Goal: Transaction & Acquisition: Purchase product/service

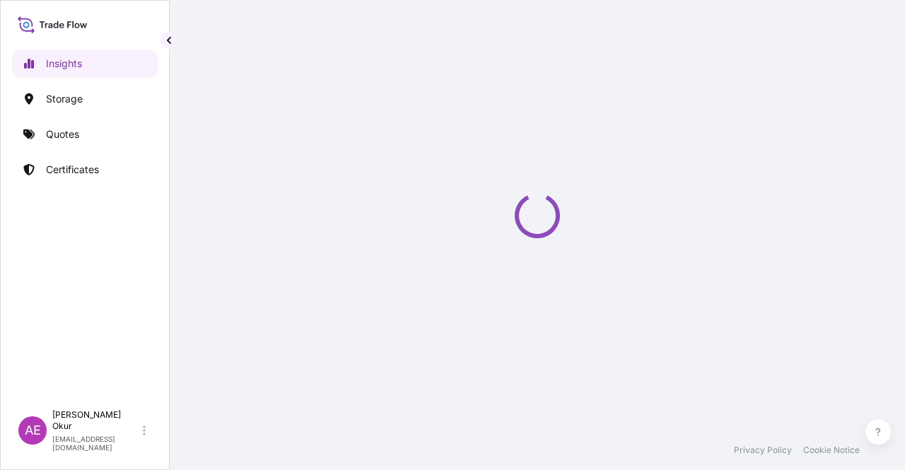
select select "2025"
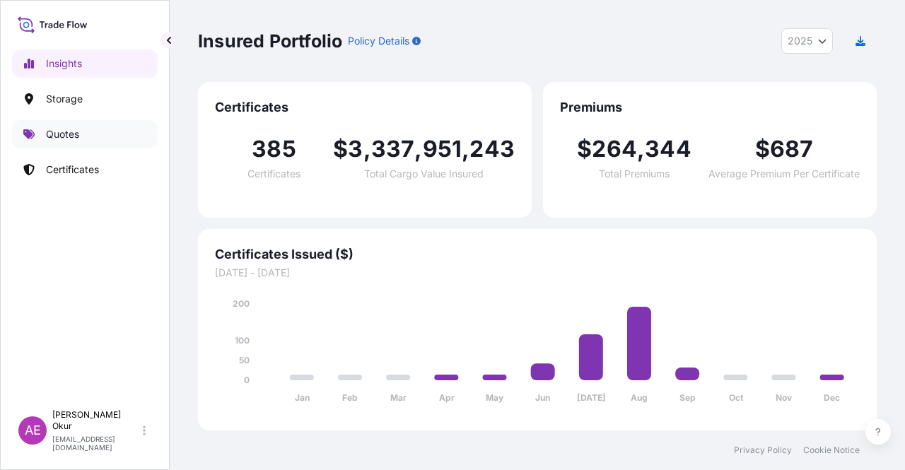
click at [97, 140] on link "Quotes" at bounding box center [85, 134] width 146 height 28
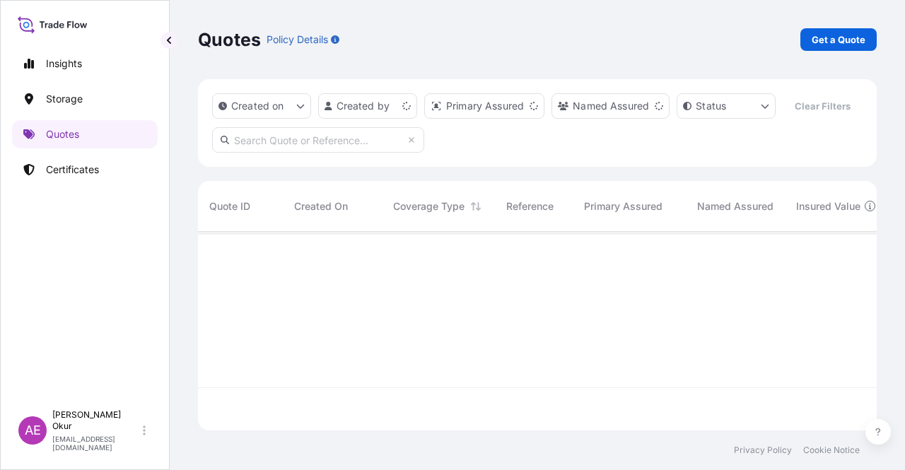
scroll to position [196, 668]
click at [842, 41] on p "Get a Quote" at bounding box center [839, 40] width 54 height 14
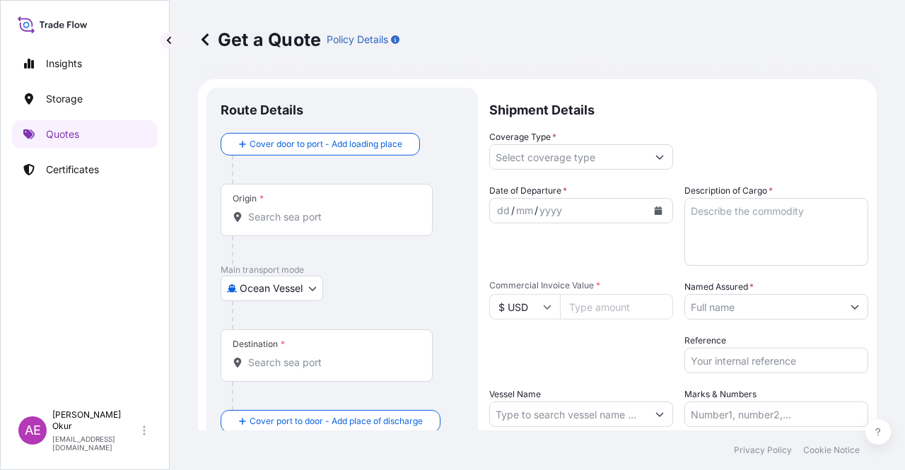
scroll to position [23, 0]
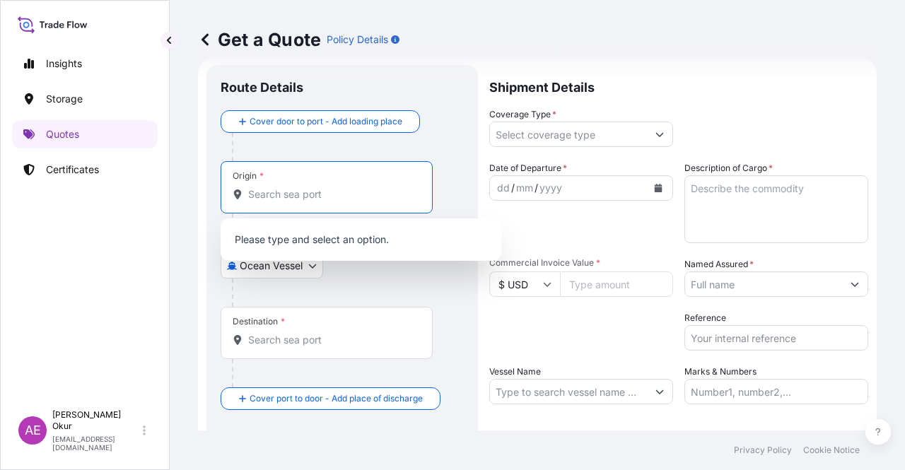
click at [291, 195] on input "Origin *" at bounding box center [331, 194] width 167 height 14
click at [294, 267] on body "0 options available. Insights Storage Quotes Certificates AE Alp Eren Okur alpe…" at bounding box center [452, 235] width 905 height 470
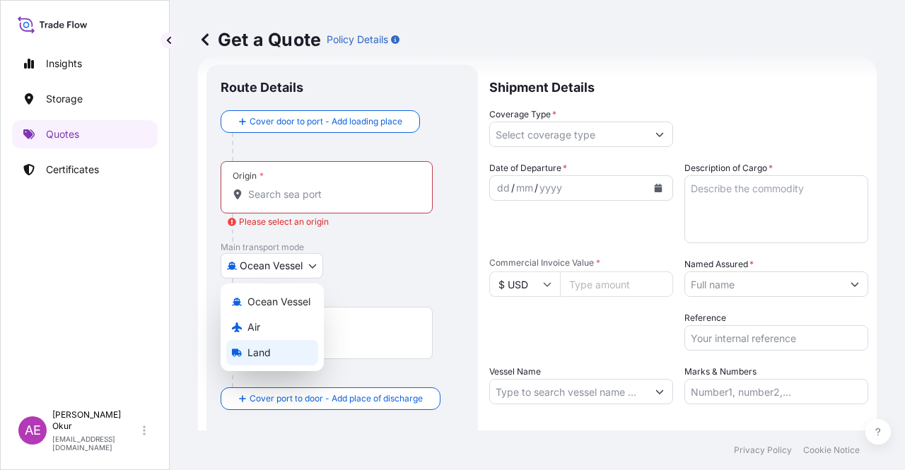
click at [260, 351] on span "Land" at bounding box center [259, 353] width 23 height 14
select select "Land"
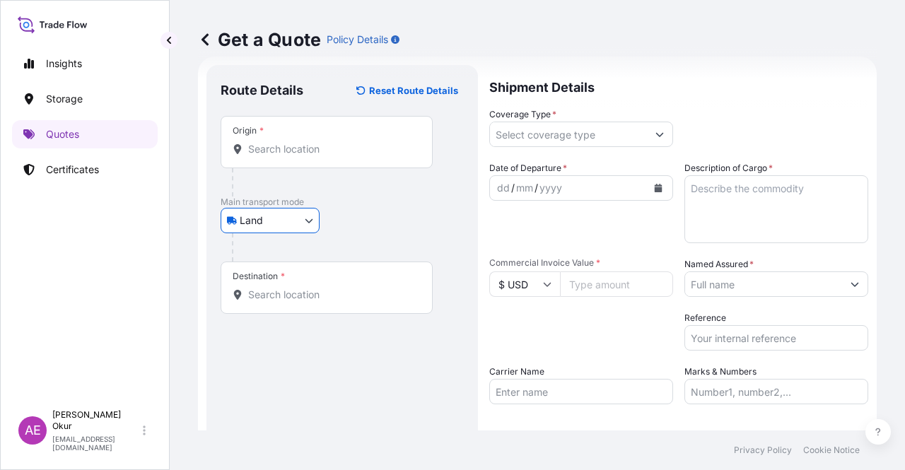
click at [306, 128] on div "Origin *" at bounding box center [327, 142] width 212 height 52
click at [306, 142] on input "Origin *" at bounding box center [331, 149] width 167 height 14
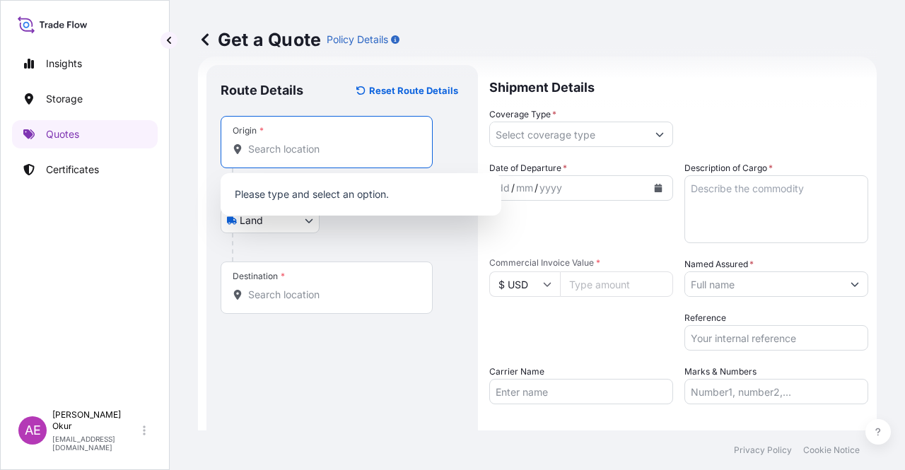
paste input "KOLN"
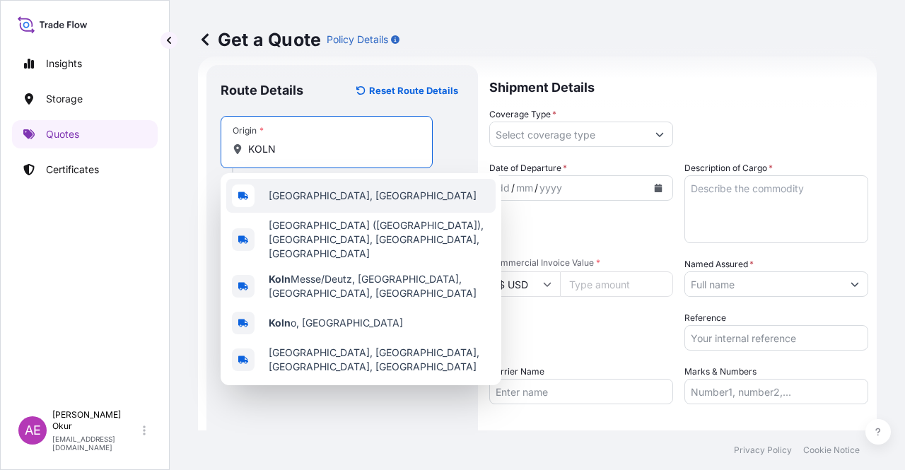
click at [327, 192] on span "Köln, Germany" at bounding box center [373, 196] width 208 height 14
type input "Köln, Germany"
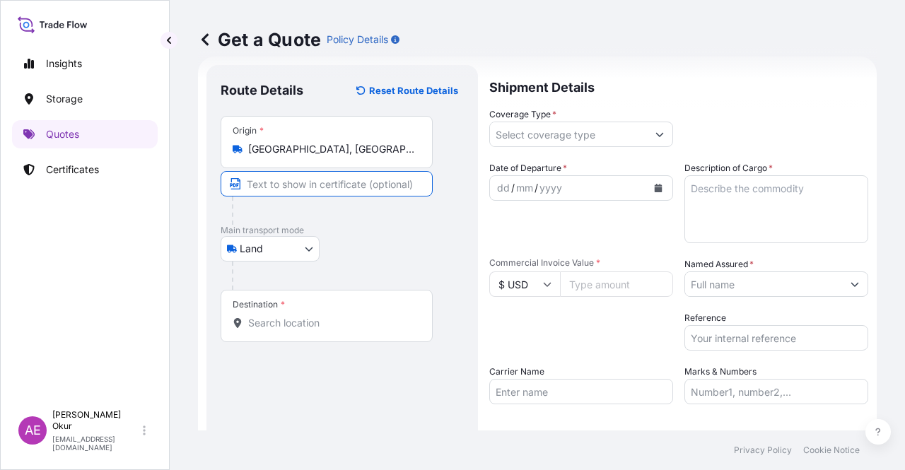
click at [324, 190] on input "Text to appear on certificate" at bounding box center [327, 183] width 212 height 25
paste input "KOLN"
type input "KOLN/ GERMANY"
click at [338, 216] on div at bounding box center [332, 211] width 201 height 28
click at [300, 314] on div "Destination *" at bounding box center [327, 316] width 212 height 52
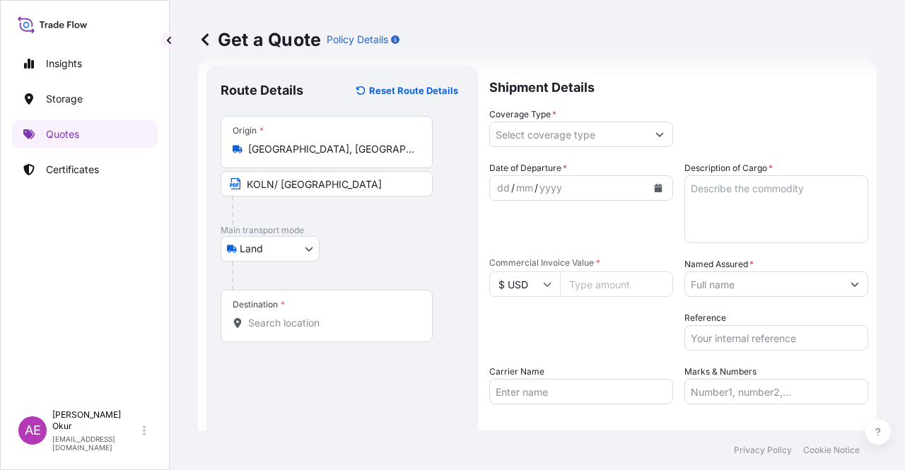
click at [300, 316] on input "Destination *" at bounding box center [331, 323] width 167 height 14
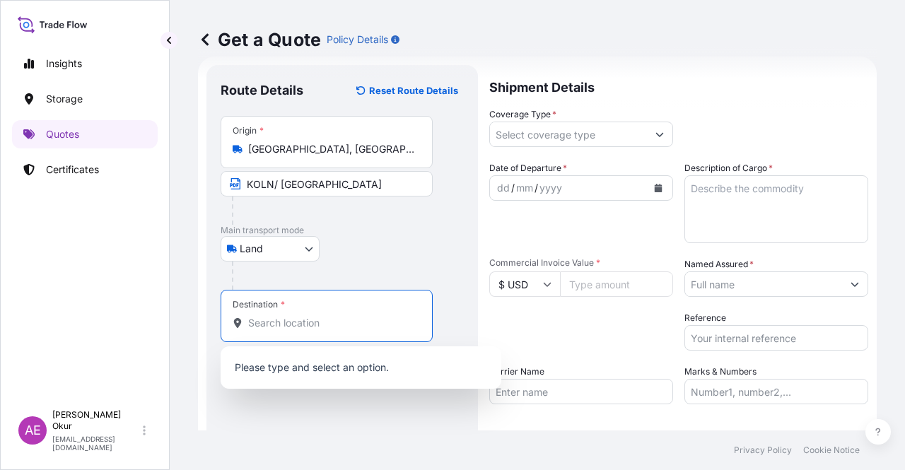
paste input "KOCAELI"
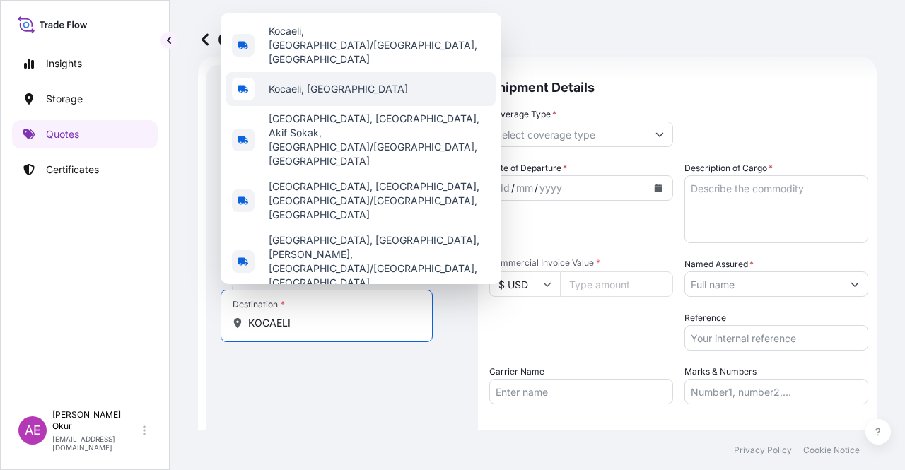
click at [368, 106] on div "Kocaeli, Türkiye" at bounding box center [360, 89] width 269 height 34
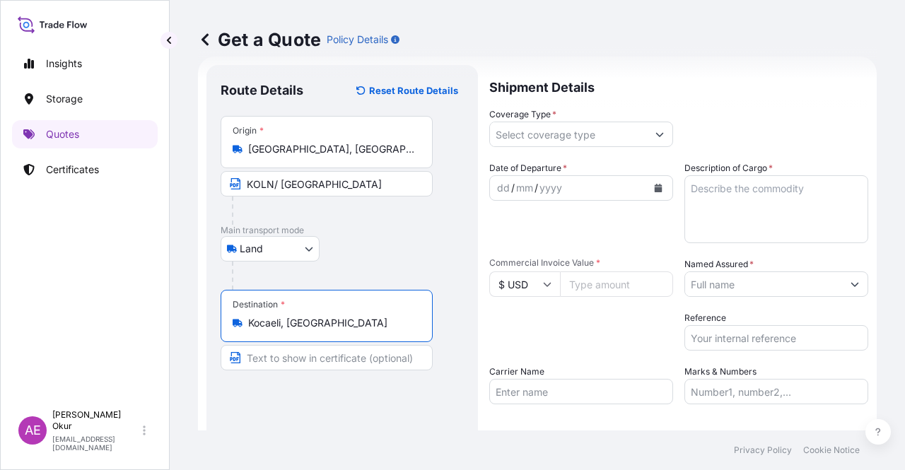
type input "Kocaeli, Türkiye"
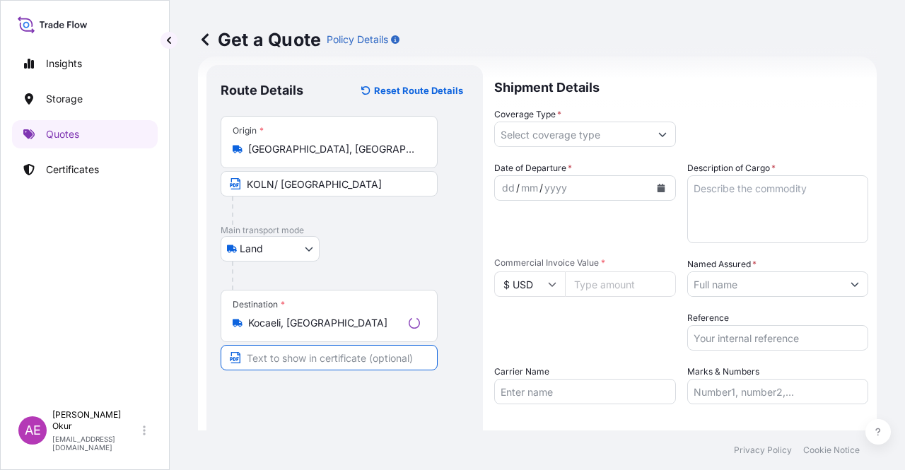
click at [317, 353] on input "Text to appear on certificate" at bounding box center [329, 357] width 217 height 25
paste input "KOCAELI"
type input "KOCAELI / TURKEY"
click at [526, 138] on input "Coverage Type *" at bounding box center [568, 134] width 157 height 25
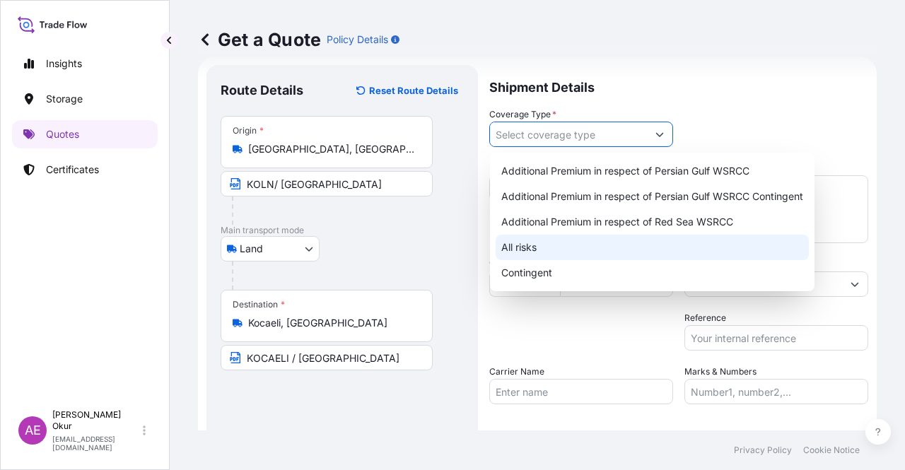
click at [540, 236] on div "All risks" at bounding box center [652, 247] width 313 height 25
type input "All risks"
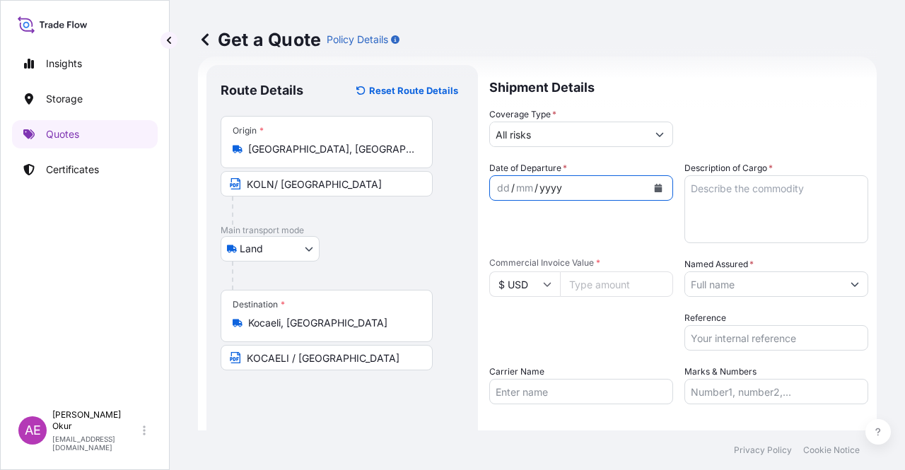
click at [540, 236] on div "Date of Departure * dd / mm / yyyy" at bounding box center [581, 202] width 184 height 82
click at [500, 192] on div "dd" at bounding box center [504, 188] width 16 height 17
click at [706, 197] on textarea "Description of Cargo *" at bounding box center [777, 209] width 184 height 68
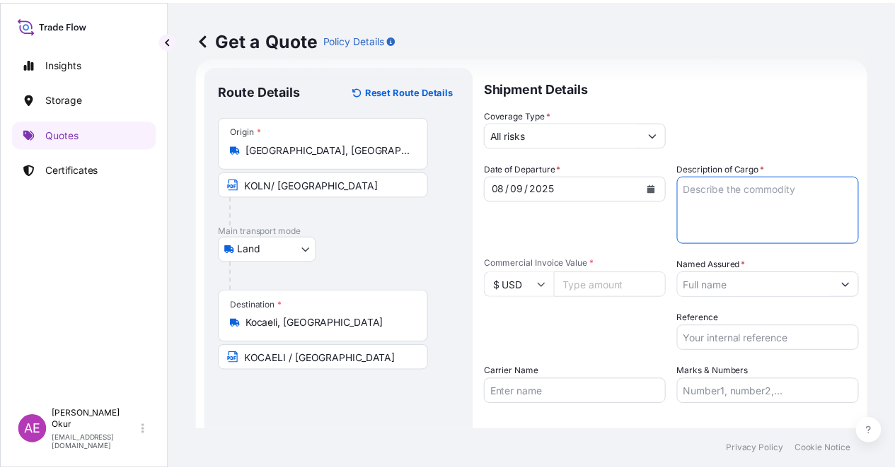
scroll to position [0, 0]
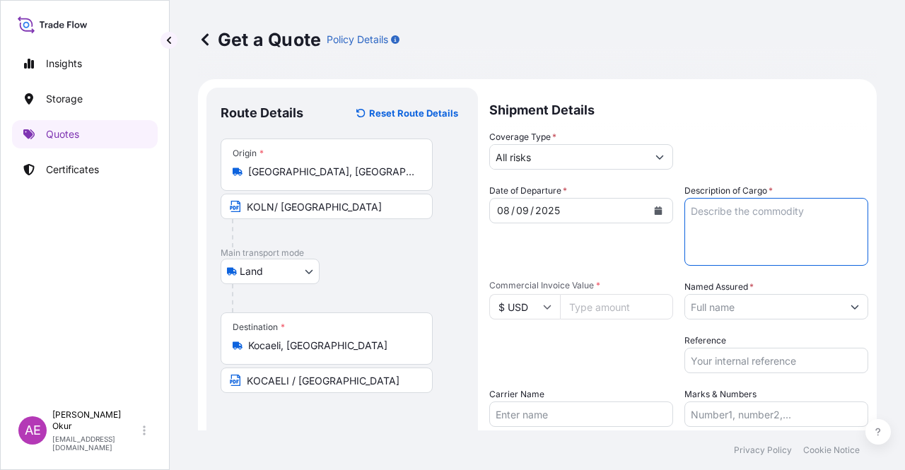
type textarea "1"
paste textarea "PRINTEX 35 BEADS"
type textarea "PRINTEX 35 BEADS"
click at [522, 305] on input "$ USD" at bounding box center [524, 306] width 71 height 25
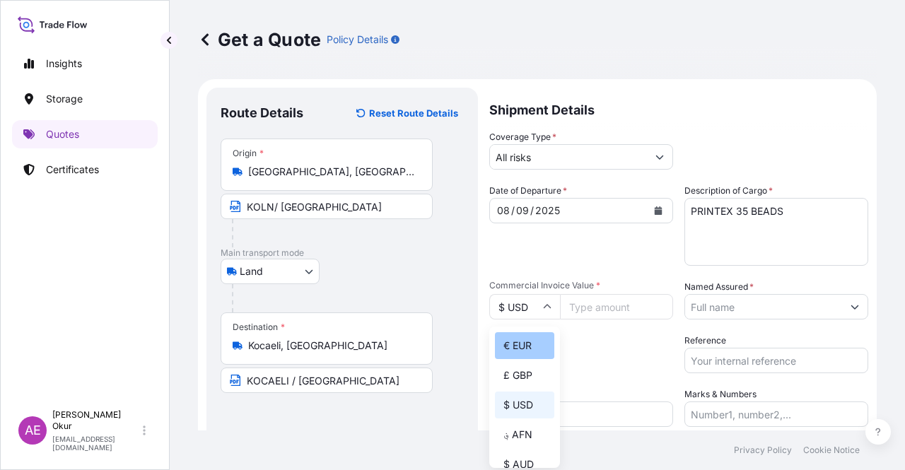
click at [537, 347] on div "€ EUR" at bounding box center [524, 345] width 59 height 27
type input "€ EUR"
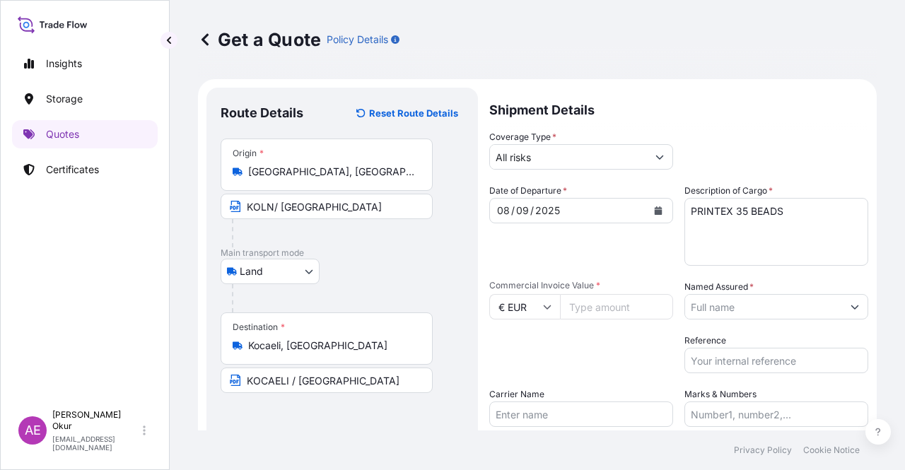
click at [596, 306] on input "Commercial Invoice Value *" at bounding box center [616, 306] width 113 height 25
paste input "6116"
type input "6116"
click at [767, 303] on input "Named Assured *" at bounding box center [763, 306] width 157 height 25
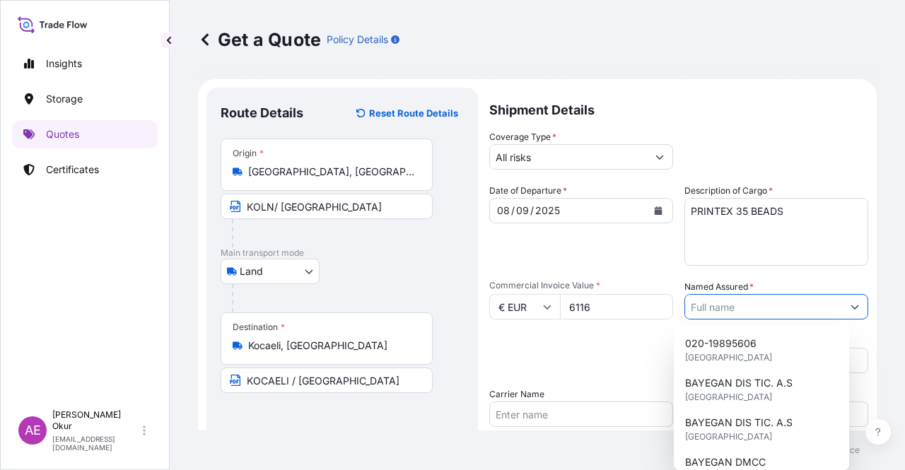
click at [743, 310] on input "Named Assured *" at bounding box center [763, 306] width 157 height 25
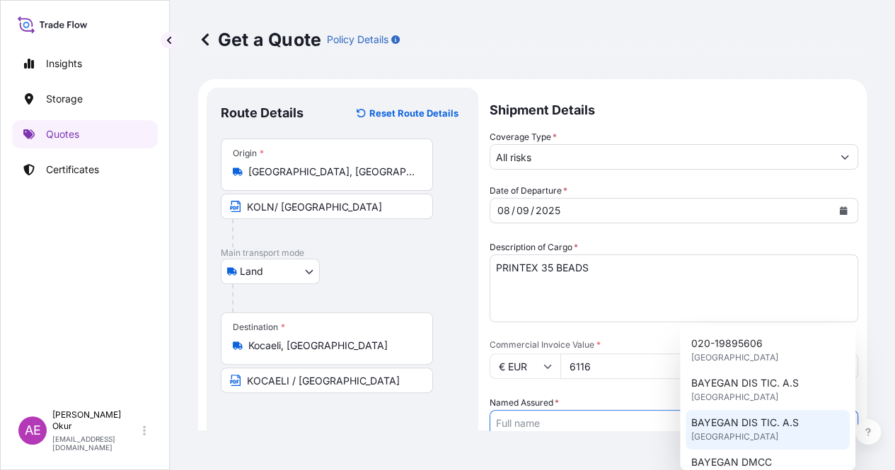
click at [736, 414] on div "BAYEGAN DIS TIC. A.S United Kingdom" at bounding box center [767, 430] width 164 height 40
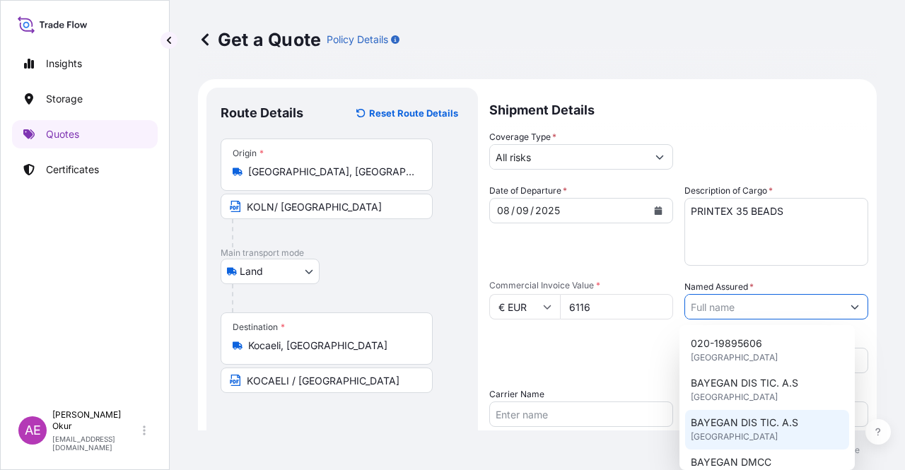
type input "BAYEGAN DIS TIC. A.S"
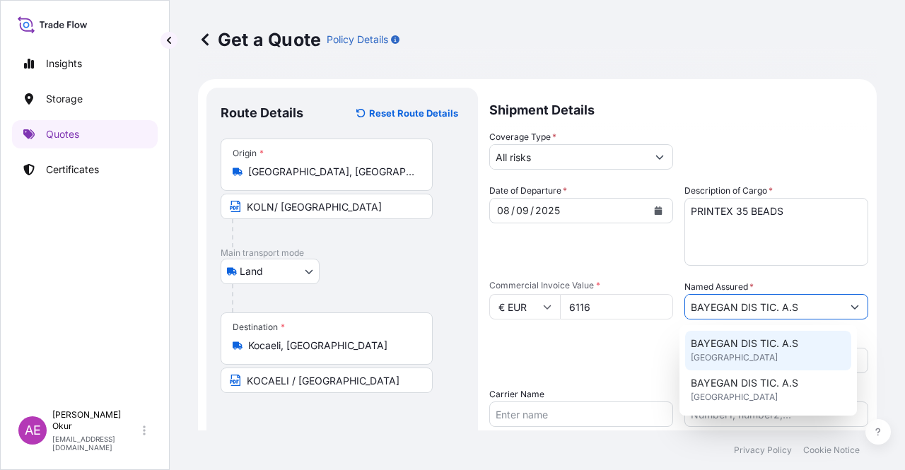
click at [730, 359] on span "United Kingdom" at bounding box center [734, 358] width 87 height 14
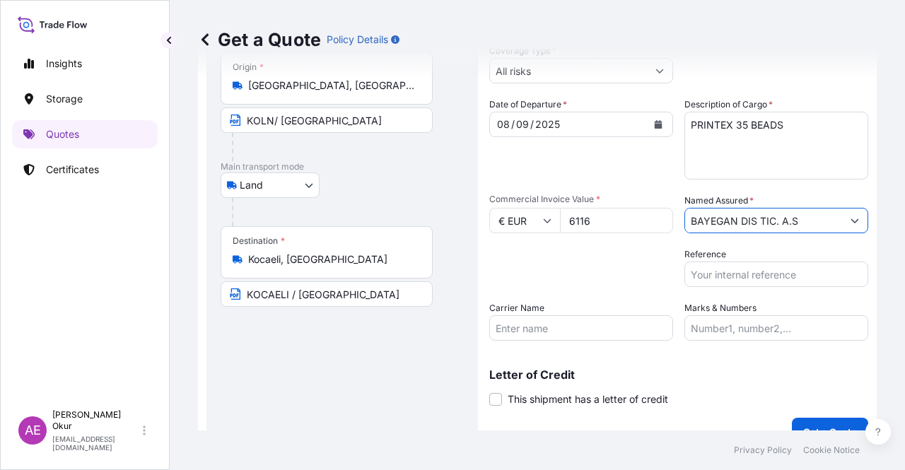
scroll to position [110, 0]
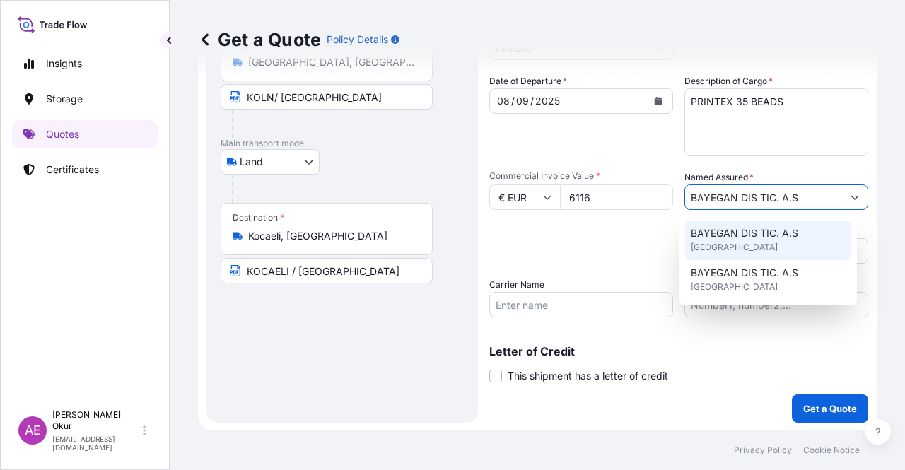
click at [731, 227] on span "BAYEGAN DIS TIC. A.S" at bounding box center [745, 233] width 108 height 14
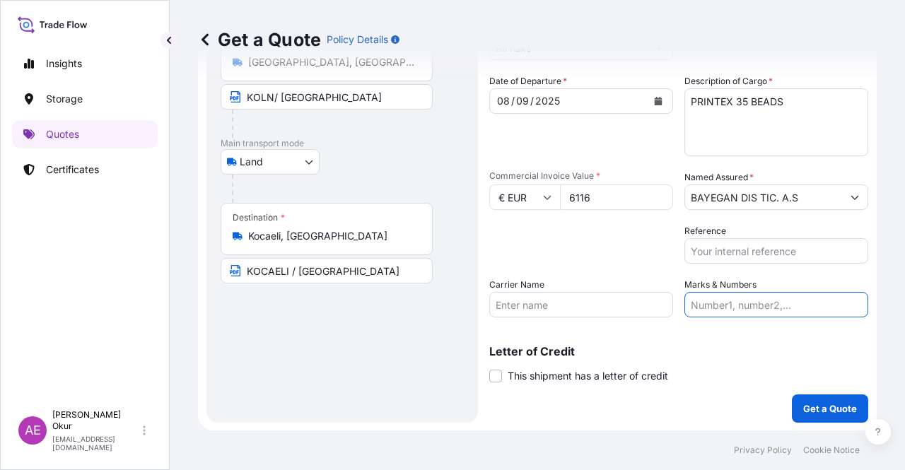
click at [737, 311] on input "Marks & Numbers" at bounding box center [777, 304] width 184 height 25
drag, startPoint x: 720, startPoint y: 306, endPoint x: 777, endPoint y: 305, distance: 57.3
click at [777, 305] on input "PO NO:25Y0221600 Quantity M/Tonn: 25.042,46 Premium: USD 1.705,97" at bounding box center [777, 304] width 184 height 25
paste input "B01312"
drag, startPoint x: 819, startPoint y: 309, endPoint x: 899, endPoint y: 304, distance: 80.1
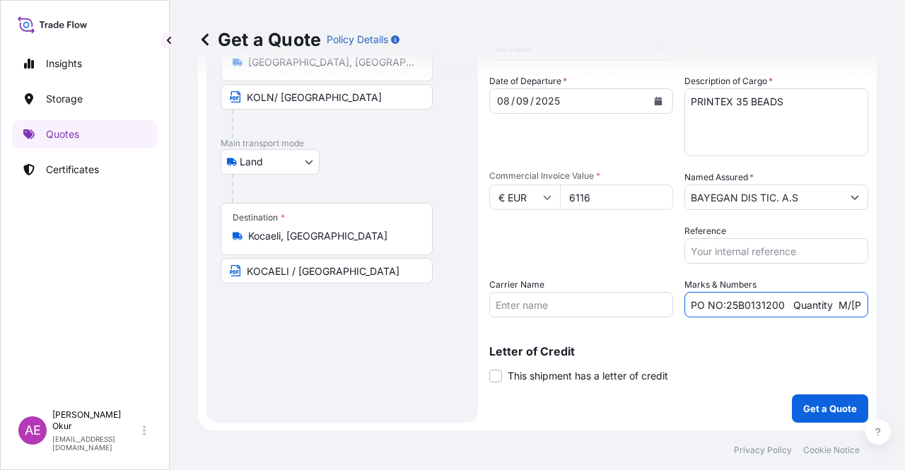
click at [899, 302] on div "Get a Quote Policy Details Route Details Reset Route Details Place of loading R…" at bounding box center [538, 215] width 736 height 431
click at [764, 321] on div "Shipment Details Coverage Type * All risks Date of Departure * 08 / 09 / 2025 C…" at bounding box center [678, 200] width 379 height 445
drag, startPoint x: 799, startPoint y: 303, endPoint x: 902, endPoint y: 299, distance: 102.6
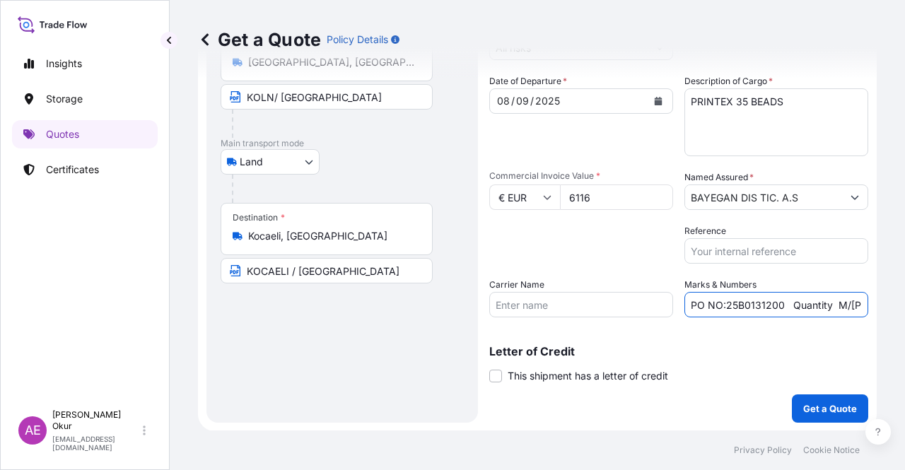
click at [902, 299] on div "Get a Quote Policy Details Route Details Reset Route Details Place of loading R…" at bounding box center [538, 215] width 736 height 431
click at [744, 303] on input "PO NO:25B0131200 Quantity M/Tonn: 25.042,46 Premium: USD 1.705,97" at bounding box center [777, 304] width 184 height 25
drag, startPoint x: 707, startPoint y: 302, endPoint x: 747, endPoint y: 302, distance: 39.6
click at [750, 302] on input "PO NO:25B0131200 Quantity M/Tonn: 25.042,46 Premium: USD 1.705,97" at bounding box center [777, 304] width 184 height 25
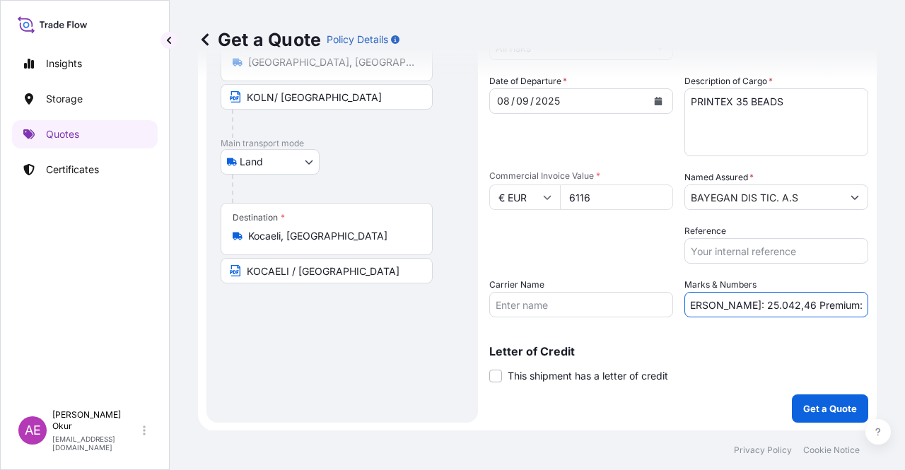
click at [702, 301] on input "PO NO:25B0131200 Quantity M/Tonn: 25.042,46 Premium: USD 1.705,97" at bounding box center [777, 304] width 184 height 25
drag, startPoint x: 704, startPoint y: 300, endPoint x: 747, endPoint y: 298, distance: 42.5
click at [747, 298] on input "PO NO:25B0131200 Quantity M/Tonn: 25.042,46 Premium: USD 1.705,97" at bounding box center [777, 304] width 184 height 25
click at [706, 303] on input "PO NO:25B0131200 Quantity M/Tonn: 25.042,46 Premium: USD 1.705,97" at bounding box center [777, 304] width 184 height 25
drag, startPoint x: 703, startPoint y: 303, endPoint x: 748, endPoint y: 301, distance: 45.4
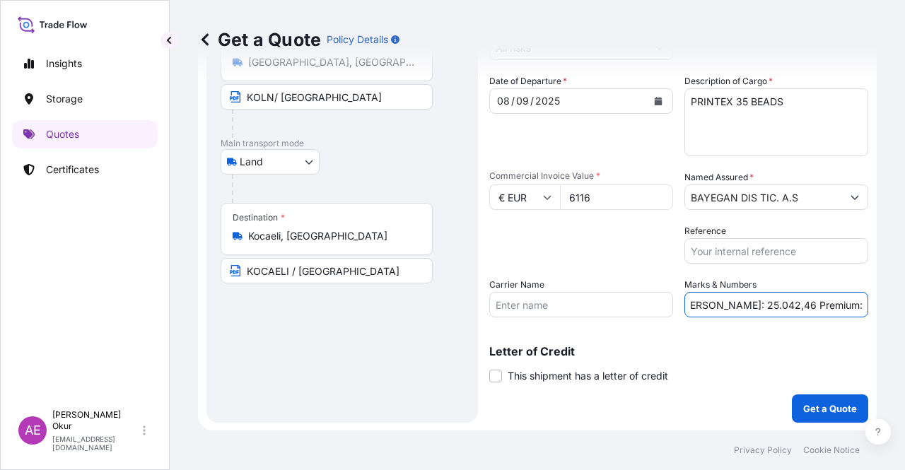
click at [748, 301] on input "PO NO:25B0131200 Quantity M/Tonn: 25.042,46 Premium: USD 1.705,97" at bounding box center [777, 304] width 184 height 25
paste input ",000"
drag, startPoint x: 811, startPoint y: 311, endPoint x: 888, endPoint y: 313, distance: 77.1
click at [888, 313] on div "Get a Quote Policy Details Route Details Reset Route Details Place of loading R…" at bounding box center [538, 215] width 736 height 431
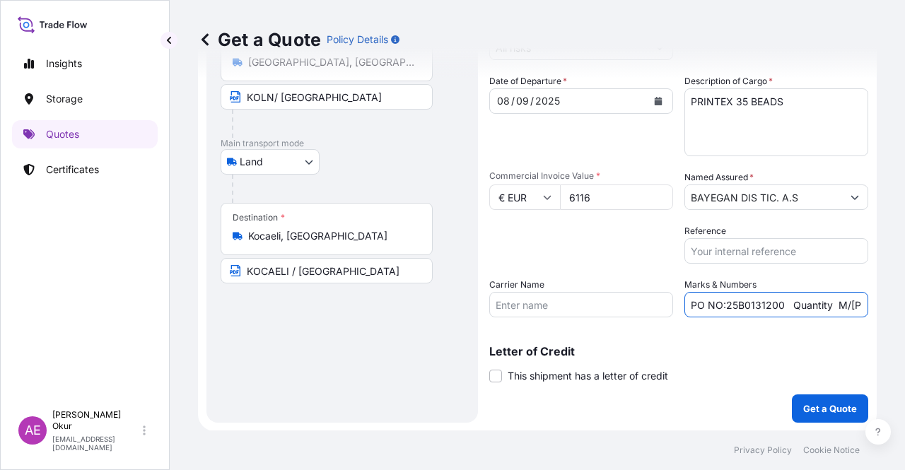
scroll to position [0, 123]
click at [803, 311] on input "PO NO:25B0131200 Quantity M/Tonn: 2,000 Premium: USD 1.705,97" at bounding box center [777, 304] width 184 height 25
drag, startPoint x: 799, startPoint y: 299, endPoint x: 905, endPoint y: 296, distance: 105.4
click at [905, 296] on div "Get a Quote Policy Details Route Details Reset Route Details Place of loading R…" at bounding box center [538, 215] width 736 height 431
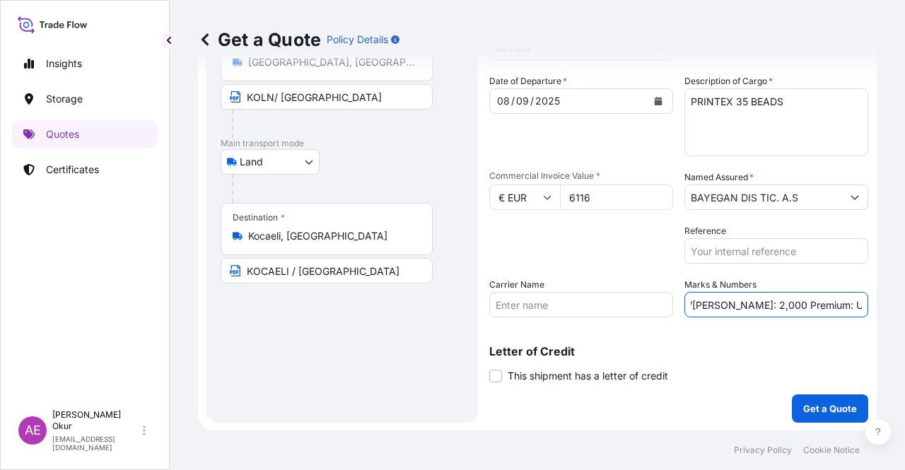
scroll to position [0, 0]
click at [796, 302] on input "PO NO:25B0131200 Quantity M/Tonn: 2,000 Premium: USD 1.705,97" at bounding box center [777, 304] width 184 height 25
drag, startPoint x: 823, startPoint y: 303, endPoint x: 905, endPoint y: 302, distance: 82.1
click at [905, 302] on div "Get a Quote Policy Details Route Details Reset Route Details Place of loading R…" at bounding box center [538, 215] width 736 height 431
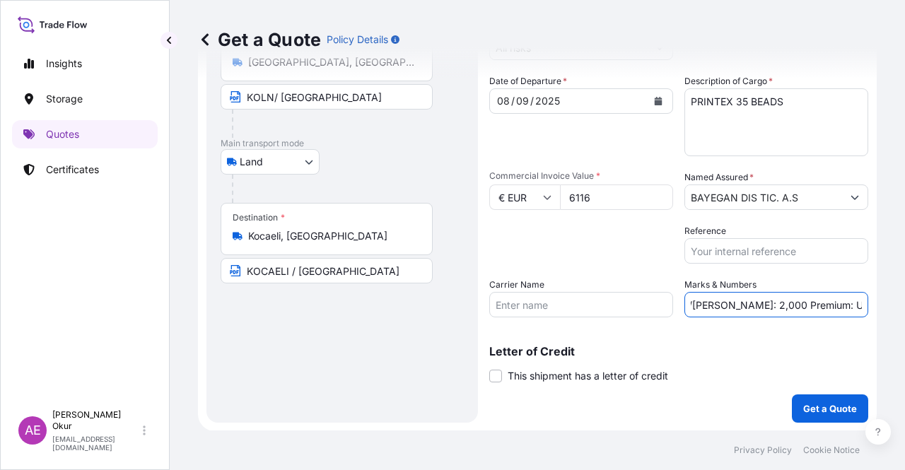
click at [734, 303] on input "PO NO:25B0131200 Quantity M/Tonn: 2,000 Premium: USD 1.705,97" at bounding box center [777, 304] width 184 height 25
drag, startPoint x: 813, startPoint y: 301, endPoint x: 905, endPoint y: 306, distance: 91.3
click at [905, 308] on div "Get a Quote Policy Details Route Details Reset Route Details Place of loading R…" at bounding box center [538, 215] width 736 height 431
paste input "0,6"
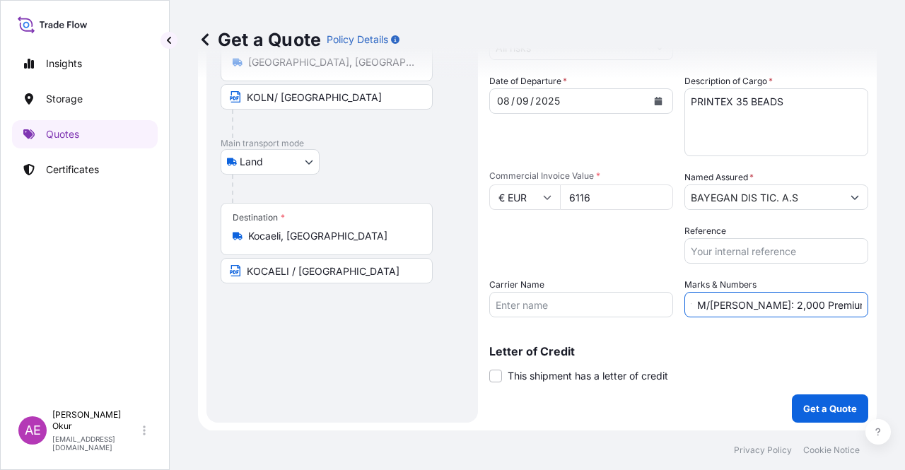
type input "PO NO:25B0131200 Quantity M/Tonn: 2,000 Premium: USD 0,67"
drag, startPoint x: 799, startPoint y: 309, endPoint x: 905, endPoint y: 308, distance: 105.4
click at [905, 308] on div "Get a Quote Policy Details Route Details Reset Route Details Place of loading R…" at bounding box center [538, 215] width 736 height 431
click at [781, 303] on input "PO NO:25B0131200 Quantity M/Tonn: 2,000 Premium: USD 0,67" at bounding box center [777, 304] width 184 height 25
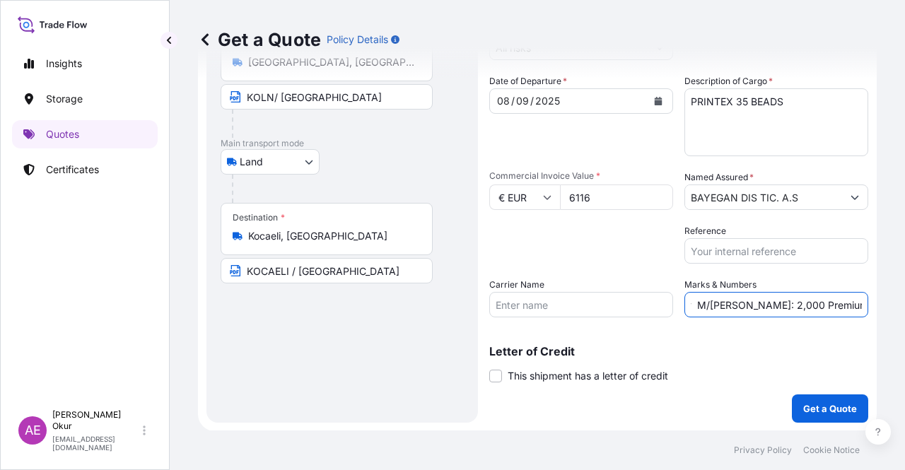
drag, startPoint x: 784, startPoint y: 309, endPoint x: 898, endPoint y: 315, distance: 113.3
click at [905, 311] on div "Get a Quote Policy Details Route Details Reset Route Details Place of loading R…" at bounding box center [538, 215] width 736 height 431
click at [825, 306] on input "PO NO:25B0131200 Quantity M/Tonn: 2,000 Premium: USD 0,67" at bounding box center [777, 304] width 184 height 25
drag, startPoint x: 837, startPoint y: 304, endPoint x: 905, endPoint y: 309, distance: 67.4
click at [905, 309] on div "Get a Quote Policy Details Route Details Reset Route Details Place of loading R…" at bounding box center [538, 215] width 736 height 431
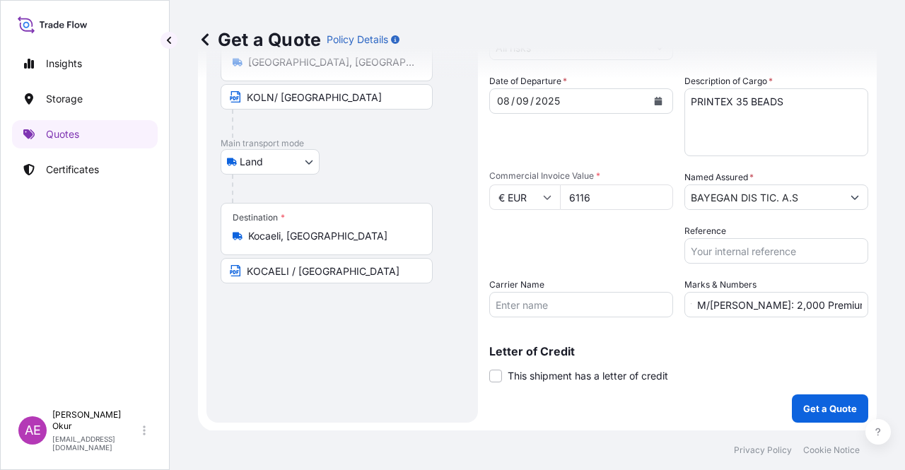
click at [754, 322] on div "Shipment Details Coverage Type * All risks Date of Departure * 08 / 09 / 2025 C…" at bounding box center [678, 200] width 379 height 445
click at [807, 402] on p "Get a Quote" at bounding box center [830, 409] width 54 height 14
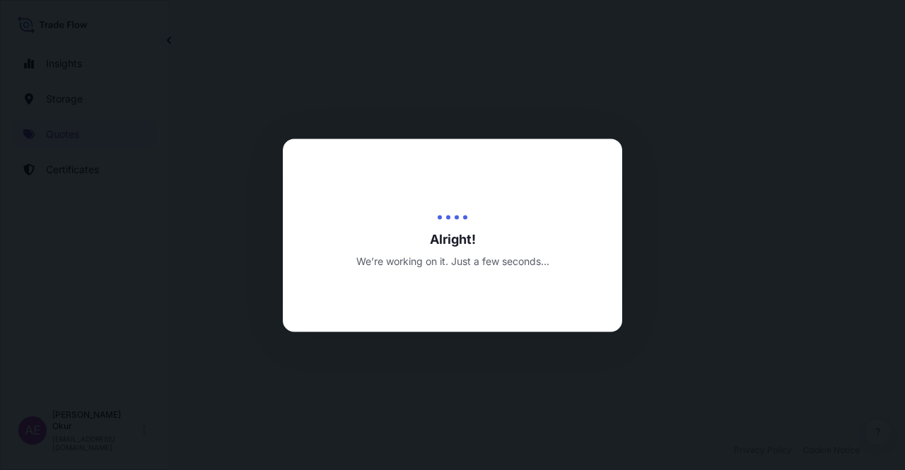
select select "Land"
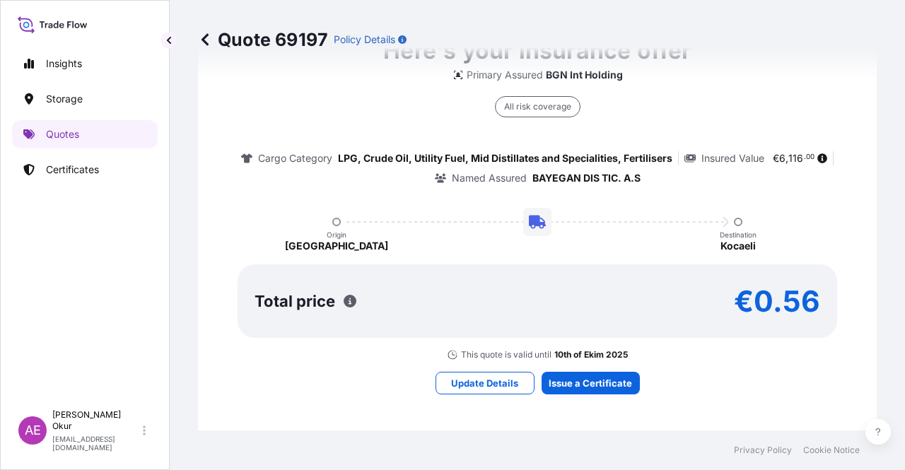
scroll to position [908, 0]
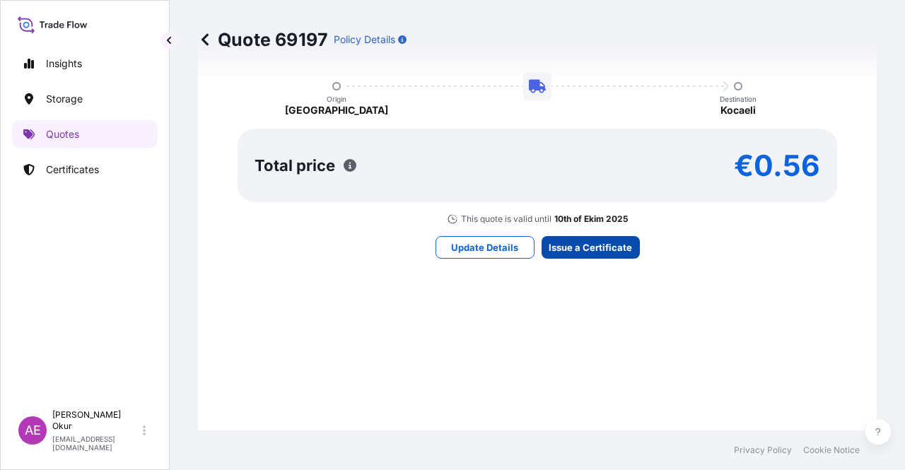
click at [603, 262] on div "Here's your insurance offer Primary Assured BGN Int Holding All risk coverage C…" at bounding box center [537, 78] width 639 height 823
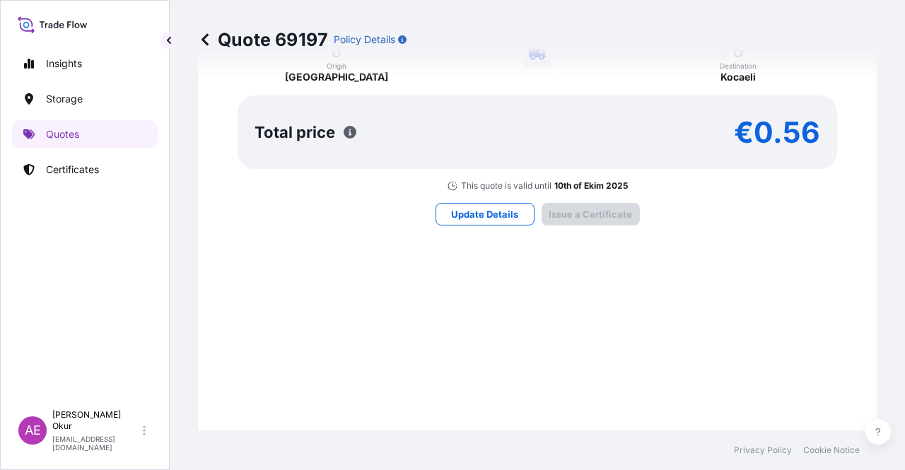
type input "10/09/2025"
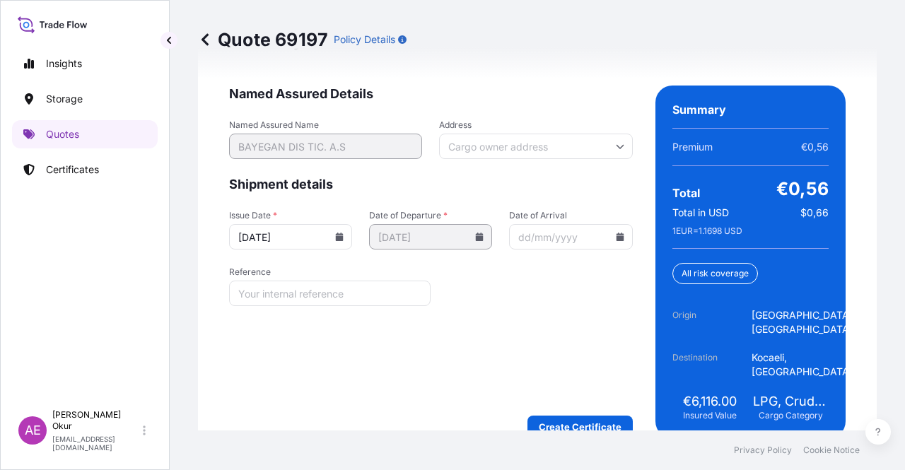
scroll to position [1910, 0]
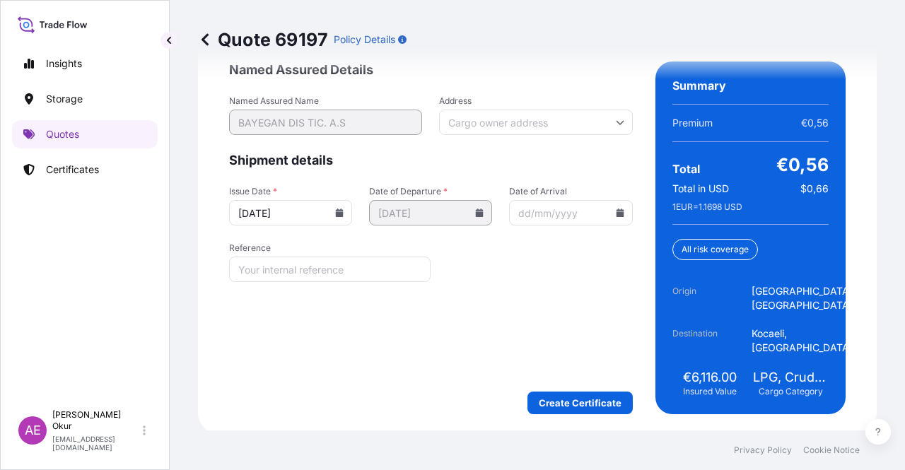
click at [555, 414] on div "We just need a few more details before we issue the certificate Named Assured D…" at bounding box center [537, 209] width 679 height 449
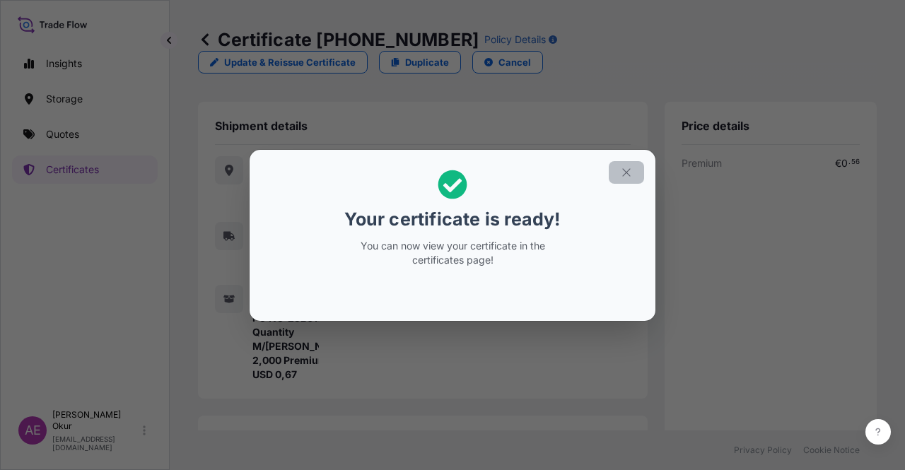
click at [627, 156] on section "Your certificate is ready! You can now view your certificate in the certificate…" at bounding box center [453, 235] width 406 height 171
click at [638, 176] on button "button" at bounding box center [626, 172] width 35 height 23
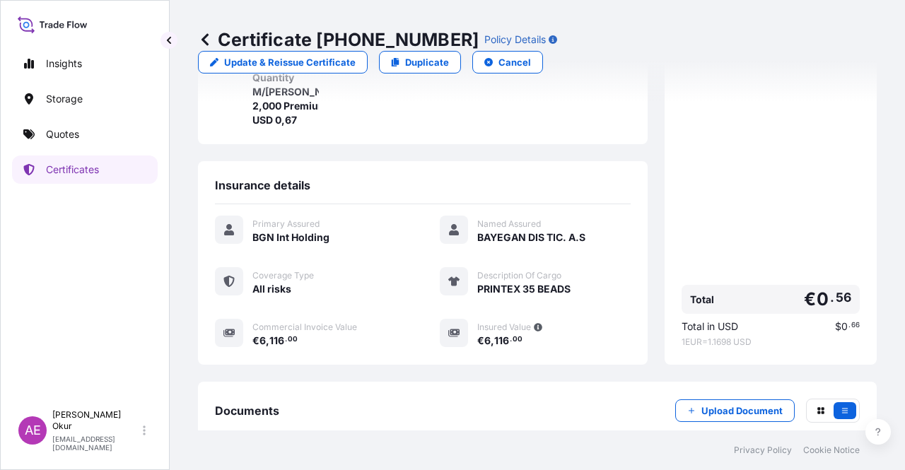
scroll to position [325, 0]
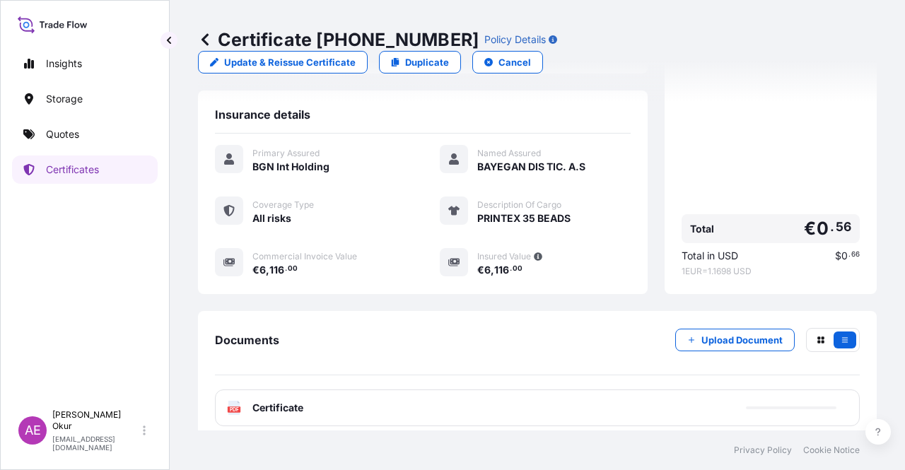
click at [295, 402] on div "PDF Certificate" at bounding box center [537, 408] width 645 height 37
click at [256, 390] on div "PDF Certificate" at bounding box center [537, 408] width 645 height 37
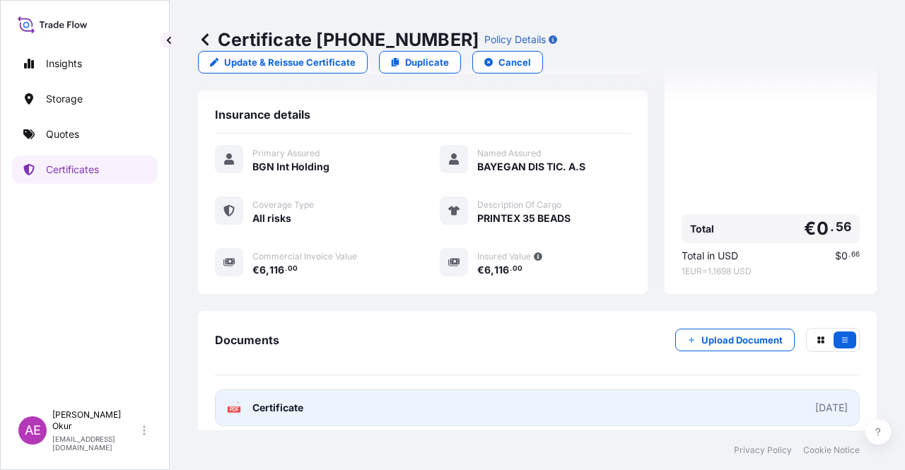
click at [280, 390] on link "PDF Certificate 2025-09-10" at bounding box center [537, 408] width 645 height 37
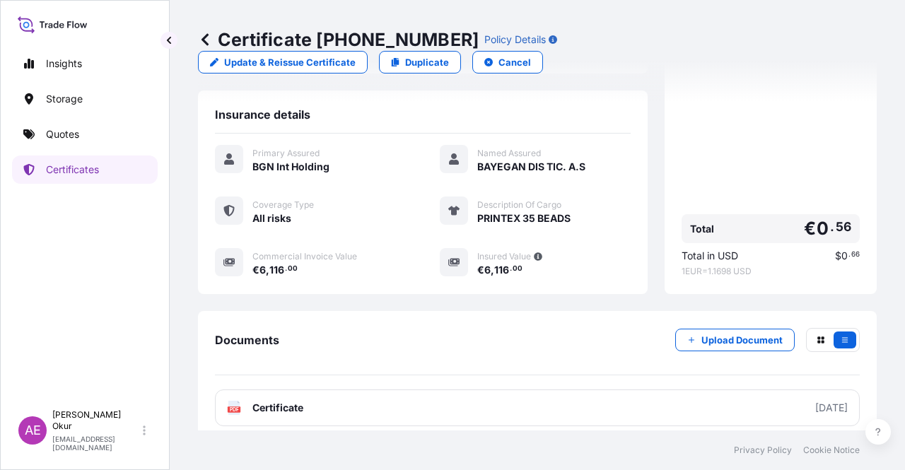
click at [50, 138] on p "Quotes" at bounding box center [62, 134] width 33 height 14
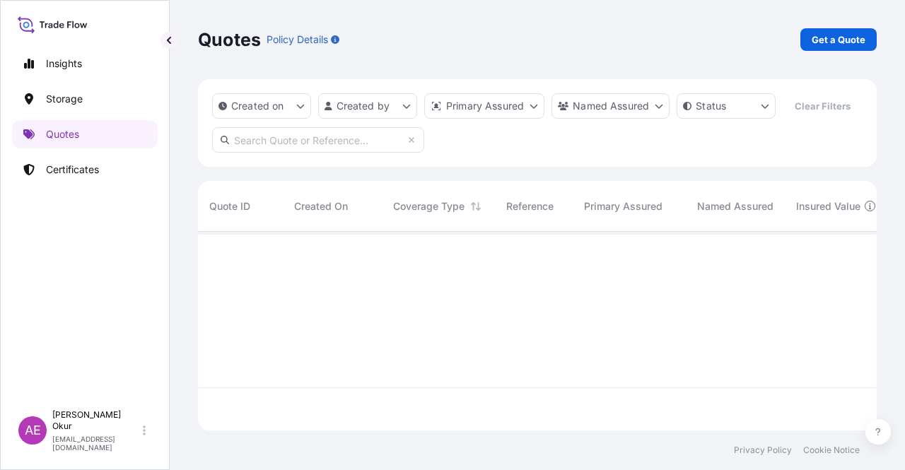
scroll to position [196, 668]
click at [861, 22] on div "Quotes Policy Details Get a Quote" at bounding box center [537, 39] width 679 height 79
click at [838, 44] on p "Get a Quote" at bounding box center [839, 40] width 54 height 14
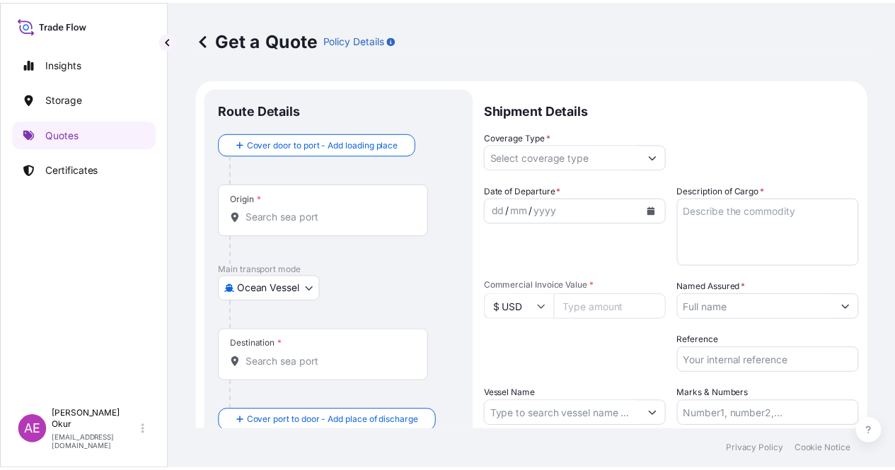
scroll to position [23, 0]
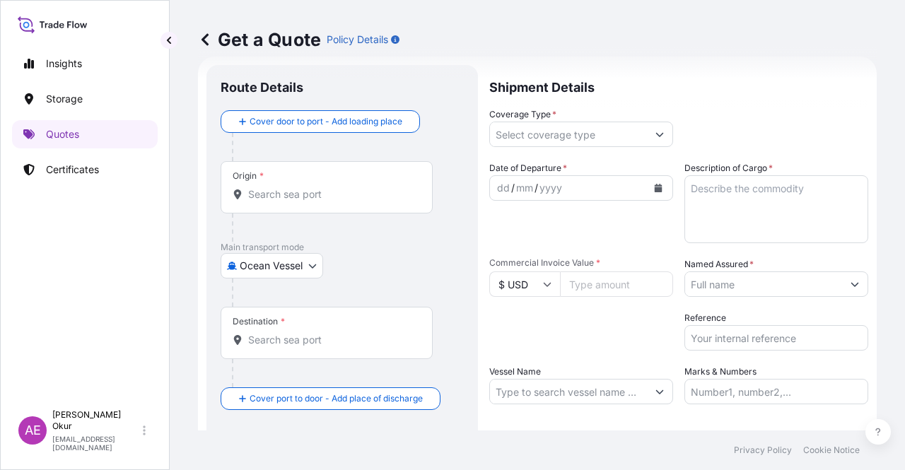
click at [277, 255] on body "Insights Storage Quotes Certificates AE Alp Eren Okur alperen.okur@polarisbroke…" at bounding box center [452, 235] width 905 height 470
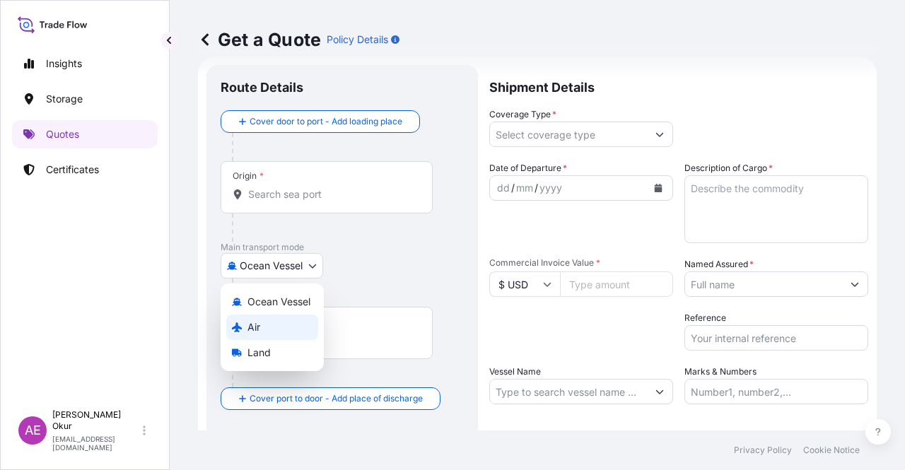
click at [284, 352] on div "Land" at bounding box center [272, 352] width 92 height 25
select select "Land"
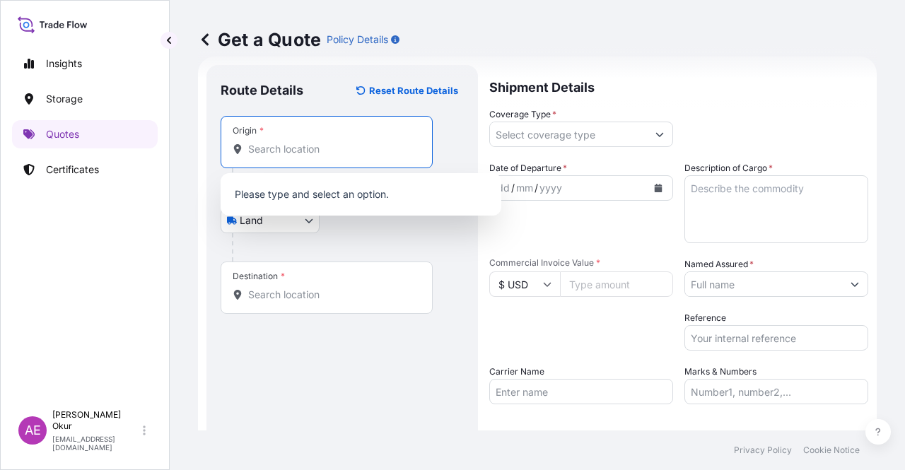
click at [330, 148] on input "Origin *" at bounding box center [331, 149] width 167 height 14
paste input "KOLN"
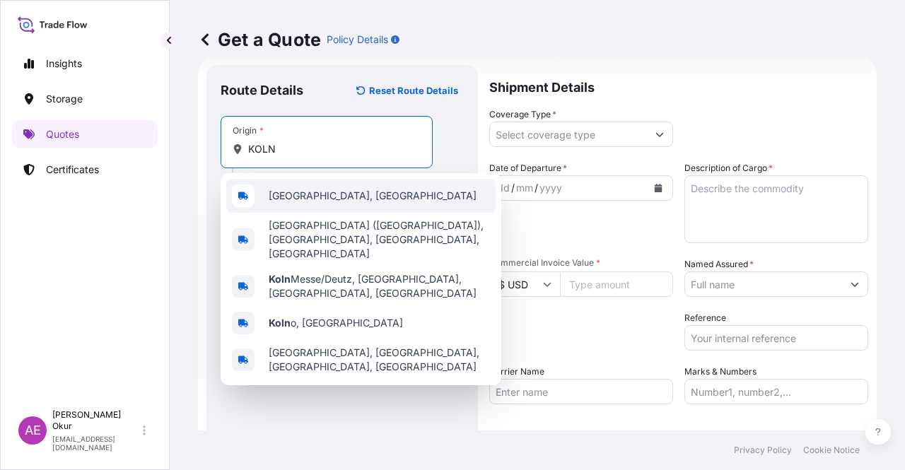
click at [341, 198] on div "Köln, Germany" at bounding box center [360, 196] width 269 height 34
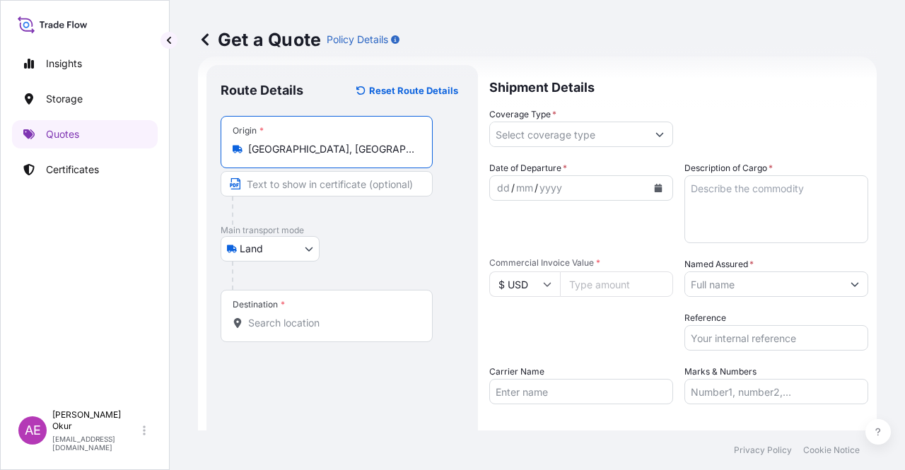
type input "Köln, Germany"
click at [334, 189] on input "Text to appear on certificate" at bounding box center [327, 183] width 212 height 25
paste input "KOLN"
type input "KOLN/ GERMANY"
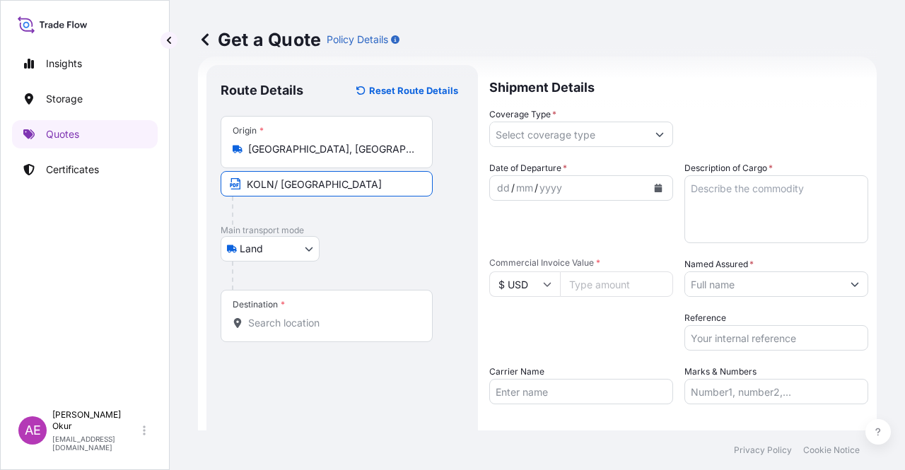
click at [311, 318] on input "Destination *" at bounding box center [331, 323] width 167 height 14
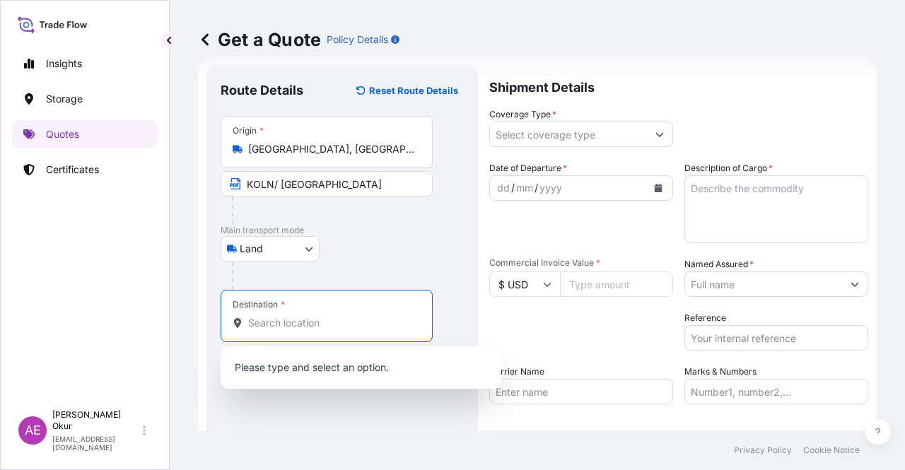
paste input "KOCAELI"
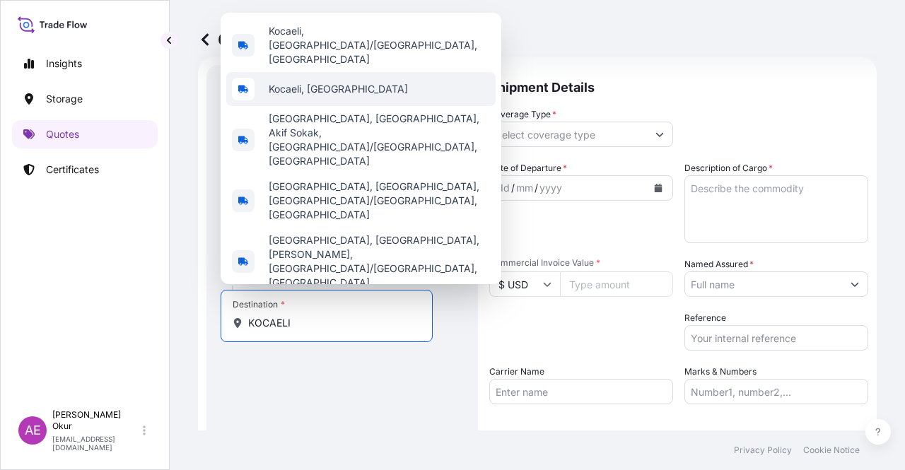
click at [324, 96] on span "Kocaeli, Türkiye" at bounding box center [338, 89] width 139 height 14
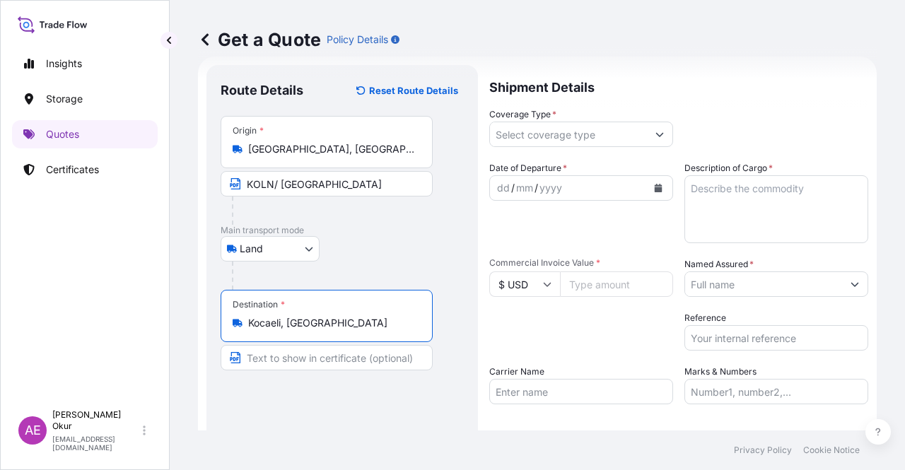
type input "Kocaeli, Türkiye"
click at [291, 359] on input "Text to appear on certificate" at bounding box center [327, 357] width 212 height 25
type input "KOCAELI / TURKEY"
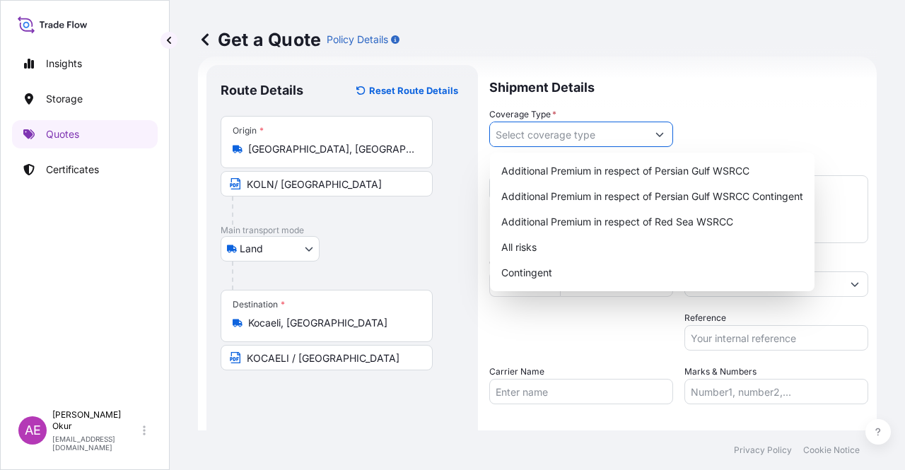
click at [575, 139] on input "Coverage Type *" at bounding box center [568, 134] width 157 height 25
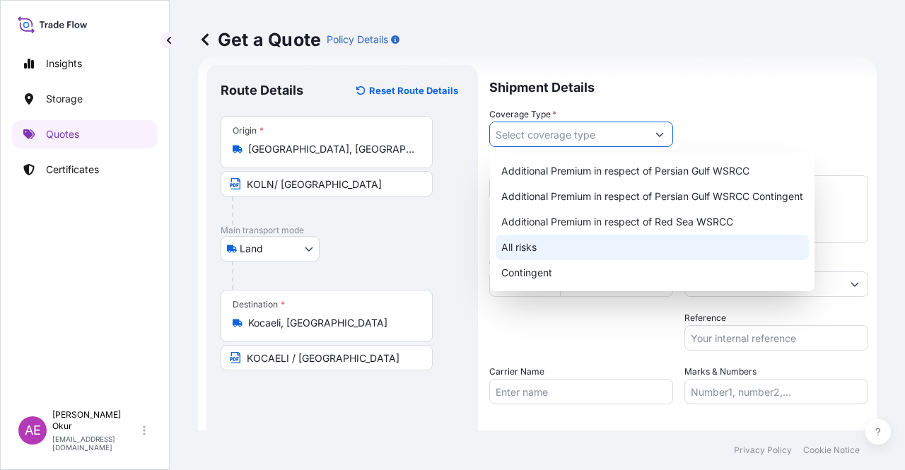
click at [545, 250] on div "All risks" at bounding box center [652, 247] width 313 height 25
type input "All risks"
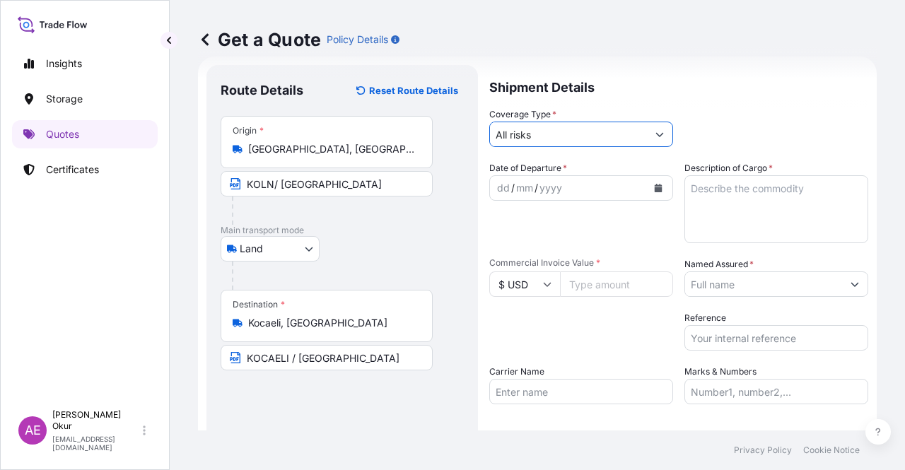
click at [503, 187] on div "dd" at bounding box center [504, 188] width 16 height 17
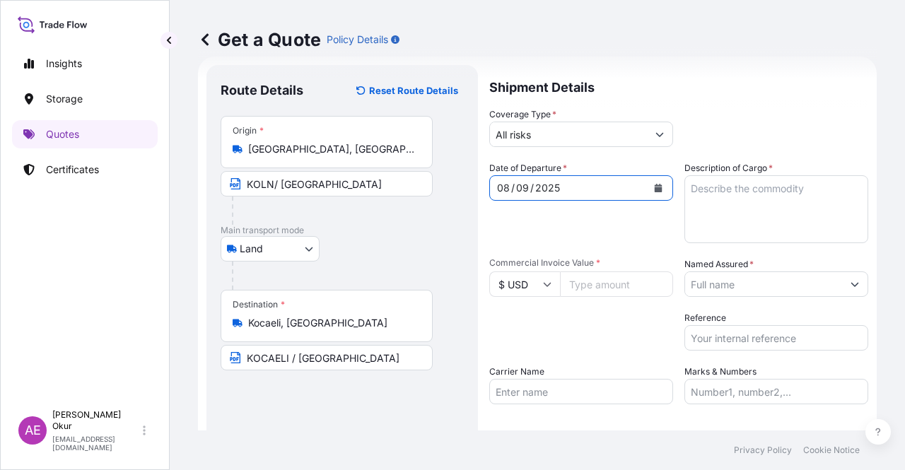
click at [718, 191] on textarea "Description of Cargo *" at bounding box center [777, 209] width 184 height 68
paste textarea "PRINTEX 60 (POWDER)"
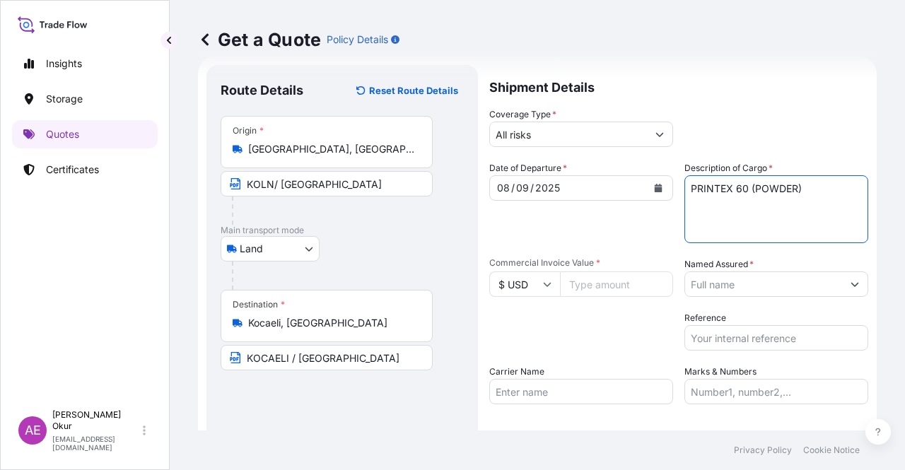
type textarea "PRINTEX 60 (POWDER)"
click at [549, 287] on icon at bounding box center [547, 284] width 8 height 8
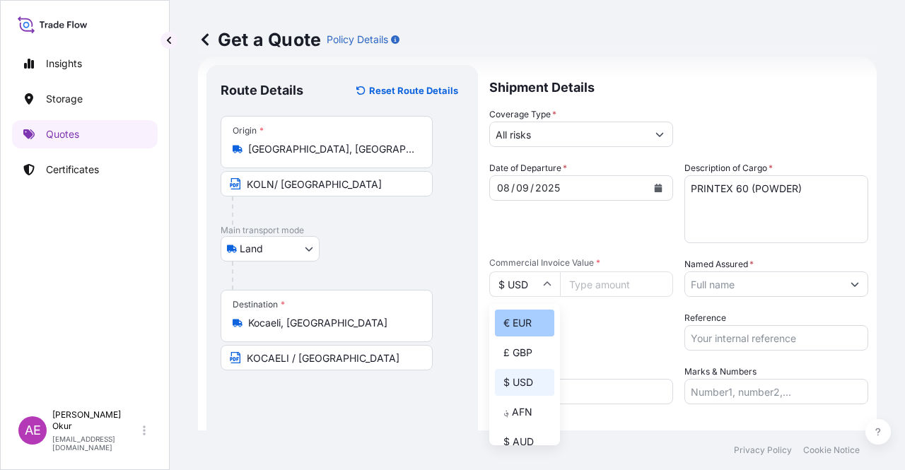
click at [516, 317] on div "€ EUR" at bounding box center [524, 323] width 59 height 27
type input "€ EUR"
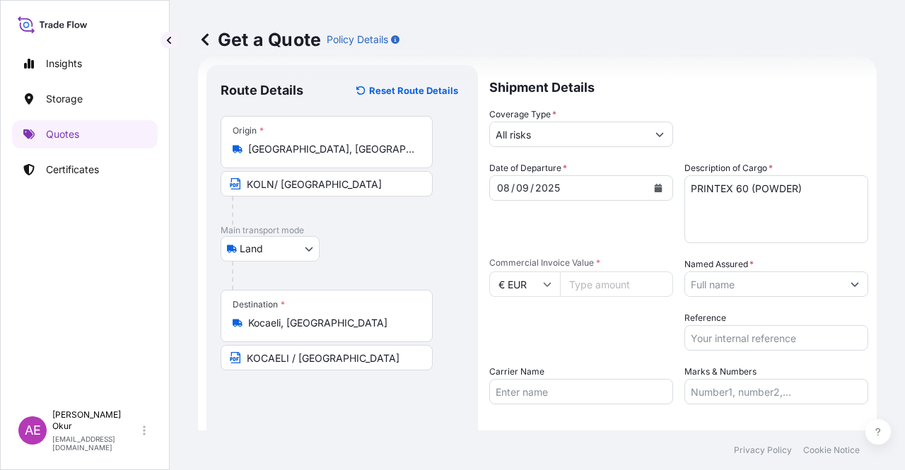
click at [586, 286] on input "Commercial Invoice Value *" at bounding box center [616, 284] width 113 height 25
paste input "1607.32"
type input "1607.32"
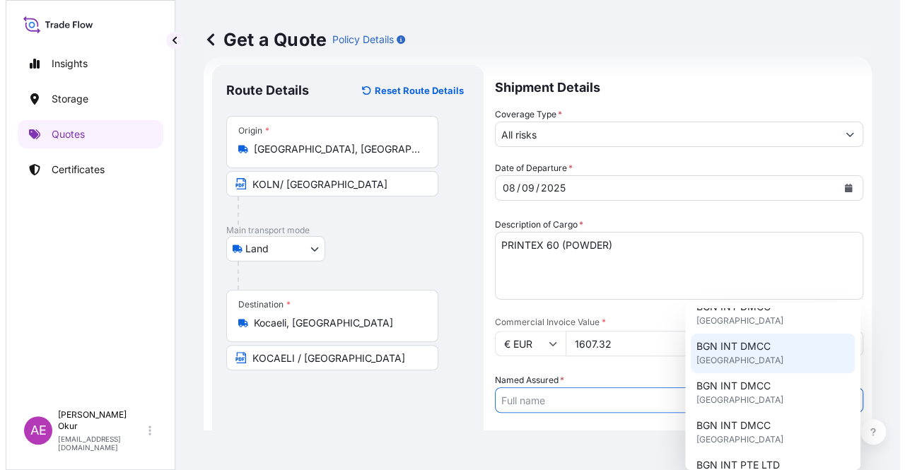
scroll to position [0, 0]
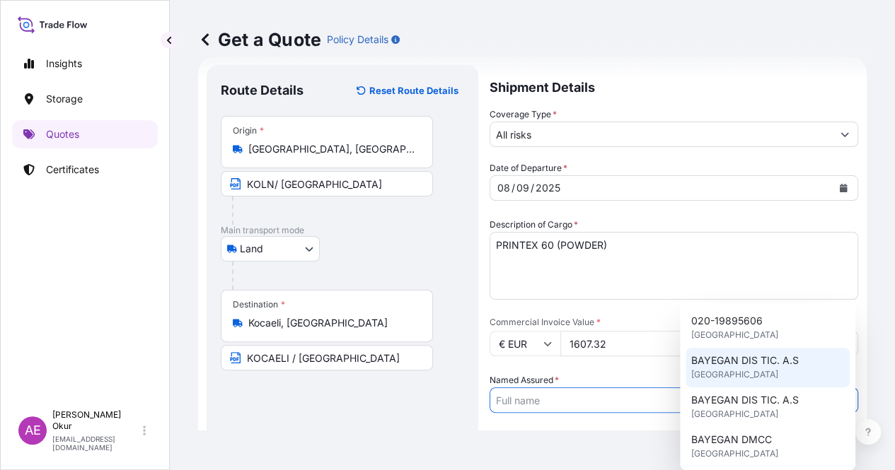
click at [733, 364] on span "BAYEGAN DIS TIC. A.S" at bounding box center [745, 361] width 108 height 14
type input "BAYEGAN DIS TIC. A.S"
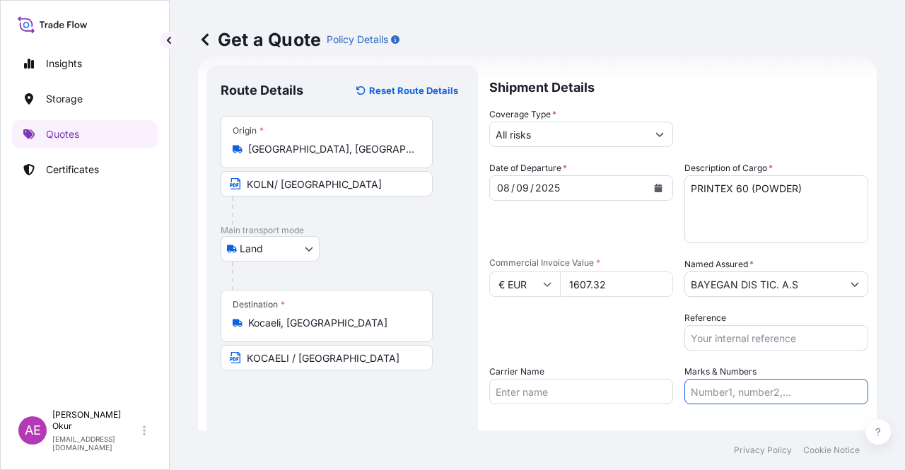
click at [710, 383] on input "Marks & Numbers" at bounding box center [777, 391] width 184 height 25
drag, startPoint x: 721, startPoint y: 392, endPoint x: 780, endPoint y: 394, distance: 58.7
click at [780, 394] on input "PO NO:25Y0163300 Quantity M/Tonn: 3.259,00 Premium: USD 105,35" at bounding box center [777, 391] width 184 height 25
paste input "B0131"
drag, startPoint x: 830, startPoint y: 398, endPoint x: 845, endPoint y: 398, distance: 14.9
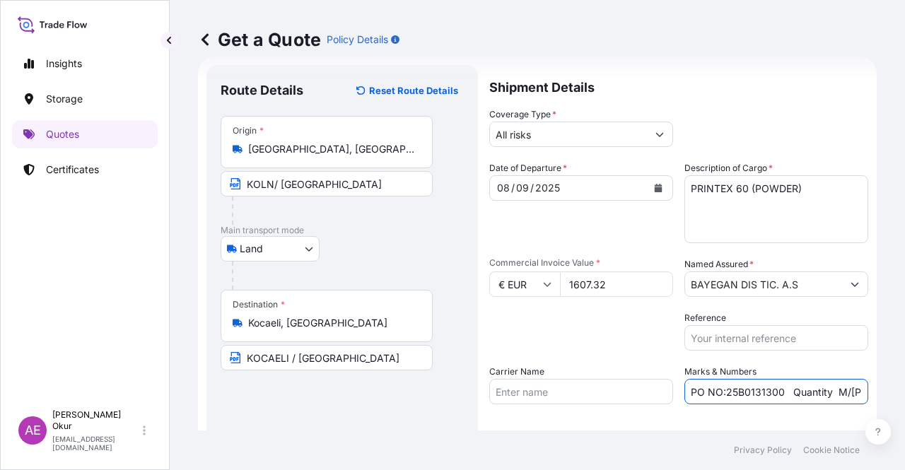
click at [845, 398] on input "PO NO:25B0131300 Quantity M/Tonn: 3.259,00 Premium: USD 105,35" at bounding box center [777, 391] width 184 height 25
click at [828, 395] on input "PO NO:25B0131300 Quantity M/Tonn: 3.259,00 Premium: USD 105,35" at bounding box center [777, 391] width 184 height 25
click at [837, 393] on input "PO NO:25B0131300 Quantity M/Tonn: 3.259,00 Premium: USD 105,35" at bounding box center [777, 391] width 184 height 25
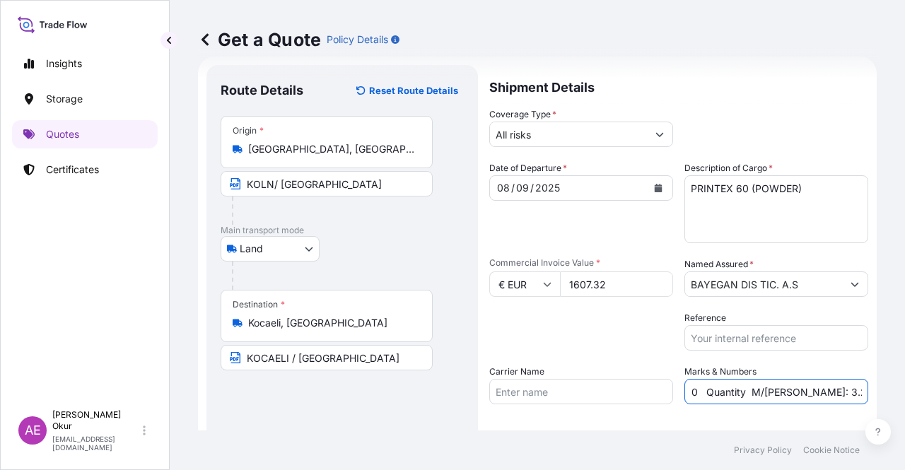
drag, startPoint x: 826, startPoint y: 391, endPoint x: 856, endPoint y: 393, distance: 29.8
click at [856, 393] on input "PO NO:25B0131300 Quantity M/Tonn: 3.259,00 Premium: USD 105,35" at bounding box center [777, 391] width 184 height 25
click at [785, 381] on input "PO NO:25B0131300 Quantity M/Tonn: 3.259,00 Premium: USD 105,35" at bounding box center [777, 391] width 184 height 25
drag, startPoint x: 784, startPoint y: 385, endPoint x: 826, endPoint y: 391, distance: 42.9
click at [826, 391] on input "PO NO:25B0131300 Quantity M/Tonn: 3.259,00 Premium: USD 105,35" at bounding box center [777, 391] width 184 height 25
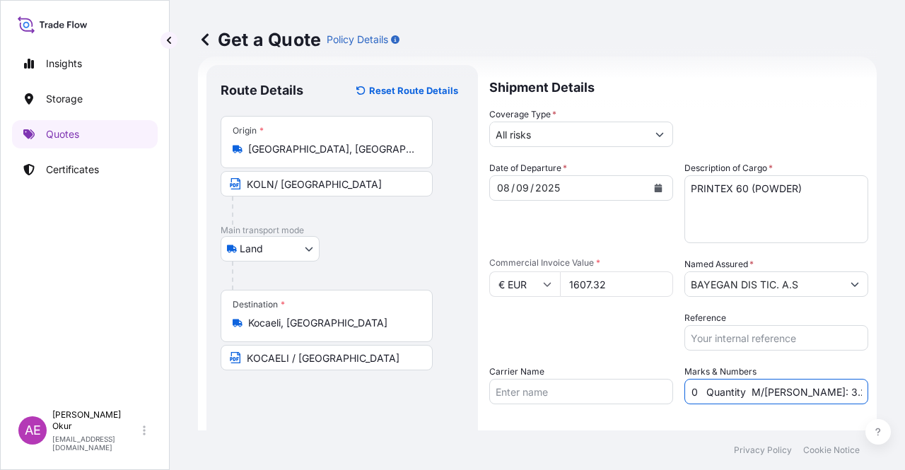
paste input "0,52"
drag, startPoint x: 830, startPoint y: 395, endPoint x: 905, endPoint y: 397, distance: 74.3
click at [905, 397] on div "Get a Quote Policy Details Route Details Reset Route Details Place of loading R…" at bounding box center [538, 215] width 736 height 431
click at [805, 391] on input "PO NO:25B0131300 Quantity M/Tonn: 0,520 Premium: USD 105,35" at bounding box center [777, 391] width 184 height 25
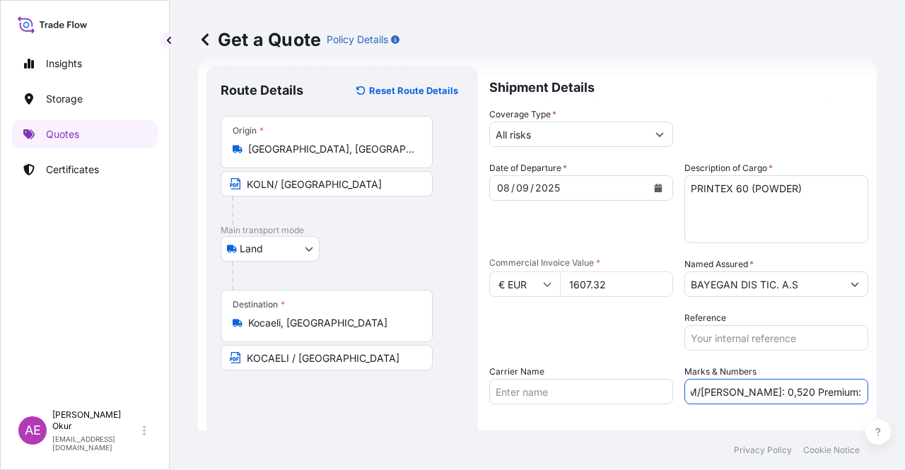
click at [816, 388] on input "PO NO:25B0131300 Quantity M/Tonn: 0,520 Premium: USD 105,35" at bounding box center [777, 391] width 184 height 25
drag, startPoint x: 842, startPoint y: 389, endPoint x: 905, endPoint y: 402, distance: 64.4
click at [905, 402] on div "Get a Quote Policy Details Route Details Reset Route Details Place of loading R…" at bounding box center [538, 215] width 736 height 431
paste input "0,18"
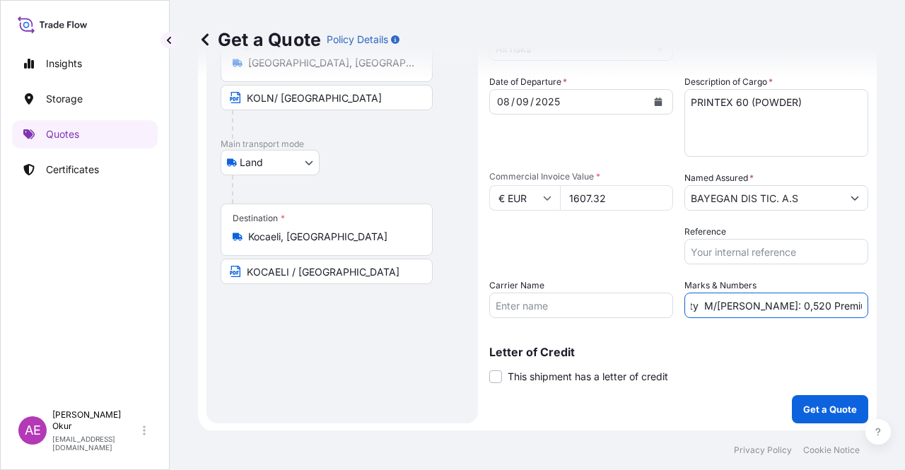
scroll to position [110, 0]
type input "PO NO:25B0131300 Quantity M/Tonn: 0,520 Premium:EUR 0,18"
click at [806, 410] on p "Get a Quote" at bounding box center [830, 409] width 54 height 14
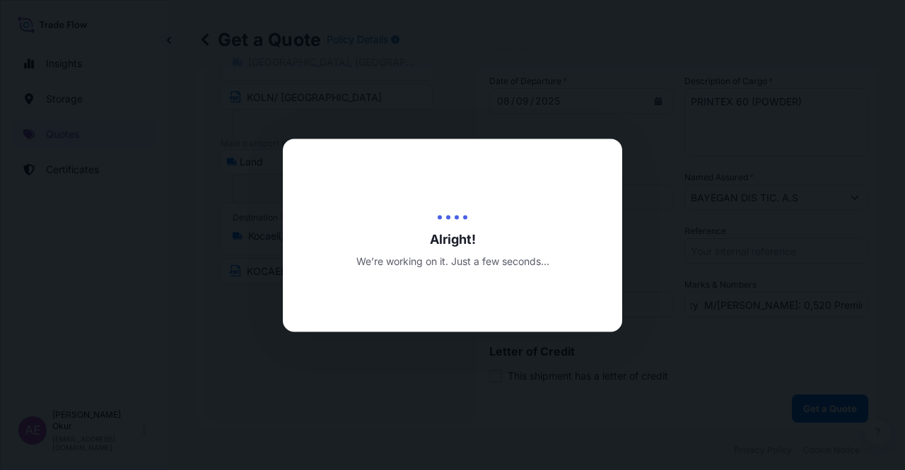
scroll to position [0, 0]
select select "Land"
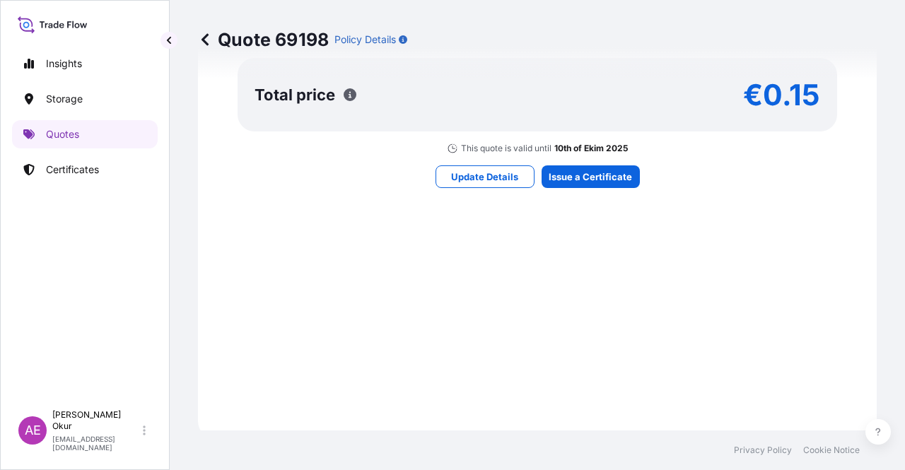
click at [615, 206] on div "Here's your insurance offer Primary Assured BGN Int Holding All risk coverage C…" at bounding box center [537, 7] width 639 height 823
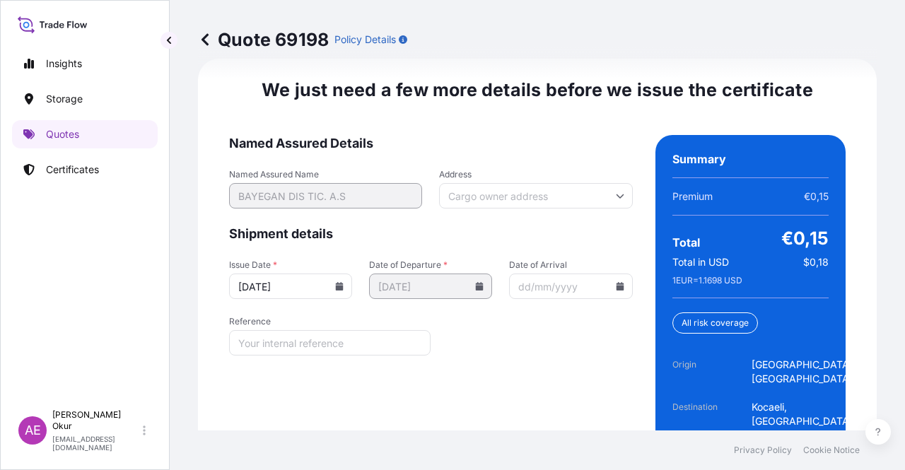
scroll to position [1910, 0]
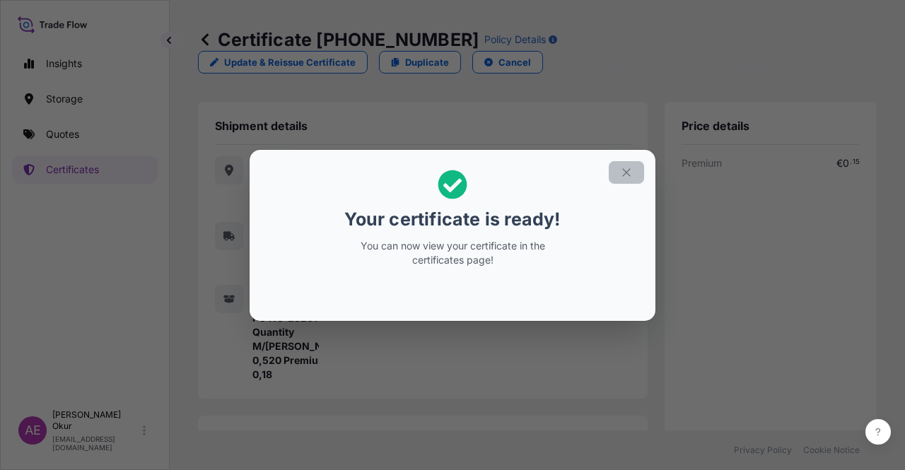
click at [629, 168] on icon "button" at bounding box center [626, 172] width 13 height 13
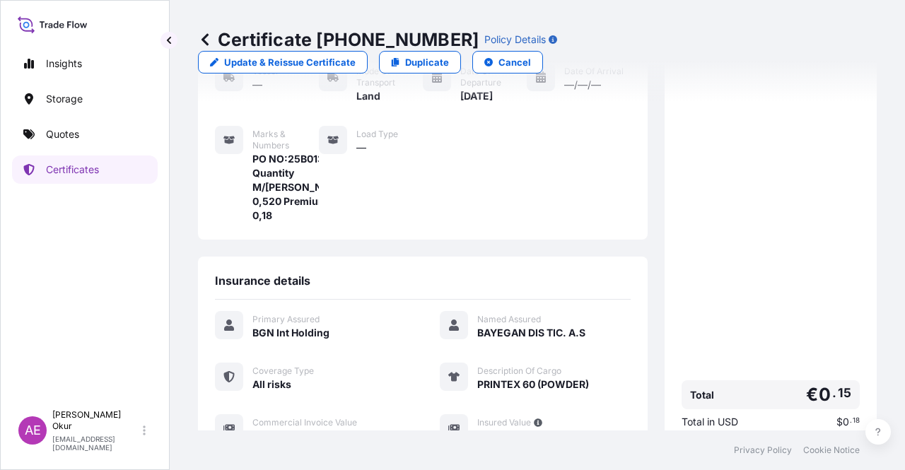
scroll to position [325, 0]
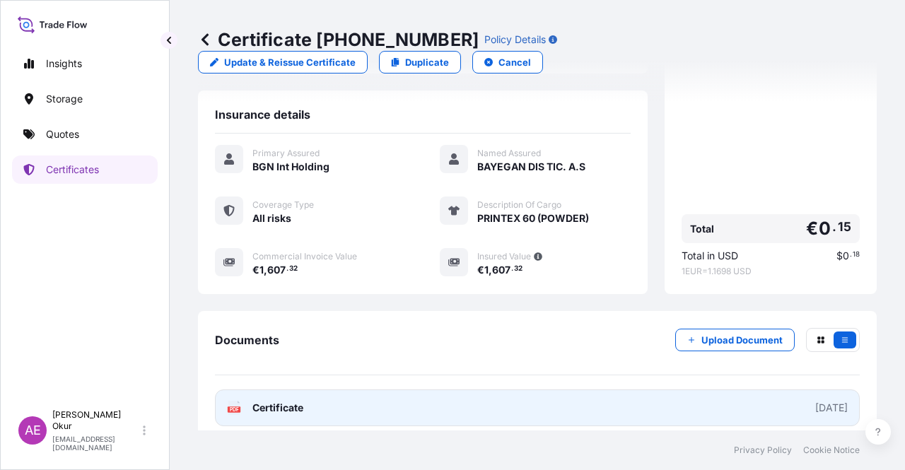
click at [250, 390] on link "PDF Certificate 2025-09-10" at bounding box center [537, 408] width 645 height 37
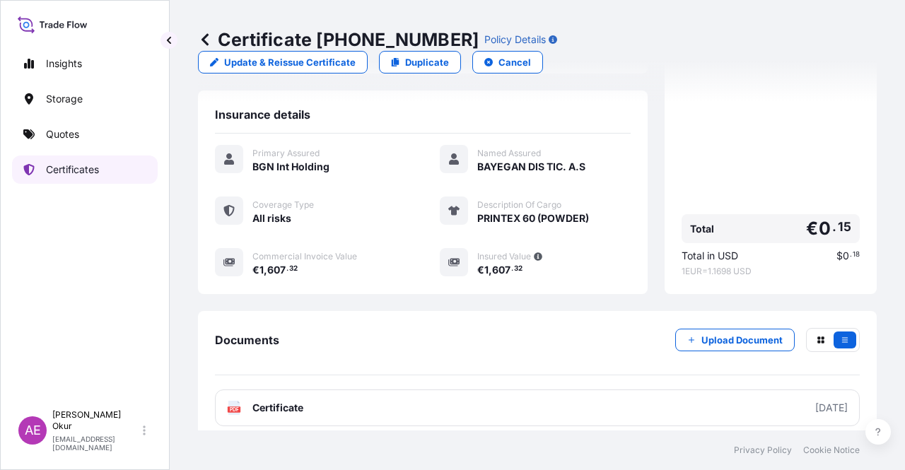
click at [104, 175] on link "Certificates" at bounding box center [85, 170] width 146 height 28
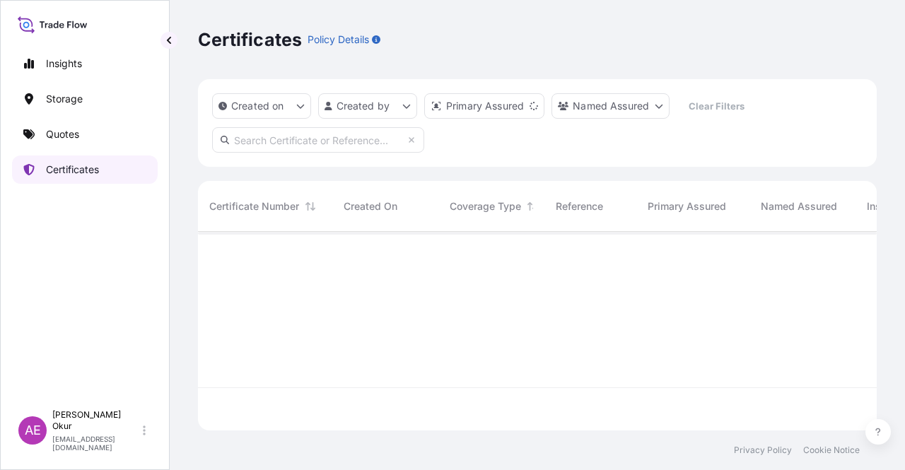
scroll to position [196, 668]
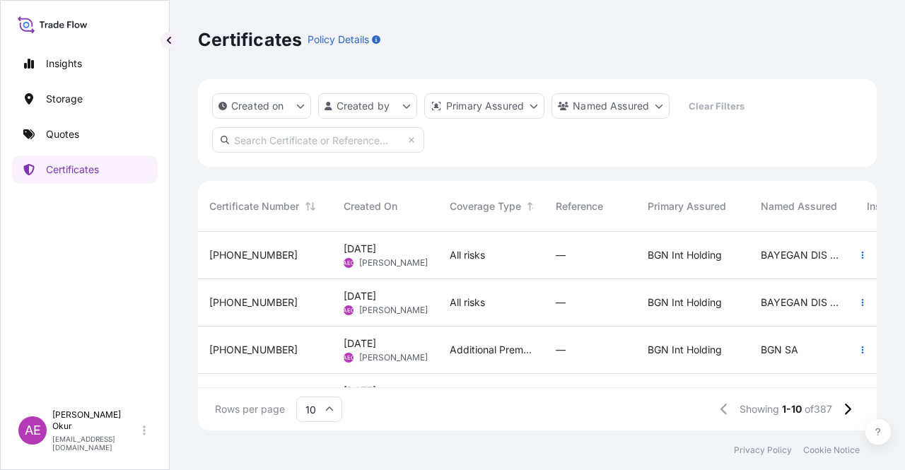
click at [282, 308] on div "32026-411-1" at bounding box center [265, 303] width 112 height 14
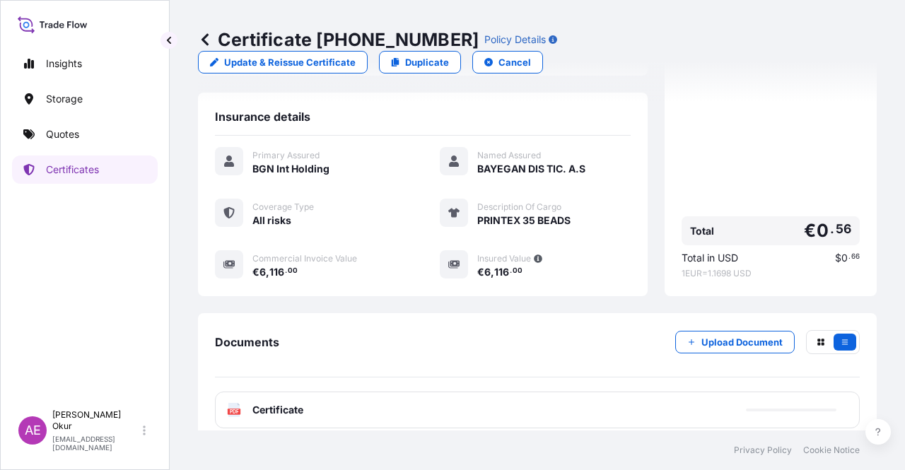
scroll to position [325, 0]
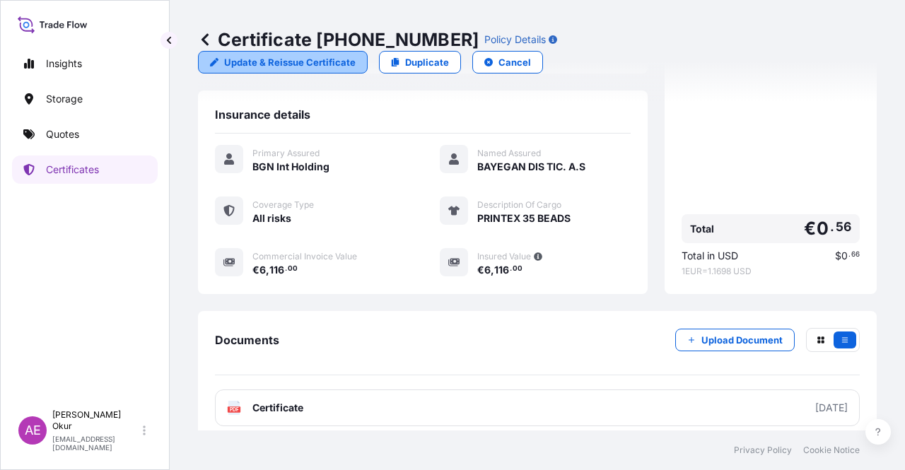
click at [356, 55] on p "Update & Reissue Certificate" at bounding box center [290, 62] width 132 height 14
select select "Land"
select select "32026"
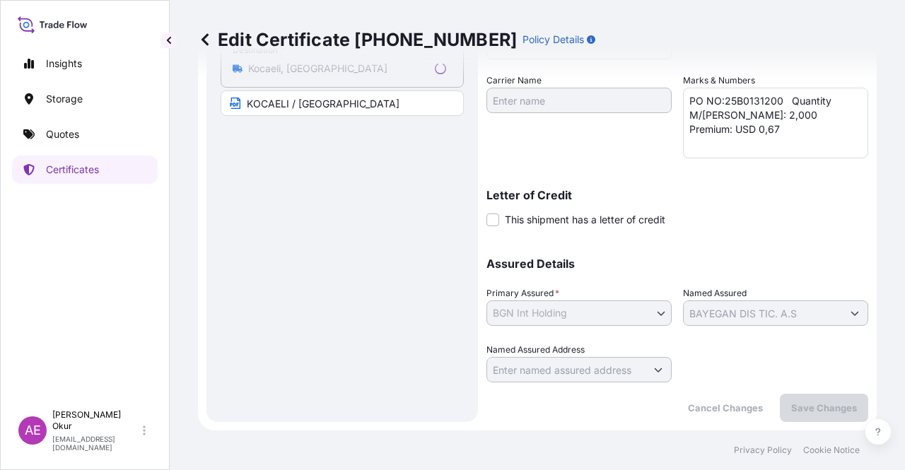
scroll to position [319, 0]
click at [815, 118] on textarea "PO NO:25B0131200 Quantity M/Tonn: 2,000 Premium: USD 0,67" at bounding box center [775, 123] width 185 height 71
click at [822, 115] on textarea "PO NO:25B0131200 Quantity M/Tonn: 2,000 Premium: USD 0,67" at bounding box center [775, 123] width 185 height 71
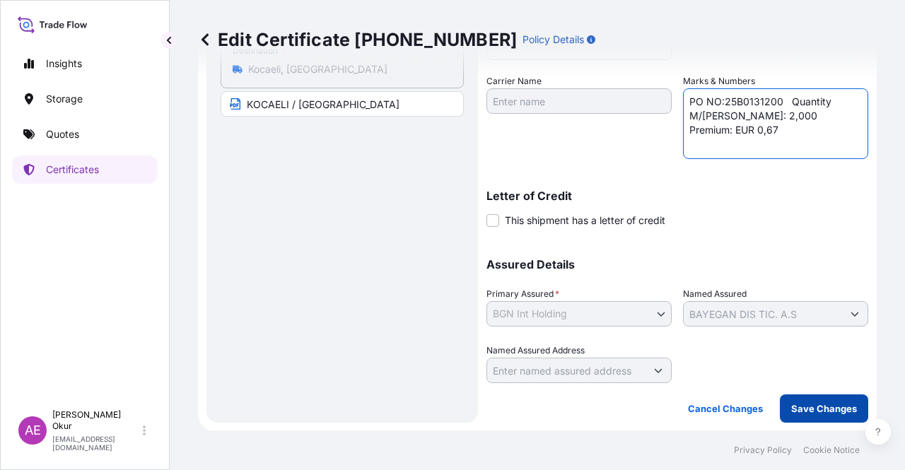
type textarea "PO NO:25B0131200 Quantity M/Tonn: 2,000 Premium: EUR 0,67"
click at [813, 398] on button "Save Changes" at bounding box center [824, 409] width 88 height 28
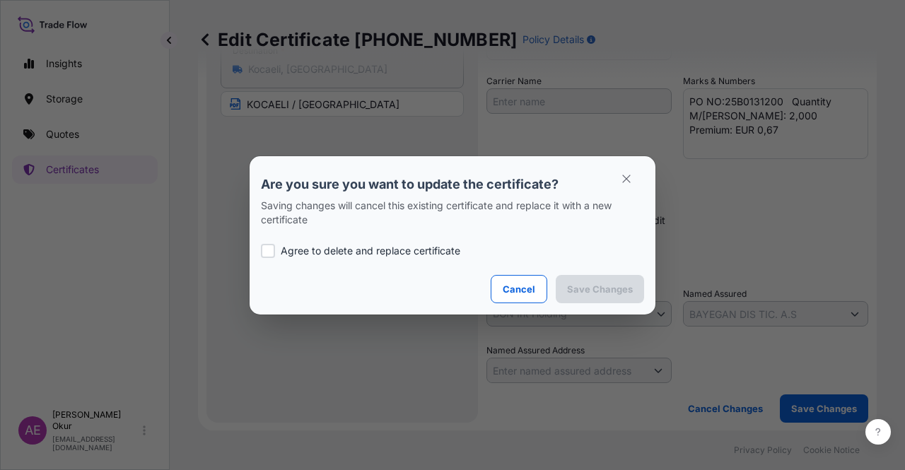
click at [331, 253] on p "Agree to delete and replace certificate" at bounding box center [371, 251] width 180 height 14
checkbox input "true"
click at [674, 282] on div "Are you sure you want to update the certificate? Saving changes will cancel thi…" at bounding box center [452, 235] width 905 height 470
click at [615, 298] on button "Save Changes" at bounding box center [600, 289] width 88 height 28
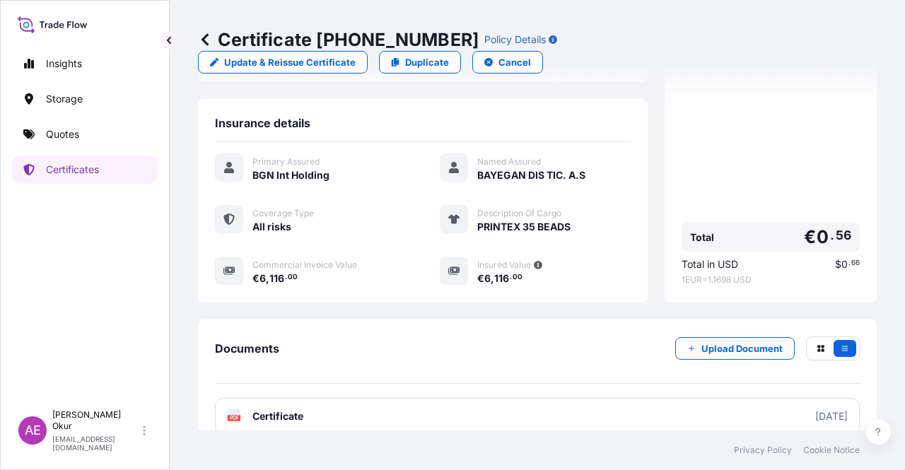
scroll to position [325, 0]
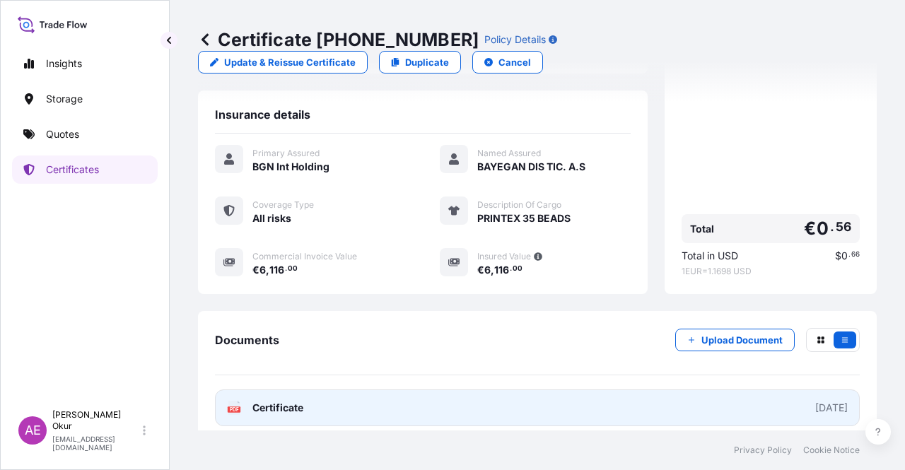
click at [255, 401] on span "Certificate" at bounding box center [278, 408] width 51 height 14
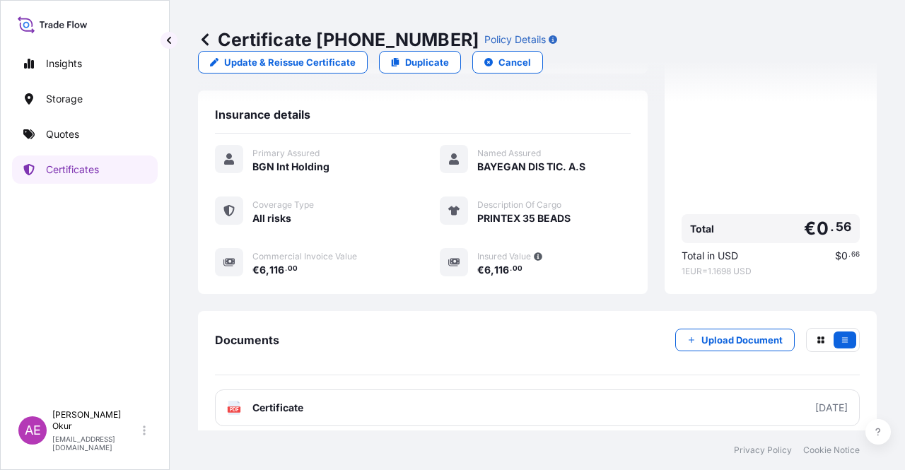
click at [115, 145] on link "Quotes" at bounding box center [85, 134] width 146 height 28
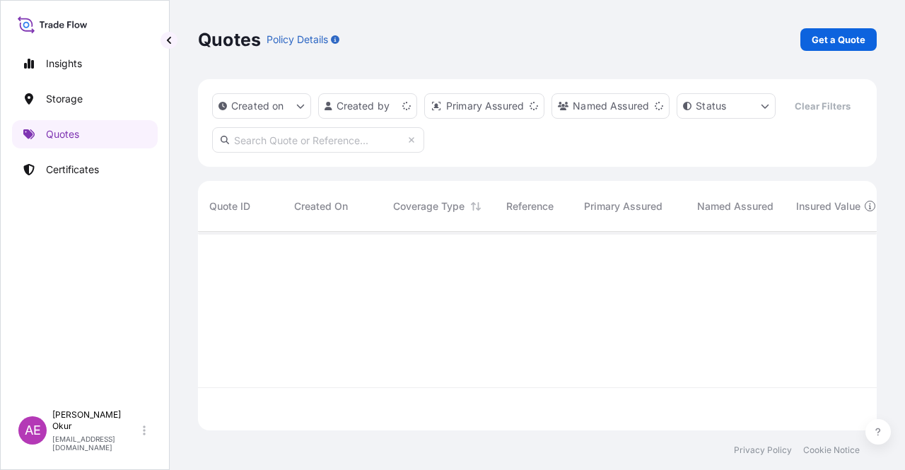
scroll to position [196, 668]
click at [839, 25] on div "Quotes Policy Details Get a Quote" at bounding box center [537, 39] width 679 height 79
click at [820, 36] on p "Get a Quote" at bounding box center [839, 40] width 54 height 14
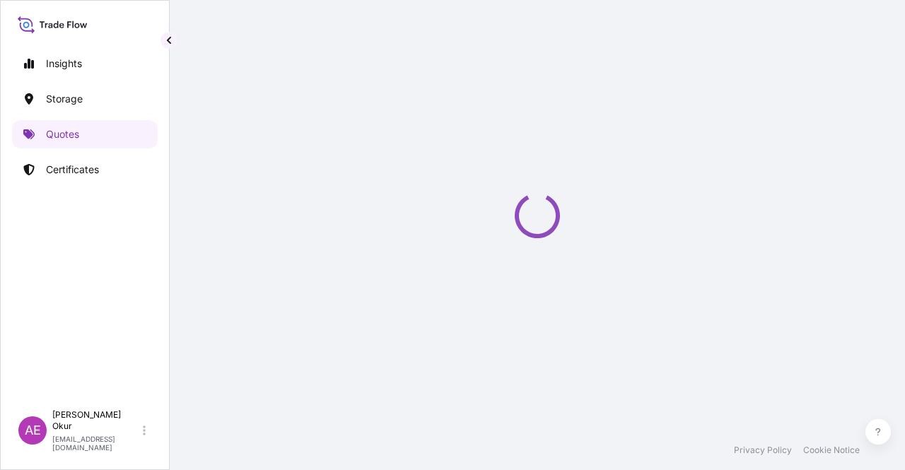
select select "Ocean Vessel"
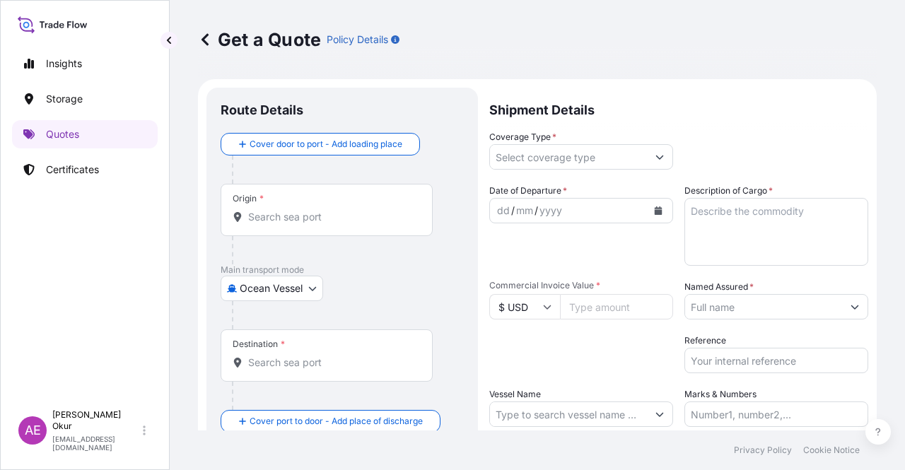
scroll to position [23, 0]
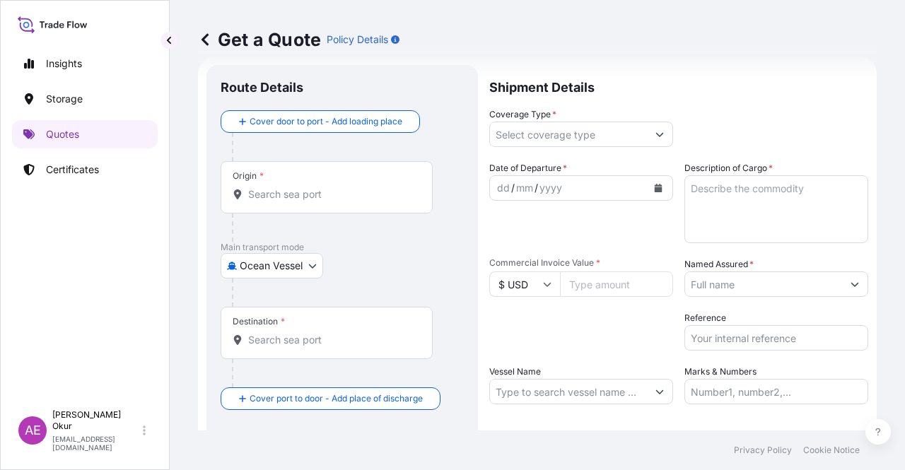
click at [701, 224] on textarea "Description of Cargo *" at bounding box center [777, 209] width 184 height 68
click at [369, 187] on input "Origin *" at bounding box center [331, 194] width 167 height 14
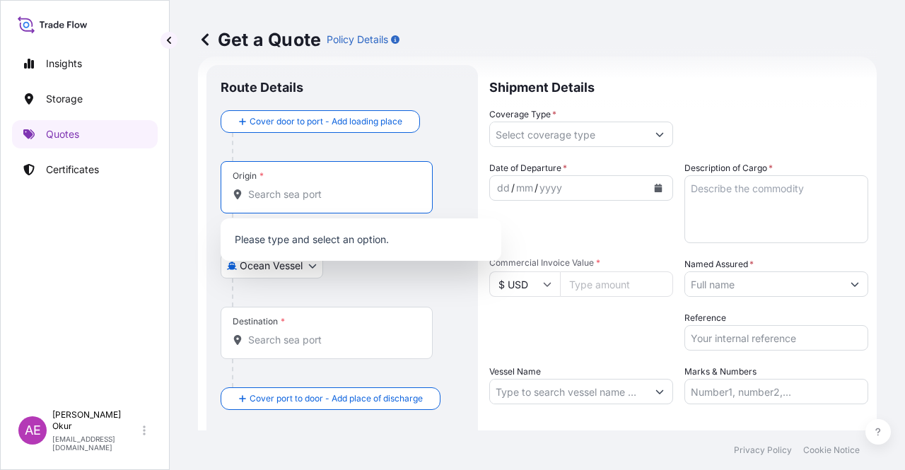
paste input "NEDERLAND, TX"
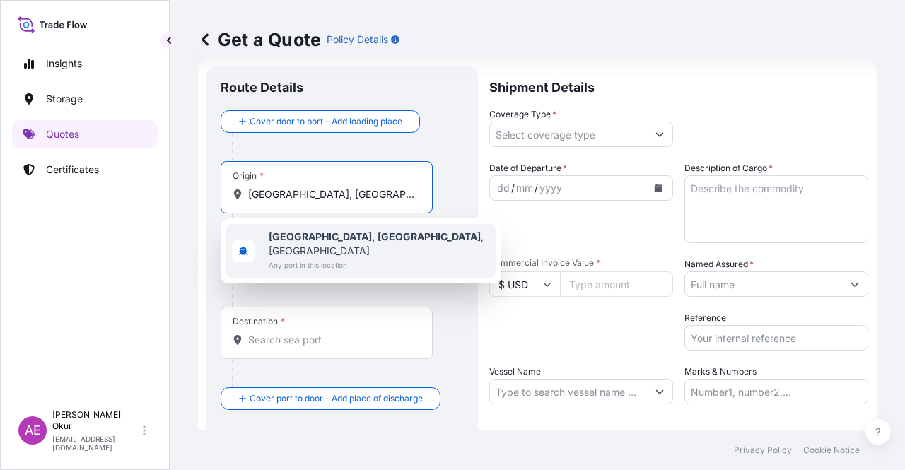
click at [371, 237] on div "Nederland, TX , USA Any port in this location" at bounding box center [360, 251] width 269 height 54
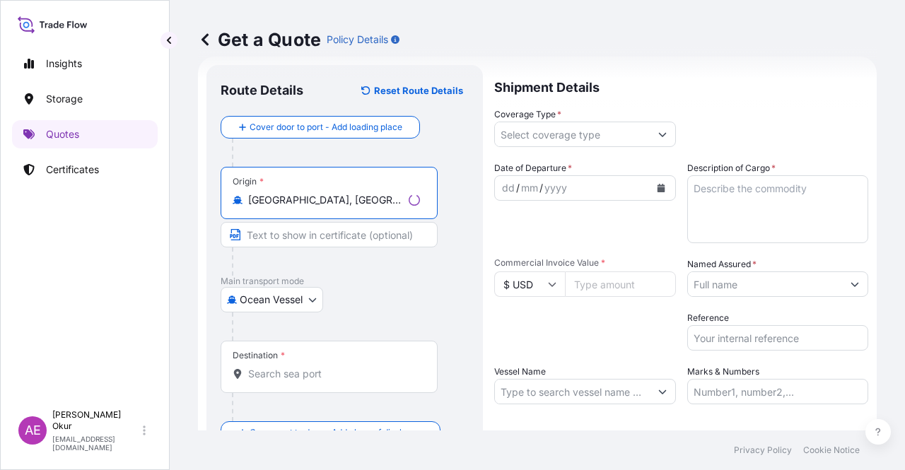
type input "Nederland, TX, USA"
click at [339, 233] on input "Text to appear on certificate" at bounding box center [329, 234] width 217 height 25
paste input "NEDERLAND, TX"
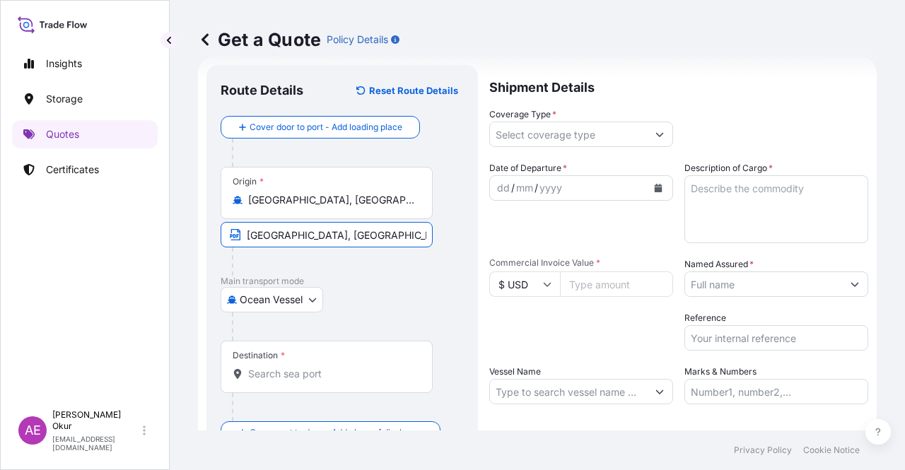
type input "NEDERLAND, TX / USA"
click at [312, 365] on div "Destination *" at bounding box center [327, 367] width 212 height 52
click at [312, 367] on input "Destination *" at bounding box center [331, 374] width 167 height 14
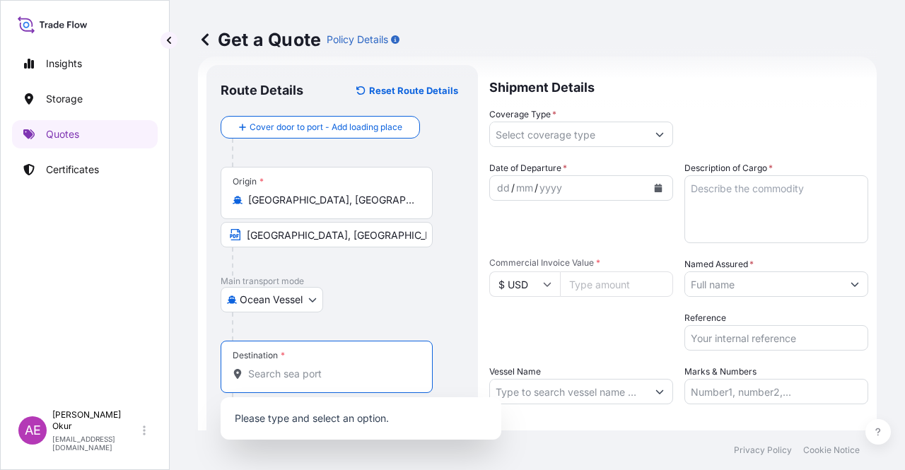
paste input "MOROCCO"
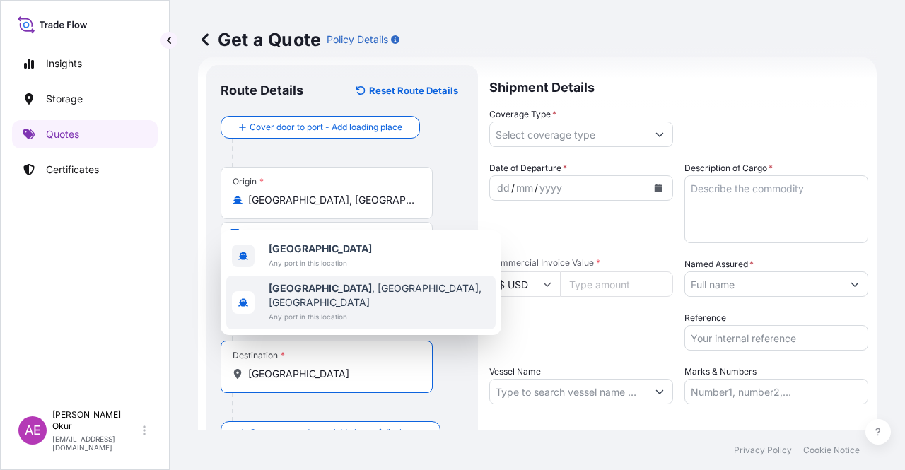
click at [323, 256] on span "Morocco" at bounding box center [320, 249] width 103 height 14
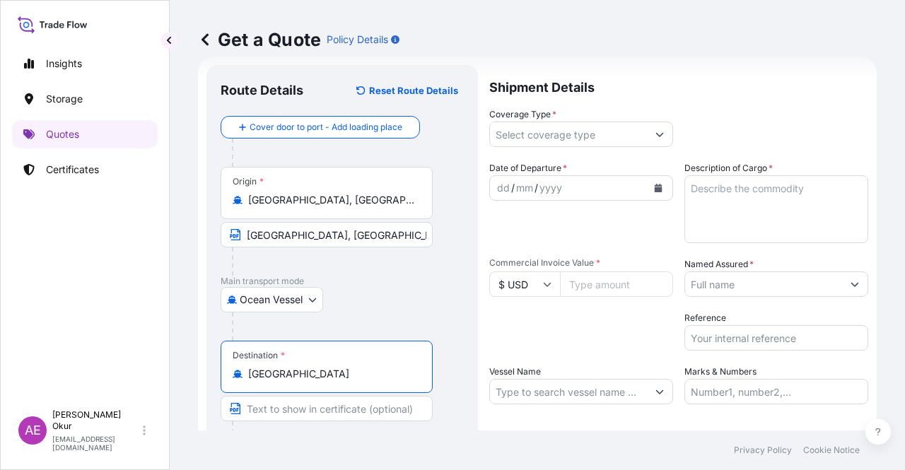
type input "Morocco"
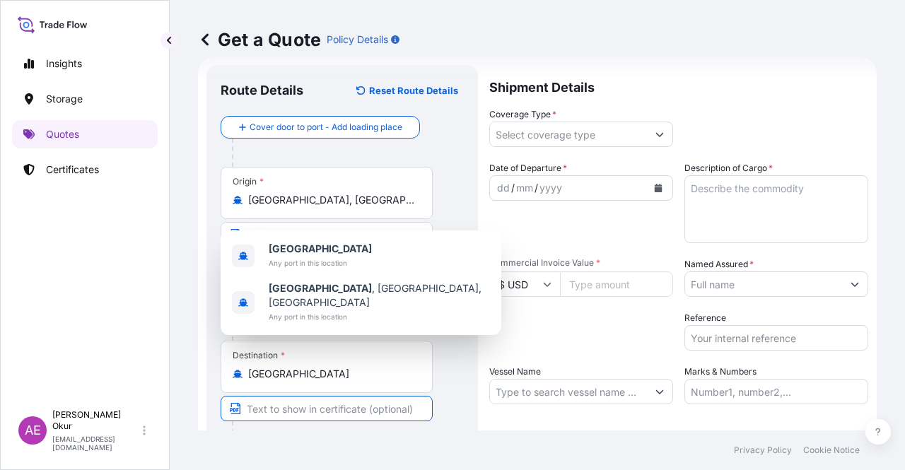
click at [311, 415] on input "Text to appear on certificate" at bounding box center [327, 408] width 212 height 25
paste input "ONE OR MORE SAFE PORT(S) OR BERTH(S) IN MOROCCO"
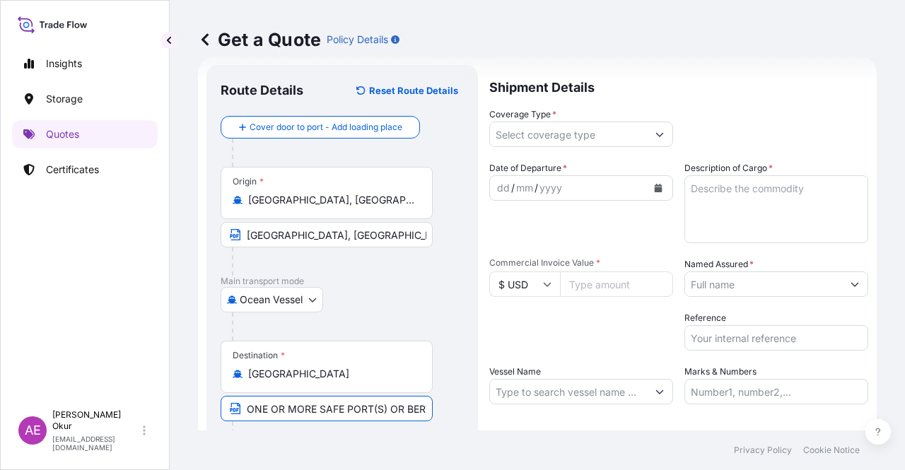
scroll to position [0, 93]
type input "ONE OR MORE SAFE PORT(S) OR BERTH(S) IN MOROCCO"
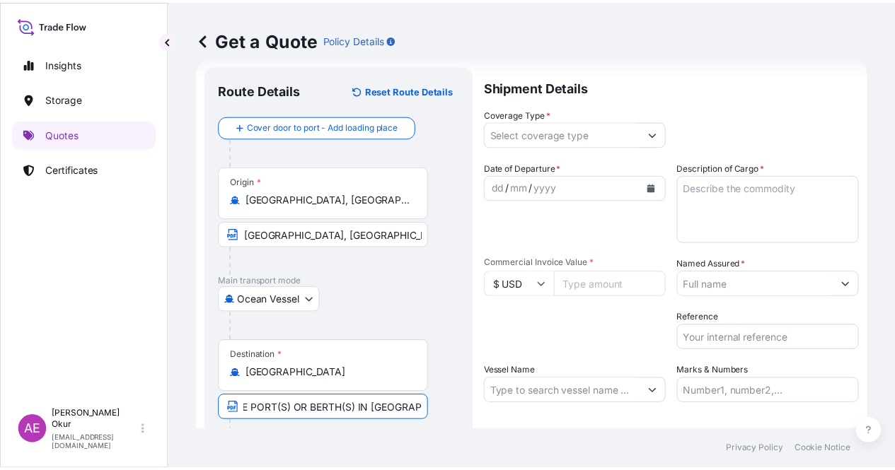
scroll to position [0, 0]
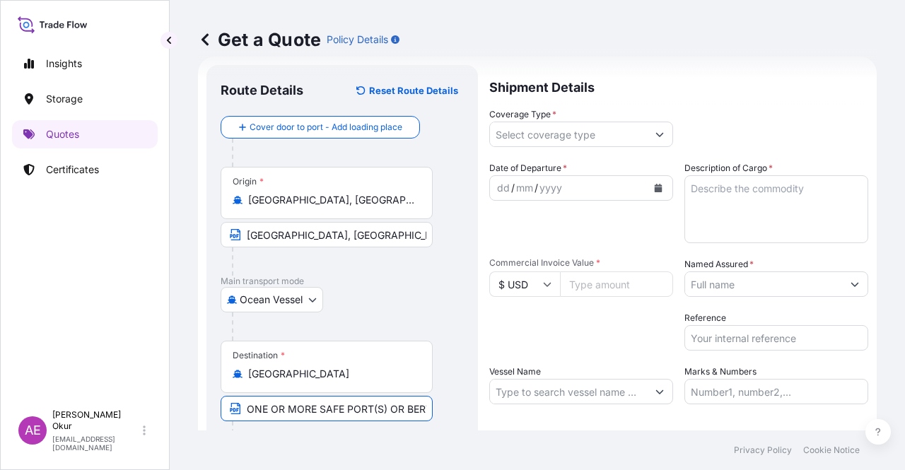
click at [592, 137] on input "Coverage Type *" at bounding box center [568, 134] width 157 height 25
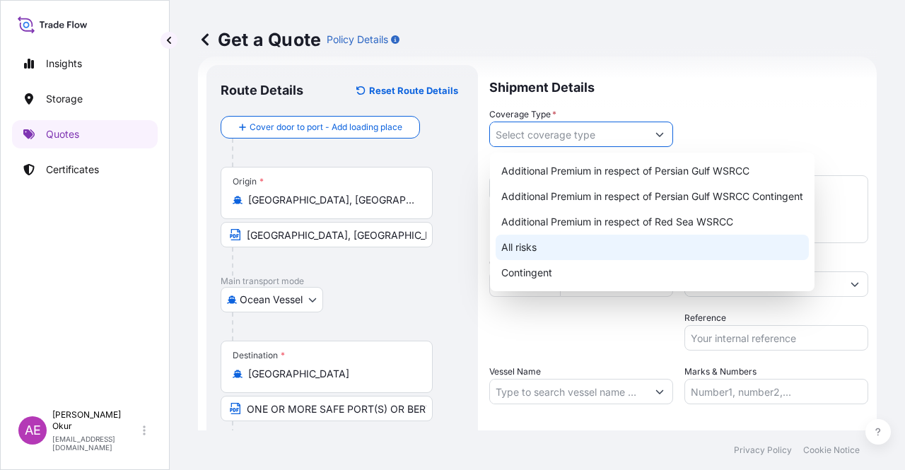
click at [542, 244] on div "All risks" at bounding box center [652, 247] width 313 height 25
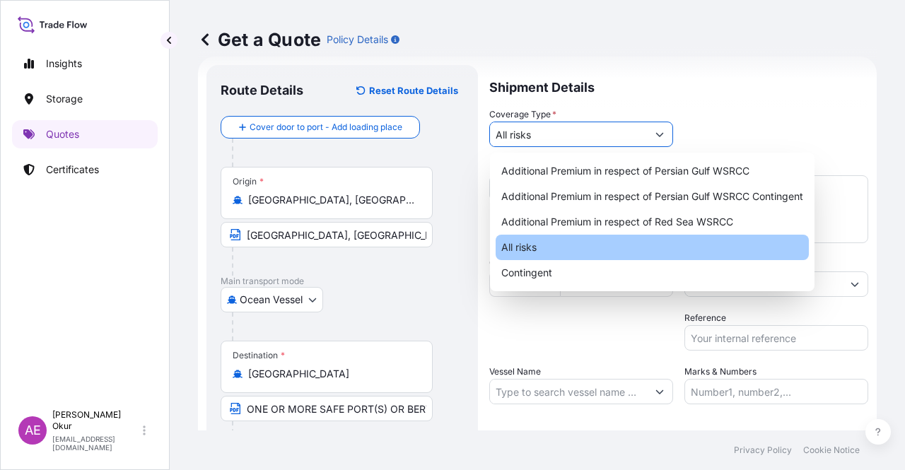
type input "All risks"
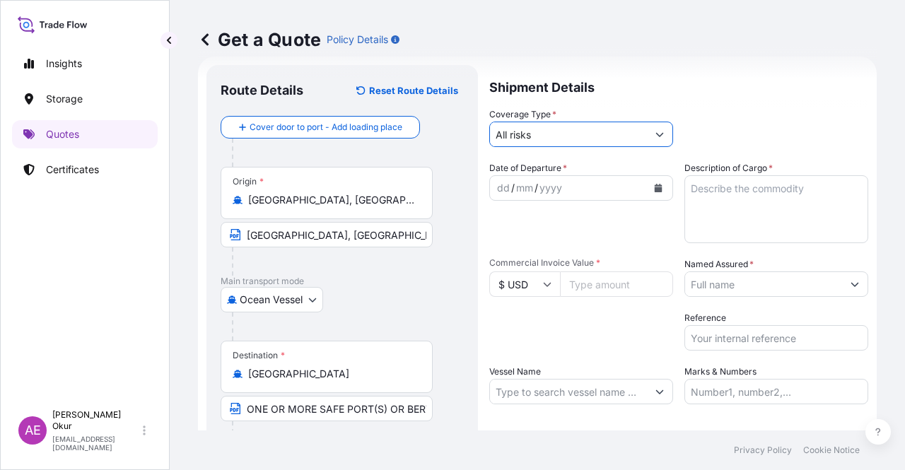
click at [503, 183] on div "dd" at bounding box center [504, 188] width 16 height 17
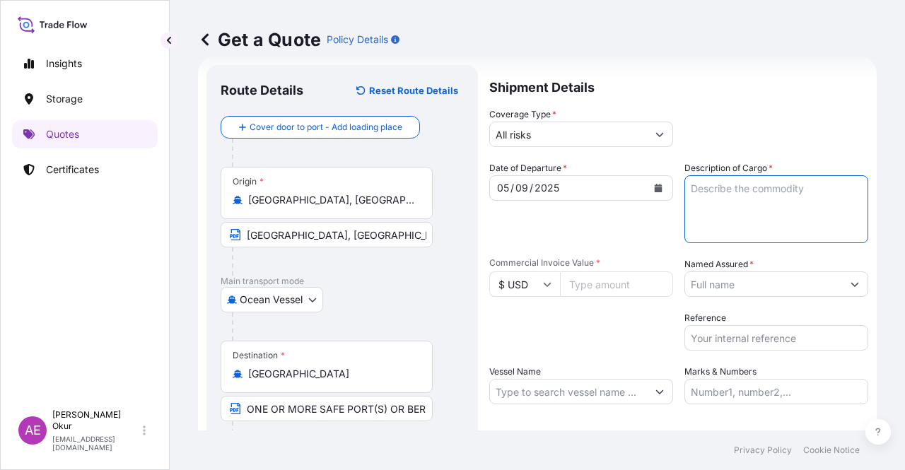
click at [701, 216] on textarea "Description of Cargo *" at bounding box center [777, 209] width 184 height 68
paste textarea "BUTANE"
type textarea "BUTANE"
click at [608, 294] on input "Commercial Invoice Value *" at bounding box center [616, 284] width 113 height 25
paste input "8802756.63"
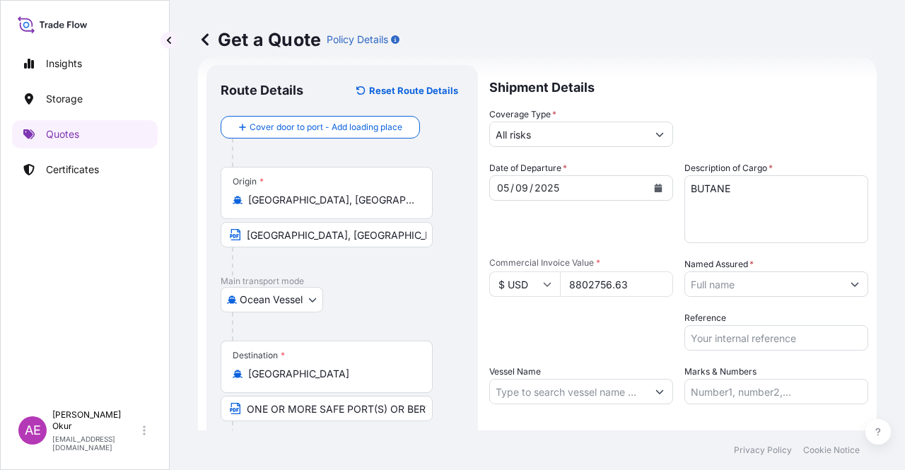
type input "8802756.63"
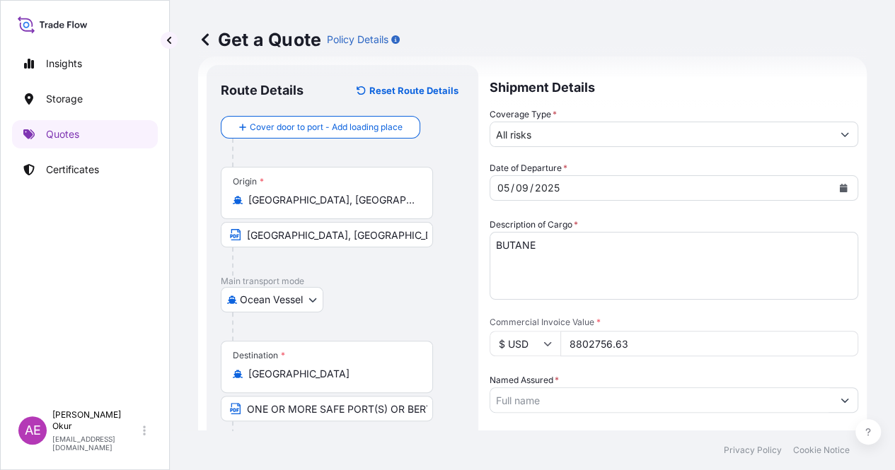
click at [752, 388] on input "Named Assured *" at bounding box center [661, 400] width 342 height 25
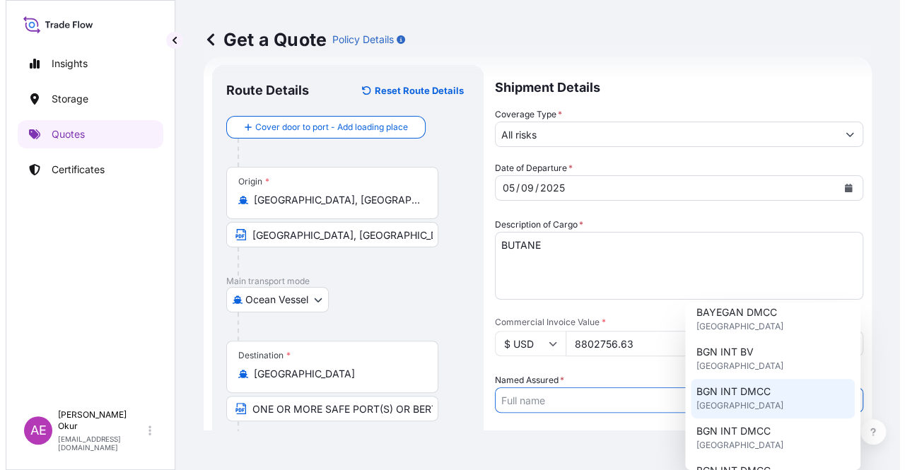
scroll to position [141, 0]
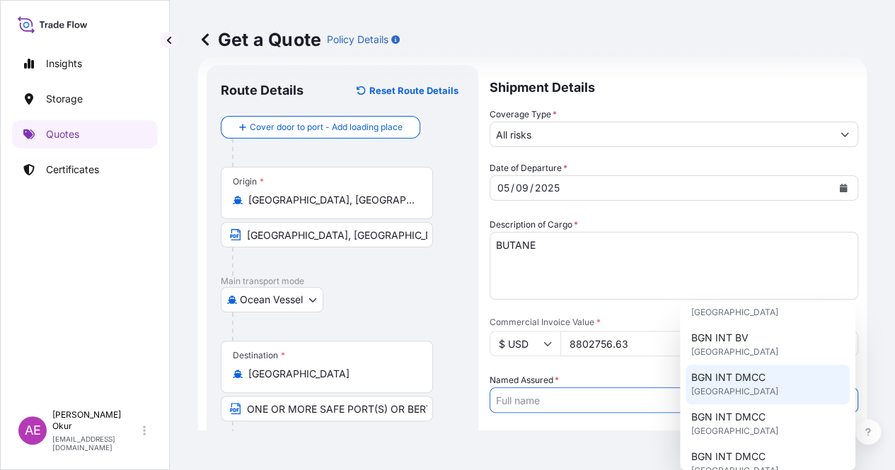
click at [745, 400] on div "BGN INT DMCC United Kingdom" at bounding box center [767, 385] width 164 height 40
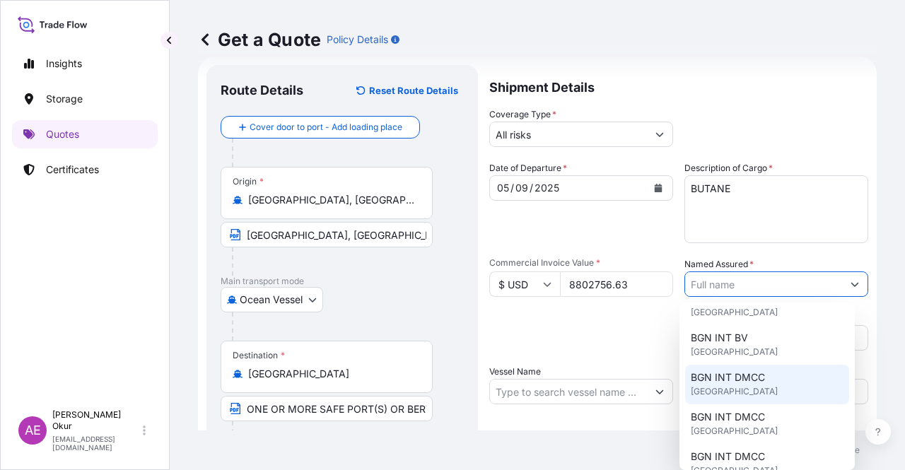
type input "BGN INT DMCC"
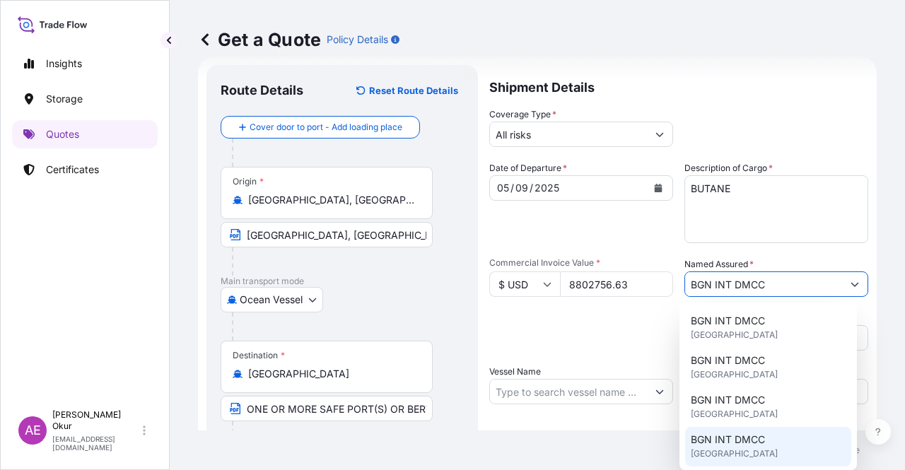
click at [543, 385] on input "Vessel Name" at bounding box center [568, 391] width 157 height 25
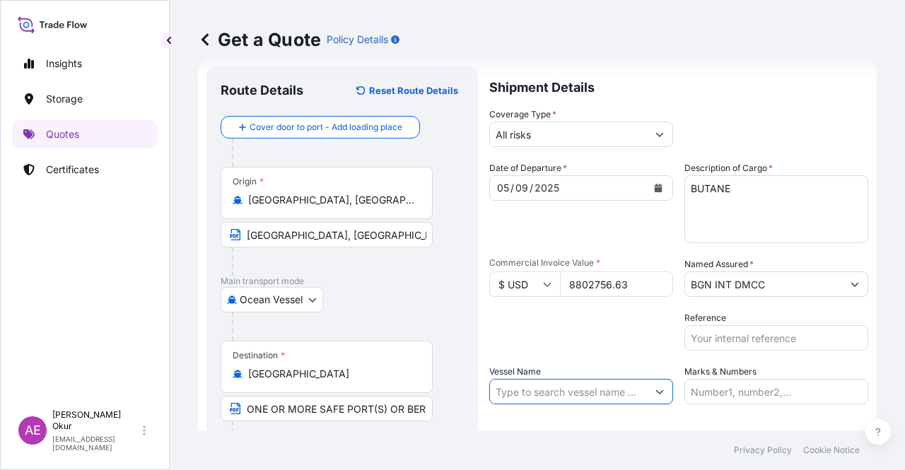
paste input "CHALLENGER"
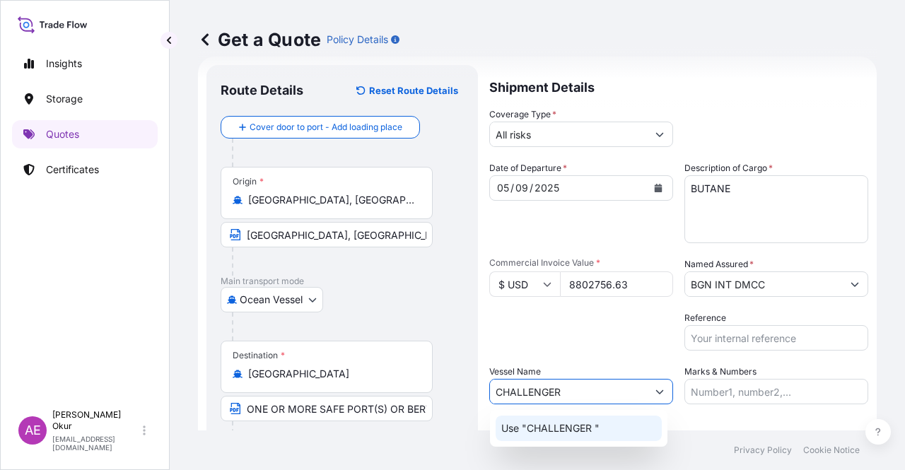
click at [601, 439] on div "Use "CHALLENGER "" at bounding box center [579, 428] width 166 height 25
type input "CHALLENGER"
click at [736, 380] on input "Marks & Numbers" at bounding box center [777, 391] width 184 height 25
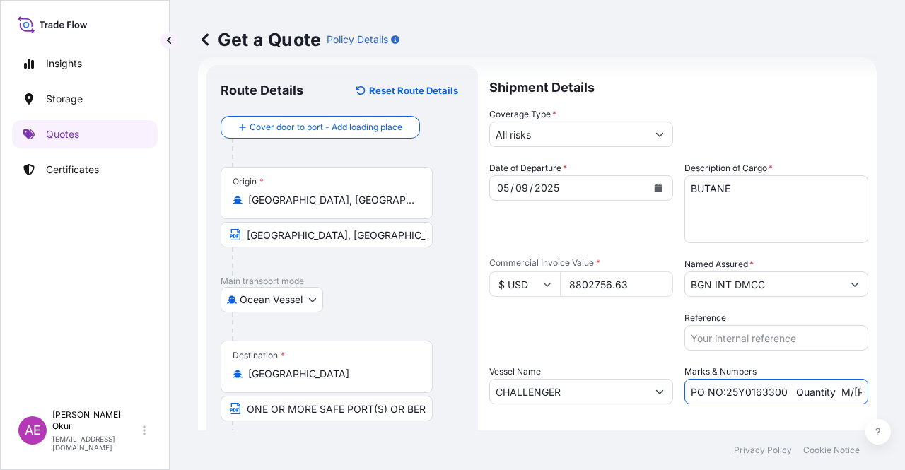
drag, startPoint x: 721, startPoint y: 392, endPoint x: 777, endPoint y: 395, distance: 56.0
click at [777, 395] on input "PO NO:25Y0163300 Quantity M/Tonn: 3.259,00 Premium: USD 105,35" at bounding box center [777, 391] width 184 height 25
paste input "89500"
drag, startPoint x: 813, startPoint y: 394, endPoint x: 859, endPoint y: 393, distance: 46.0
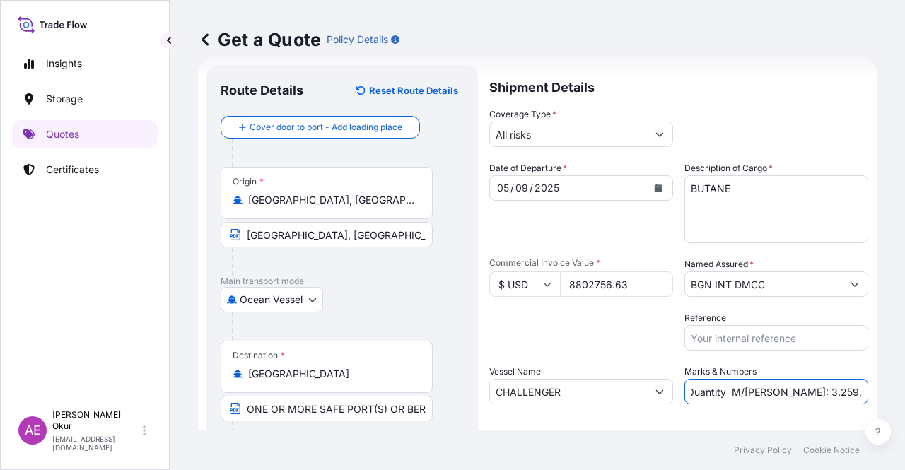
click at [859, 393] on form "Route Details Reset Route Details Cover door to port - Add loading place Place …" at bounding box center [537, 288] width 679 height 462
click at [772, 393] on input "PO NO:25Y0189500 Quantity M/Tonn: 3.259,00 Premium: USD 105,35" at bounding box center [777, 391] width 184 height 25
drag, startPoint x: 755, startPoint y: 388, endPoint x: 794, endPoint y: 392, distance: 39.1
click at [794, 392] on input "PO NO:25Y0189500 Quantity M/Tonn: 3.259,00 Premium: USD 105,35" at bounding box center [777, 391] width 184 height 25
paste input "17.419,82"
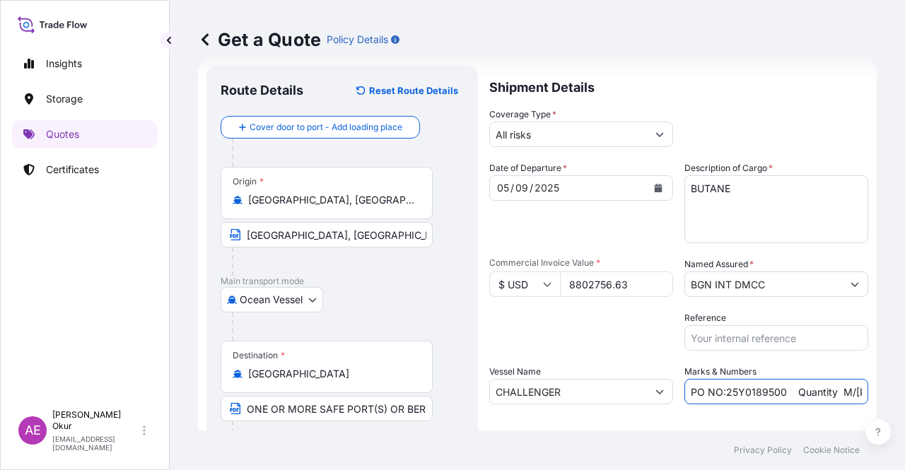
scroll to position [0, 171]
drag, startPoint x: 836, startPoint y: 390, endPoint x: 905, endPoint y: 387, distance: 68.7
click at [905, 387] on div "Get a Quote Policy Details Route Details Reset Route Details Cover door to port…" at bounding box center [538, 215] width 736 height 431
click at [792, 393] on input "PO NO:25Y0189500 Quantity M/Tonn: 17.419,82 Premium: USD 105,35" at bounding box center [777, 391] width 184 height 25
drag, startPoint x: 821, startPoint y: 390, endPoint x: 905, endPoint y: 390, distance: 83.5
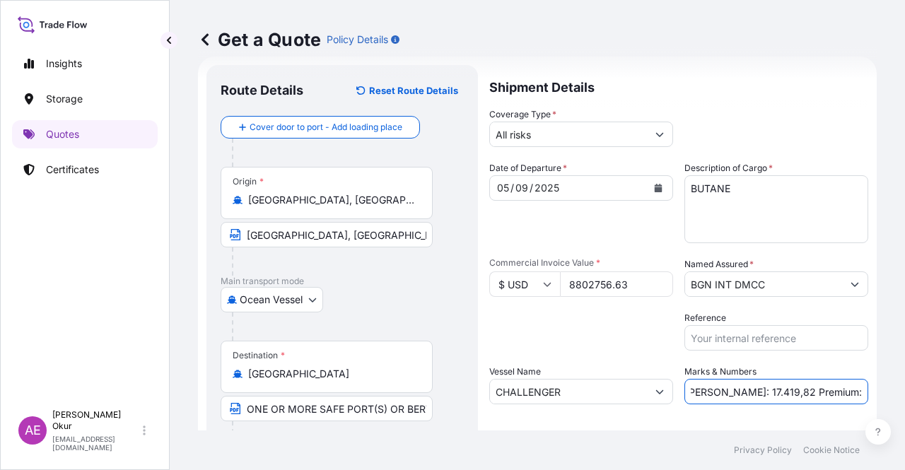
click at [905, 390] on div "Get a Quote Policy Details Route Details Reset Route Details Cover door to port…" at bounding box center [538, 215] width 736 height 431
paste input "968,30"
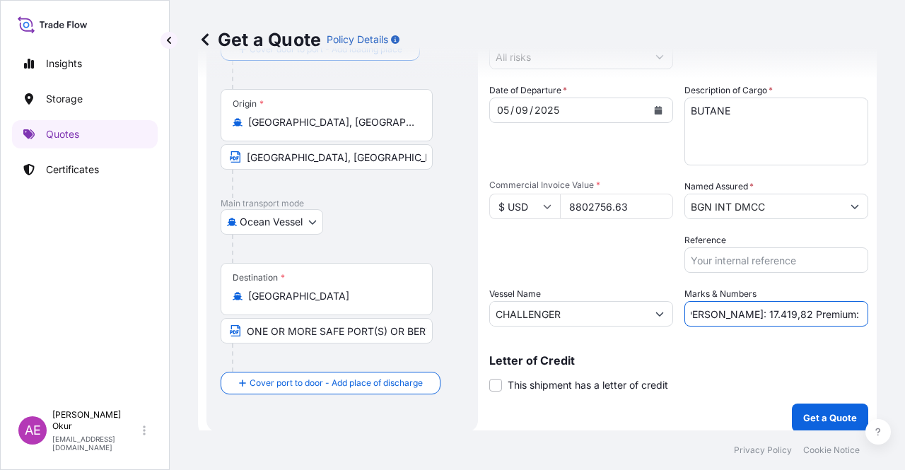
scroll to position [110, 0]
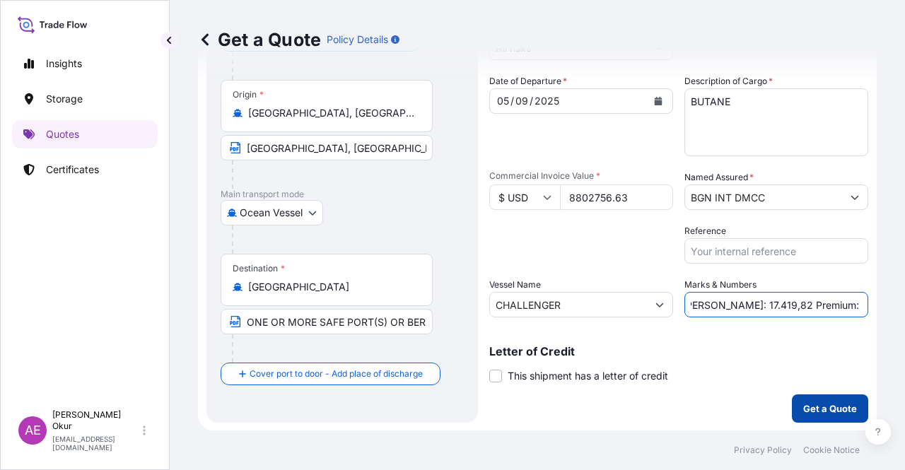
type input "PO NO:25Y0189500 Quantity M/Tonn: 17.419,82 Premium: USD 968,30"
click at [822, 409] on p "Get a Quote" at bounding box center [830, 409] width 54 height 14
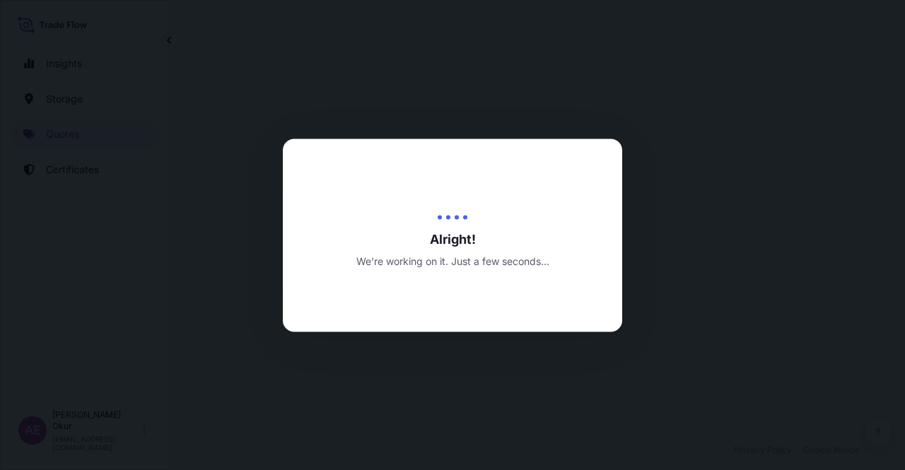
select select "Ocean Vessel"
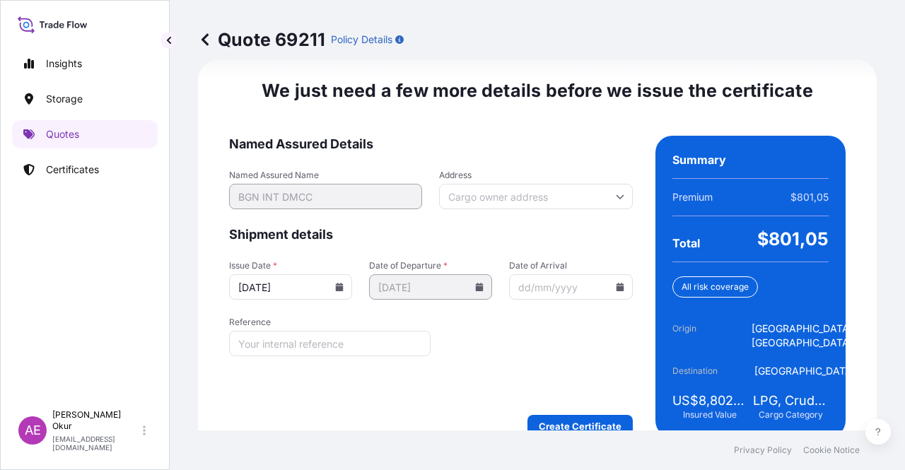
scroll to position [1785, 0]
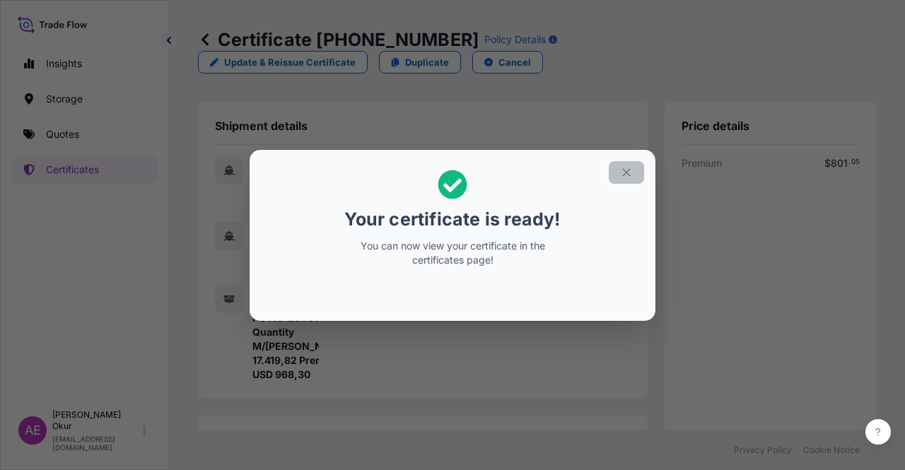
click at [627, 179] on button "button" at bounding box center [626, 172] width 35 height 23
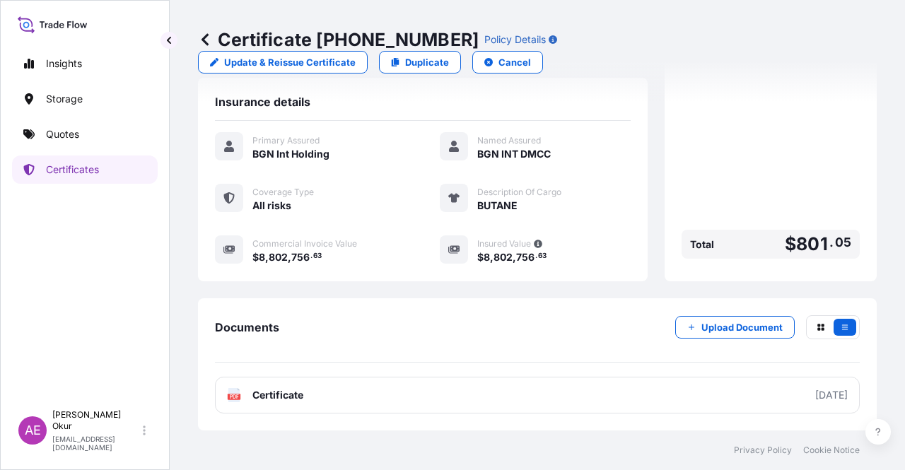
scroll to position [368, 0]
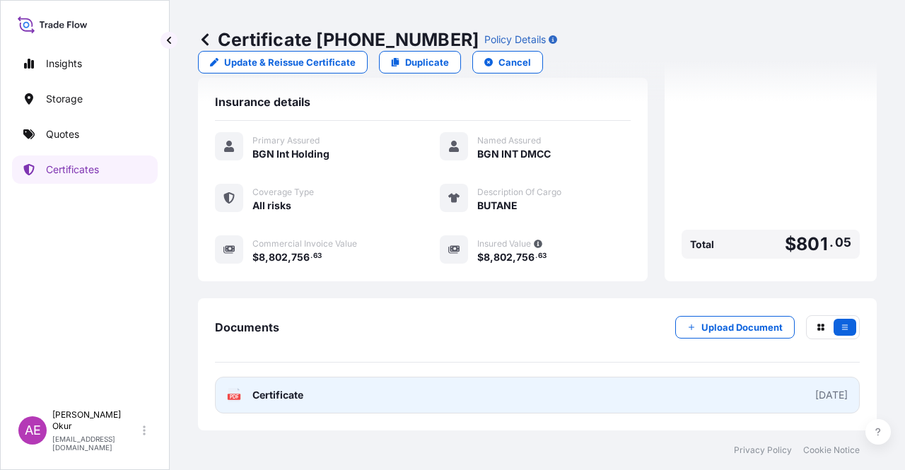
click at [290, 397] on span "Certificate" at bounding box center [278, 395] width 51 height 14
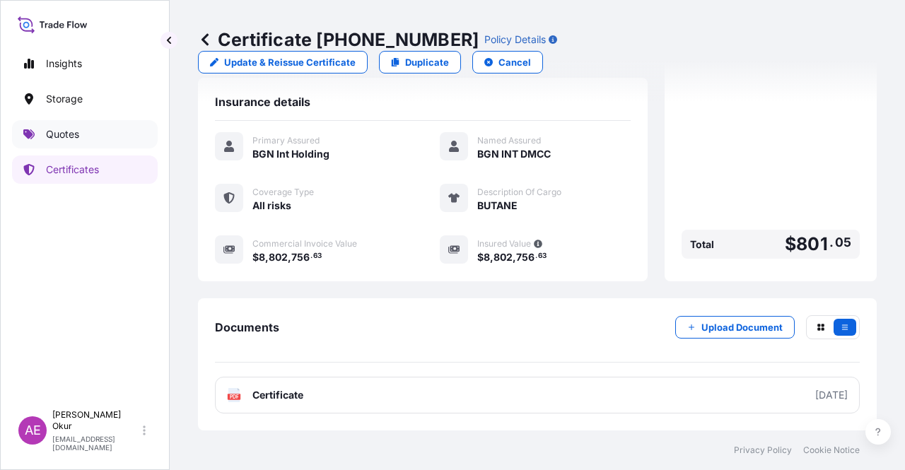
click at [69, 124] on link "Quotes" at bounding box center [85, 134] width 146 height 28
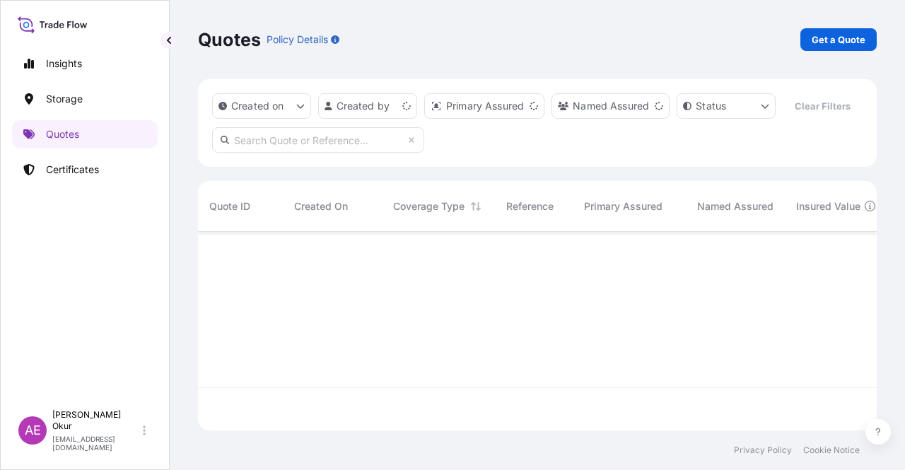
scroll to position [196, 668]
click at [814, 41] on p "Get a Quote" at bounding box center [839, 40] width 54 height 14
select select "Ocean Vessel"
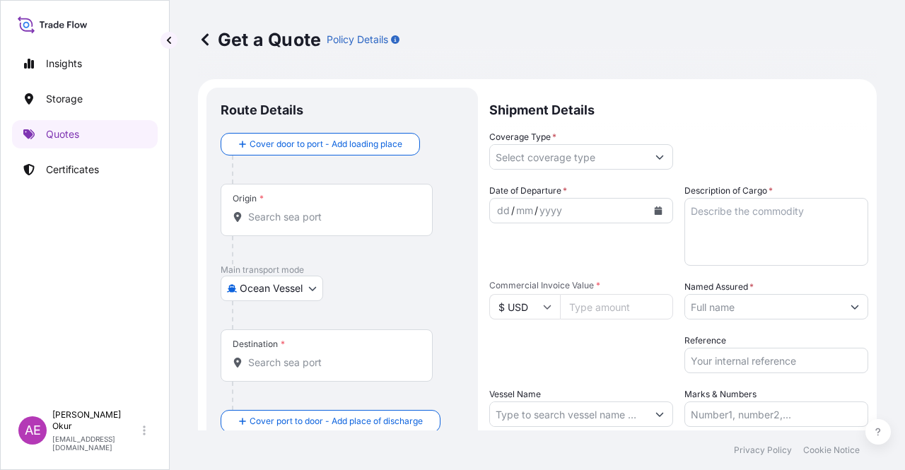
scroll to position [23, 0]
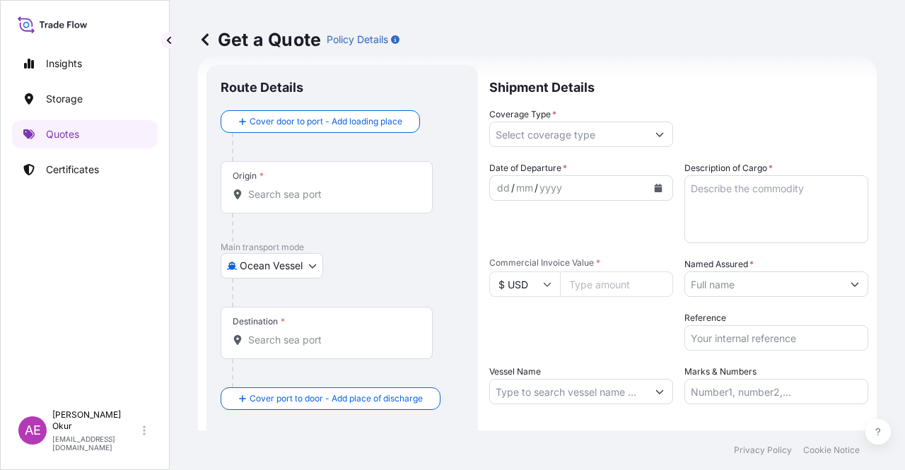
click at [363, 192] on input "Origin *" at bounding box center [331, 194] width 167 height 14
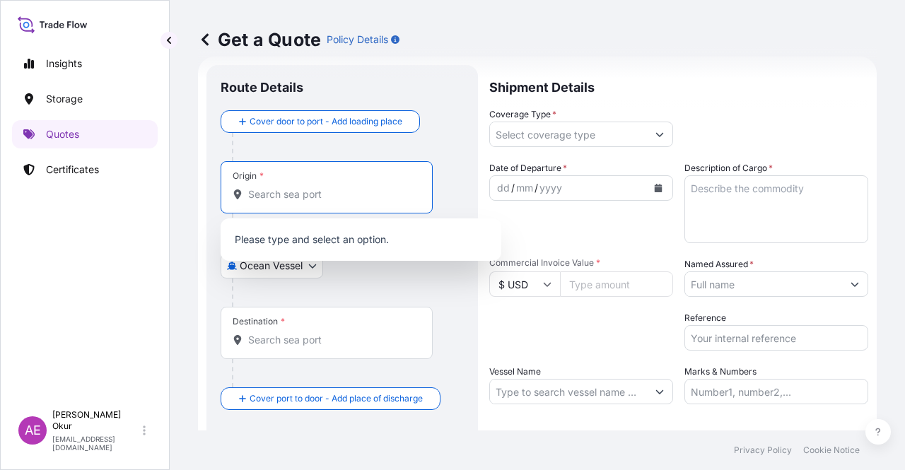
paste input "NEDERLAND, TX"
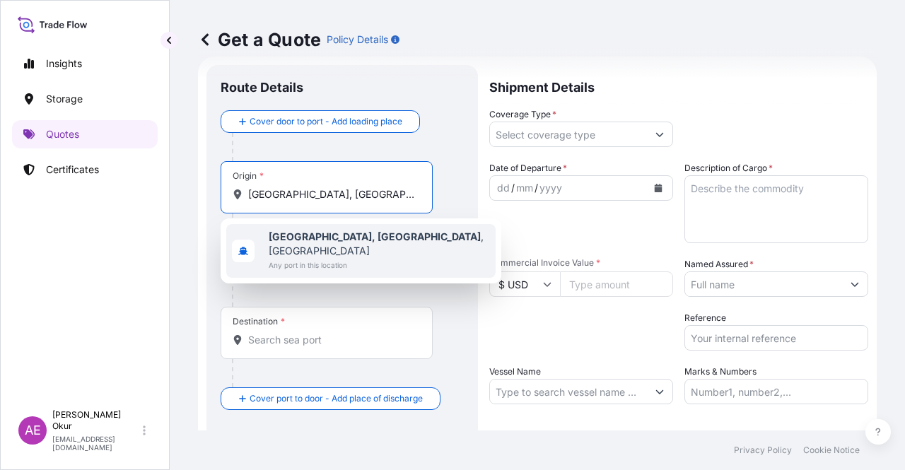
click at [323, 258] on span "Any port in this location" at bounding box center [379, 265] width 221 height 14
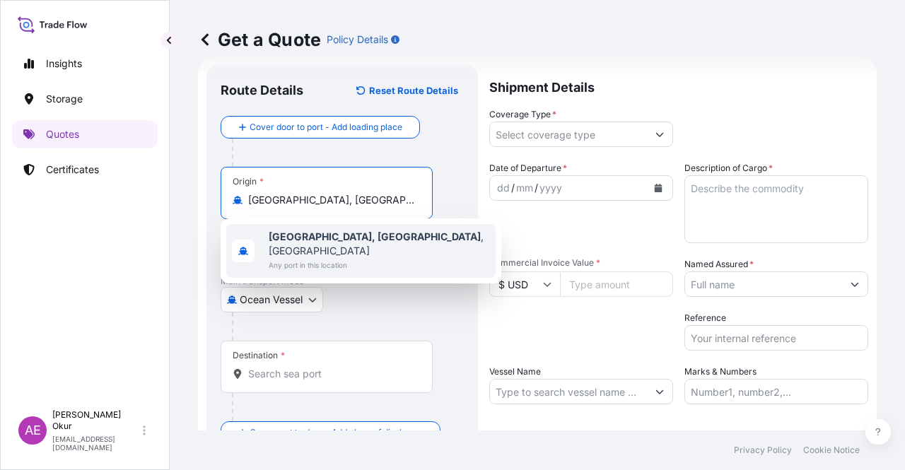
type input "Nederland, TX, USA"
click at [315, 236] on input "Text to appear on certificate" at bounding box center [327, 234] width 212 height 25
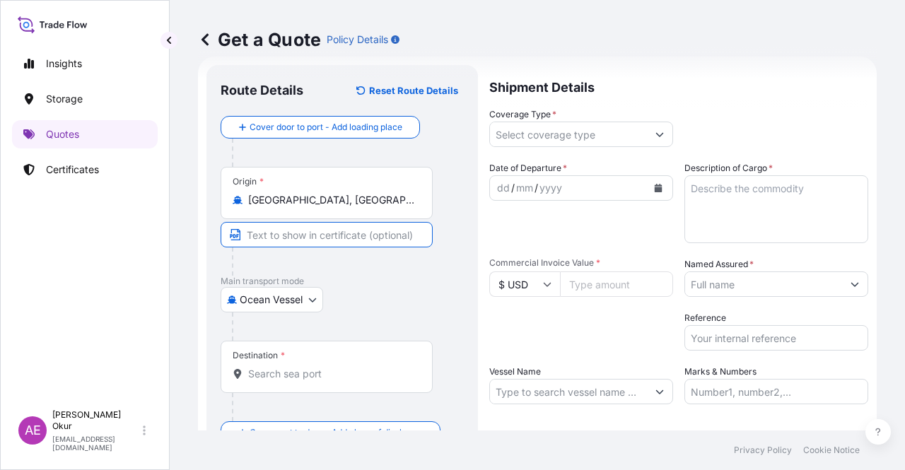
paste input "NEDERLAND, TX"
type input "NEDERLAND, TX / USA"
click at [324, 340] on div at bounding box center [348, 327] width 232 height 28
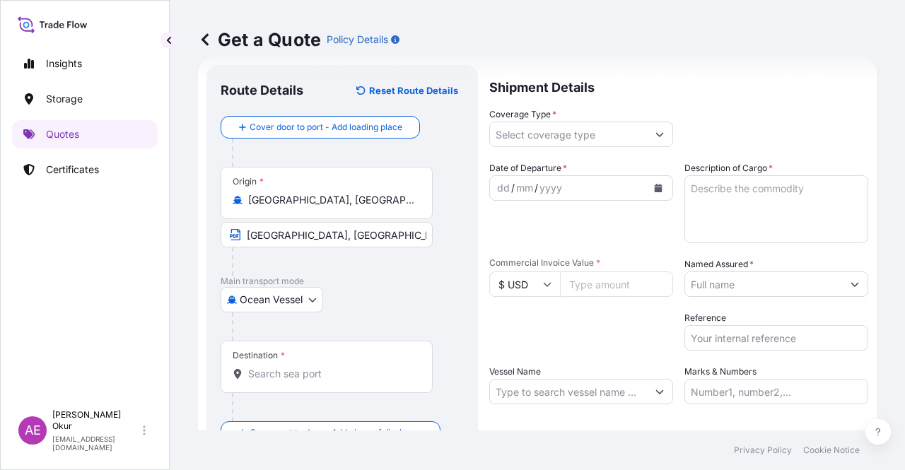
click at [315, 370] on input "Destination *" at bounding box center [331, 374] width 167 height 14
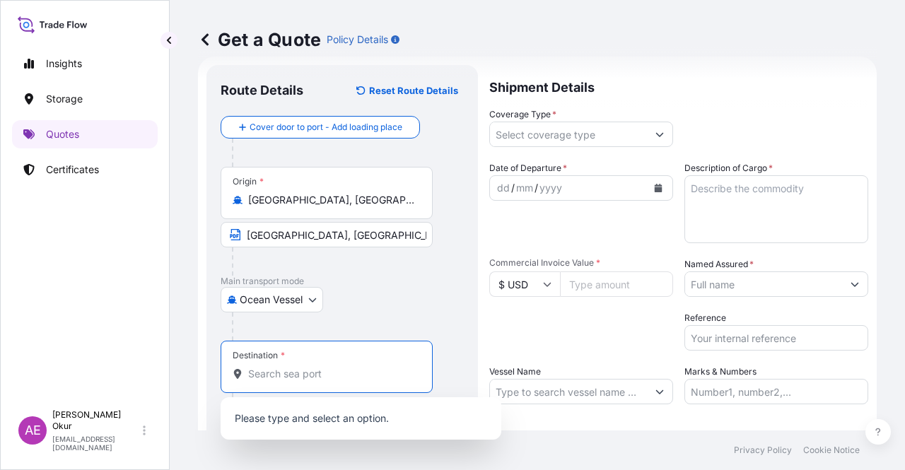
paste input "MOROCCO"
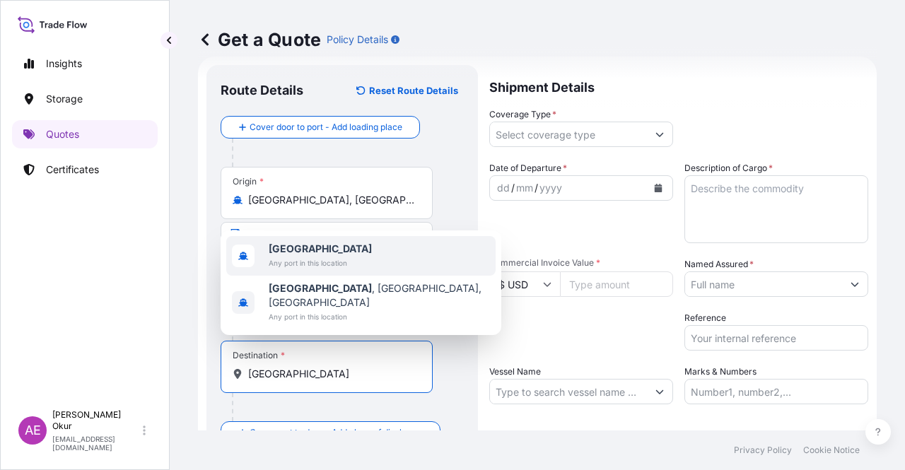
click at [331, 256] on span "Morocco" at bounding box center [320, 249] width 103 height 14
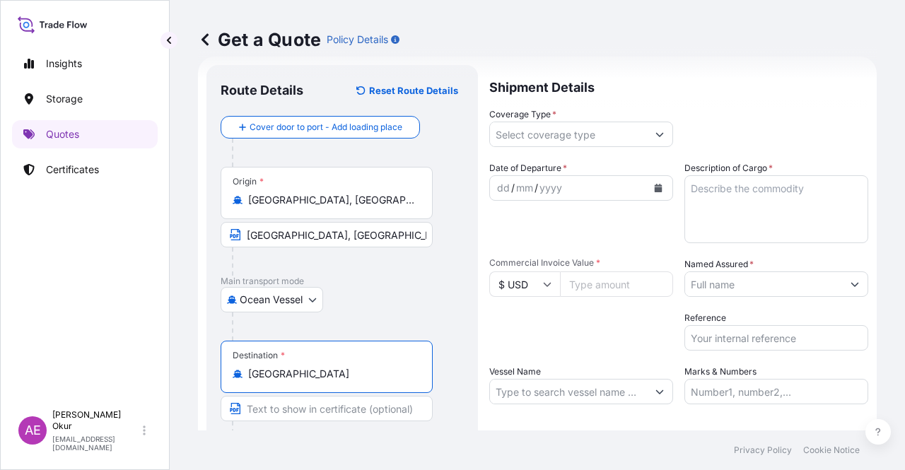
type input "Morocco"
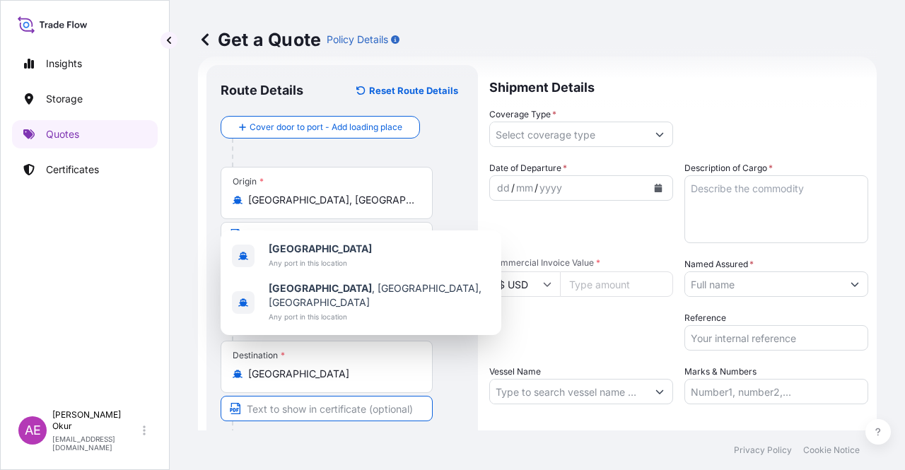
click at [325, 414] on input "Text to appear on certificate" at bounding box center [327, 408] width 212 height 25
paste input "ONE OR MORE SAFE PORT(S) OR BERTH(S) IN MOROCCO"
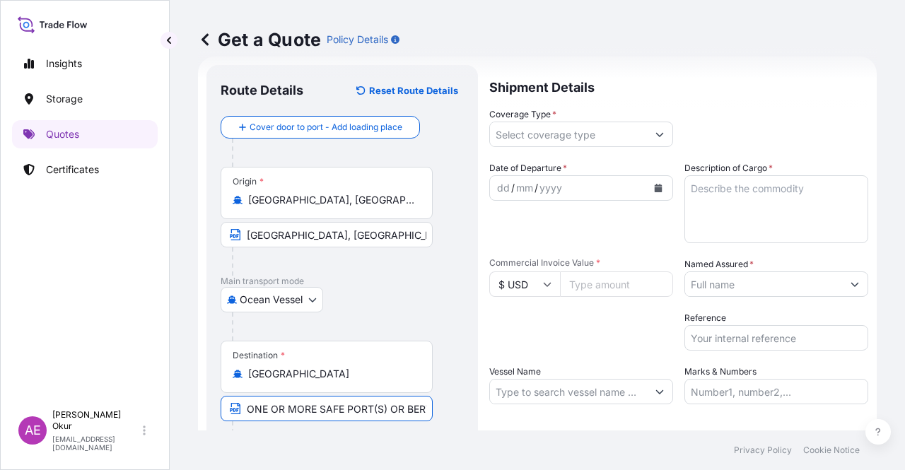
scroll to position [0, 93]
type input "ONE OR MORE SAFE PORT(S) OR BERTH(S) IN MOROCCO"
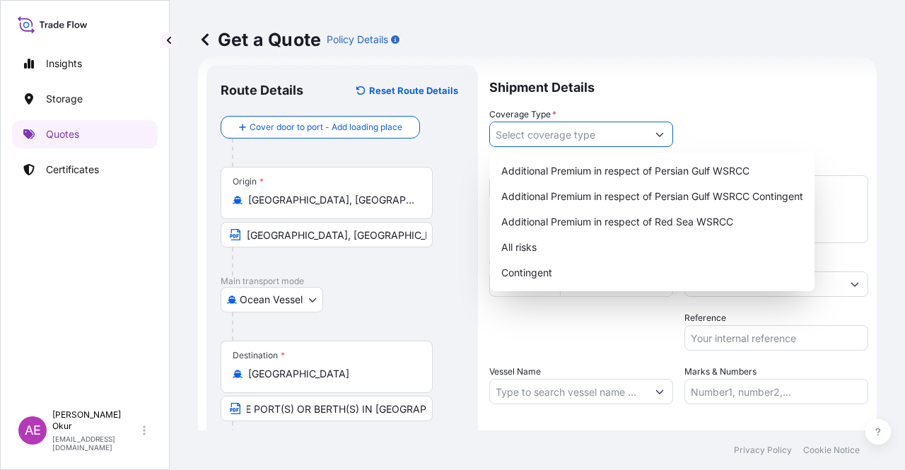
click at [583, 128] on input "Coverage Type *" at bounding box center [568, 134] width 157 height 25
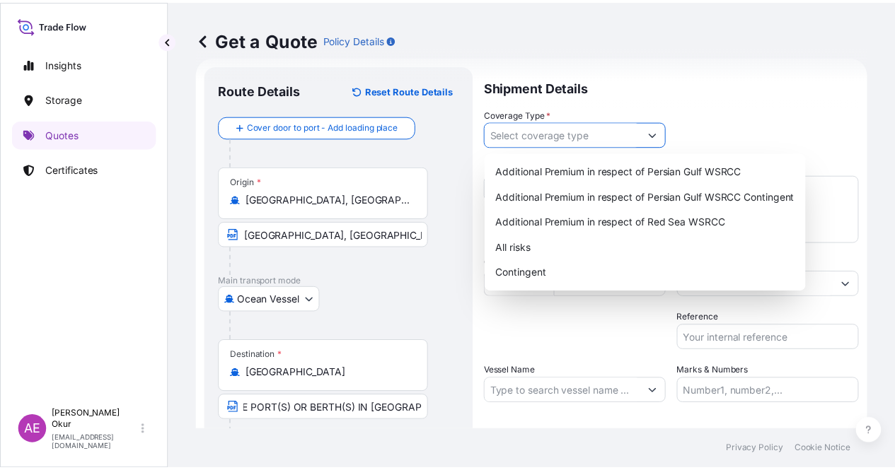
scroll to position [0, 0]
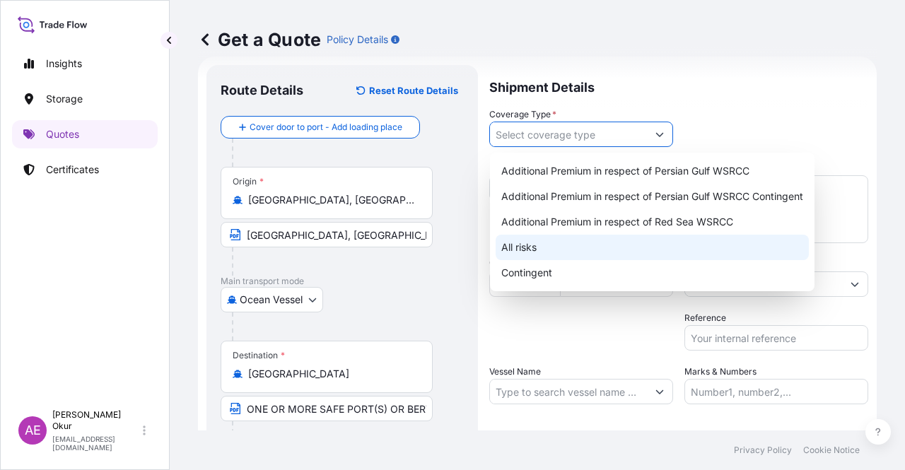
click at [533, 248] on div "All risks" at bounding box center [652, 247] width 313 height 25
type input "All risks"
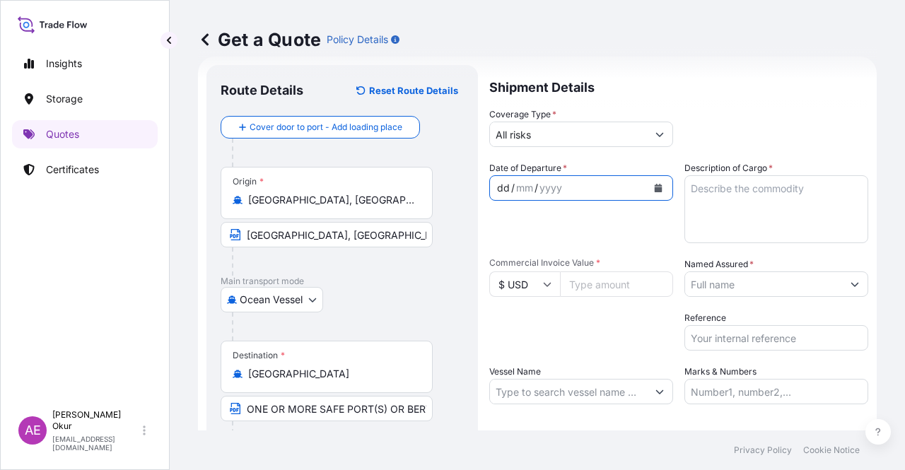
click at [497, 180] on div "dd / mm / yyyy" at bounding box center [568, 187] width 157 height 25
click at [497, 185] on div "dd" at bounding box center [504, 188] width 16 height 17
click at [601, 284] on input "Commercial Invoice Value *" at bounding box center [616, 284] width 113 height 25
paste input "3489827.25"
type input "3489827.25"
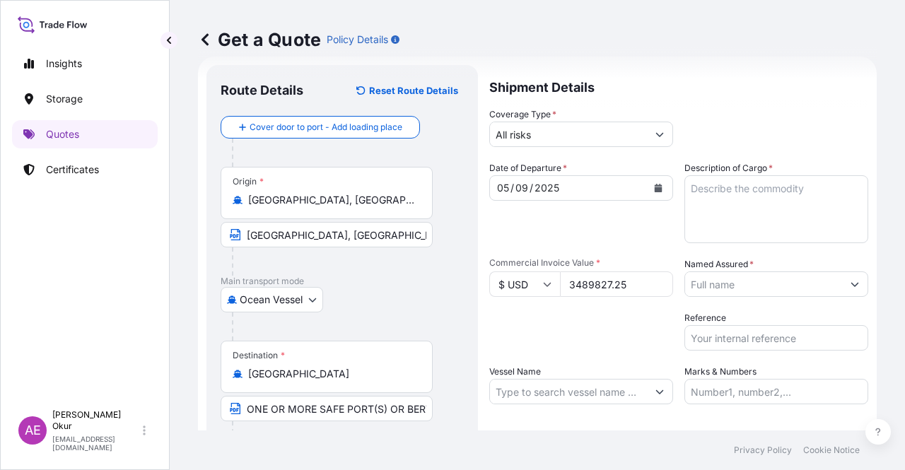
click at [696, 224] on textarea "Description of Cargo *" at bounding box center [777, 209] width 184 height 68
paste textarea "BUTANE"
type textarea "BUTANE"
click at [724, 269] on label "Named Assured *" at bounding box center [719, 264] width 69 height 14
click at [724, 272] on input "Named Assured *" at bounding box center [763, 284] width 157 height 25
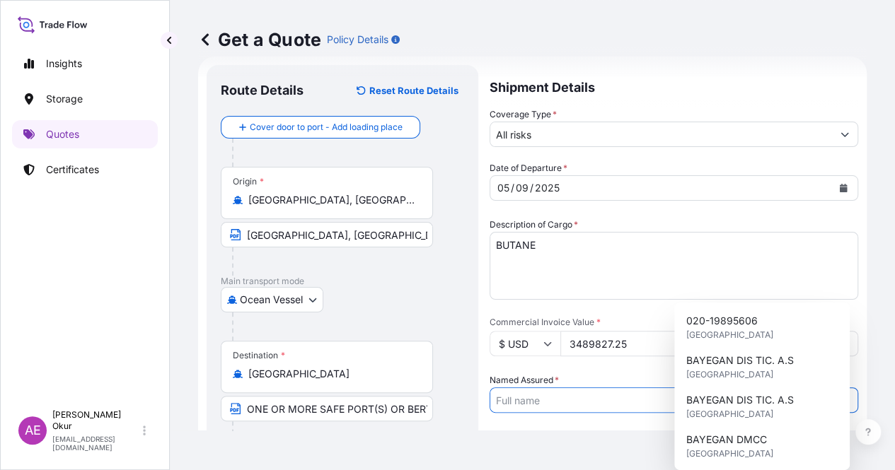
click at [731, 388] on input "Named Assured *" at bounding box center [661, 400] width 342 height 25
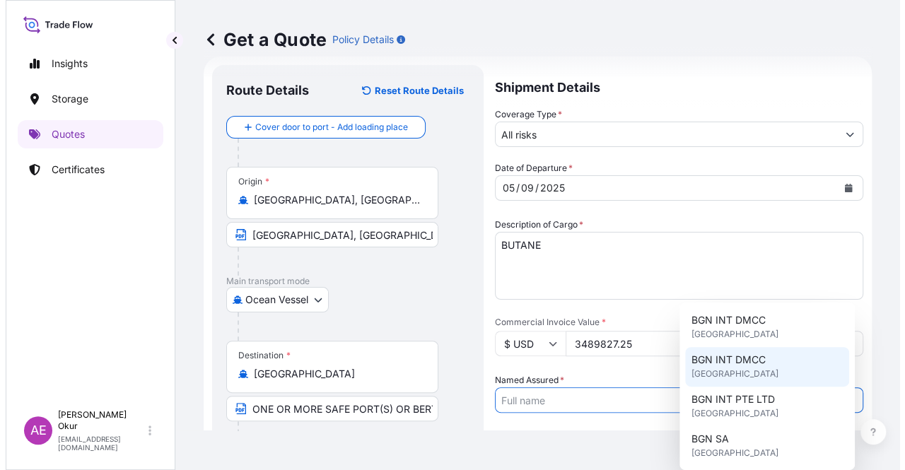
scroll to position [283, 0]
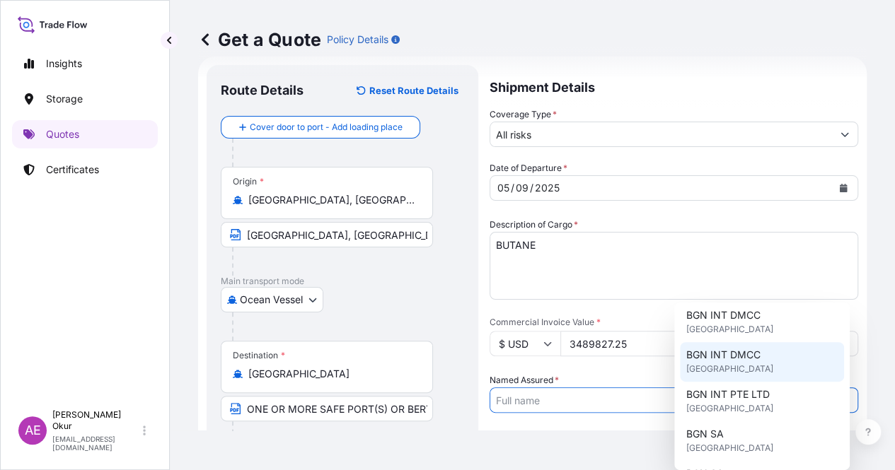
click at [748, 368] on span "United Kingdom" at bounding box center [728, 369] width 87 height 14
type input "BGN INT DMCC"
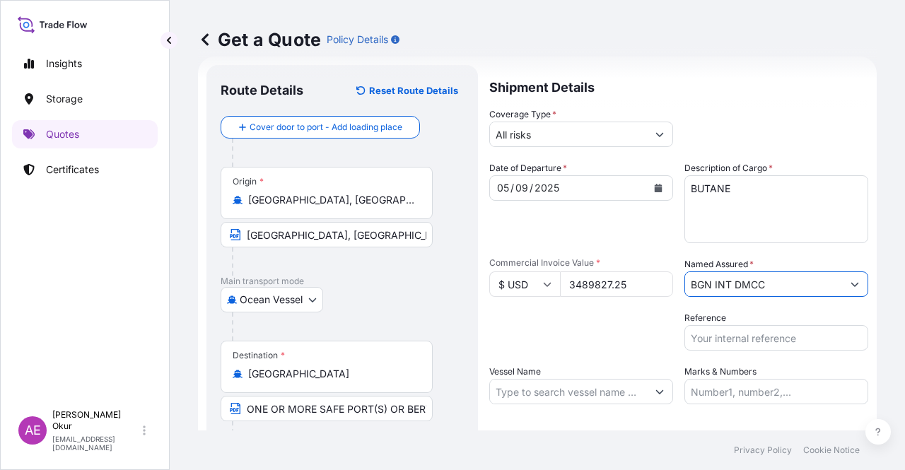
click at [557, 390] on input "Vessel Name" at bounding box center [568, 391] width 157 height 25
paste input "CHALLENGER"
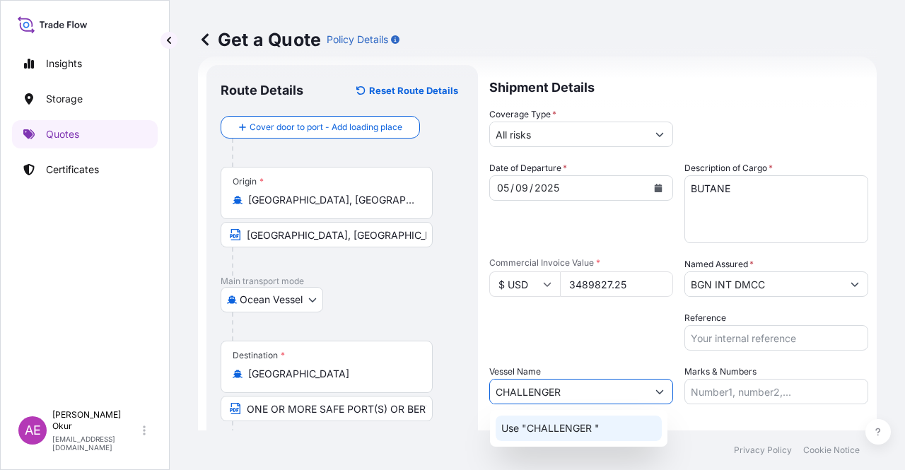
click at [591, 429] on p "Use "CHALLENGER "" at bounding box center [550, 429] width 98 height 14
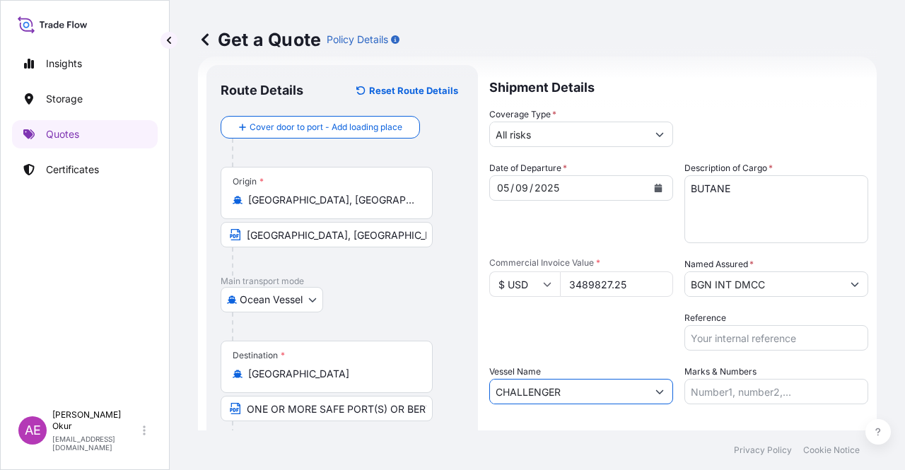
type input "CHALLENGER"
click at [739, 404] on input "Marks & Numbers" at bounding box center [777, 391] width 184 height 25
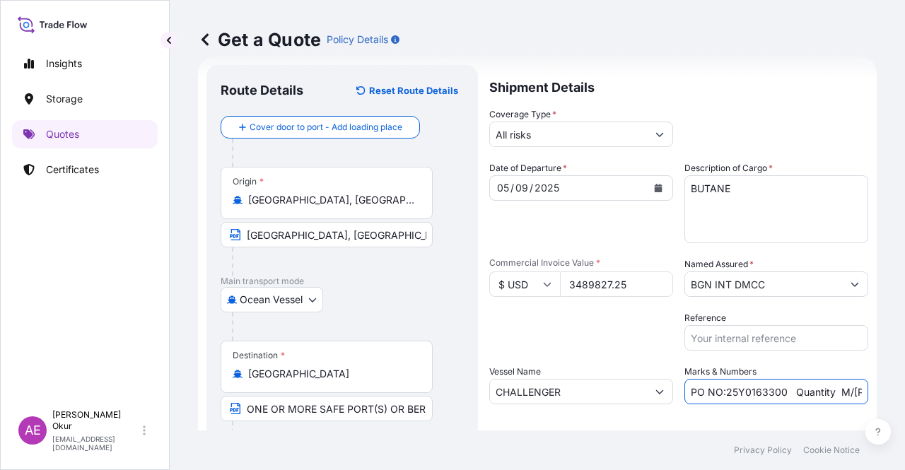
drag, startPoint x: 722, startPoint y: 390, endPoint x: 777, endPoint y: 395, distance: 55.3
click at [777, 395] on input "PO NO:25Y0163300 Quantity M/Tonn: 3.259,00 Premium: USD 105,35" at bounding box center [777, 391] width 184 height 25
paste input "89500"
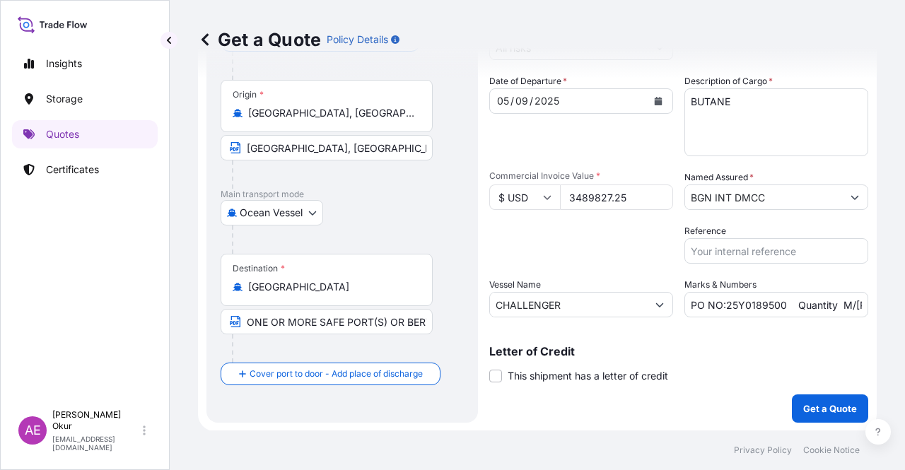
click at [776, 306] on input "PO NO:25Y0189500 Quantity M/Tonn: 3.259,00 Premium: USD 105,35" at bounding box center [777, 304] width 184 height 25
drag, startPoint x: 833, startPoint y: 312, endPoint x: 893, endPoint y: 309, distance: 59.5
click at [893, 309] on div "Get a Quote Policy Details Route Details Reset Route Details Cover door to port…" at bounding box center [538, 215] width 736 height 431
click at [789, 308] on input "PO NO:25Y0189500 Quantity M/Tonn: 3.259,00 Premium: USD 105,35" at bounding box center [777, 304] width 184 height 25
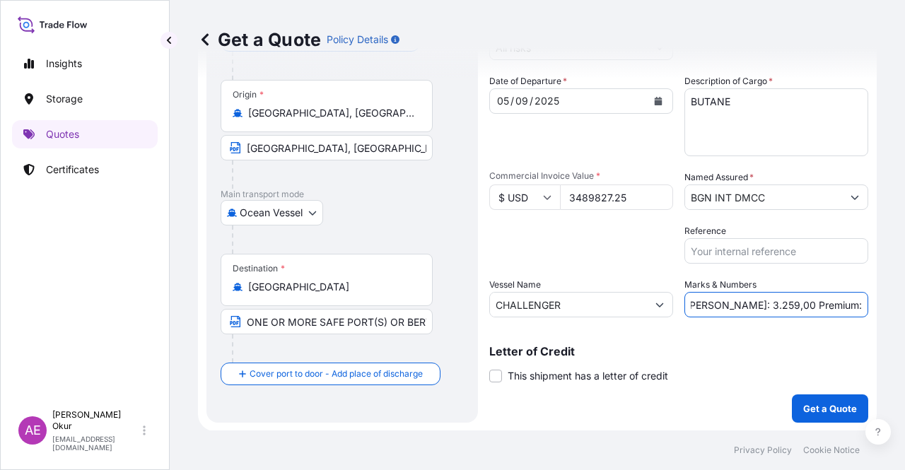
click at [704, 305] on input "PO NO:25Y0189500 Quantity M/Tonn: 3.259,00 Premium: USD 105,35" at bounding box center [777, 304] width 184 height 25
click at [709, 303] on input "PO NO:25Y0189500 Quantity M/Tonn: 3.259,00 Premium: USD 105,35" at bounding box center [777, 304] width 184 height 25
drag, startPoint x: 707, startPoint y: 303, endPoint x: 746, endPoint y: 309, distance: 39.3
click at [746, 309] on input "PO NO:25Y0189500 Quantity M/Tonn: 3.259,00 Premium: USD 105,35" at bounding box center [777, 304] width 184 height 25
paste input "6.825"
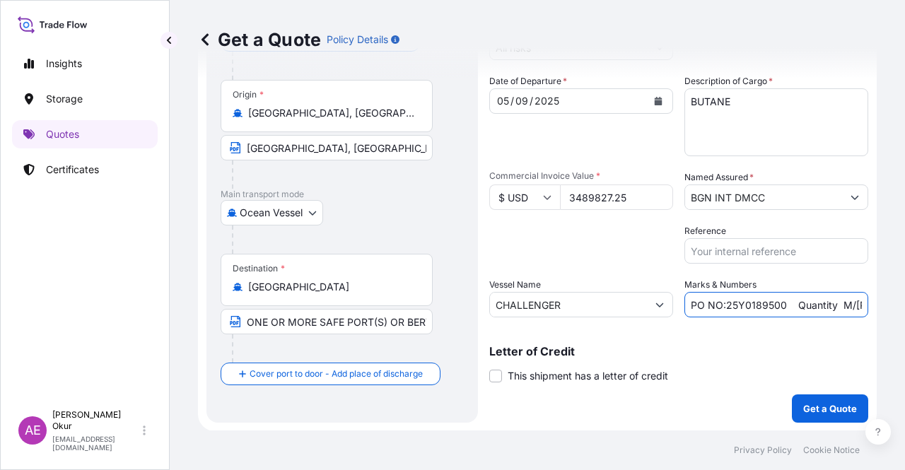
scroll to position [0, 170]
drag, startPoint x: 810, startPoint y: 302, endPoint x: 905, endPoint y: 301, distance: 94.8
click at [905, 301] on div "Get a Quote Policy Details Route Details Reset Route Details Cover door to port…" at bounding box center [538, 215] width 736 height 431
click at [799, 302] on input "PO NO:25Y0189500 Quantity M/Tonn: 6.825,00 Premium: USD 105,35" at bounding box center [777, 304] width 184 height 25
drag, startPoint x: 821, startPoint y: 306, endPoint x: 905, endPoint y: 305, distance: 83.5
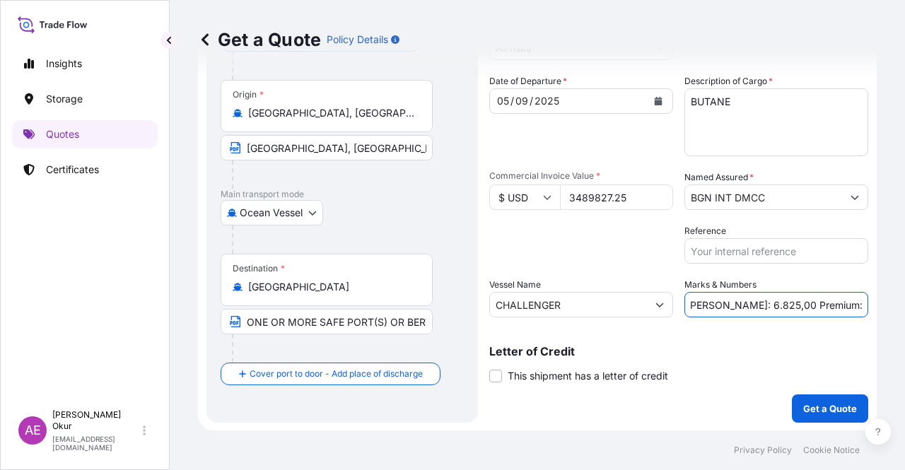
click at [905, 305] on div "Get a Quote Policy Details Route Details Reset Route Details Cover door to port…" at bounding box center [538, 215] width 736 height 431
paste input "383,88"
type input "PO NO:25Y0189500 Quantity M/Tonn: 6.825,00 Premium: USD 383,88"
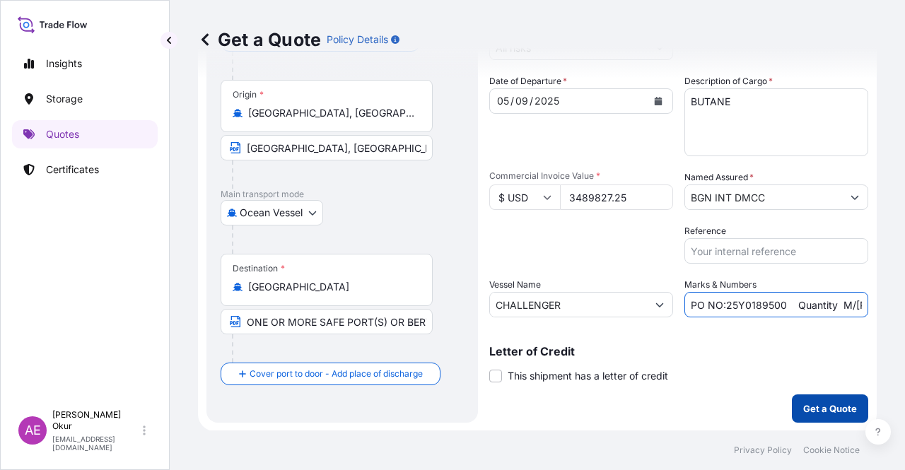
click at [806, 400] on button "Get a Quote" at bounding box center [830, 409] width 76 height 28
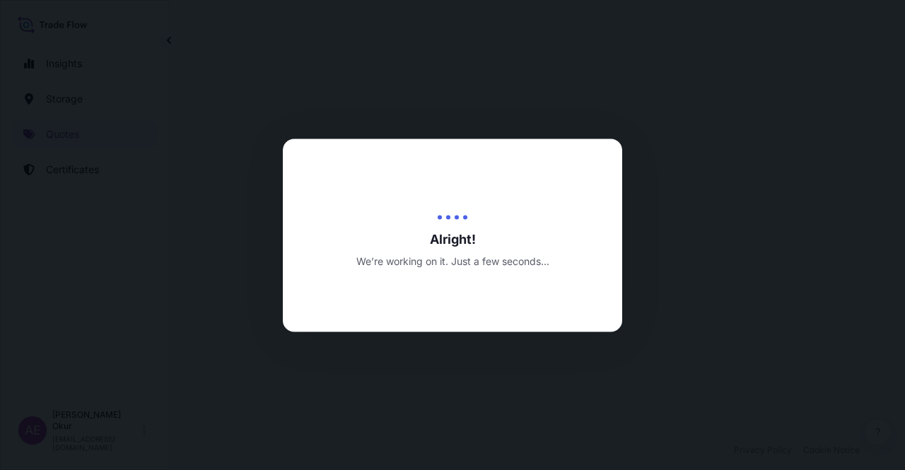
select select "Ocean Vessel"
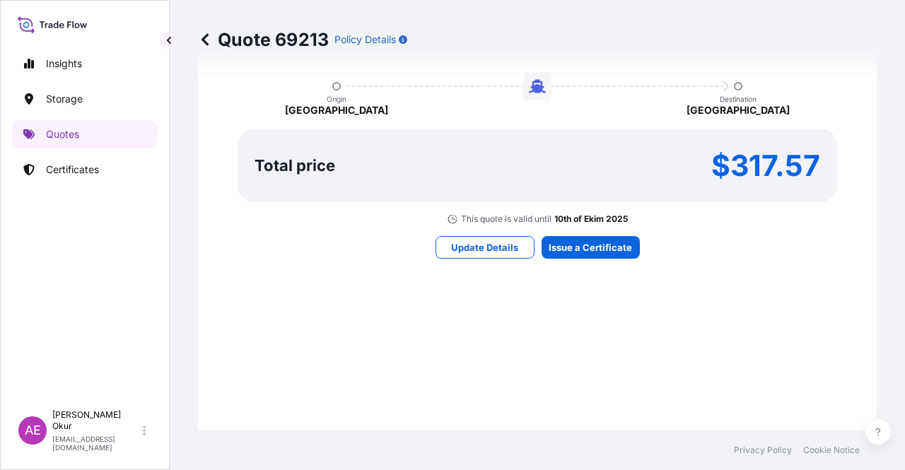
click at [556, 219] on p "10th of Ekim 2025" at bounding box center [592, 219] width 74 height 11
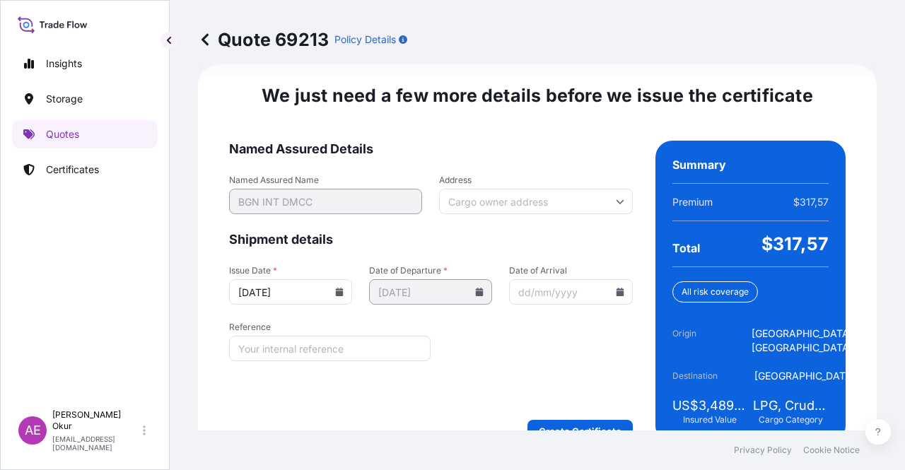
scroll to position [1785, 0]
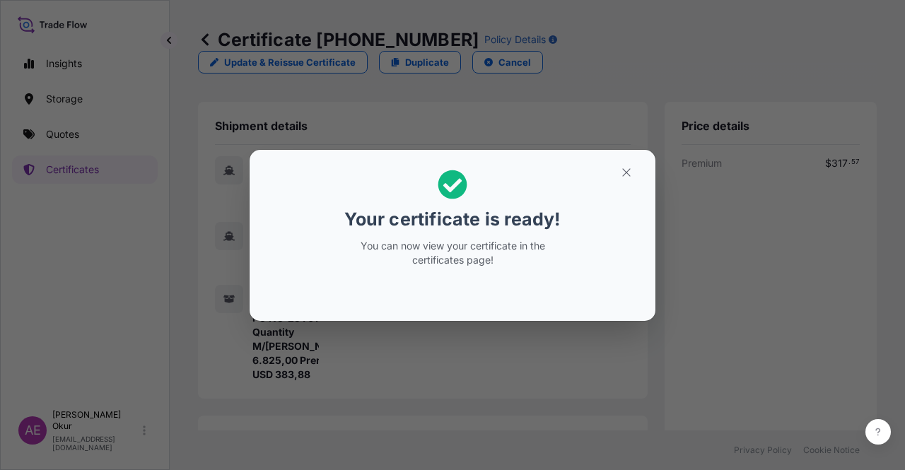
click at [607, 166] on h2 "Your certificate is ready! You can now view your certificate in the certificate…" at bounding box center [452, 218] width 383 height 115
click at [620, 172] on button "button" at bounding box center [626, 172] width 35 height 23
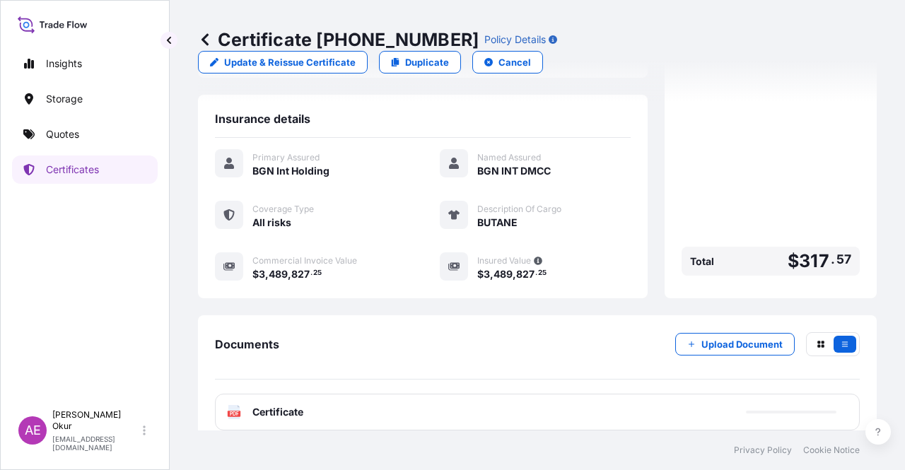
scroll to position [368, 0]
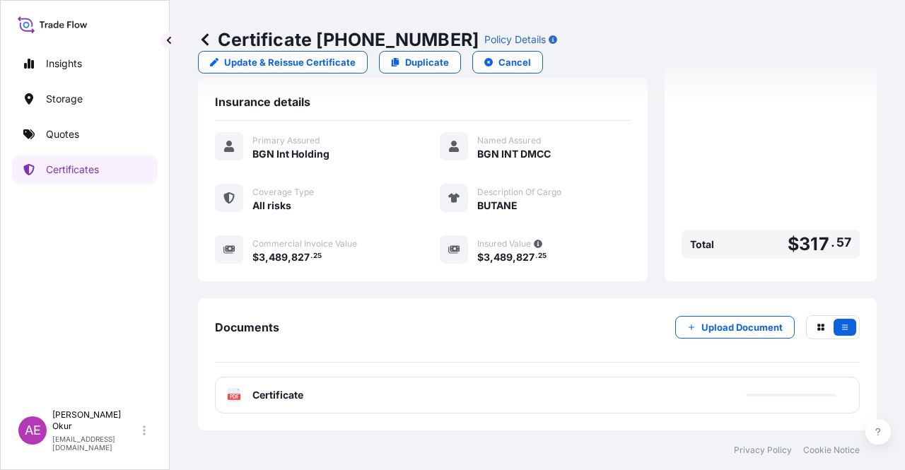
click at [274, 397] on span "Certificate" at bounding box center [278, 395] width 51 height 14
click at [280, 398] on span "Certificate" at bounding box center [278, 395] width 51 height 14
click at [280, 401] on span "Certificate" at bounding box center [278, 395] width 51 height 14
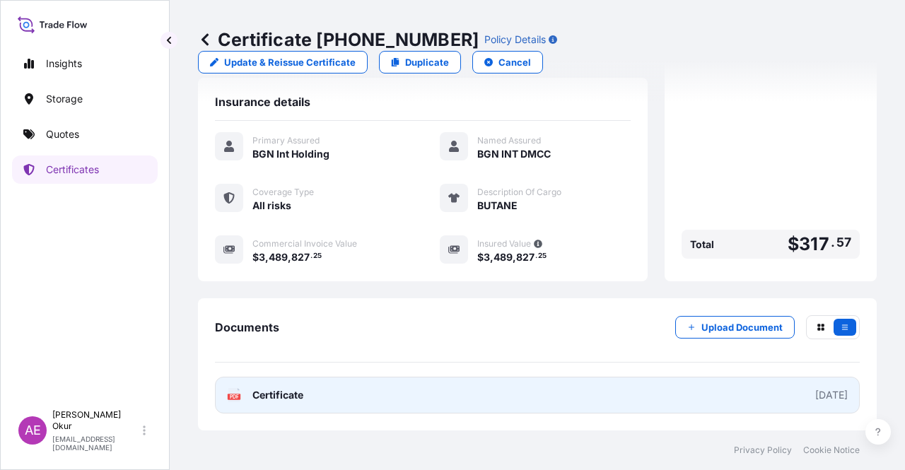
click at [279, 402] on span "Certificate" at bounding box center [278, 395] width 51 height 14
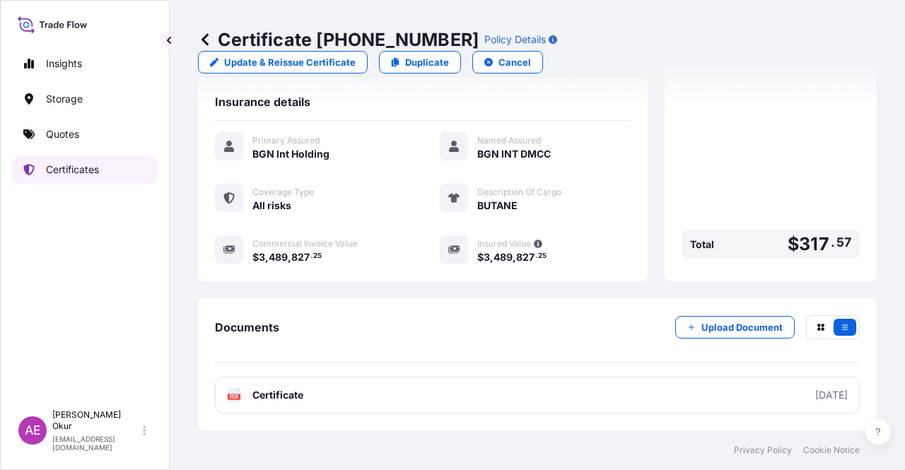
click at [109, 145] on link "Quotes" at bounding box center [85, 134] width 146 height 28
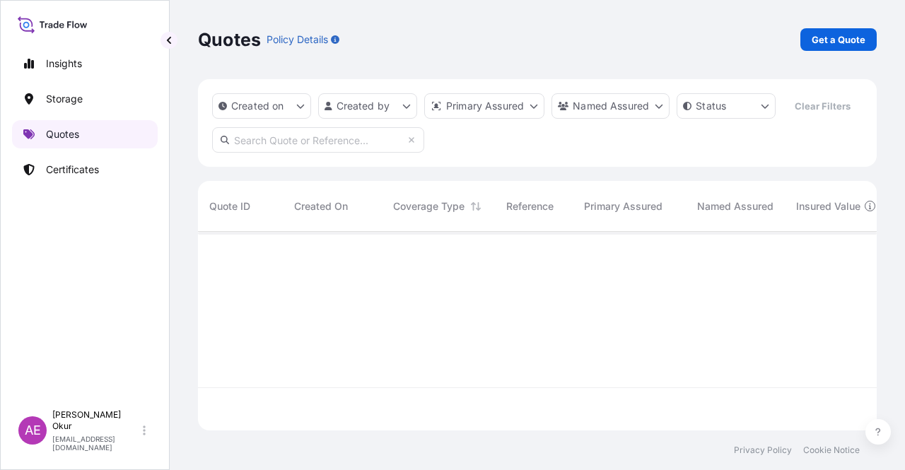
scroll to position [196, 668]
click at [823, 54] on div "Quotes Policy Details Get a Quote" at bounding box center [537, 39] width 679 height 79
click at [823, 40] on p "Get a Quote" at bounding box center [839, 40] width 54 height 14
select select "Ocean Vessel"
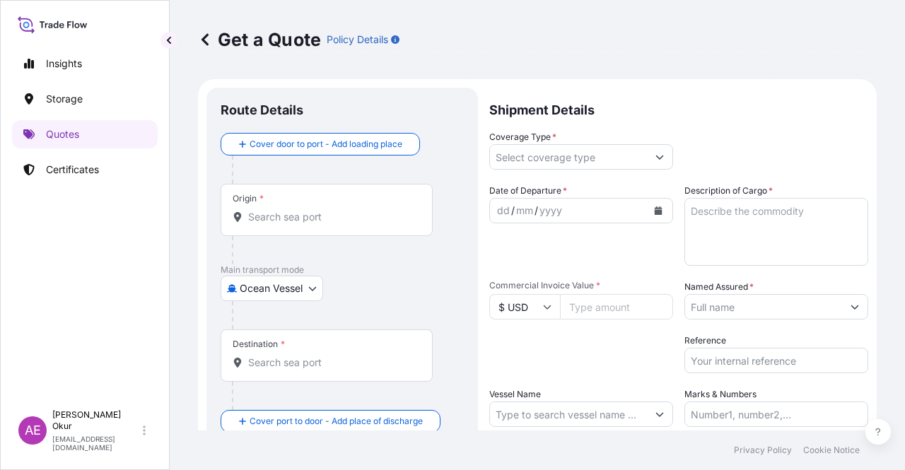
scroll to position [23, 0]
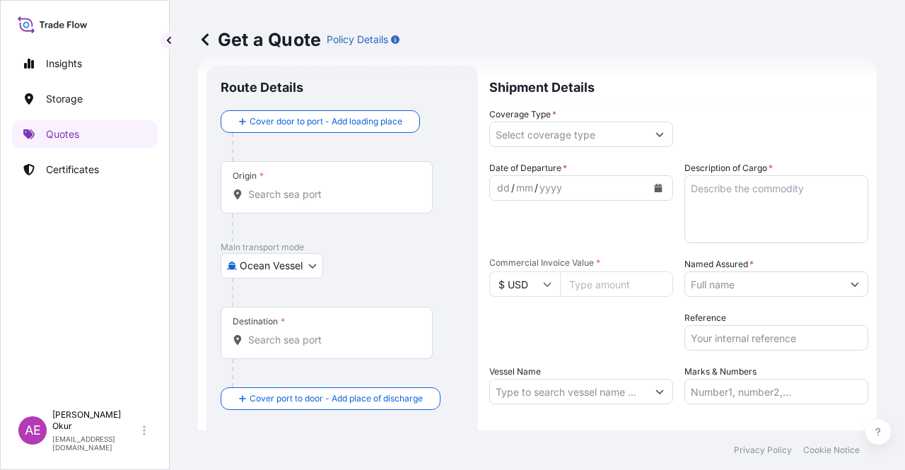
click at [356, 176] on div "Origin *" at bounding box center [327, 187] width 212 height 52
click at [356, 187] on input "Origin *" at bounding box center [331, 194] width 167 height 14
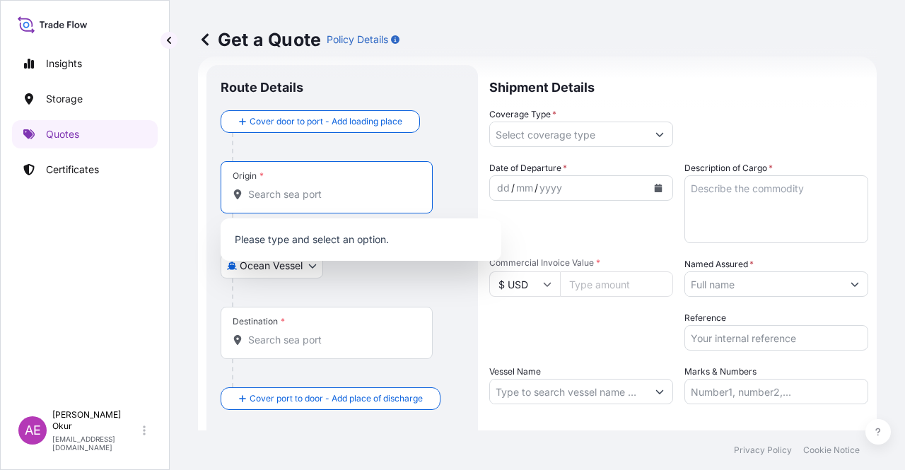
paste input "NEDERLAND, TX"
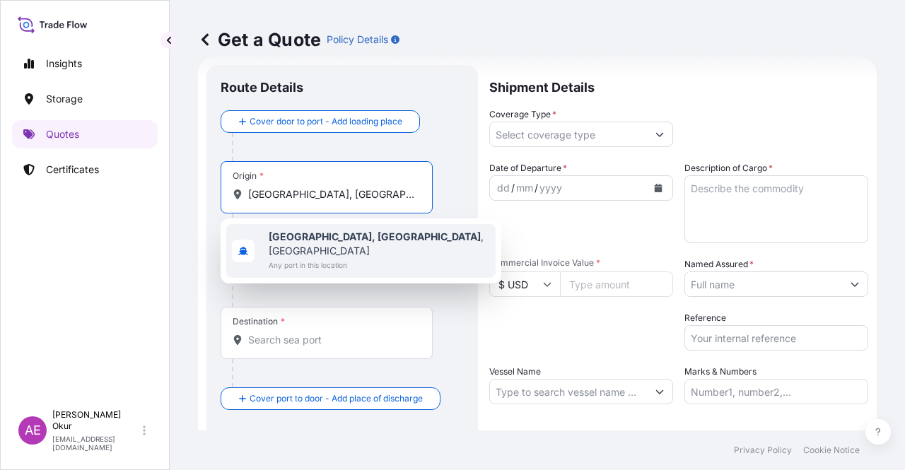
click at [352, 239] on span "Nederland, TX , USA" at bounding box center [379, 244] width 221 height 28
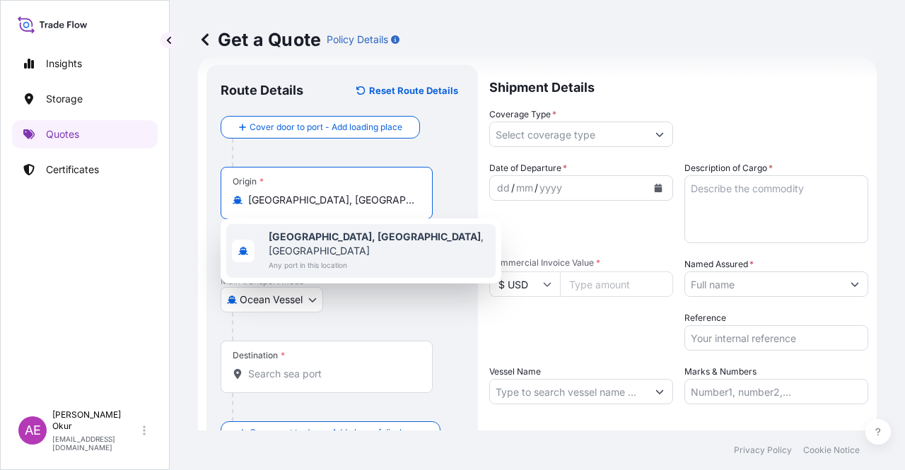
type input "Nederland, TX, USA"
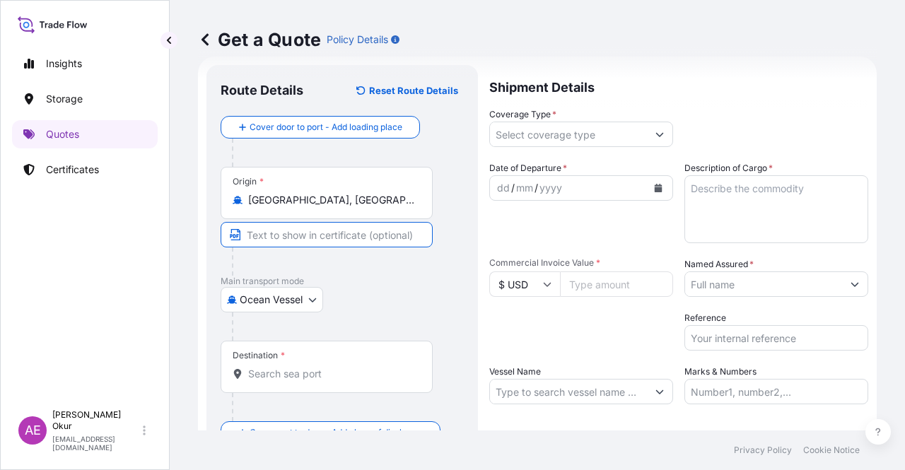
click at [342, 236] on input "Text to appear on certificate" at bounding box center [327, 234] width 212 height 25
paste input "NEDERLAND, TX"
type input "NEDERLAND, TX / USA"
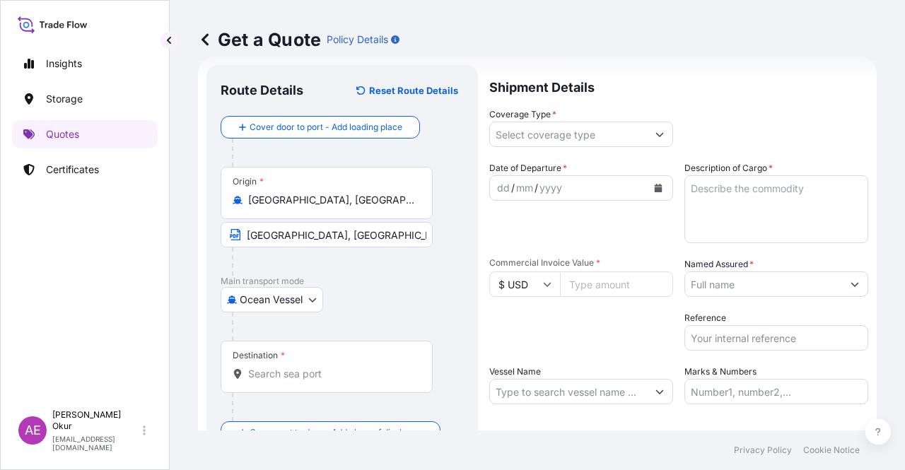
click at [381, 359] on div "Destination *" at bounding box center [327, 367] width 212 height 52
click at [381, 367] on input "Destination *" at bounding box center [331, 374] width 167 height 14
paste input "MOROCCO"
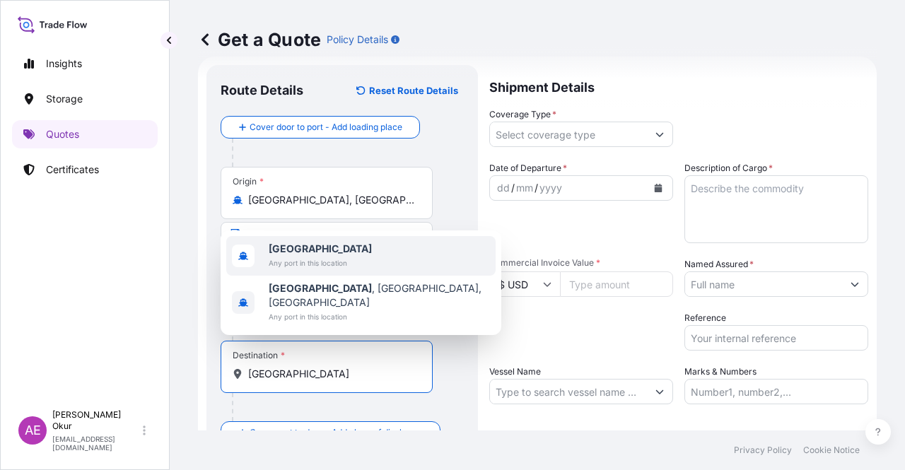
click at [343, 270] on span "Any port in this location" at bounding box center [320, 263] width 103 height 14
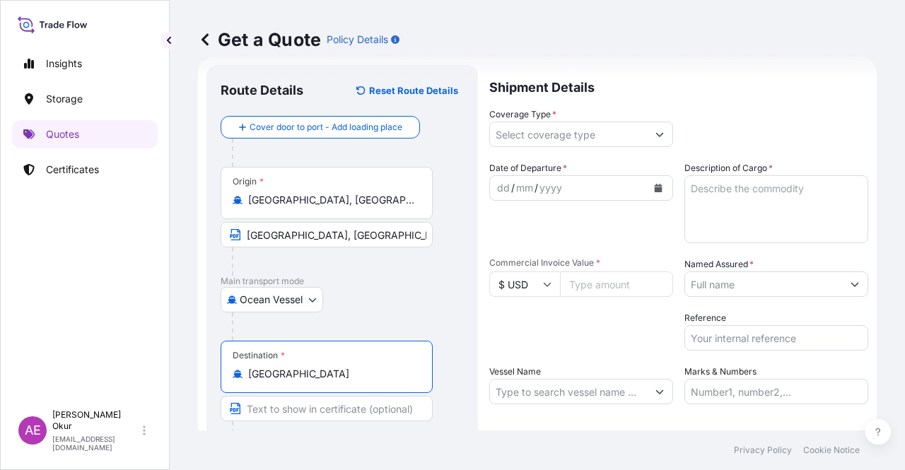
type input "Morocco"
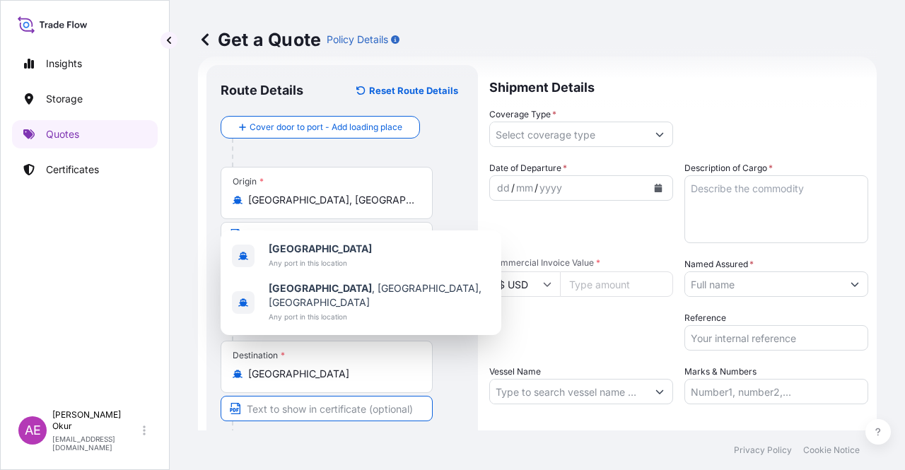
click at [257, 409] on input "Text to appear on certificate" at bounding box center [327, 408] width 212 height 25
paste input "ONE OR MORE SAFE PORT(S) OR BERTH(S) IN MOROCCO"
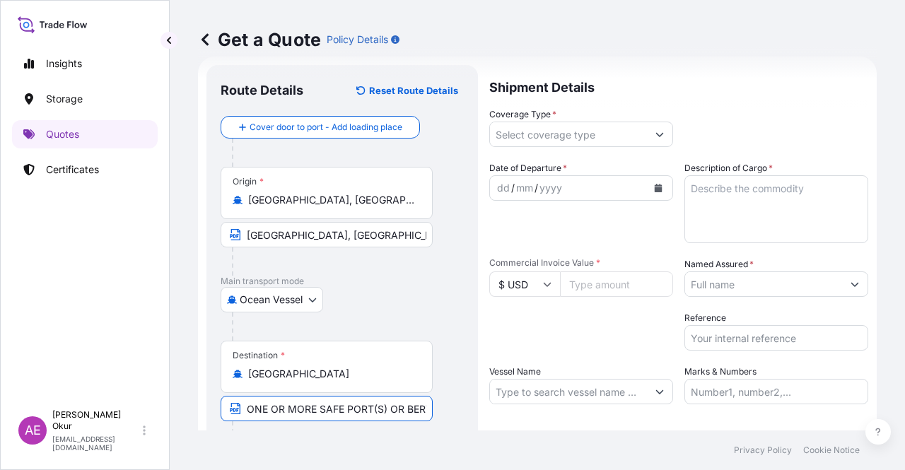
scroll to position [0, 93]
type input "ONE OR MORE SAFE PORT(S) OR BERTH(S) IN MOROCCO"
click at [569, 135] on input "Coverage Type *" at bounding box center [568, 134] width 157 height 25
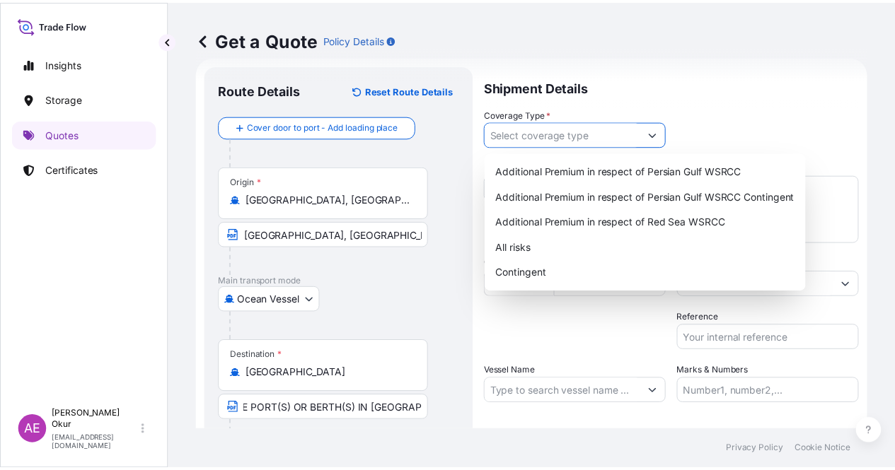
scroll to position [0, 0]
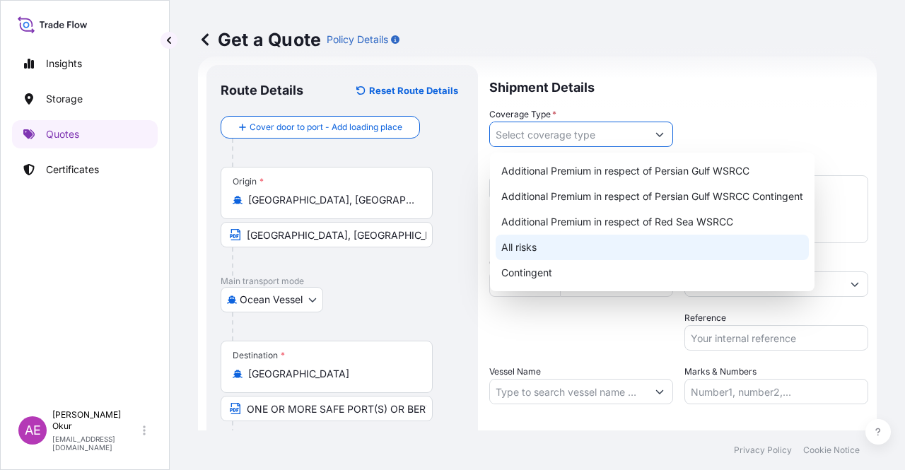
click at [542, 253] on div "All risks" at bounding box center [652, 247] width 313 height 25
type input "All risks"
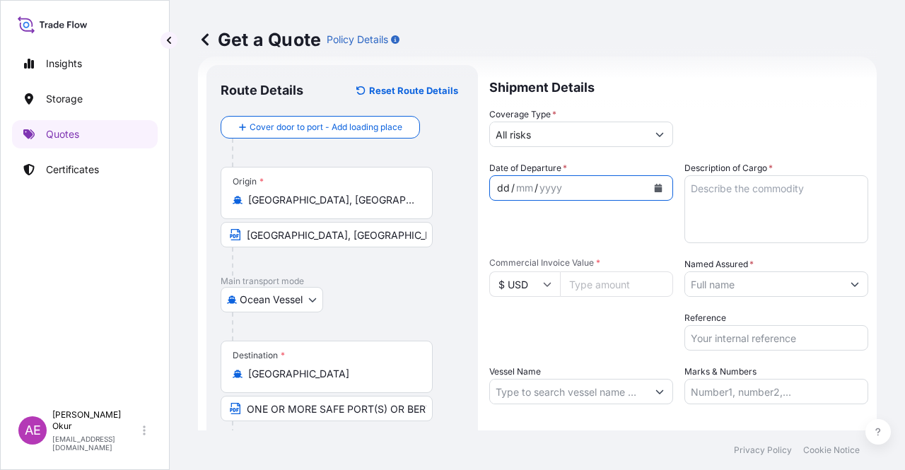
click at [495, 183] on div "dd / mm / yyyy" at bounding box center [568, 187] width 157 height 25
click at [501, 185] on div "dd" at bounding box center [504, 188] width 16 height 17
click at [777, 214] on textarea "Description of Cargo *" at bounding box center [777, 209] width 184 height 68
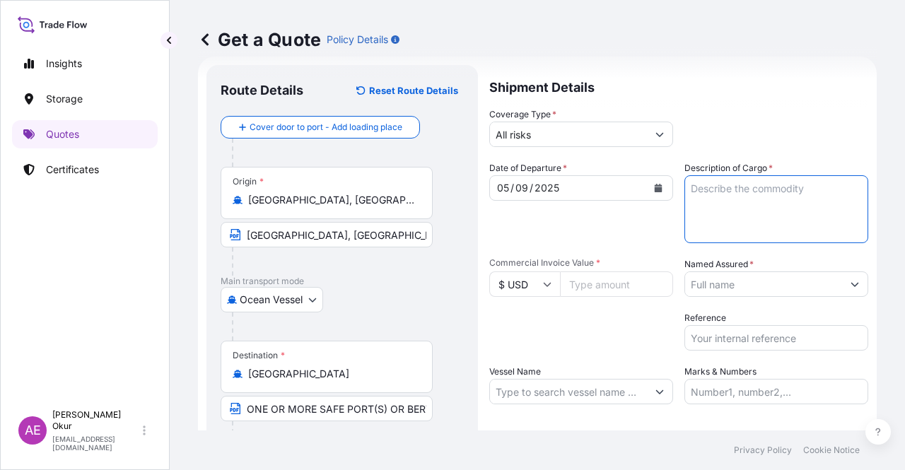
paste textarea "BUTANE"
type textarea "BUTANE"
click at [588, 295] on input "Commercial Invoice Value *" at bounding box center [616, 284] width 113 height 25
paste input "490340.18"
type input "490340.18"
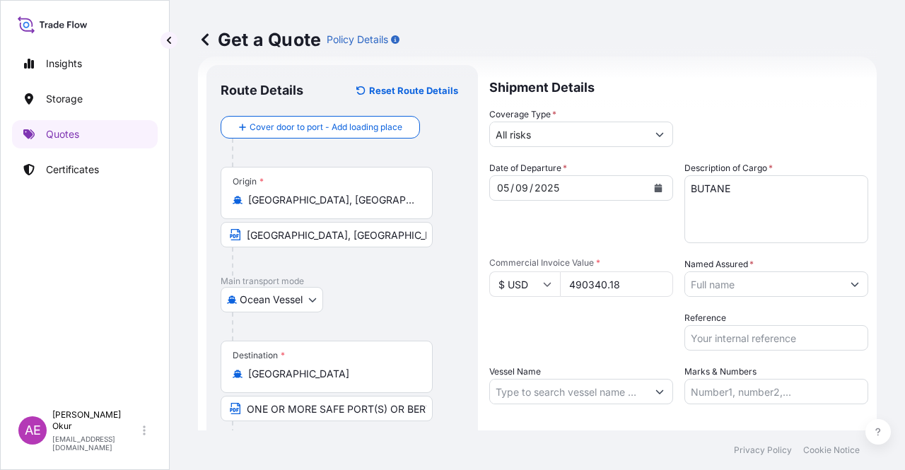
click at [765, 294] on input "Named Assured *" at bounding box center [763, 284] width 157 height 25
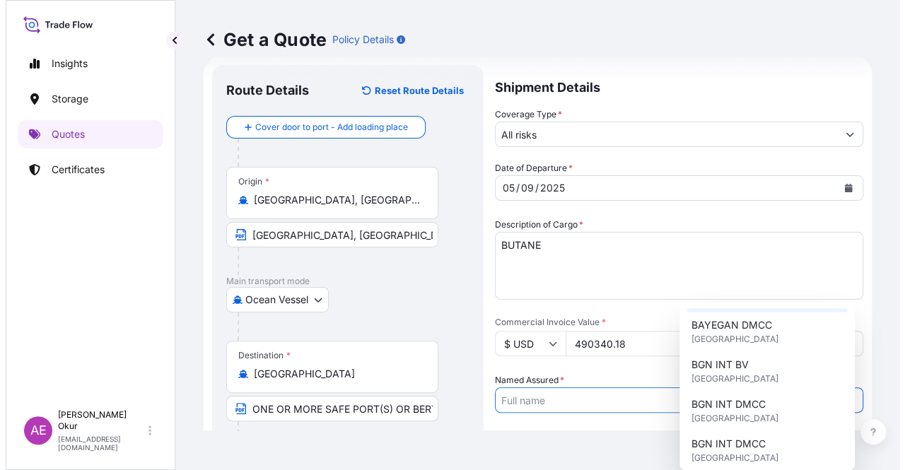
scroll to position [141, 0]
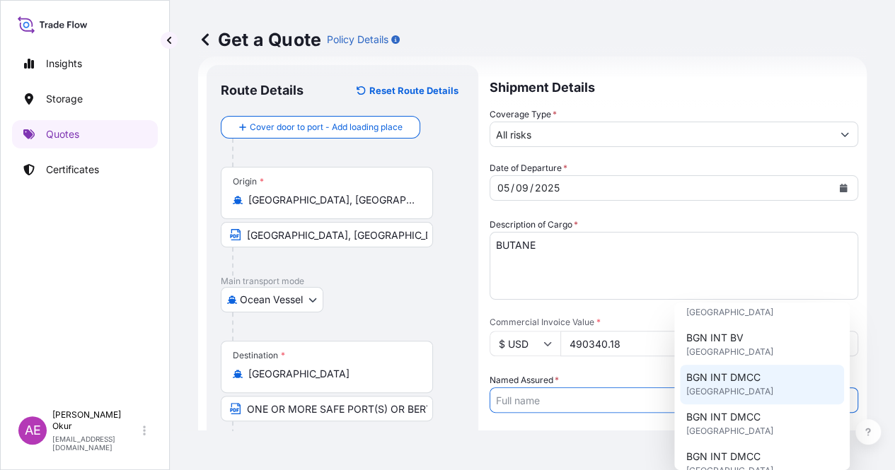
click at [736, 388] on span "United Kingdom" at bounding box center [728, 392] width 87 height 14
type input "BGN INT DMCC"
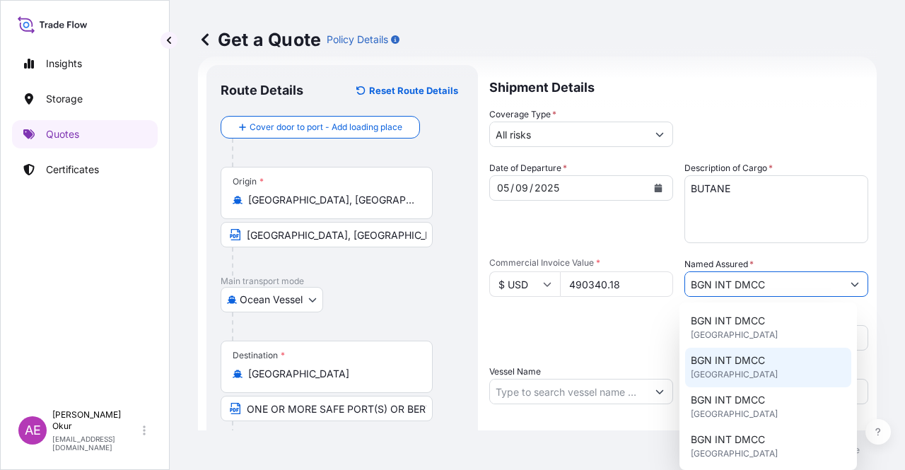
click at [622, 393] on input "Vessel Name" at bounding box center [568, 391] width 157 height 25
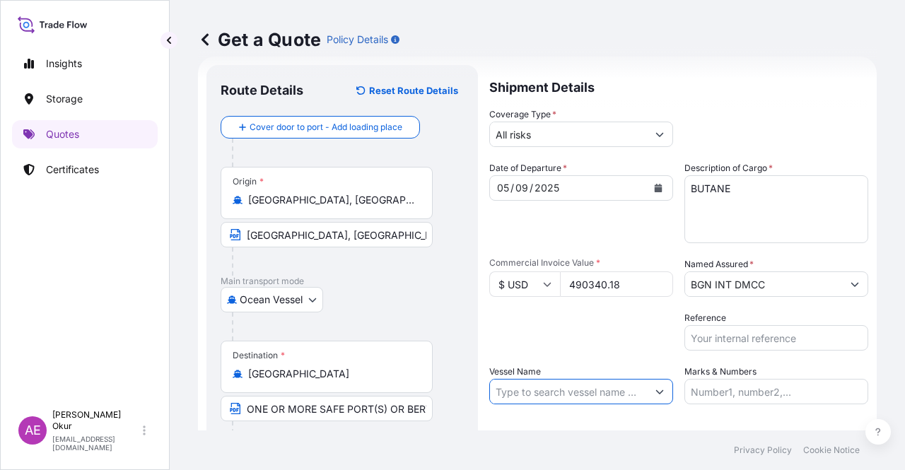
paste input "CHALLENGER"
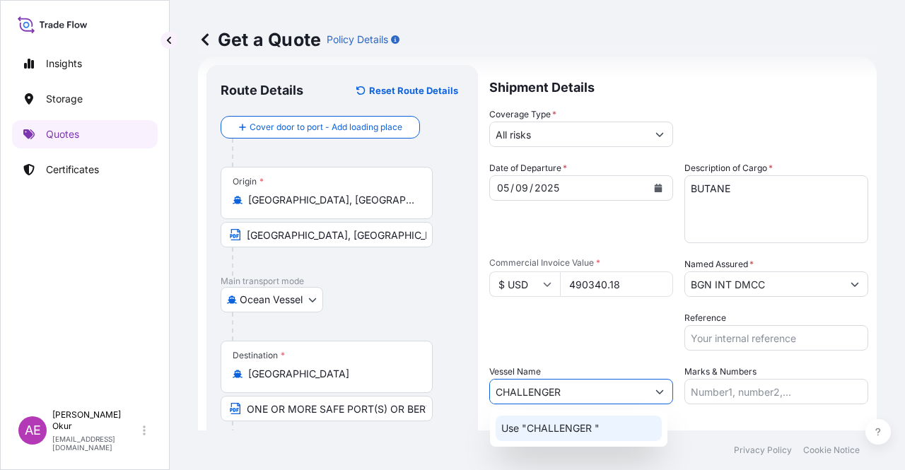
click at [624, 429] on div "Use "CHALLENGER "" at bounding box center [579, 428] width 166 height 25
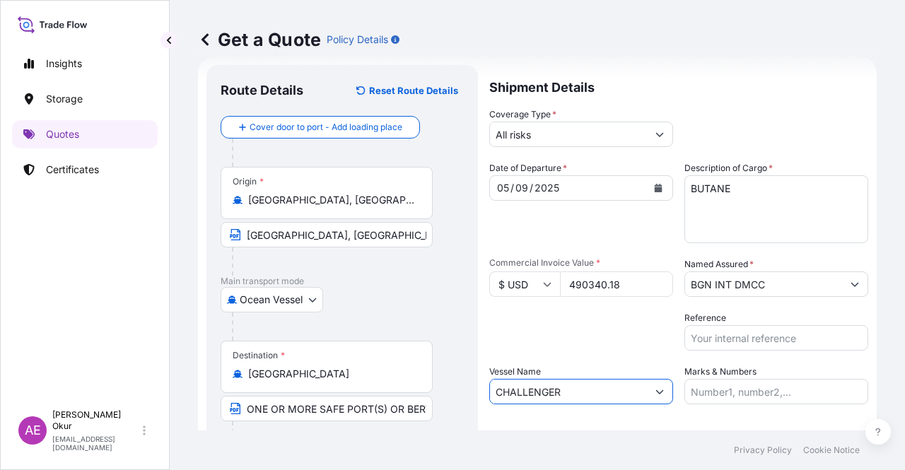
type input "CHALLENGER"
click at [740, 396] on input "Marks & Numbers" at bounding box center [777, 391] width 184 height 25
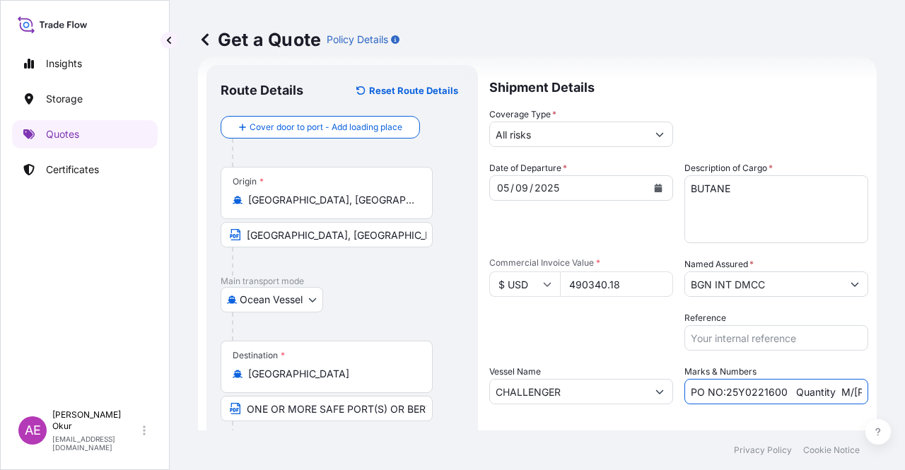
drag, startPoint x: 719, startPoint y: 387, endPoint x: 777, endPoint y: 391, distance: 57.4
click at [777, 391] on input "PO NO:25Y0221600 Quantity M/Tonn: 25.042,46 Premium: USD 1.705,97" at bounding box center [777, 391] width 184 height 25
paste input "189500"
drag, startPoint x: 852, startPoint y: 394, endPoint x: 870, endPoint y: 393, distance: 17.7
click at [870, 393] on div "Get a Quote Policy Details Route Details Reset Route Details Cover door to port…" at bounding box center [538, 215] width 736 height 431
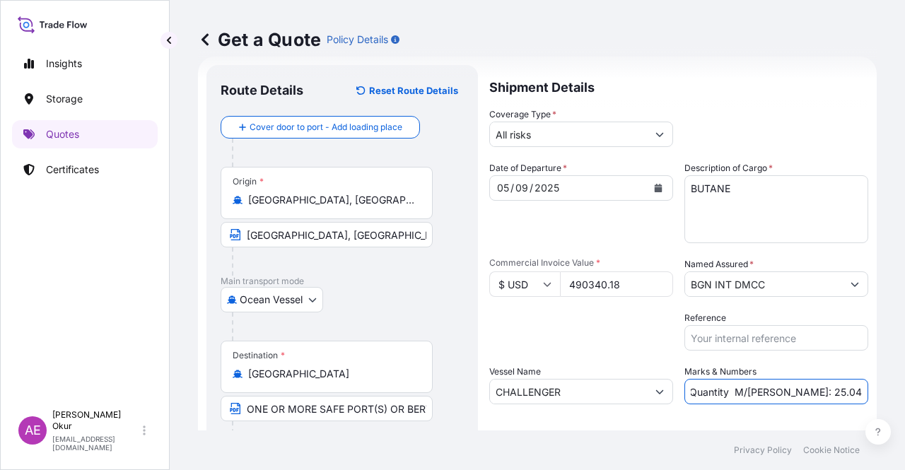
scroll to position [0, 137]
click at [789, 393] on input "PO NO:25Y0189500 Quantity M/Tonn: 25.042,46 Premium: USD 1.705,97" at bounding box center [777, 391] width 184 height 25
drag, startPoint x: 741, startPoint y: 393, endPoint x: 789, endPoint y: 388, distance: 47.6
click at [789, 388] on input "PO NO:25Y0189500 Quantity M/Tonn: 25.042,46 Premium: USD 1.705,97" at bounding box center [777, 391] width 184 height 25
paste input "946,00"
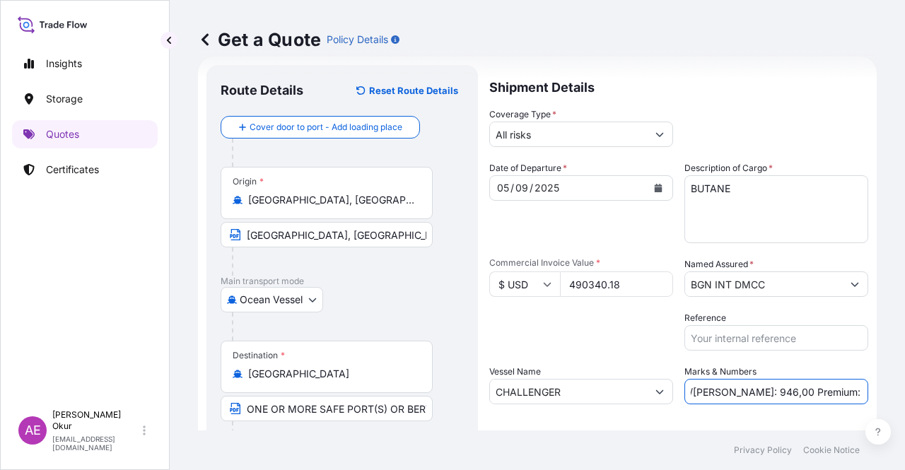
scroll to position [0, 170]
drag, startPoint x: 844, startPoint y: 390, endPoint x: 905, endPoint y: 384, distance: 61.2
click at [905, 384] on div "Get a Quote Policy Details Route Details Reset Route Details Cover door to port…" at bounding box center [538, 215] width 736 height 431
click at [811, 388] on input "PO NO:25Y0189500 Quantity M/Tonn: 946,00 Premium: USD 1.705,97" at bounding box center [777, 391] width 184 height 25
drag, startPoint x: 813, startPoint y: 393, endPoint x: 898, endPoint y: 393, distance: 84.9
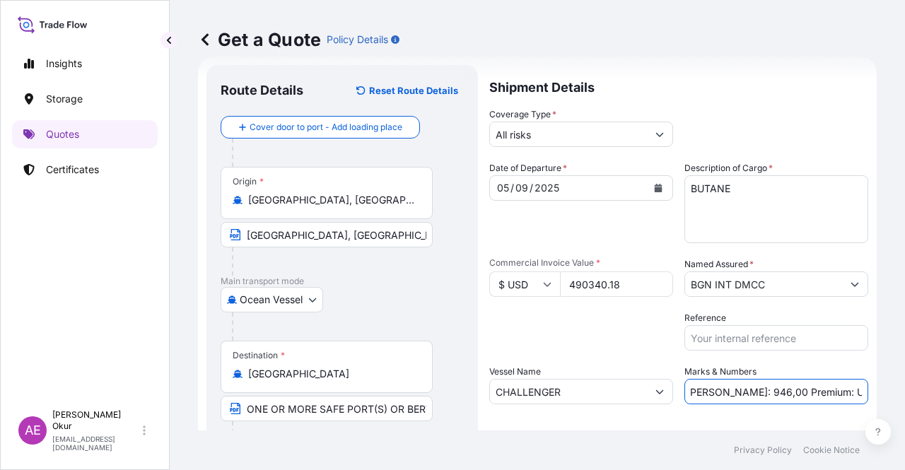
click at [898, 393] on div "Get a Quote Policy Details Route Details Reset Route Details Cover door to port…" at bounding box center [538, 215] width 736 height 431
paste input "53,94"
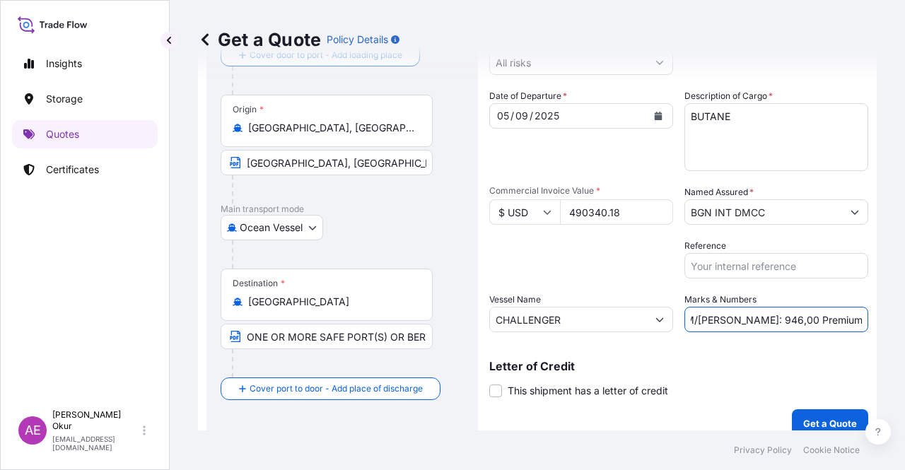
scroll to position [110, 0]
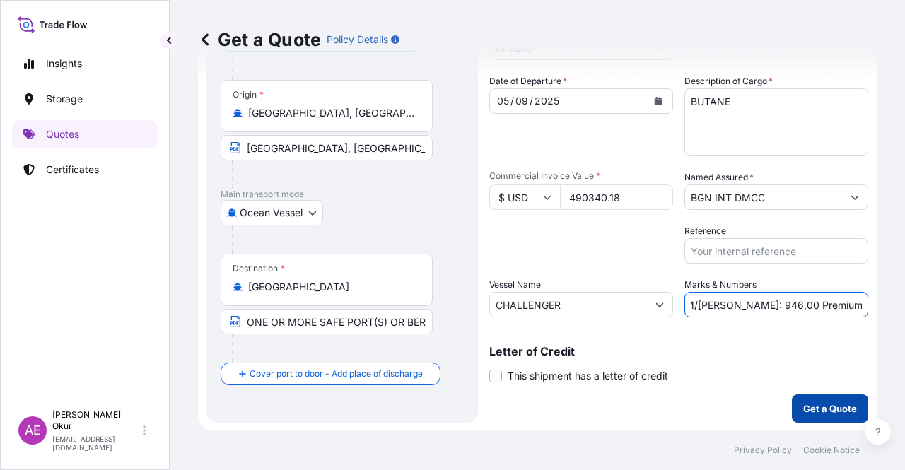
type input "PO NO:25Y0189500 Quantity M/Tonn: 946,00 Premium: USD 53,94"
click at [826, 404] on p "Get a Quote" at bounding box center [830, 409] width 54 height 14
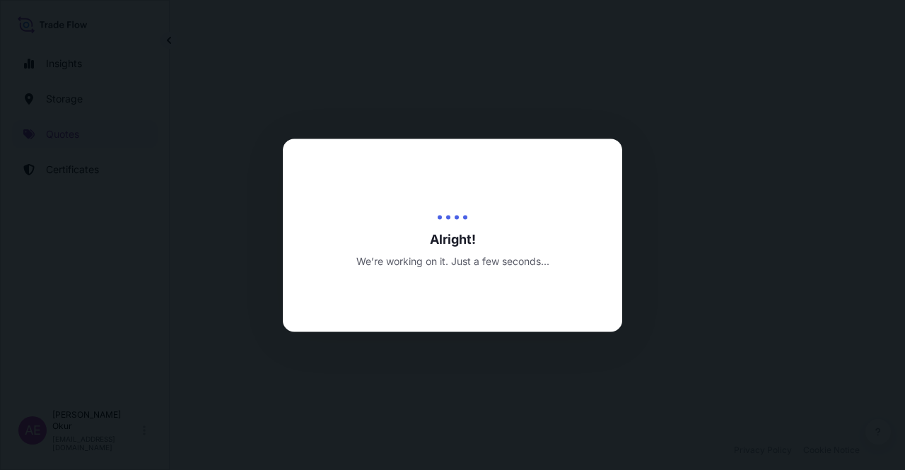
select select "Ocean Vessel"
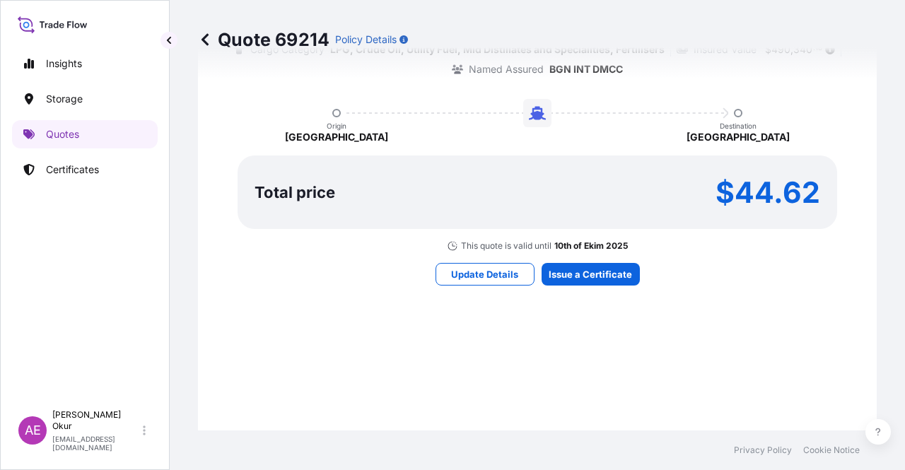
scroll to position [979, 0]
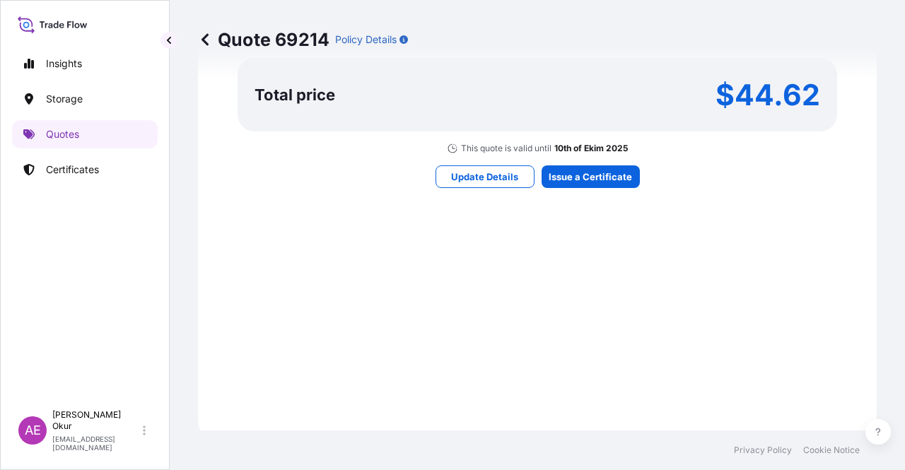
click at [595, 186] on div "Here's your insurance offer Primary Assured BGN Int Holding All risk coverage C…" at bounding box center [537, 7] width 639 height 823
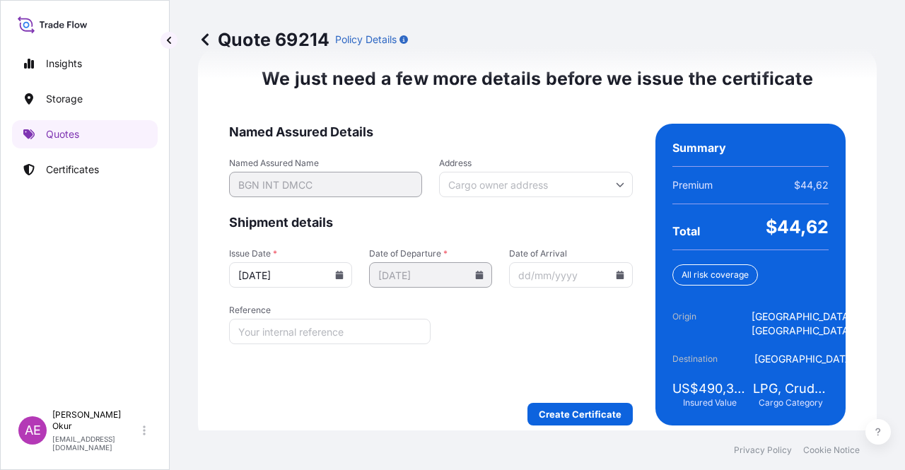
scroll to position [1808, 0]
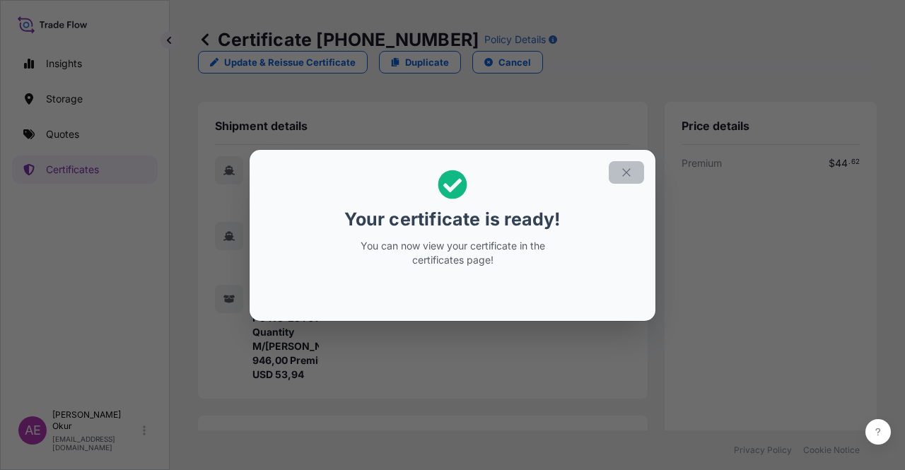
click at [621, 178] on icon "button" at bounding box center [626, 172] width 13 height 13
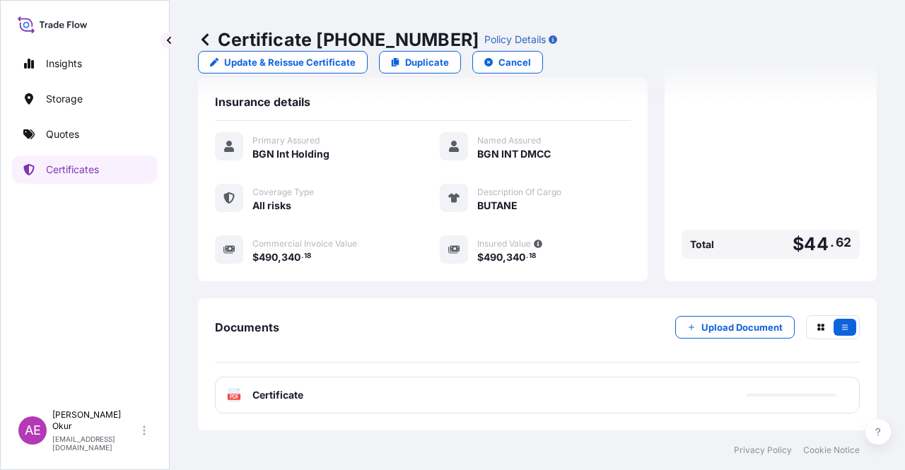
scroll to position [354, 0]
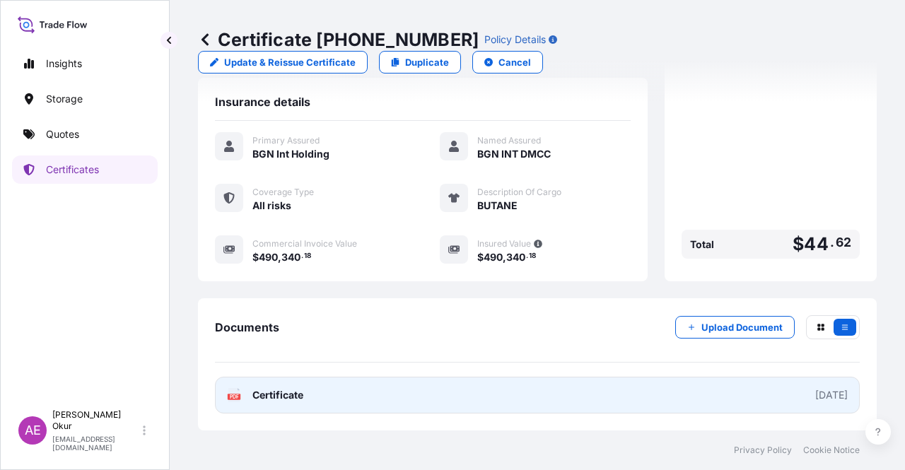
click at [289, 412] on link "PDF Certificate 2025-09-10" at bounding box center [537, 395] width 645 height 37
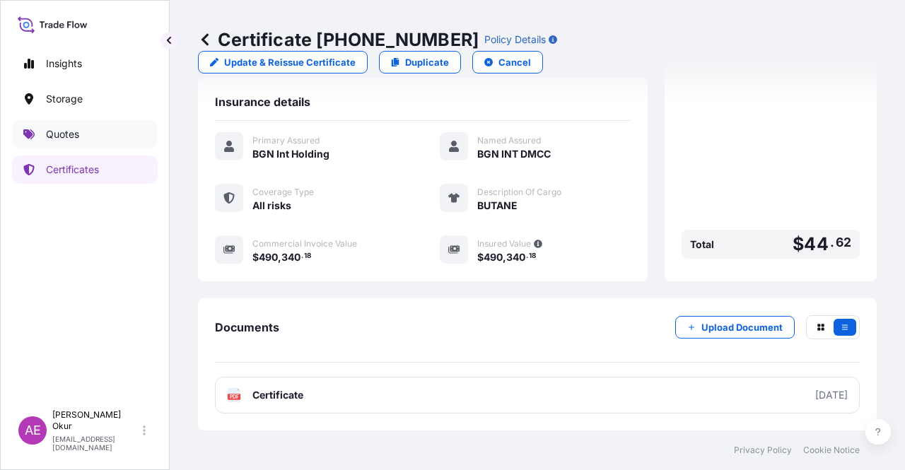
click at [100, 129] on link "Quotes" at bounding box center [85, 134] width 146 height 28
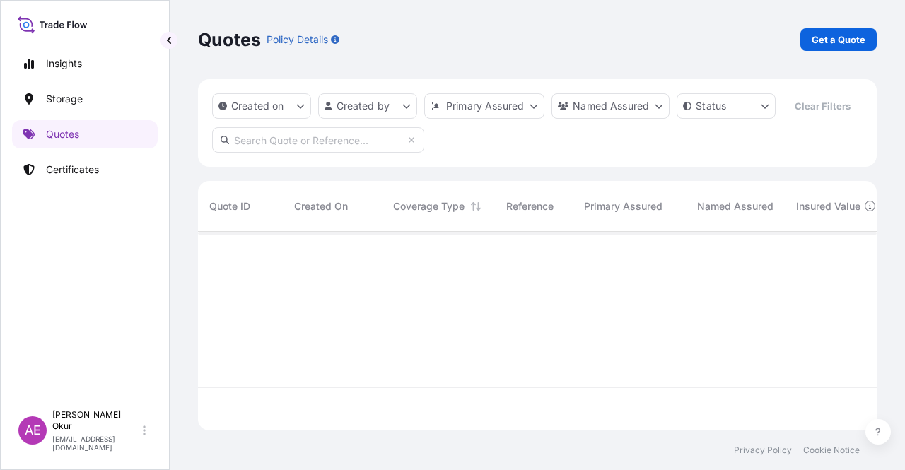
scroll to position [196, 668]
click at [820, 41] on p "Get a Quote" at bounding box center [839, 40] width 54 height 14
select select "Ocean Vessel"
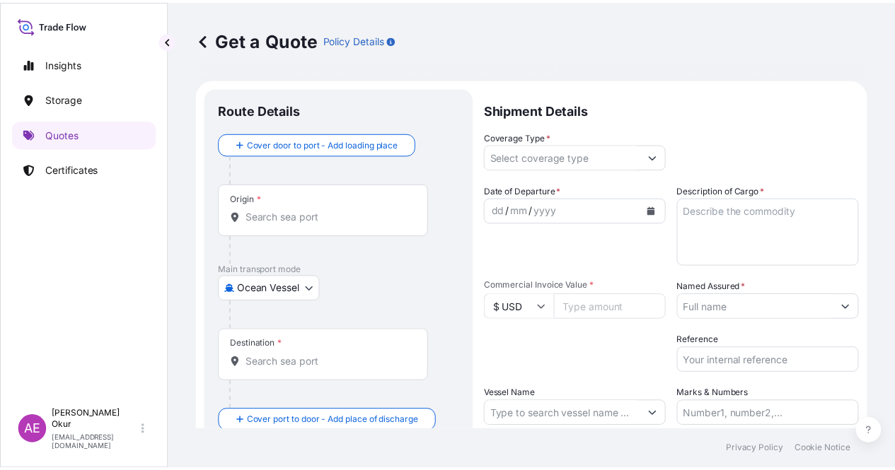
scroll to position [23, 0]
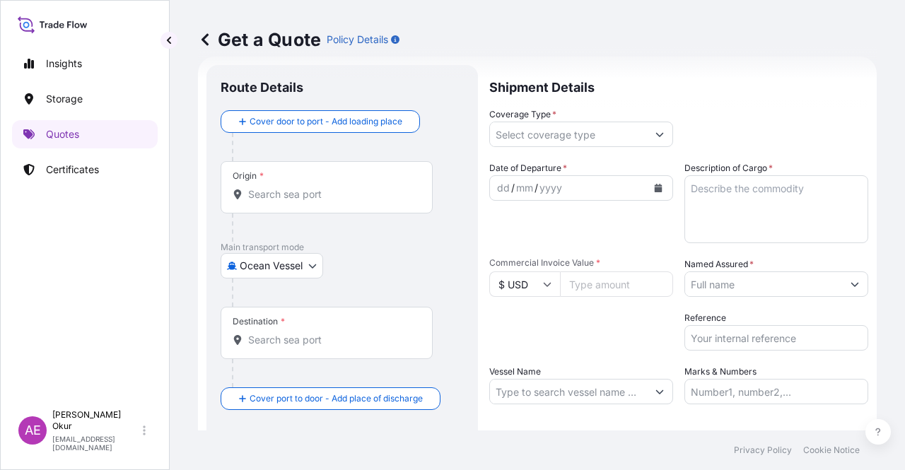
click at [308, 189] on input "Origin *" at bounding box center [331, 194] width 167 height 14
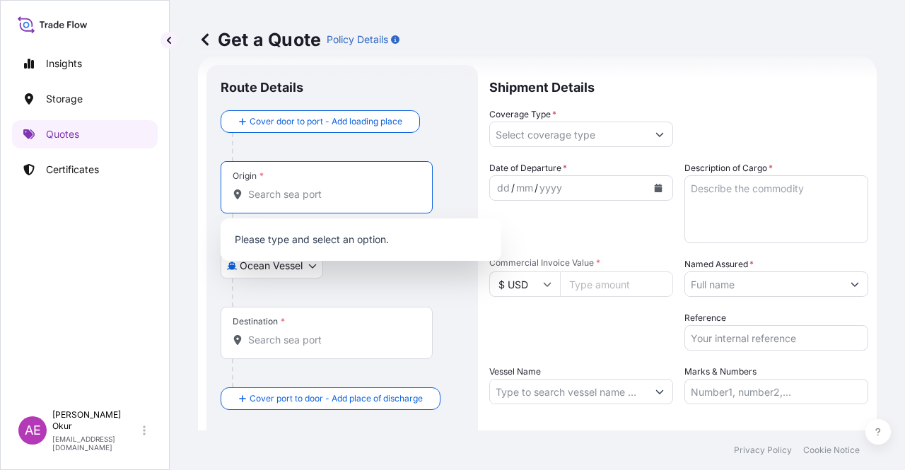
paste input "VENTSPILS"
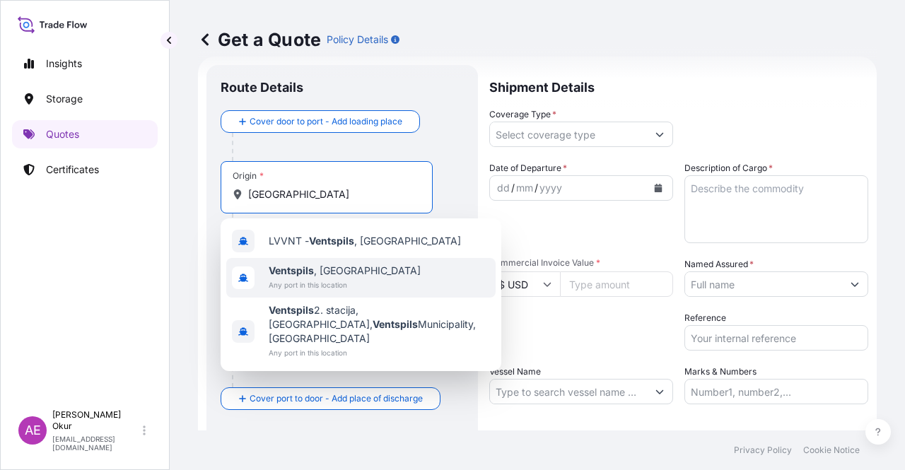
click at [359, 274] on div "Ventspils , Latvia Any port in this location" at bounding box center [360, 278] width 269 height 40
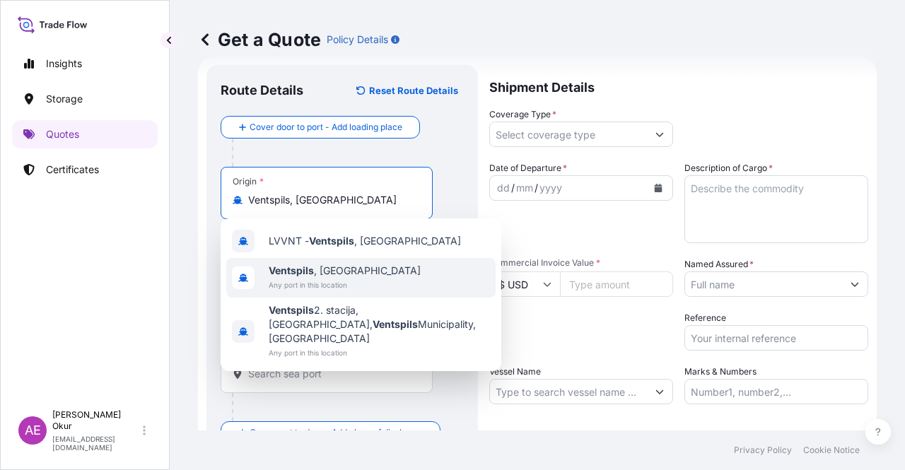
type input "Ventspils, Latvia"
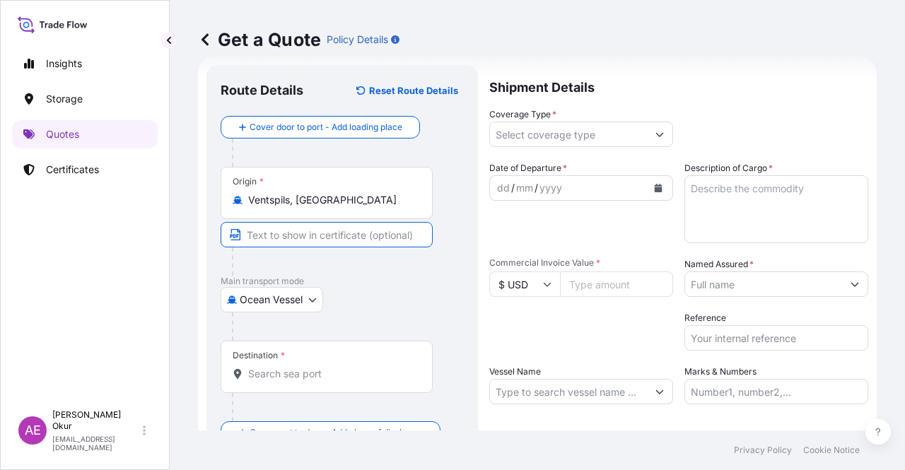
click at [334, 237] on input "Text to appear on certificate" at bounding box center [327, 234] width 212 height 25
paste input "VENTSPILS"
paste input "LATVIA"
type input "VENTSPILS / LATVIA"
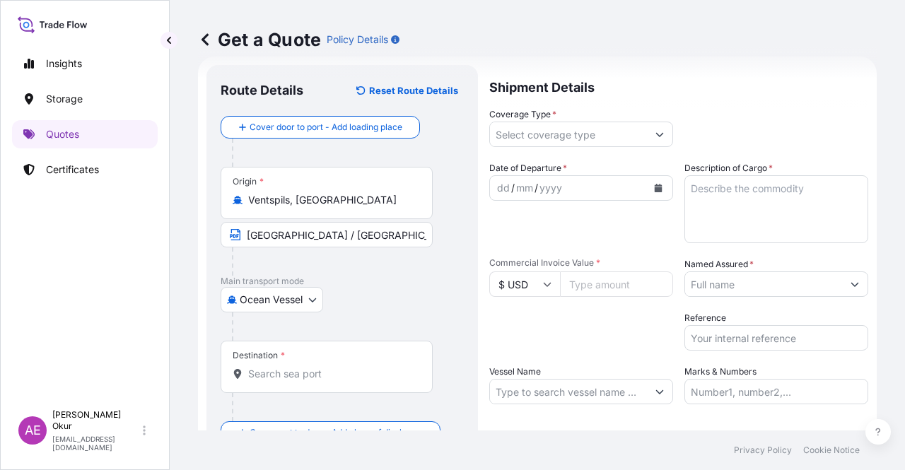
click at [286, 365] on div "Destination *" at bounding box center [327, 367] width 212 height 52
click at [286, 367] on input "Destination *" at bounding box center [331, 374] width 167 height 14
paste input "GIBRALTAR"
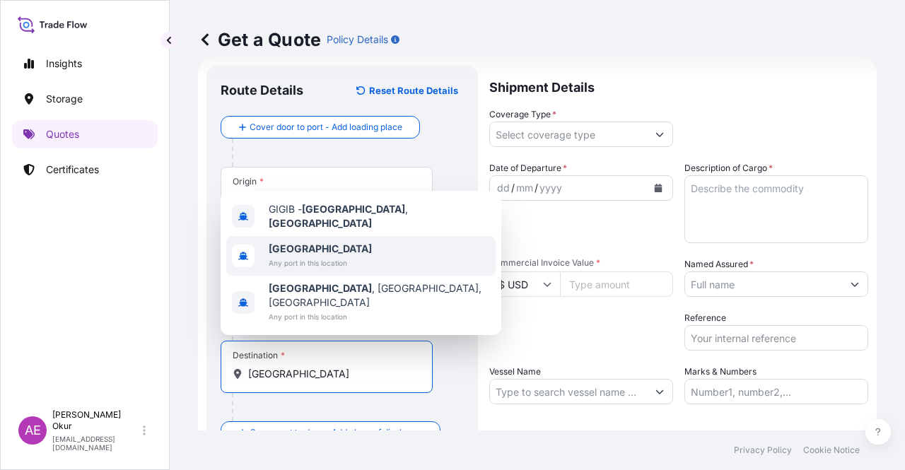
click at [341, 270] on span "Any port in this location" at bounding box center [320, 263] width 103 height 14
type input "Gibraltar"
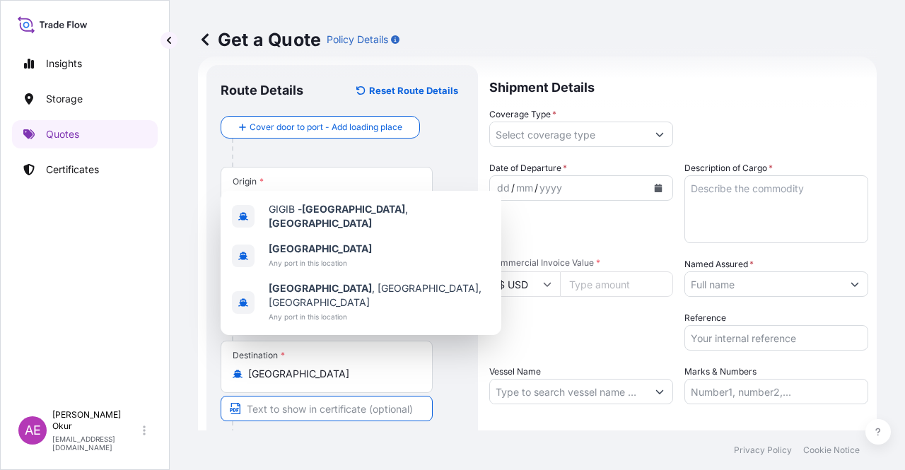
click at [282, 406] on input "Text to appear on certificate" at bounding box center [327, 408] width 212 height 25
paste input "GIBRALTAR FOR ORDERS"
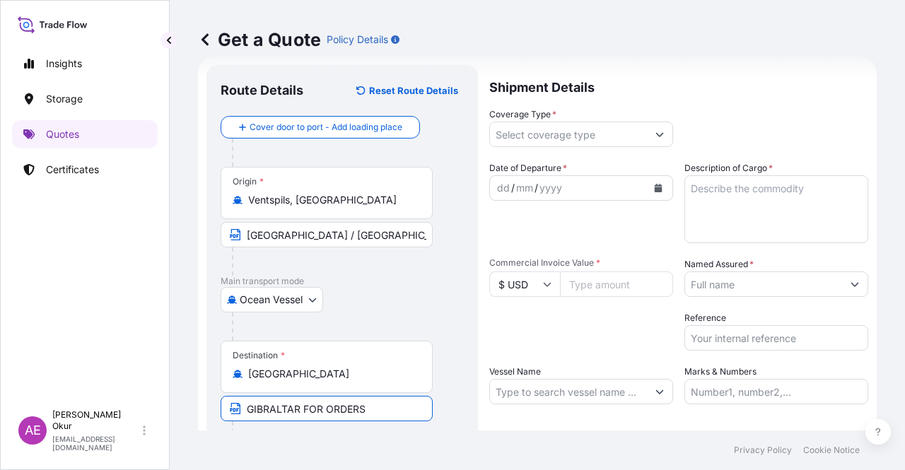
type input "GIBRALTAR FOR ORDERS"
click at [579, 114] on div "Coverage Type *" at bounding box center [581, 128] width 184 height 40
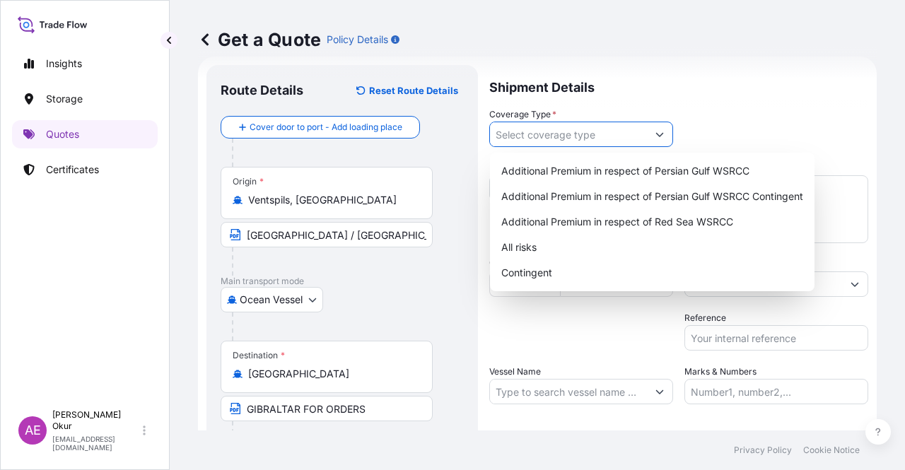
click at [579, 129] on input "Coverage Type *" at bounding box center [568, 134] width 157 height 25
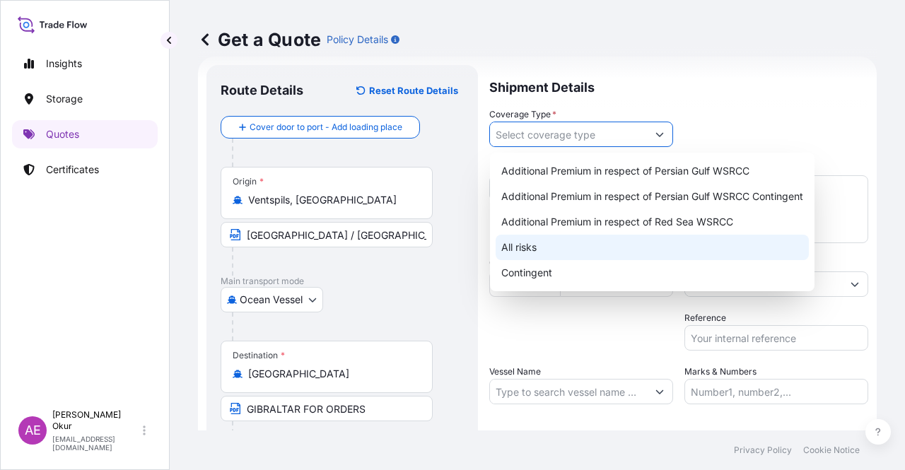
click at [527, 241] on div "All risks" at bounding box center [652, 247] width 313 height 25
type input "All risks"
click at [517, 248] on div "All risks" at bounding box center [652, 247] width 313 height 25
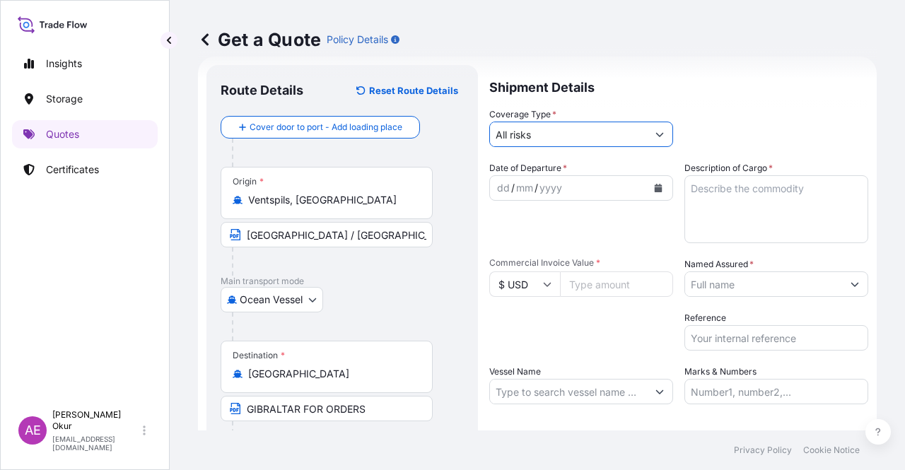
click at [497, 186] on div "dd" at bounding box center [504, 188] width 16 height 17
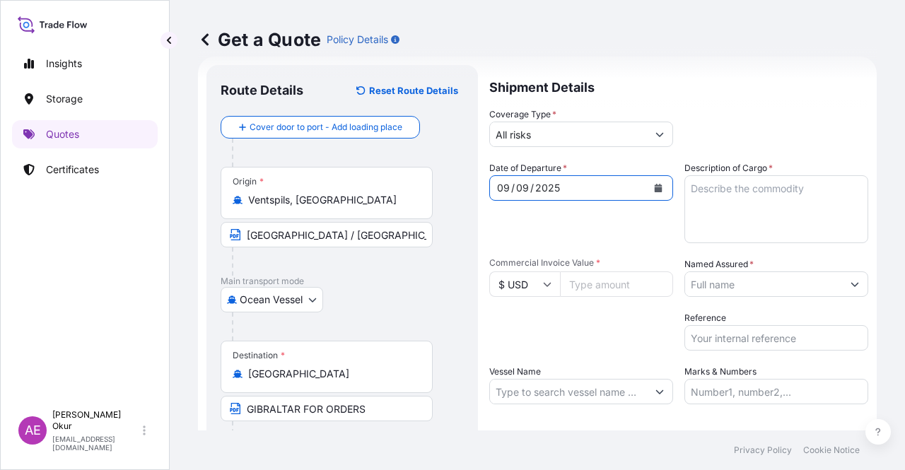
click at [721, 212] on textarea "Description of Cargo *" at bounding box center [777, 209] width 184 height 68
paste textarea "ETHANOL"
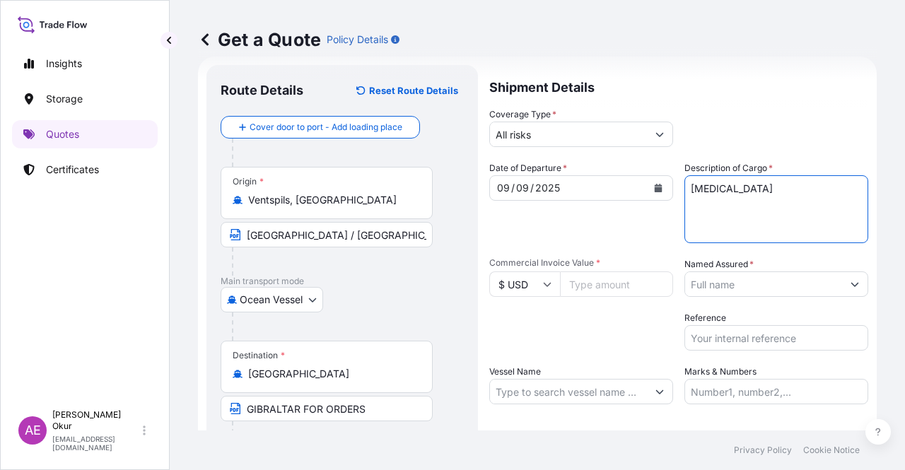
type textarea "ETHANOL"
click at [605, 289] on input "Commercial Invoice Value *" at bounding box center [616, 284] width 113 height 25
paste input "1106558.42"
type input "1106558.42"
click at [745, 294] on input "Named Assured *" at bounding box center [763, 284] width 157 height 25
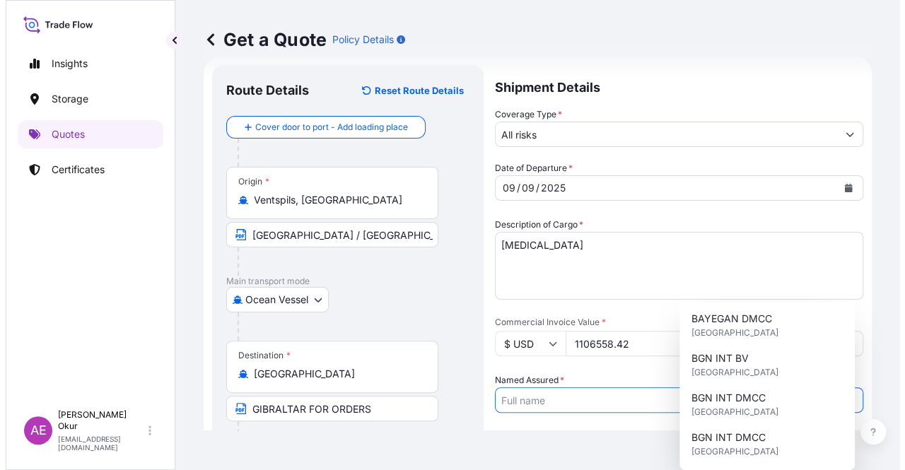
scroll to position [141, 0]
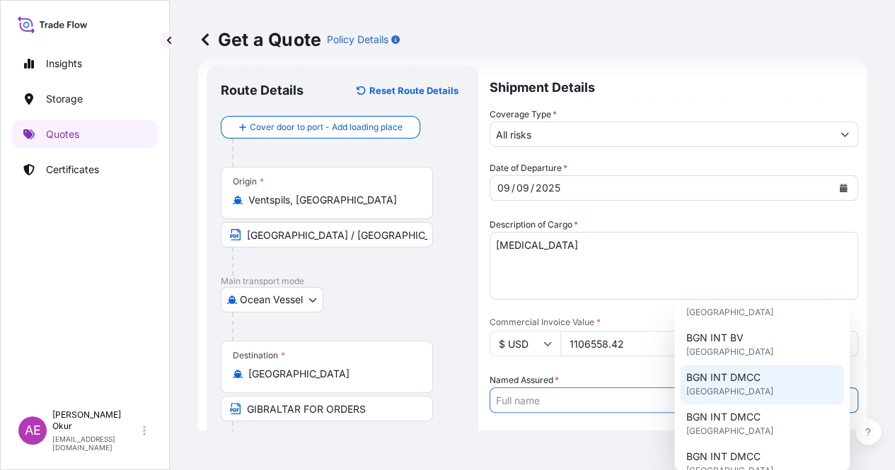
click at [727, 395] on span "United Kingdom" at bounding box center [728, 392] width 87 height 14
type input "BGN INT DMCC"
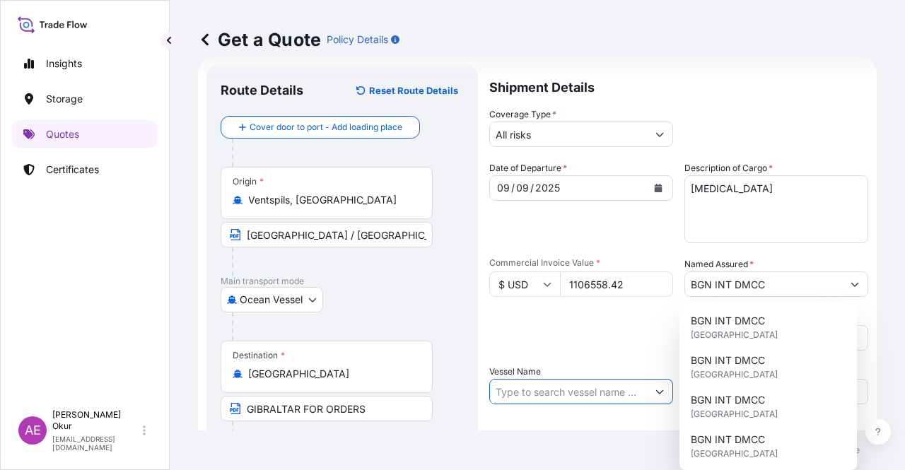
click at [563, 393] on input "Vessel Name" at bounding box center [568, 391] width 157 height 25
paste input "ARDMORE PURPOSE"
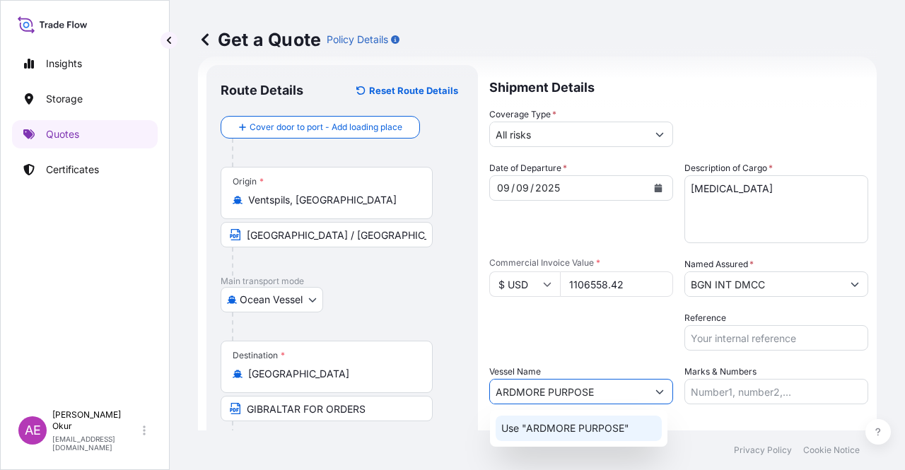
click at [601, 436] on div "Use "ARDMORE PURPOSE"" at bounding box center [579, 428] width 166 height 25
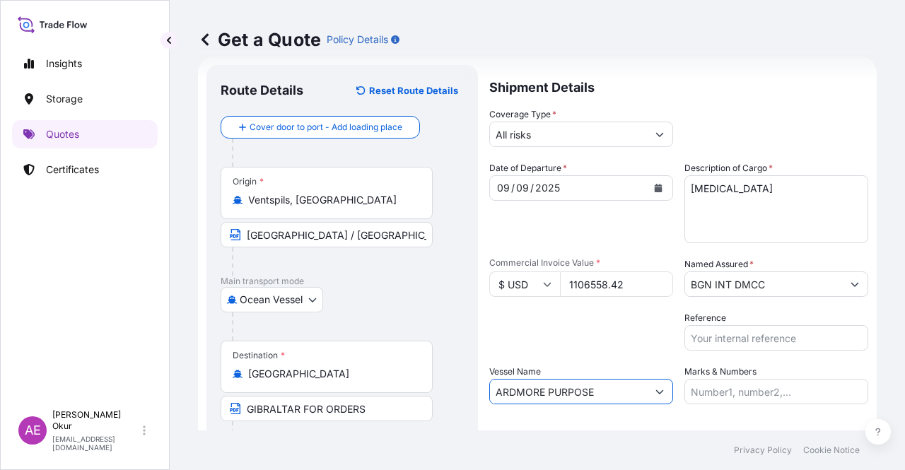
type input "ARDMORE PURPOSE"
click at [718, 397] on input "Marks & Numbers" at bounding box center [777, 391] width 184 height 25
click at [740, 393] on input "PO NO:25Y0163300 Quantity M/Tonn: 3.259,00 Premium: USD 105,35" at bounding box center [777, 391] width 184 height 25
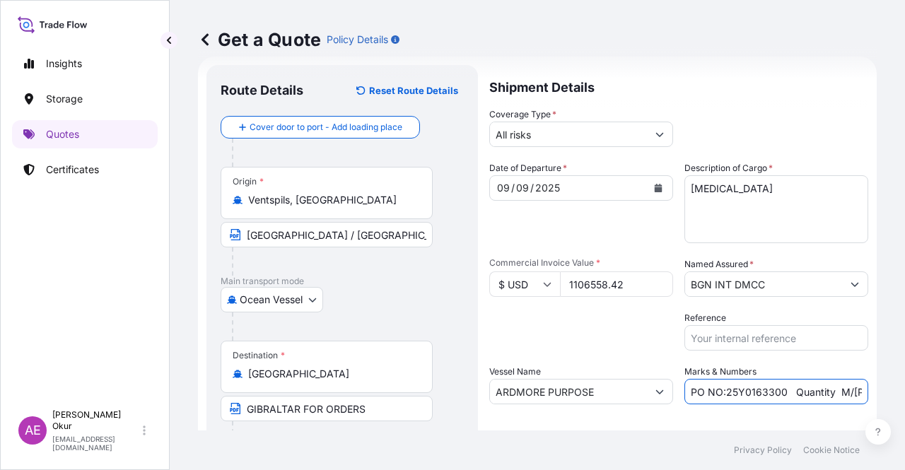
drag, startPoint x: 719, startPoint y: 391, endPoint x: 779, endPoint y: 393, distance: 60.1
click at [779, 393] on input "PO NO:25Y0163300 Quantity M/Tonn: 3.259,00 Premium: USD 105,35" at bounding box center [777, 391] width 184 height 25
paste input "222300"
drag, startPoint x: 839, startPoint y: 393, endPoint x: 893, endPoint y: 393, distance: 53.8
click at [893, 393] on div "Get a Quote Policy Details Route Details Reset Route Details Cover door to port…" at bounding box center [538, 215] width 736 height 431
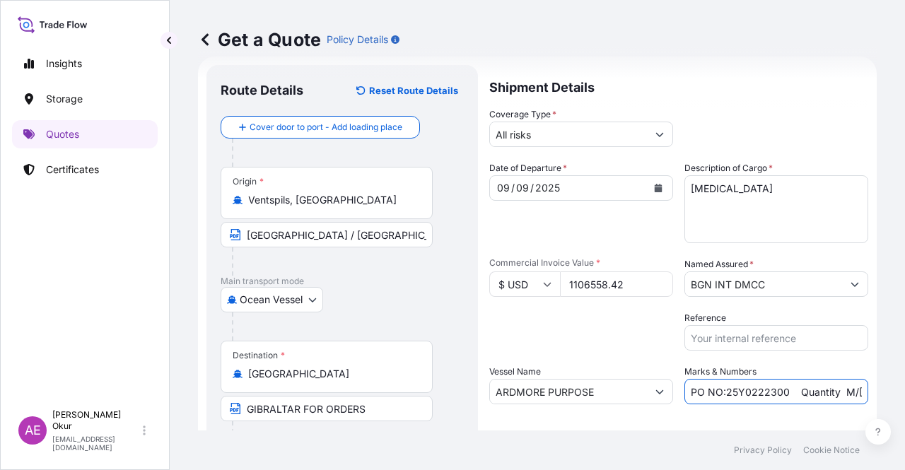
scroll to position [0, 138]
click at [782, 385] on input "PO NO:25Y0222300 Quantity M/Tonn: 3.259,00 Premium: USD 105,35" at bounding box center [777, 391] width 184 height 25
click at [755, 393] on input "PO NO:25Y0222300 Quantity M/Tonn: 3.259,00 Premium: USD 105,35" at bounding box center [777, 391] width 184 height 25
drag, startPoint x: 743, startPoint y: 392, endPoint x: 781, endPoint y: 391, distance: 38.2
click at [781, 391] on input "PO NO:25Y0222300 Quantity M/Tonn: 3.259,00 Premium: USD 105,35" at bounding box center [777, 391] width 184 height 25
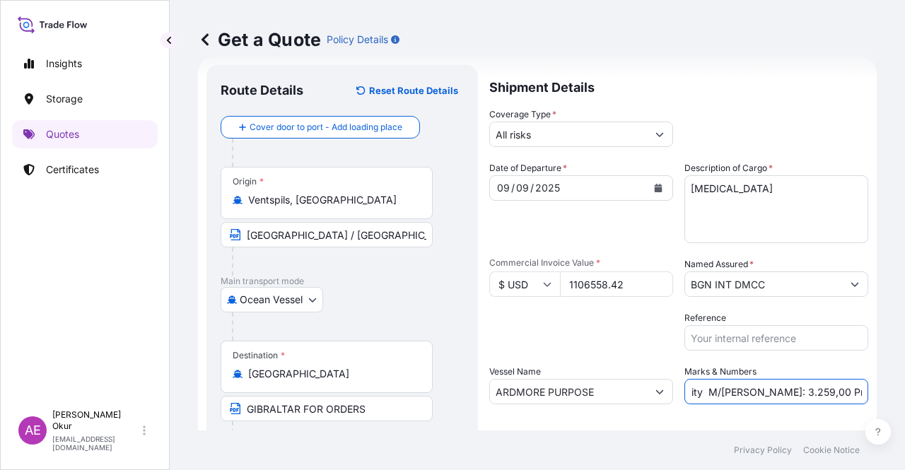
paste input "1.449,95"
drag, startPoint x: 825, startPoint y: 392, endPoint x: 905, endPoint y: 396, distance: 79.3
click at [905, 396] on div "Get a Quote Policy Details Route Details Reset Route Details Cover door to port…" at bounding box center [538, 215] width 736 height 431
click at [796, 395] on input "PO NO:25Y0222300 Quantity M/Tonn: 1.449,95 Premium: USD 105,35" at bounding box center [777, 391] width 184 height 25
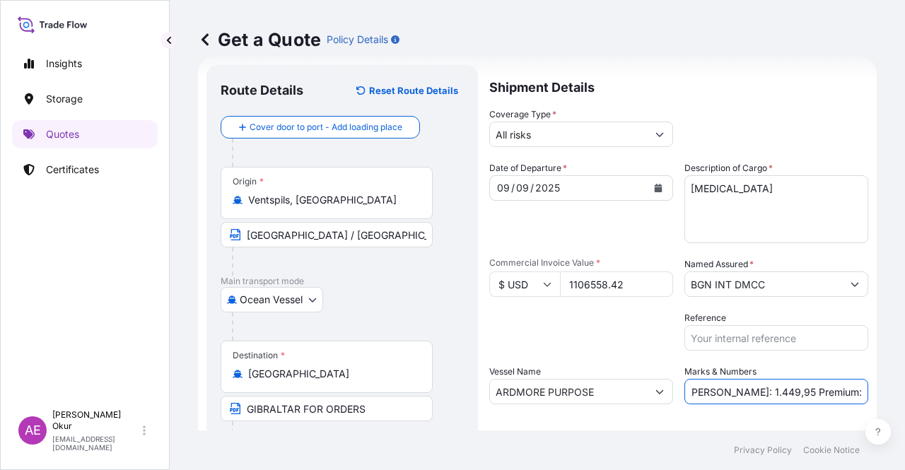
drag, startPoint x: 821, startPoint y: 388, endPoint x: 905, endPoint y: 388, distance: 83.5
click at [905, 388] on div "Get a Quote Policy Details Route Details Reset Route Details Cover door to port…" at bounding box center [538, 215] width 736 height 431
paste input "21,72"
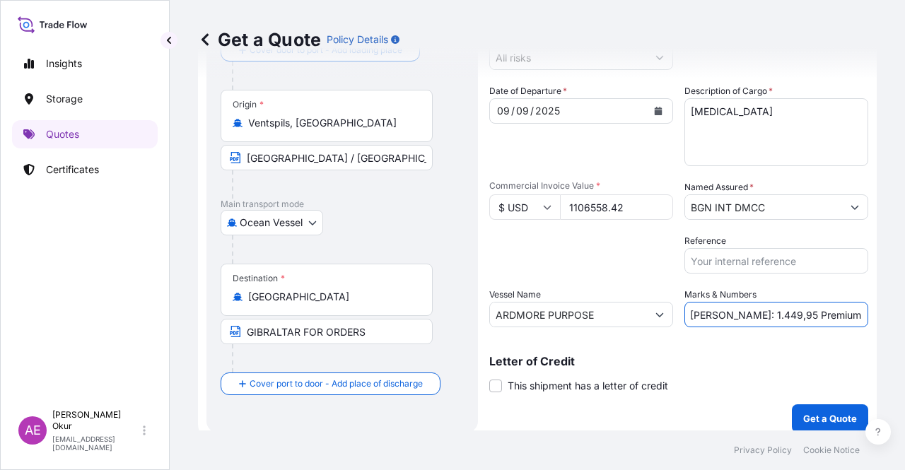
scroll to position [110, 0]
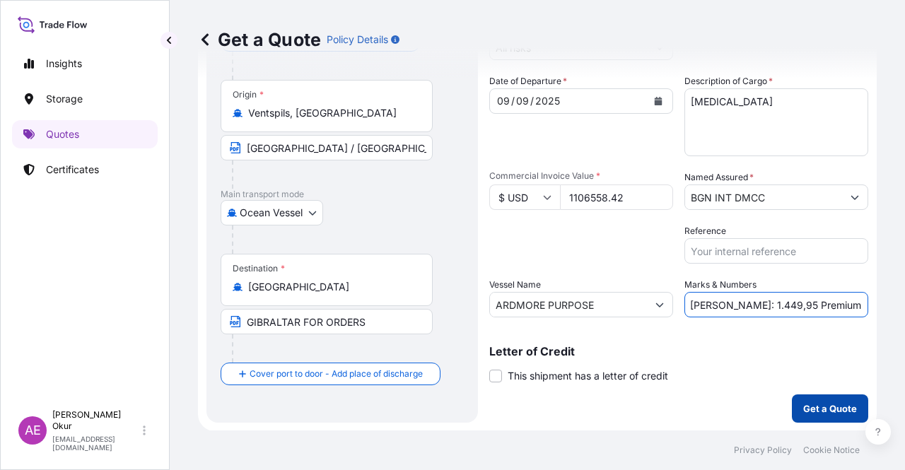
type input "PO NO:25Y0222300 Quantity M/Tonn: 1.449,95 Premium: USD 121,72"
click at [818, 411] on p "Get a Quote" at bounding box center [830, 409] width 54 height 14
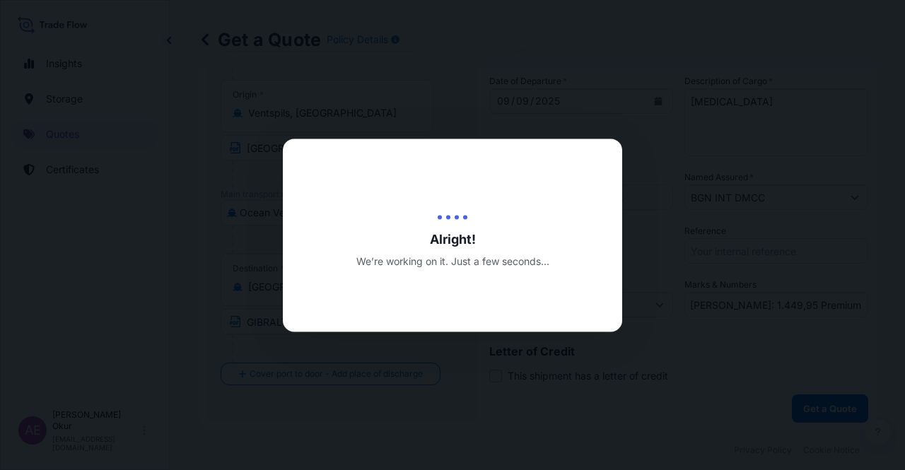
scroll to position [0, 0]
select select "Ocean Vessel"
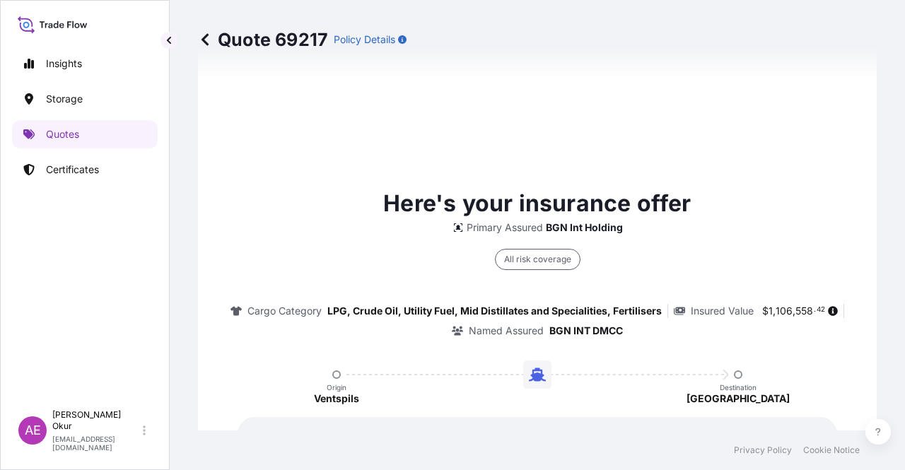
scroll to position [767, 0]
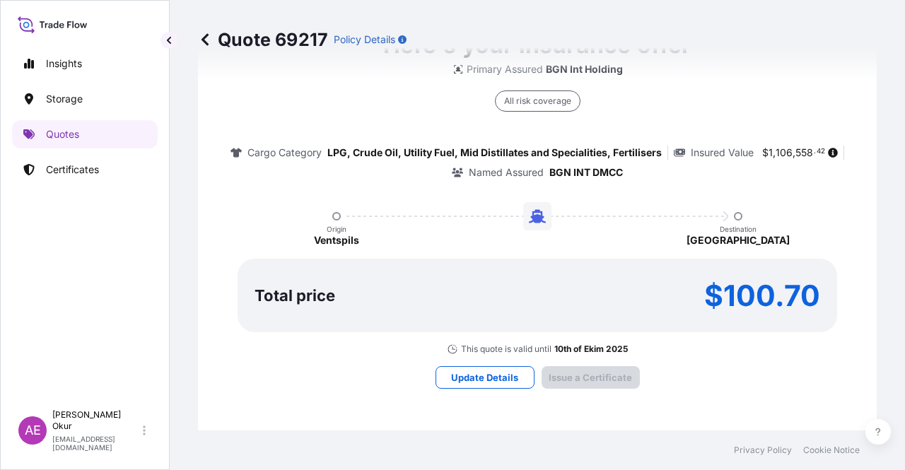
type input "10/09/2025"
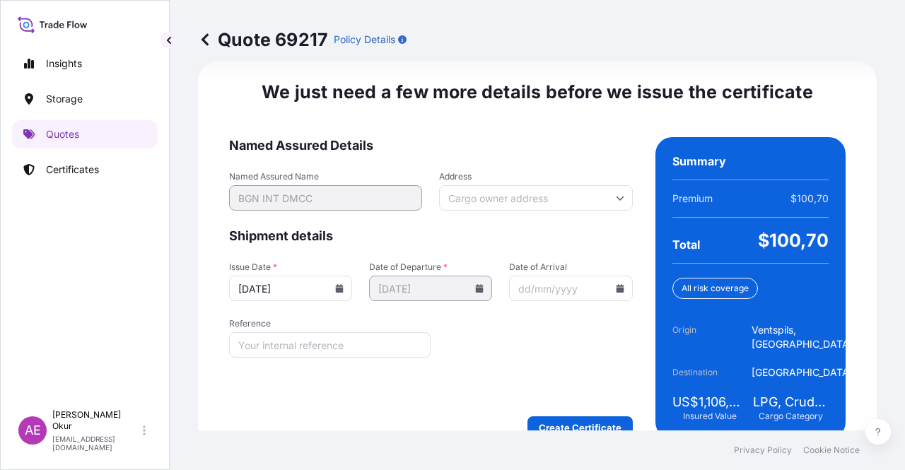
scroll to position [1785, 0]
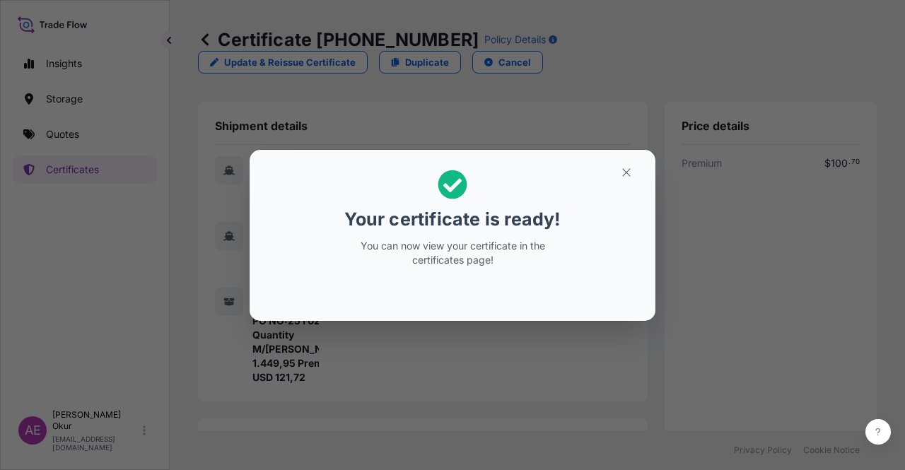
click at [632, 166] on icon "button" at bounding box center [626, 172] width 13 height 13
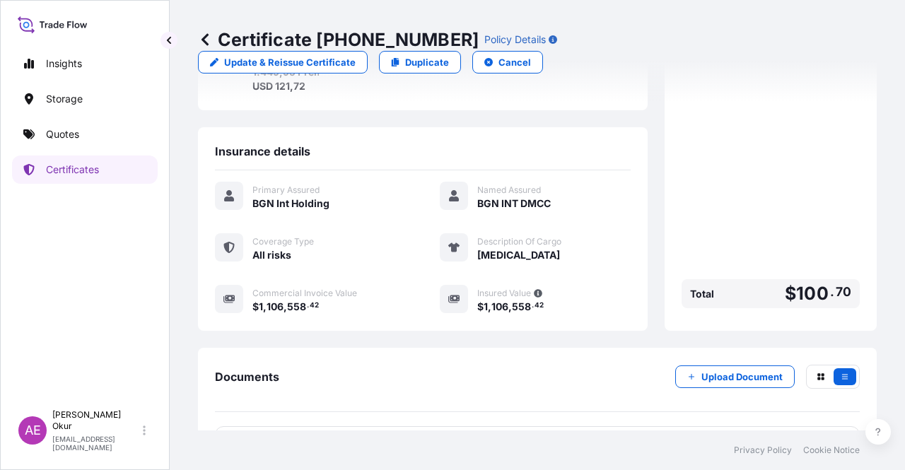
scroll to position [354, 0]
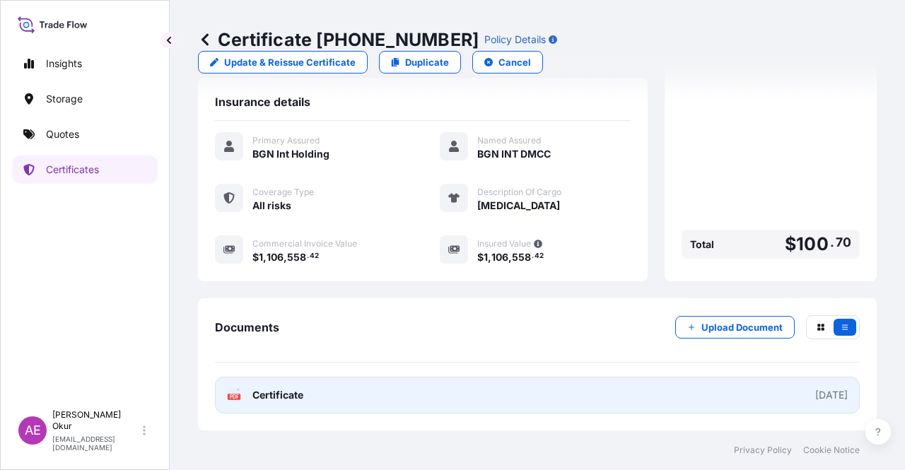
click at [291, 405] on link "PDF Certificate 2025-09-10" at bounding box center [537, 395] width 645 height 37
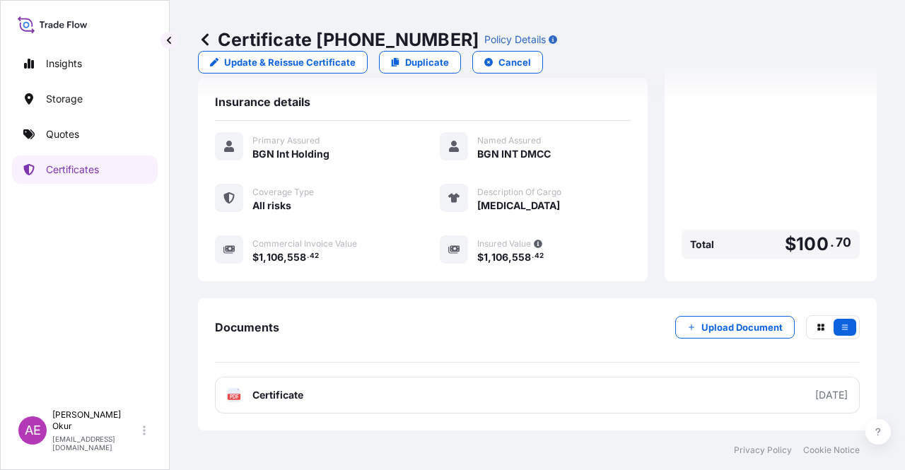
click at [92, 144] on link "Quotes" at bounding box center [85, 134] width 146 height 28
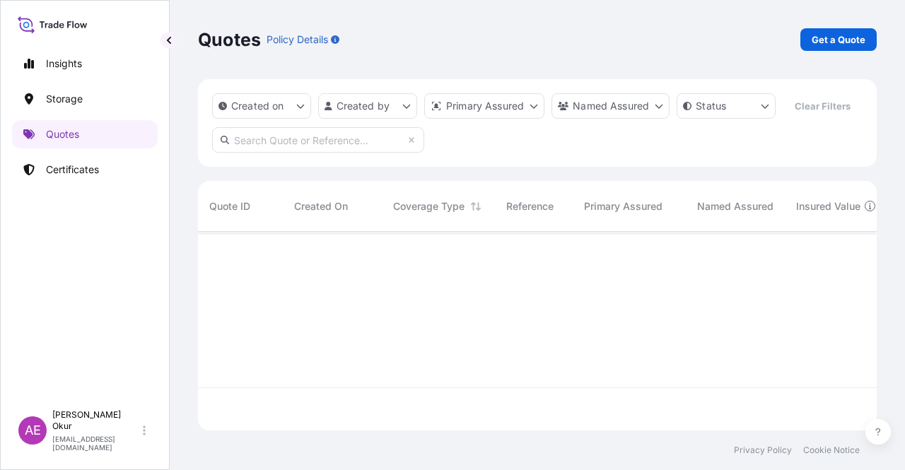
scroll to position [196, 668]
click at [836, 49] on link "Get a Quote" at bounding box center [839, 39] width 76 height 23
select select "Ocean Vessel"
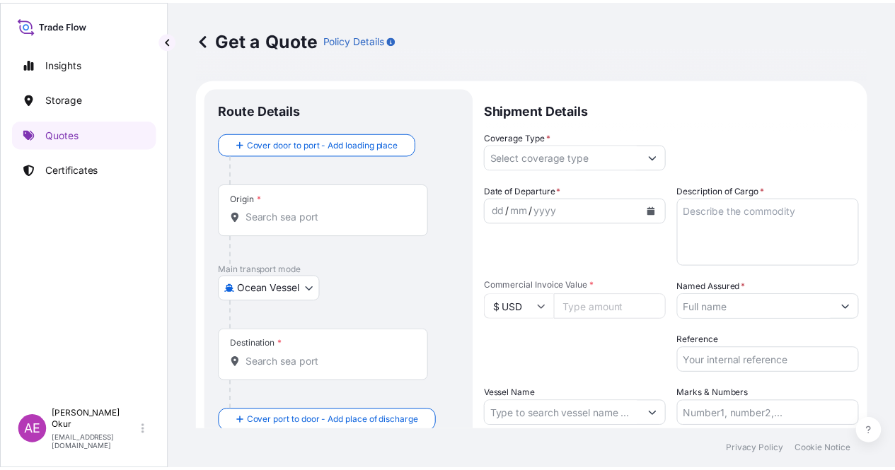
scroll to position [23, 0]
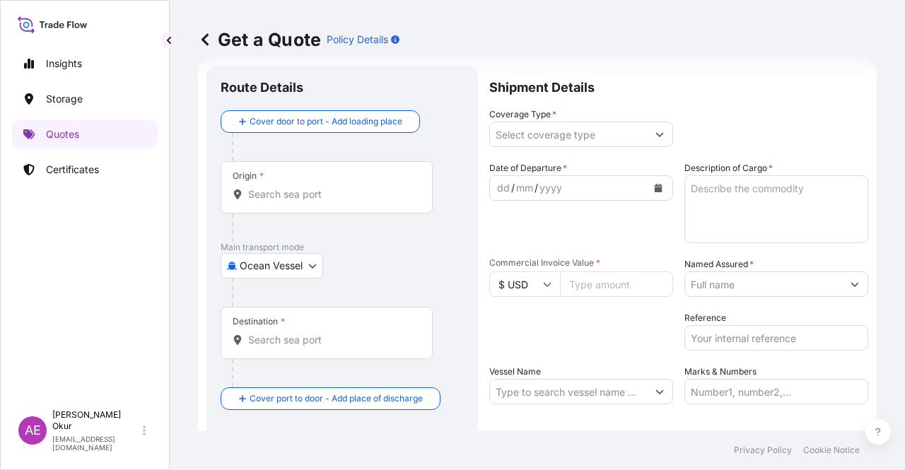
click at [324, 217] on div at bounding box center [332, 228] width 201 height 28
click at [324, 195] on input "Origin *" at bounding box center [331, 194] width 167 height 14
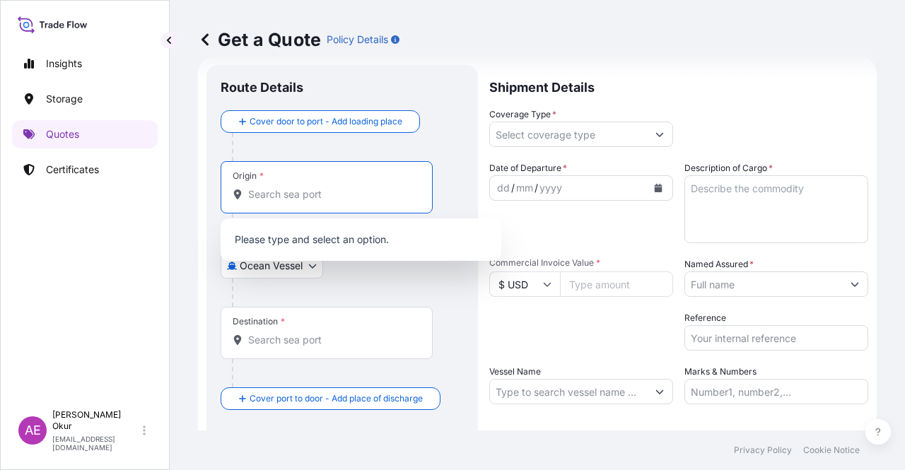
paste input "NEDERLAND, TX"
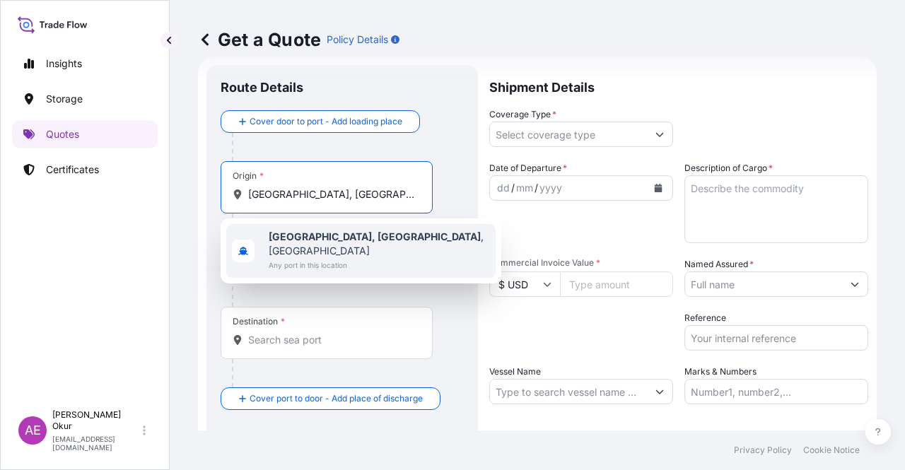
click at [325, 258] on span "Any port in this location" at bounding box center [379, 265] width 221 height 14
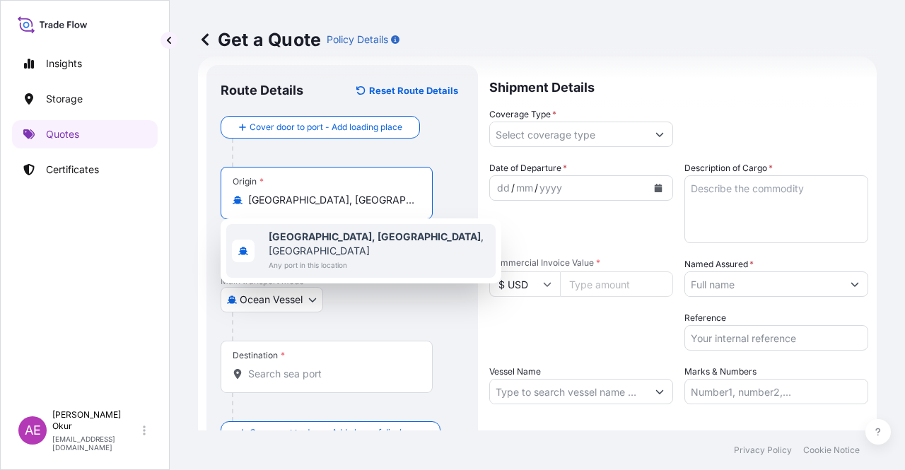
type input "Nederland, TX, USA"
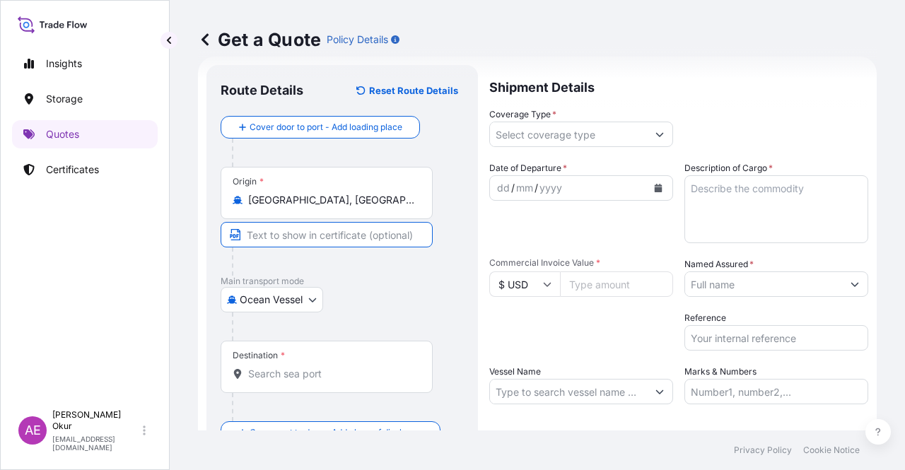
click at [308, 228] on input "Text to appear on certificate" at bounding box center [327, 234] width 212 height 25
paste input "NEDERLAND, TX"
type input "NEDERLAND, TX / USA"
click at [320, 369] on input "Destination *" at bounding box center [331, 374] width 167 height 14
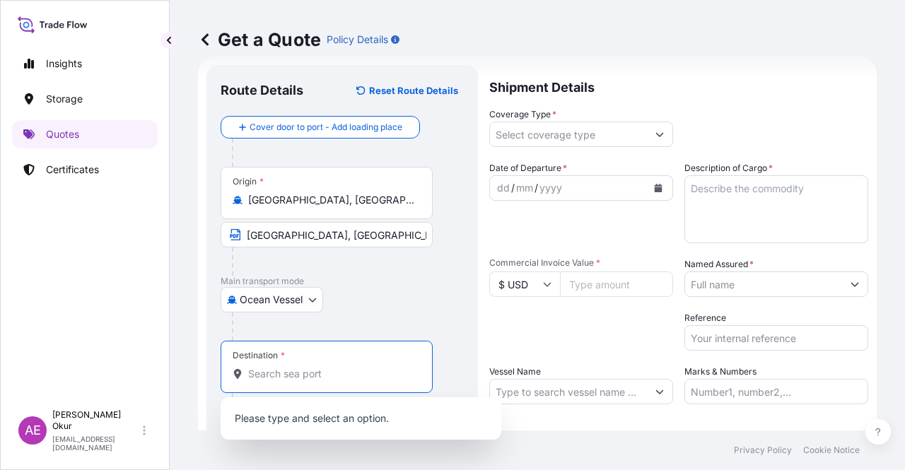
paste input "BALIKPAPAN"
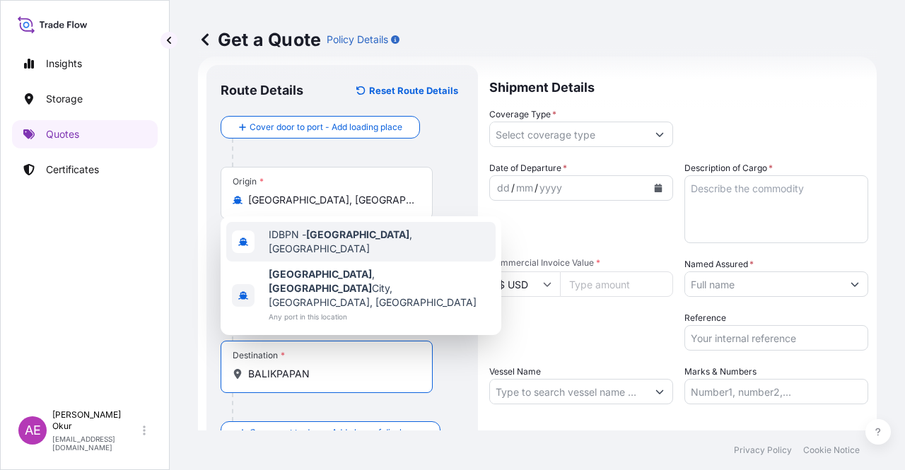
click at [367, 256] on span "IDBPN - Balikpapan , Indonesia" at bounding box center [379, 242] width 221 height 28
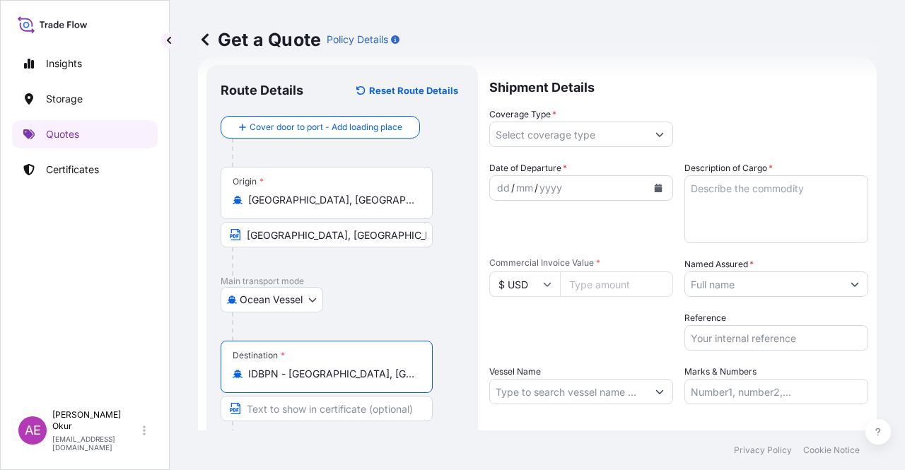
type input "IDBPN - Balikpapan, Indonesia"
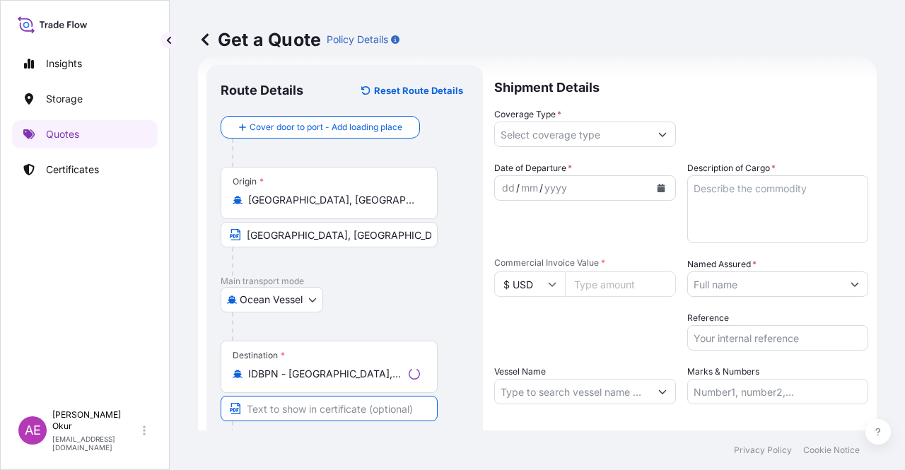
click at [288, 417] on input "Text to appear on certificate" at bounding box center [329, 408] width 217 height 25
paste input "BALIKPAPAN"
paste input "INDONESIA"
type input "BALIKPAPAN / INDONESIA"
click at [638, 140] on input "Coverage Type *" at bounding box center [568, 134] width 157 height 25
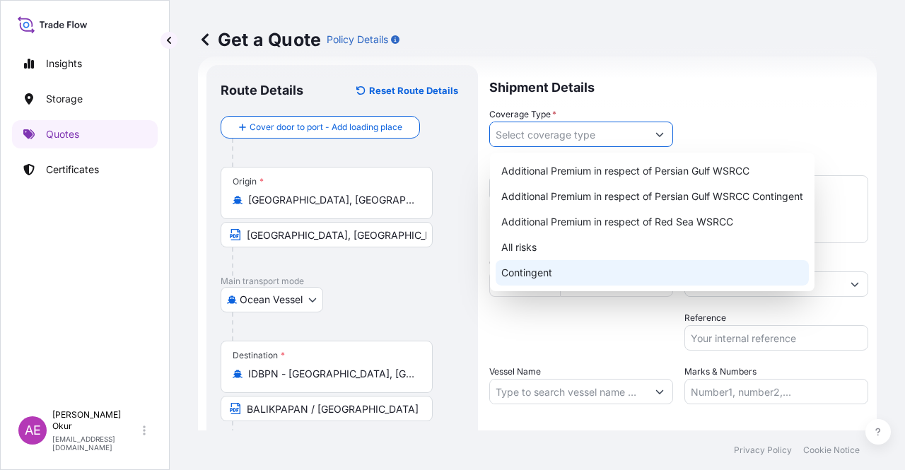
click at [536, 276] on div "Contingent" at bounding box center [652, 272] width 313 height 25
type input "Contingent"
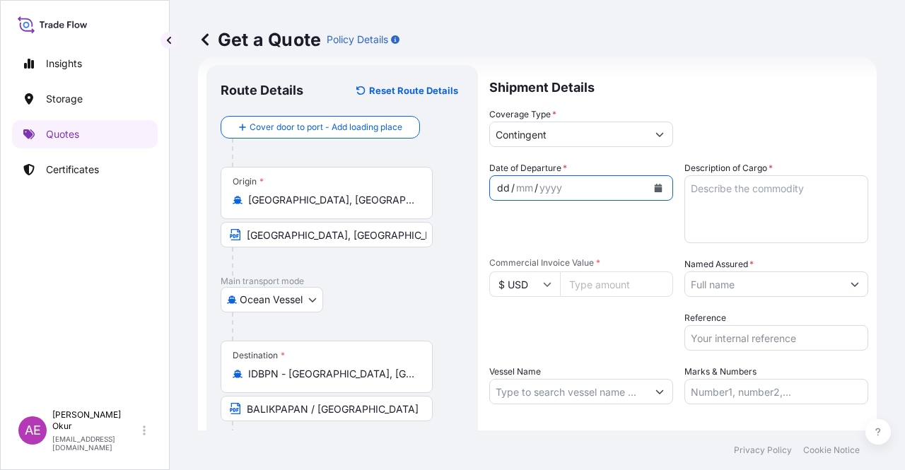
click at [501, 188] on div "dd" at bounding box center [504, 188] width 16 height 17
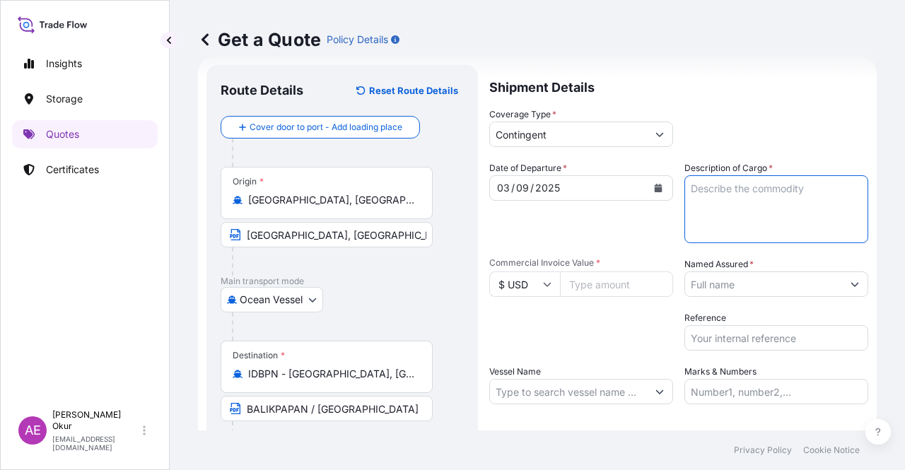
click at [685, 225] on textarea "Description of Cargo *" at bounding box center [777, 209] width 184 height 68
paste textarea "PROPANE"
type textarea "PROPANE"
click at [608, 278] on input "Commercial Invoice Value *" at bounding box center [616, 284] width 113 height 25
paste input "15575042.93"
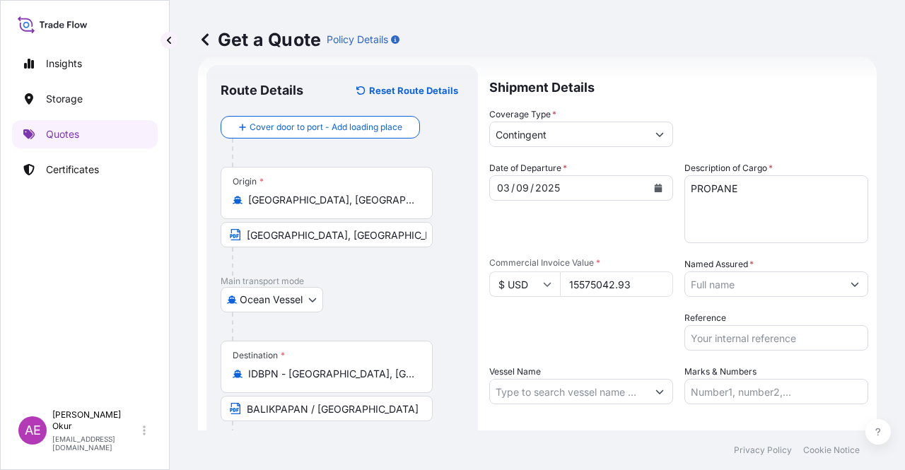
type input "15575042.93"
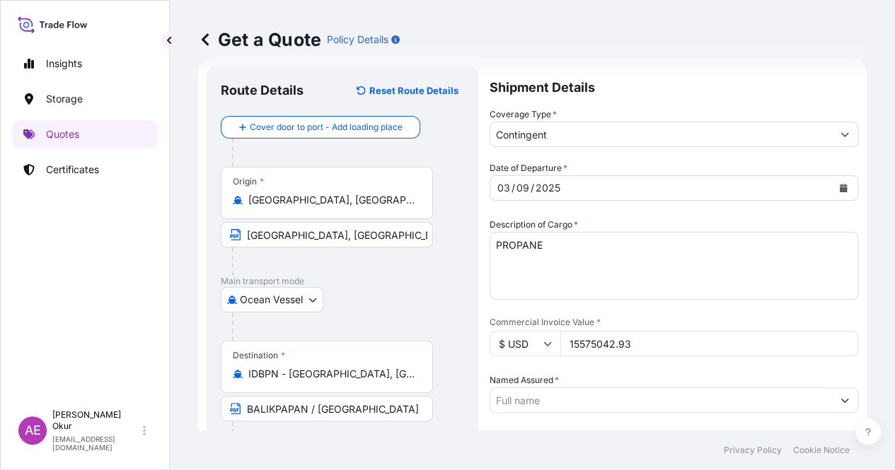
click at [758, 388] on input "Named Assured *" at bounding box center [661, 400] width 342 height 25
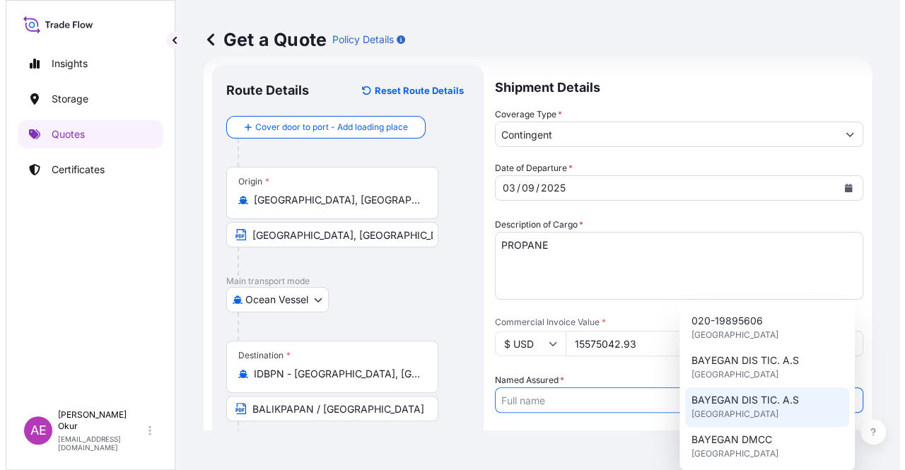
scroll to position [71, 0]
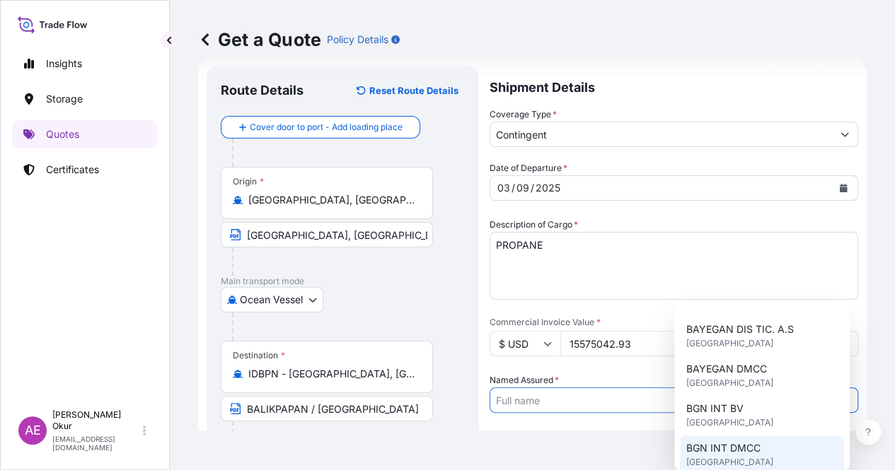
click at [722, 446] on span "BGN INT DMCC" at bounding box center [722, 448] width 74 height 14
type input "BGN INT DMCC"
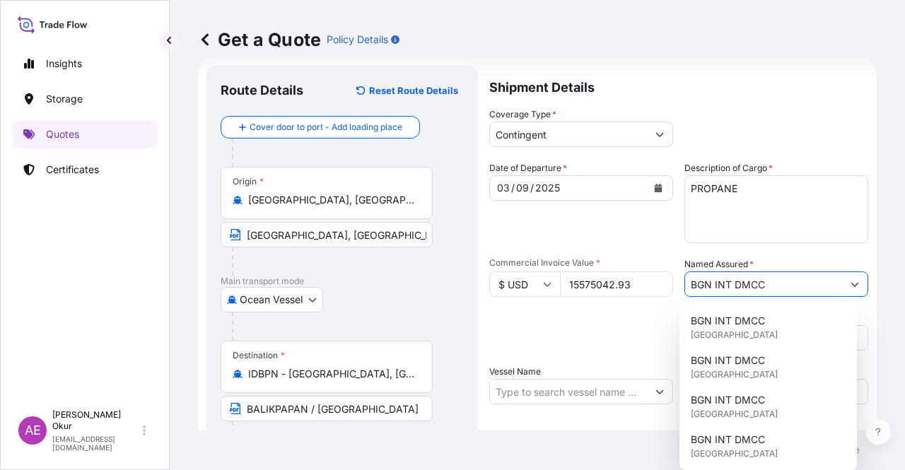
click at [573, 402] on input "Vessel Name" at bounding box center [568, 391] width 157 height 25
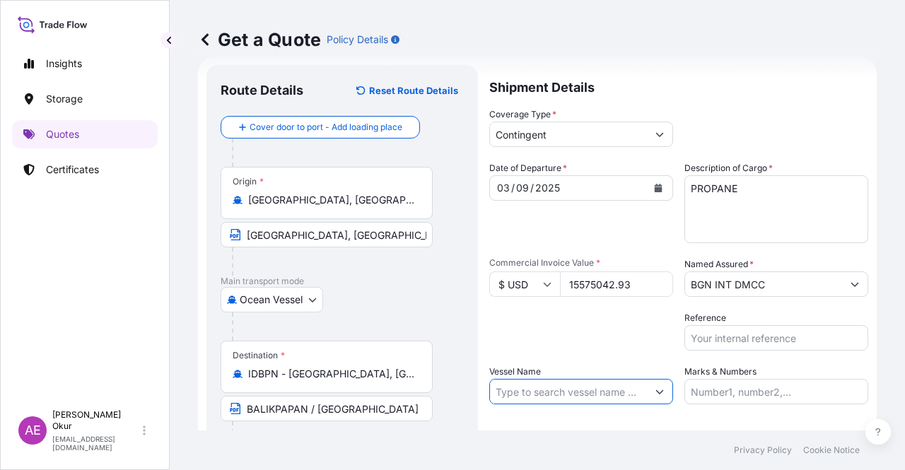
paste input "BELLAVISTA EXPLORER"
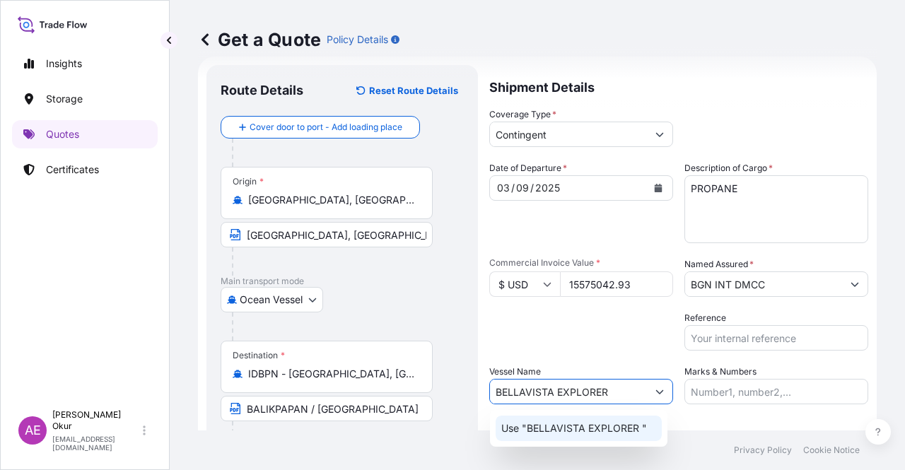
click at [573, 427] on p "Use "BELLAVISTA EXPLORER "" at bounding box center [574, 429] width 146 height 14
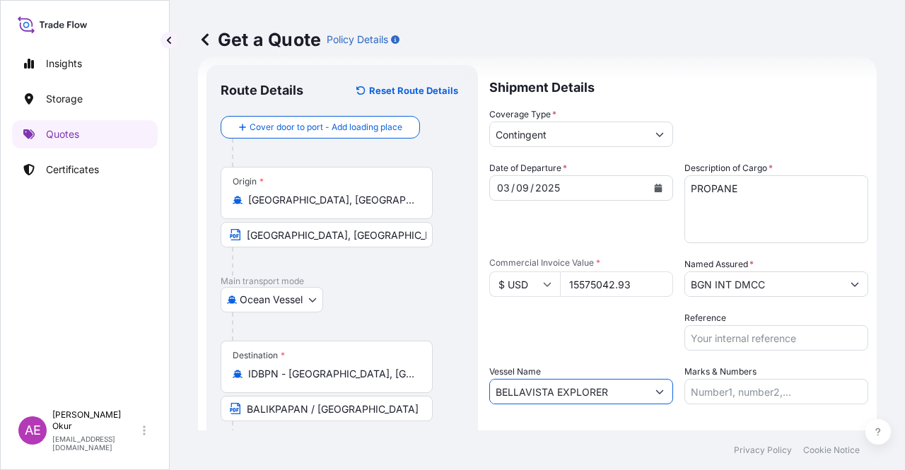
type input "BELLAVISTA EXPLORER"
click at [772, 386] on input "Marks & Numbers" at bounding box center [777, 391] width 184 height 25
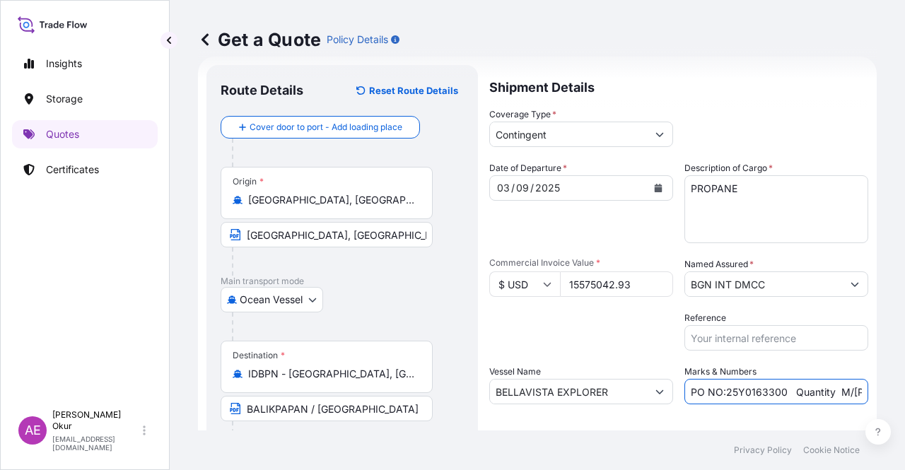
drag, startPoint x: 721, startPoint y: 391, endPoint x: 778, endPoint y: 393, distance: 56.6
click at [778, 393] on input "PO NO:25Y0163300 Quantity M/Tonn: 3.259,00 Premium: USD 105,35" at bounding box center [777, 391] width 184 height 25
paste input "1800"
drag, startPoint x: 816, startPoint y: 405, endPoint x: 866, endPoint y: 405, distance: 50.2
click at [866, 405] on form "Route Details Reset Route Details Cover door to port - Add loading place Place …" at bounding box center [537, 288] width 679 height 462
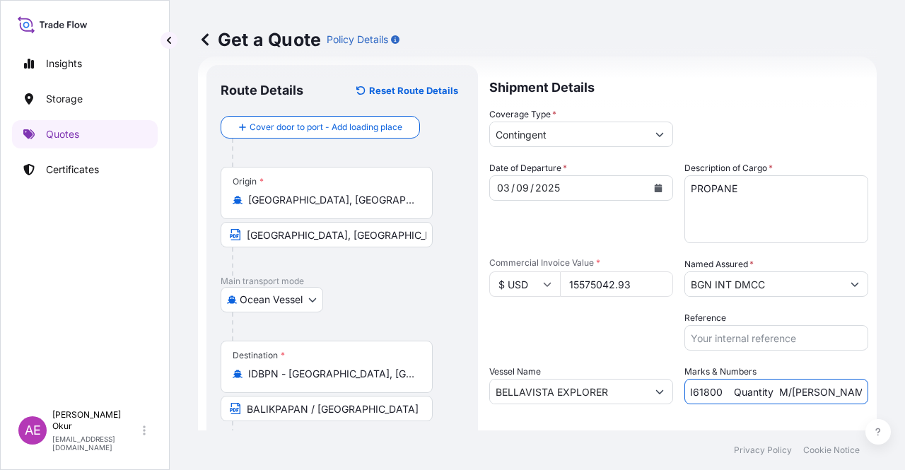
drag, startPoint x: 815, startPoint y: 396, endPoint x: 867, endPoint y: 395, distance: 52.3
click at [867, 395] on div "Get a Quote Policy Details Route Details Reset Route Details Cover door to port…" at bounding box center [538, 215] width 736 height 431
click at [790, 390] on input "PO NO:25Y0161800 Quantity M/Tonn: 3.259,00 Premium: USD 105,35" at bounding box center [777, 391] width 184 height 25
drag, startPoint x: 765, startPoint y: 390, endPoint x: 791, endPoint y: 390, distance: 26.2
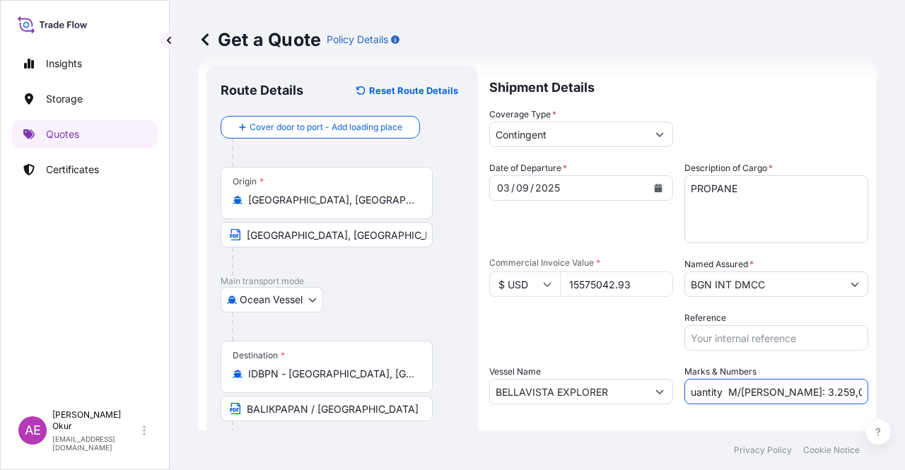
click at [791, 390] on input "PO NO:25Y0161800 Quantity M/Tonn: 3.259,00 Premium: USD 105,35" at bounding box center [777, 391] width 184 height 25
drag, startPoint x: 764, startPoint y: 390, endPoint x: 803, endPoint y: 394, distance: 39.8
click at [803, 394] on input "PO NO:25Y0161800 Quantity M/Tonn: 3.259,00 Premium: USD 105,35" at bounding box center [777, 391] width 184 height 25
paste input "24.412,29"
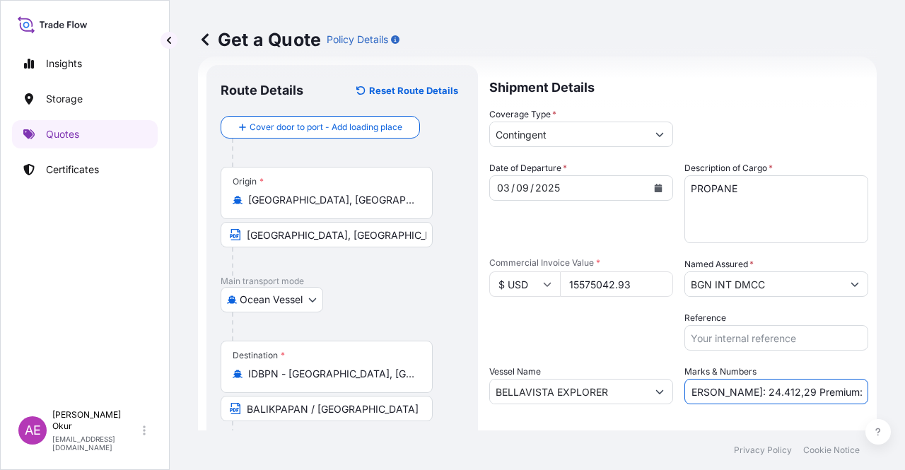
drag, startPoint x: 811, startPoint y: 383, endPoint x: 905, endPoint y: 384, distance: 93.4
click at [905, 384] on div "Get a Quote Policy Details Route Details Reset Route Details Cover door to port…" at bounding box center [538, 215] width 736 height 431
click at [824, 387] on input "PO NO:25Y0161800 Quantity M/Tonn: 24.412,29 Premium: USD 105,35" at bounding box center [777, 391] width 184 height 25
click at [819, 389] on input "PO NO:25Y0161800 Quantity M/Tonn: 24.412,29 Premium: USD 105,35" at bounding box center [777, 391] width 184 height 25
drag, startPoint x: 823, startPoint y: 390, endPoint x: 890, endPoint y: 393, distance: 66.5
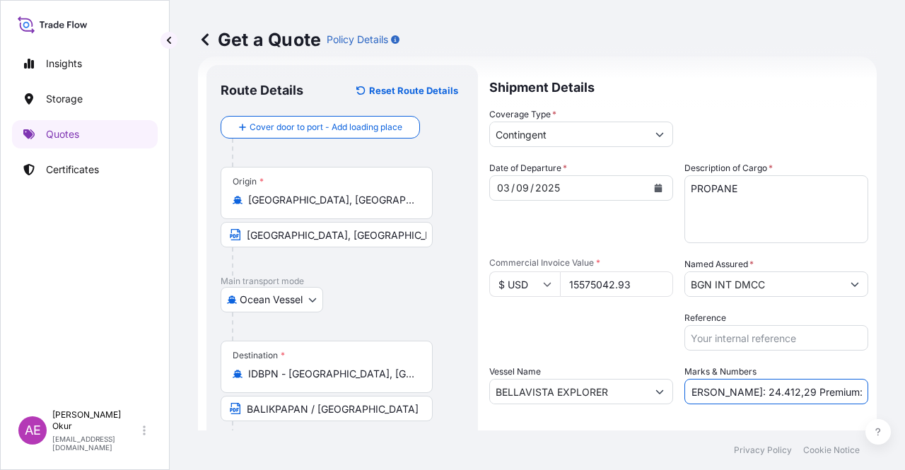
click at [888, 393] on div "Get a Quote Policy Details Route Details Reset Route Details Cover door to port…" at bounding box center [538, 215] width 736 height 431
click at [828, 394] on input "PO NO:25Y0161800 Quantity M/Tonn: 24.412,29 Premium: USD 105,35" at bounding box center [777, 391] width 184 height 25
drag, startPoint x: 821, startPoint y: 393, endPoint x: 871, endPoint y: 391, distance: 50.2
click at [871, 393] on div "Get a Quote Policy Details Route Details Reset Route Details Cover door to port…" at bounding box center [538, 215] width 736 height 431
paste input "778,7"
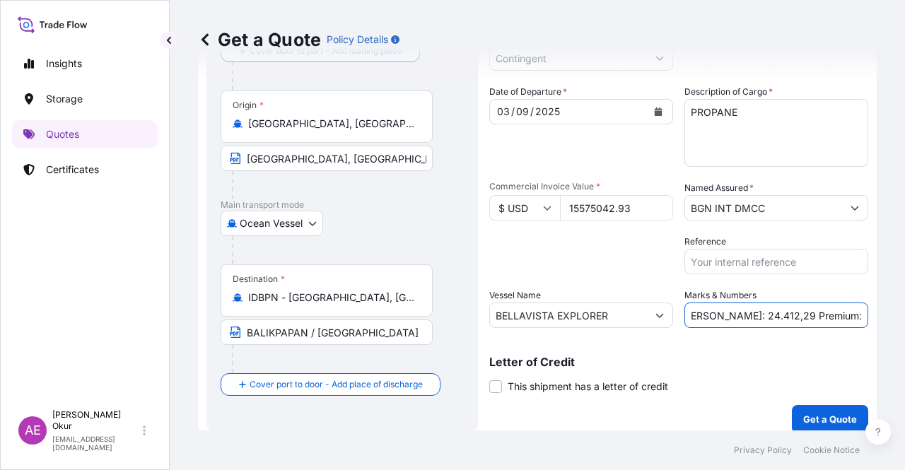
scroll to position [110, 0]
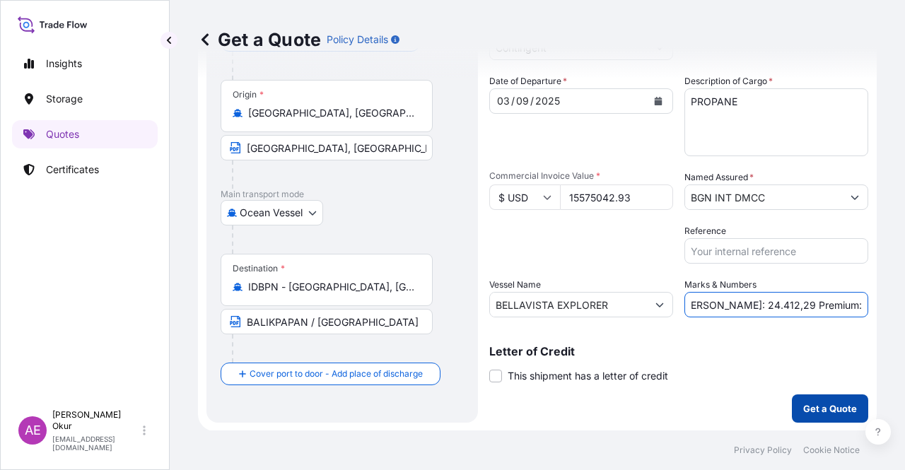
type input "PO NO:25Y0161800 Quantity M/Tonn: 24.412,29 Premium: USD 778,75"
click at [803, 402] on p "Get a Quote" at bounding box center [830, 409] width 54 height 14
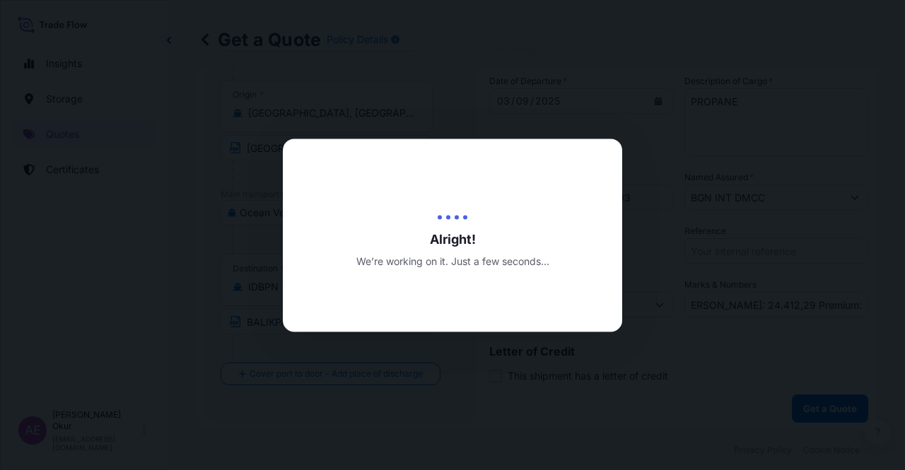
scroll to position [0, 0]
select select "Ocean Vessel"
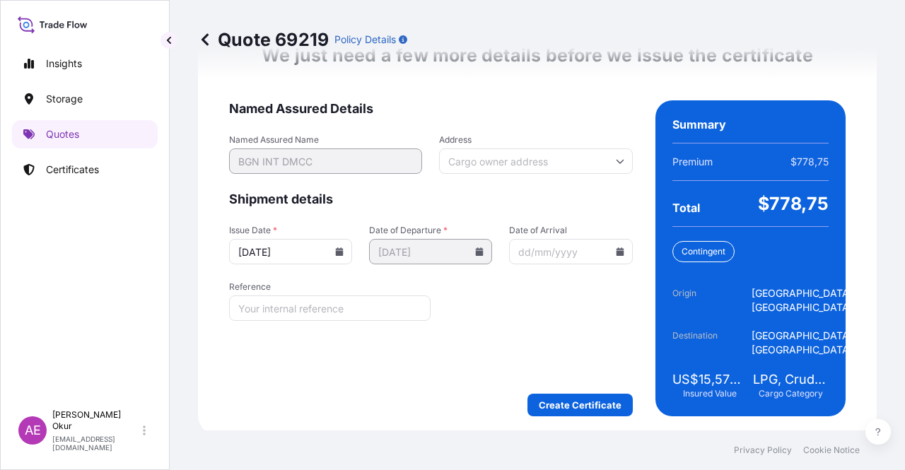
scroll to position [1836, 0]
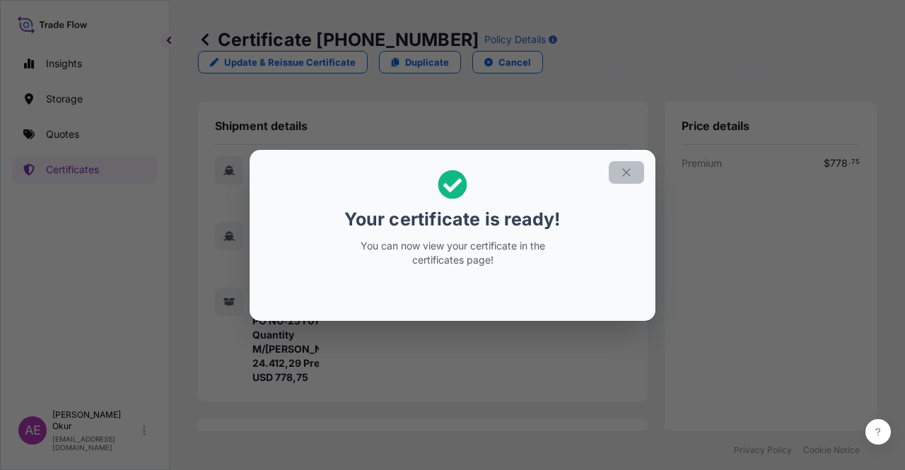
click at [615, 172] on button "button" at bounding box center [626, 172] width 35 height 23
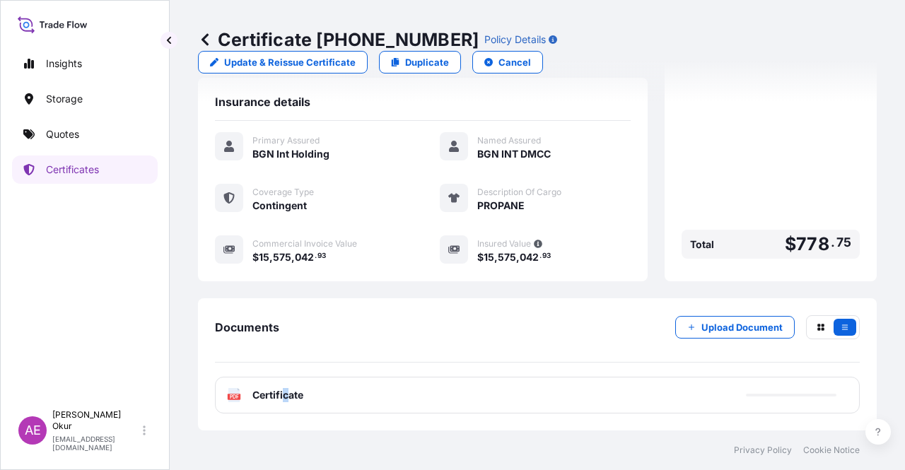
click at [289, 404] on div "PDF Certificate" at bounding box center [537, 395] width 645 height 37
click at [300, 393] on span "Certificate" at bounding box center [278, 395] width 51 height 14
click at [296, 396] on span "Certificate" at bounding box center [278, 395] width 51 height 14
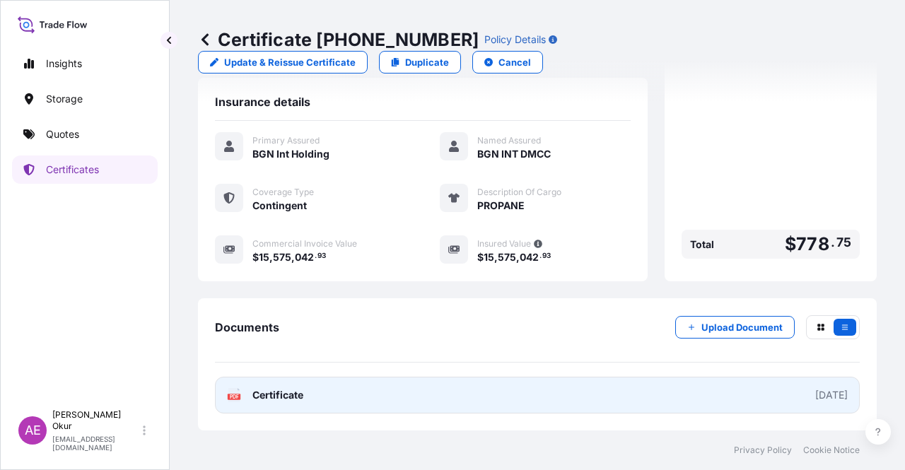
click at [297, 392] on span "Certificate" at bounding box center [278, 395] width 51 height 14
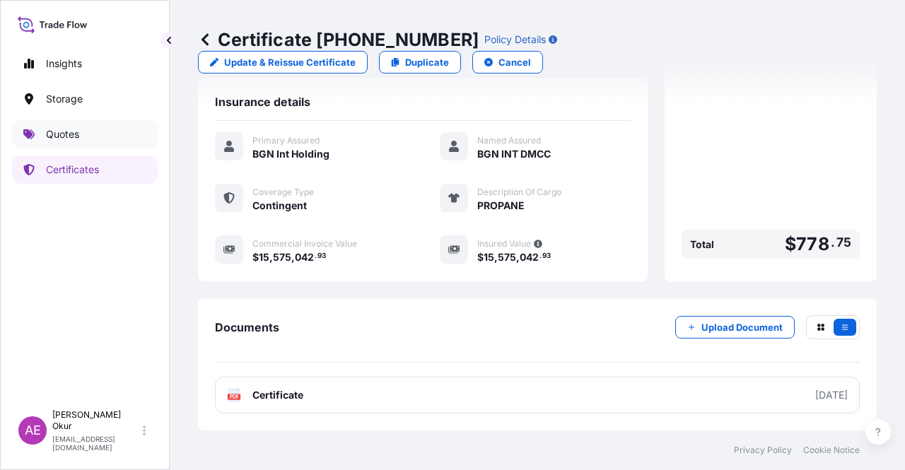
click at [156, 129] on link "Quotes" at bounding box center [85, 134] width 146 height 28
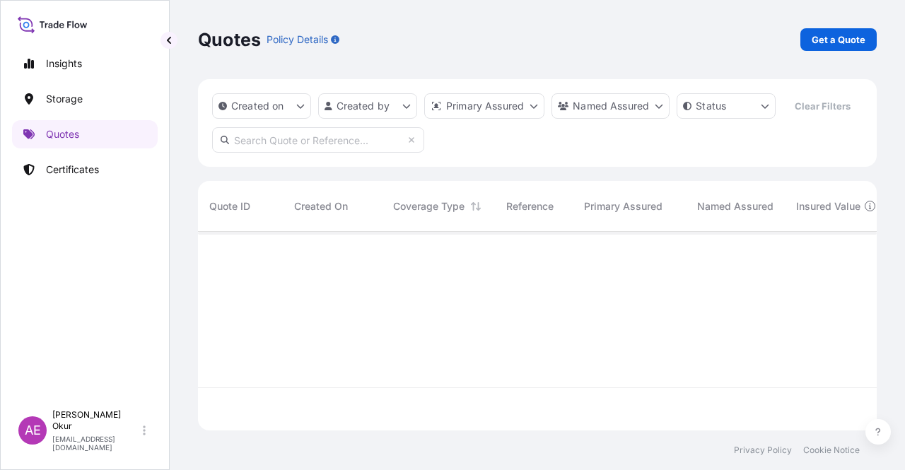
scroll to position [196, 668]
click at [819, 39] on p "Get a Quote" at bounding box center [839, 40] width 54 height 14
select select "Ocean Vessel"
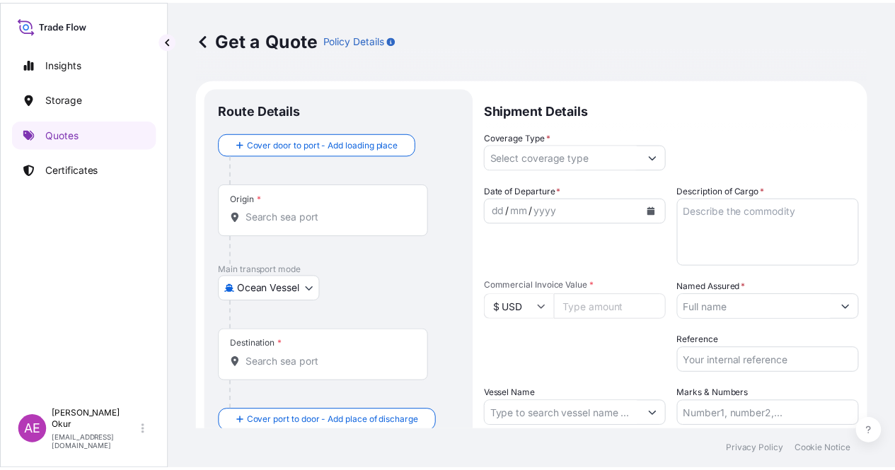
scroll to position [23, 0]
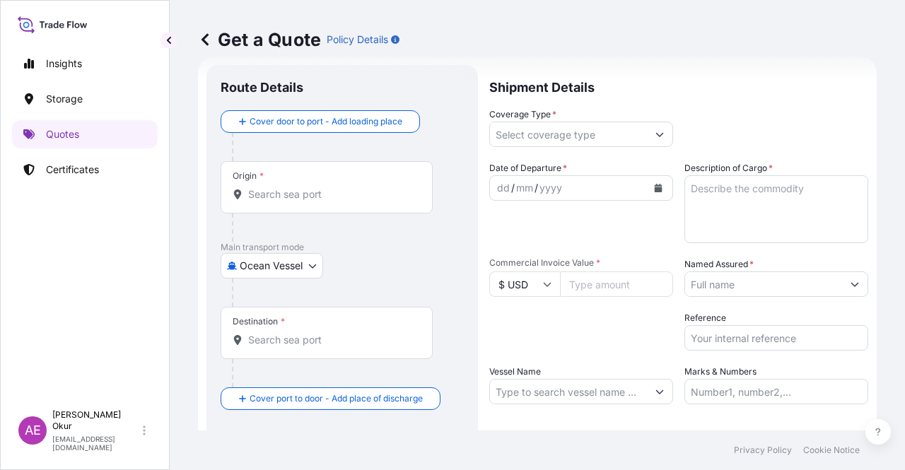
click at [376, 176] on div "Origin *" at bounding box center [327, 187] width 212 height 52
click at [376, 187] on input "Origin *" at bounding box center [331, 194] width 167 height 14
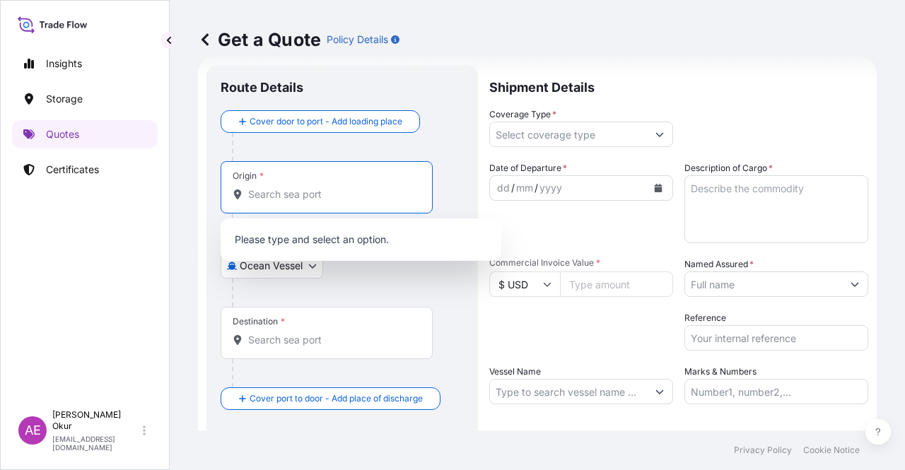
paste input "NEDERLAND, TX"
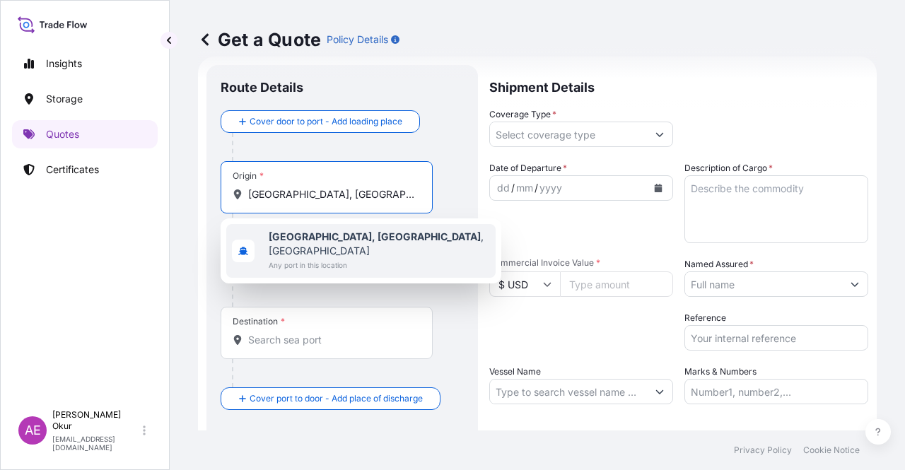
click at [372, 246] on div "Nederland, TX , USA Any port in this location" at bounding box center [360, 251] width 269 height 54
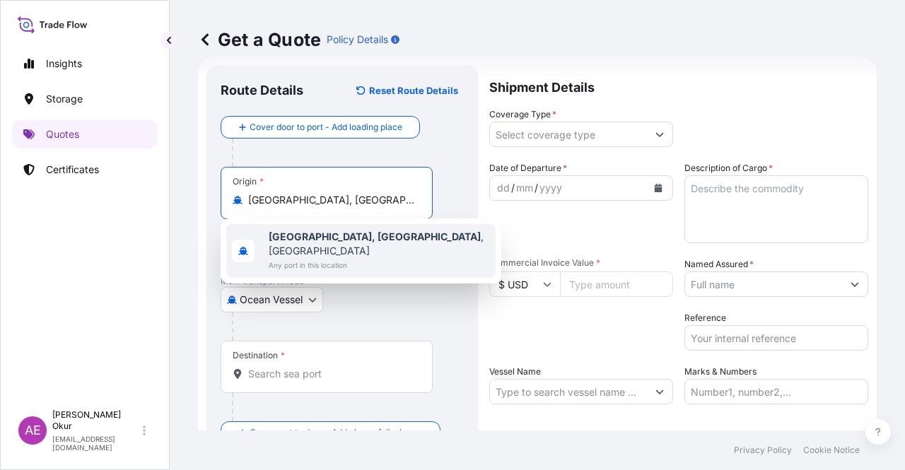
type input "Nederland, TX, USA"
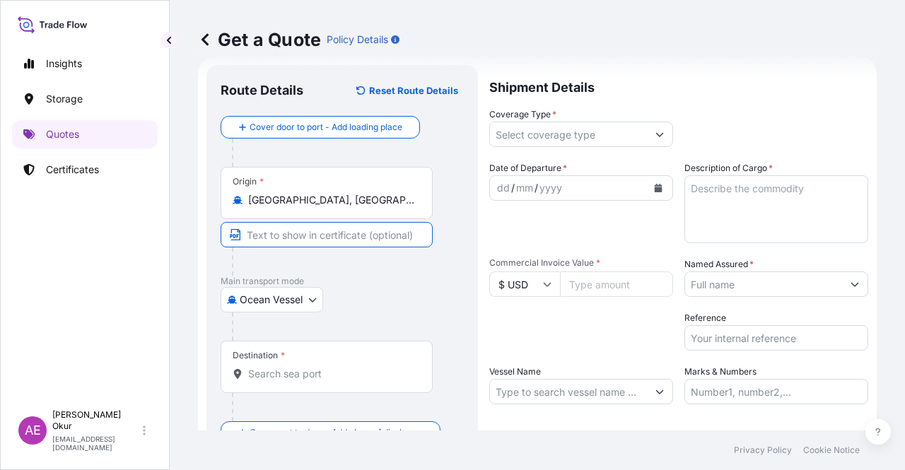
click at [343, 235] on input "Text to appear on certificate" at bounding box center [327, 234] width 212 height 25
paste input "NEDERLAND, TX"
type input "NEDERLAND, TX / USA"
click at [314, 378] on input "Destination *" at bounding box center [331, 374] width 167 height 14
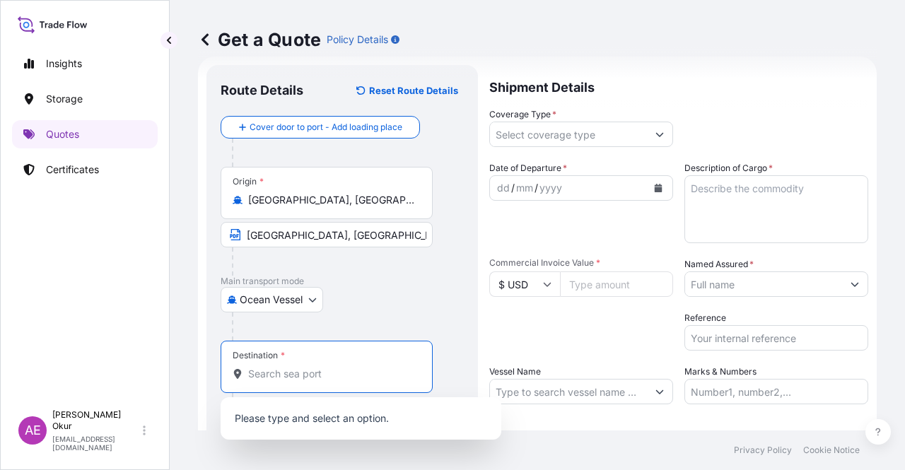
paste input "BALIKPAPAN"
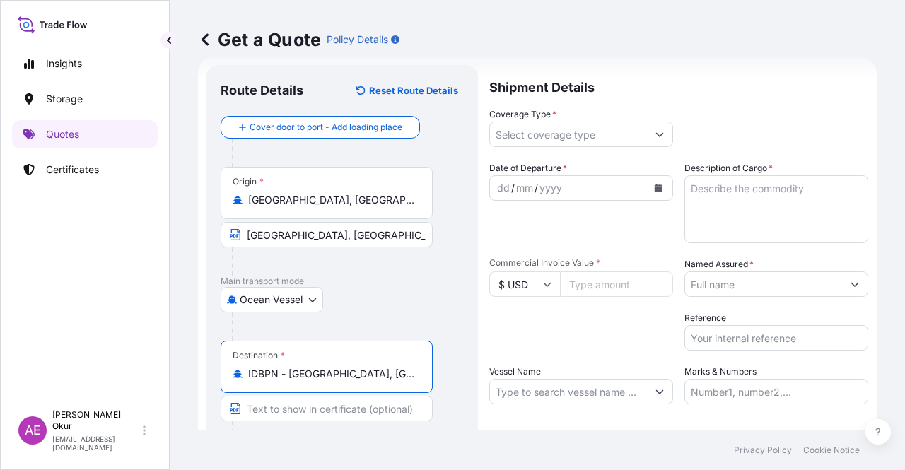
type input "IDBPN - Balikpapan, Indonesia"
click at [295, 413] on input "Text to appear on certificate" at bounding box center [327, 408] width 212 height 25
paste input "BALIKPAPAN"
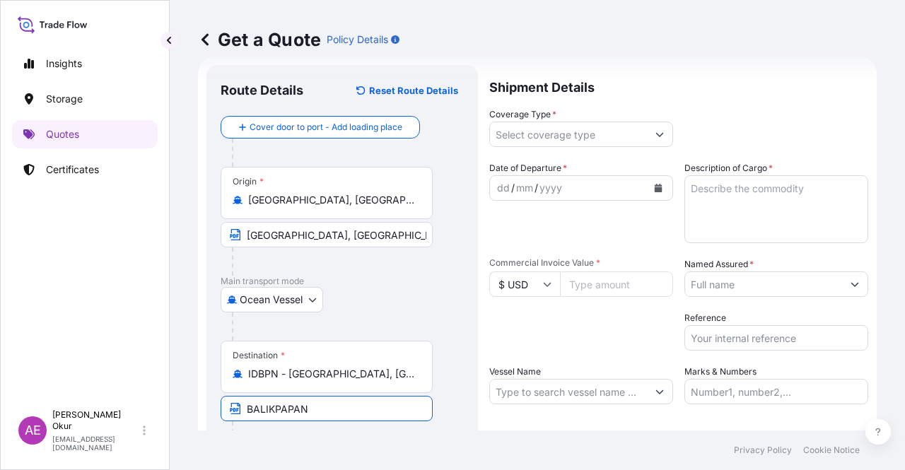
type input "BALIKPAPAN / INDONESIA"
click at [557, 132] on input "Coverage Type *" at bounding box center [568, 134] width 157 height 25
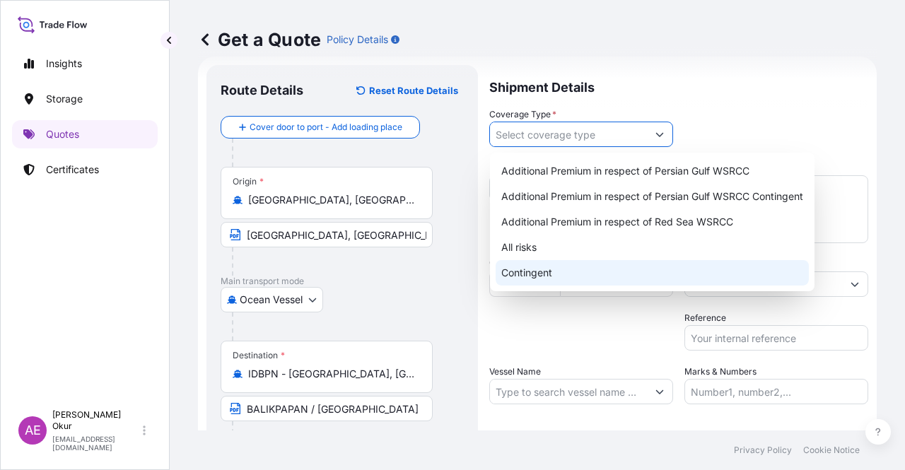
click at [540, 268] on div "Contingent" at bounding box center [652, 272] width 313 height 25
type input "Contingent"
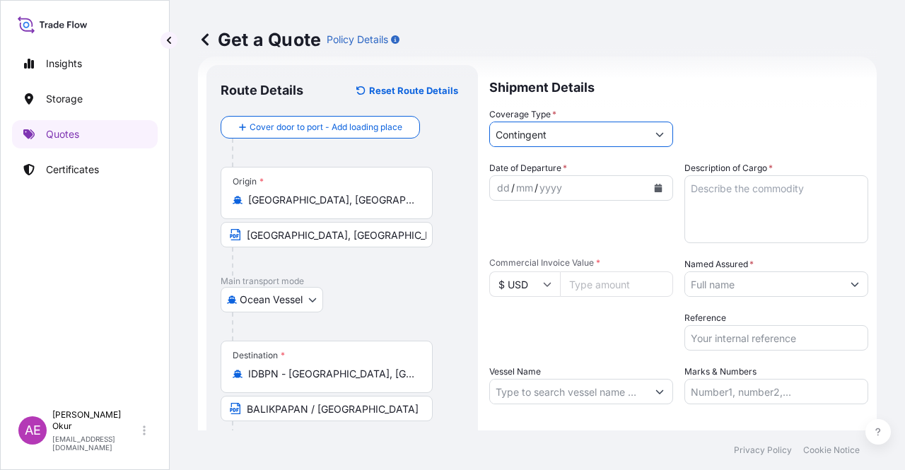
click at [497, 185] on div "dd" at bounding box center [504, 188] width 16 height 17
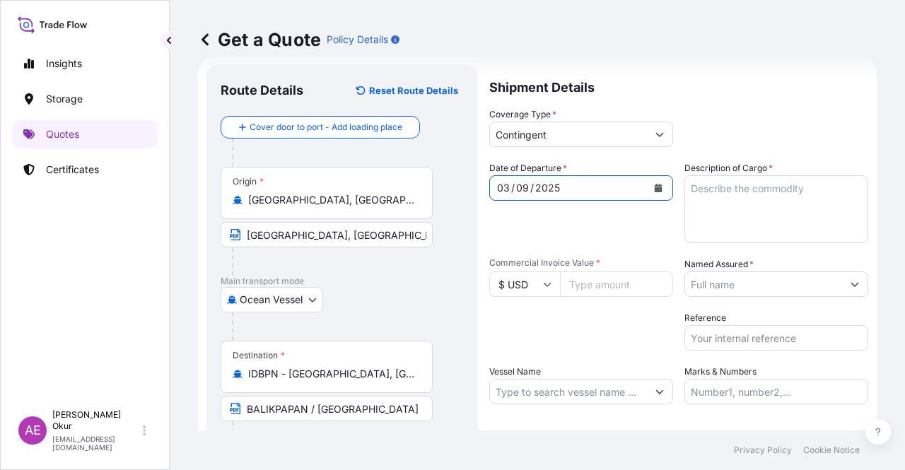
click at [779, 243] on textarea "Description of Cargo *" at bounding box center [777, 209] width 184 height 68
paste textarea "BUTANE"
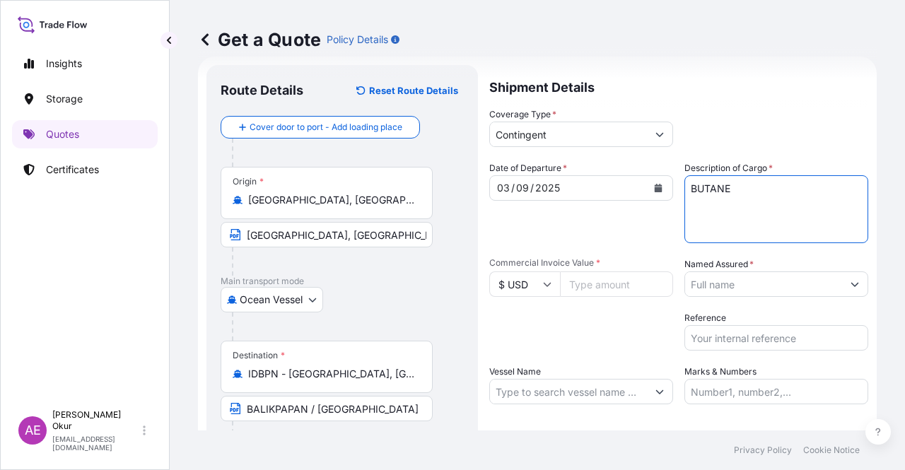
type textarea "BUTANE"
click at [626, 282] on input "Commercial Invoice Value *" at bounding box center [616, 284] width 113 height 25
paste input "15016859.22"
type input "15016859.22"
click at [754, 302] on div "Date of Departure * 03 / 09 / 2025 Cargo Category * LPG, Crude Oil, Utility Fue…" at bounding box center [678, 282] width 379 height 243
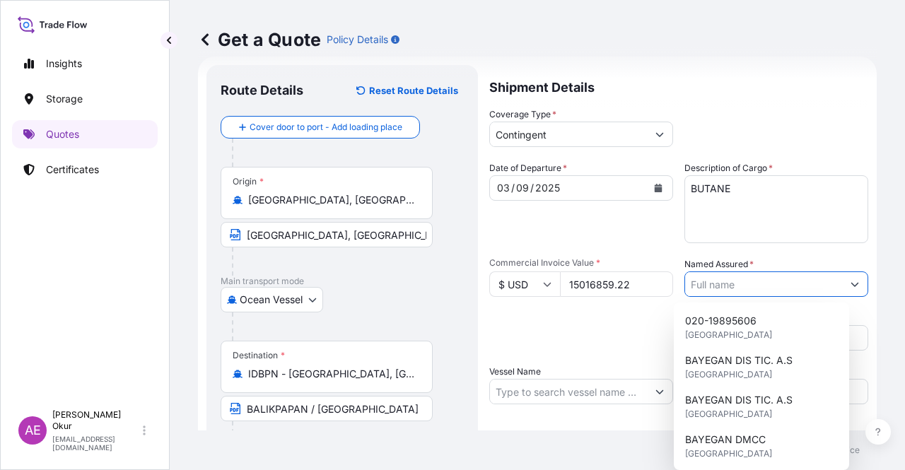
click at [758, 294] on input "Named Assured *" at bounding box center [763, 284] width 157 height 25
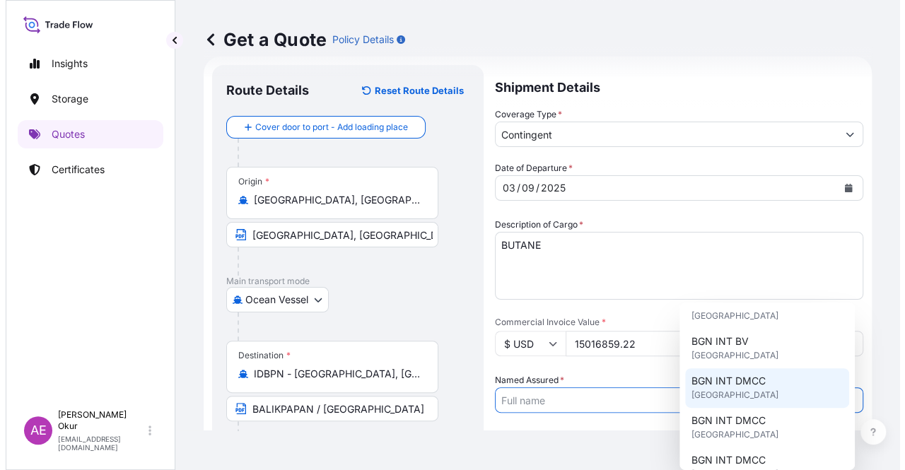
scroll to position [141, 0]
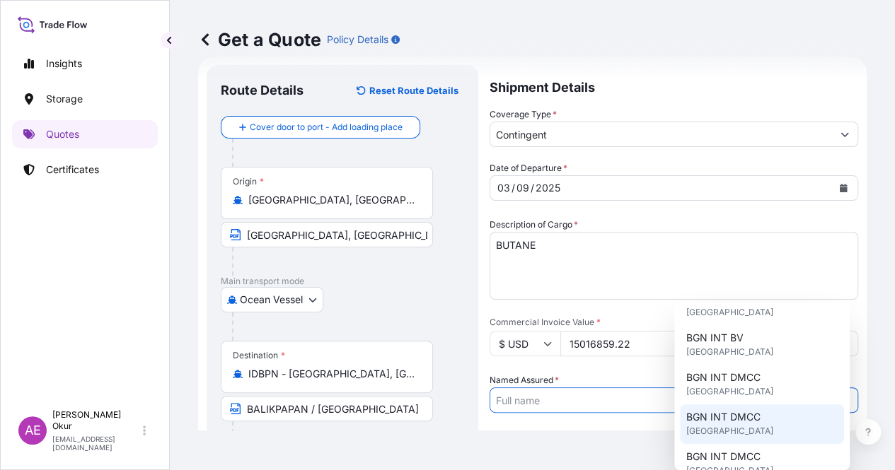
click at [758, 410] on span "BGN INT DMCC" at bounding box center [722, 417] width 74 height 14
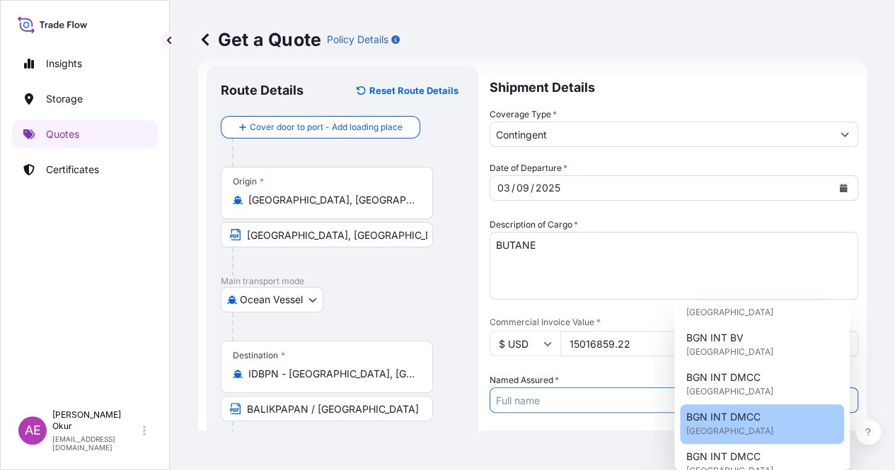
type input "BGN INT DMCC"
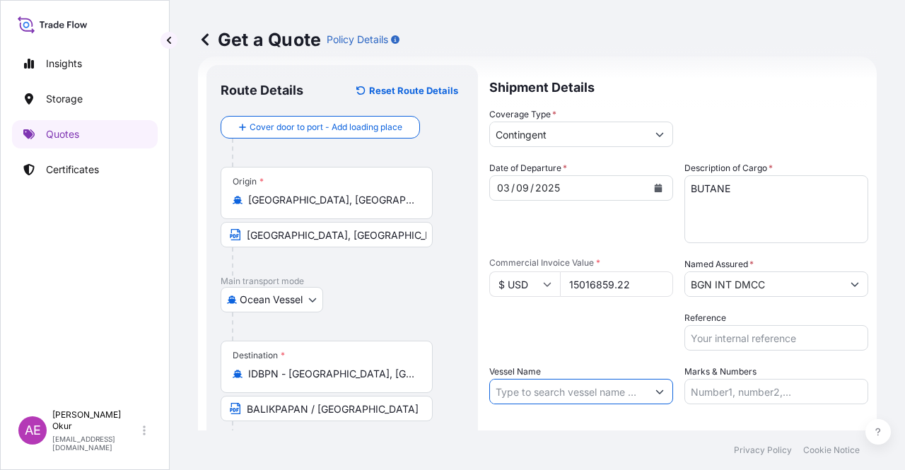
click at [588, 384] on input "Vessel Name" at bounding box center [568, 391] width 157 height 25
paste input "BELLAVISTA EXPLORER"
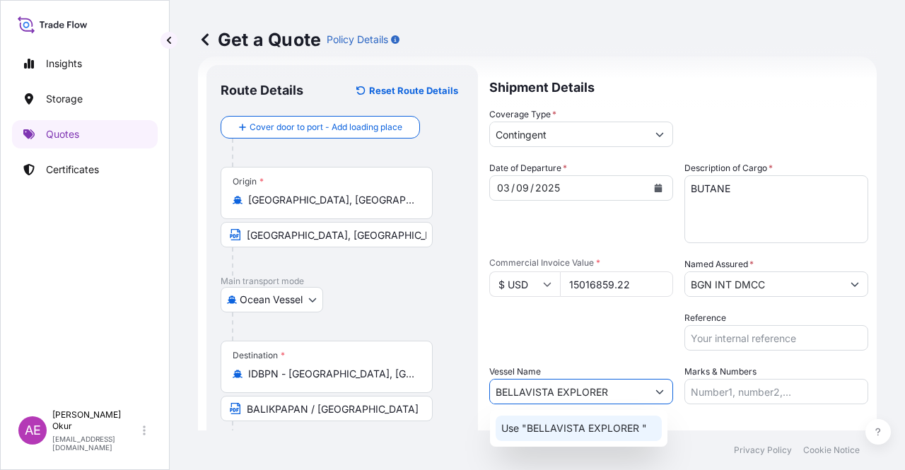
click at [596, 427] on p "Use "BELLAVISTA EXPLORER "" at bounding box center [574, 429] width 146 height 14
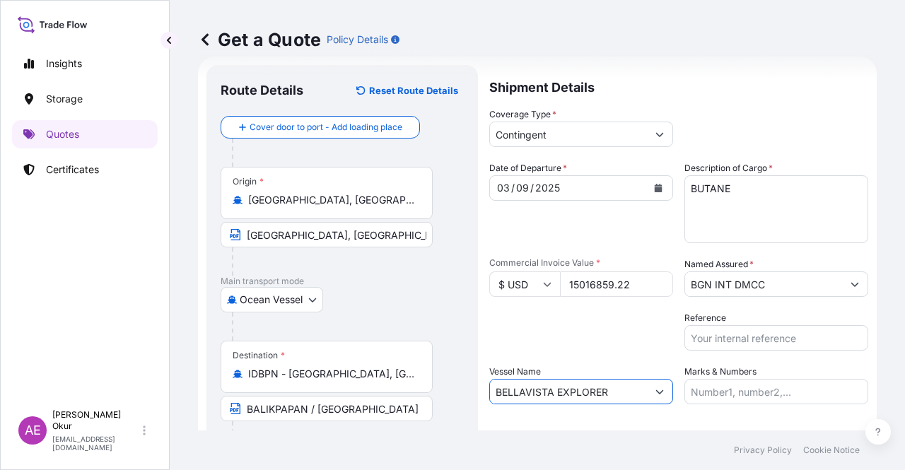
type input "BELLAVISTA EXPLORER"
click at [744, 400] on input "Marks & Numbers" at bounding box center [777, 391] width 184 height 25
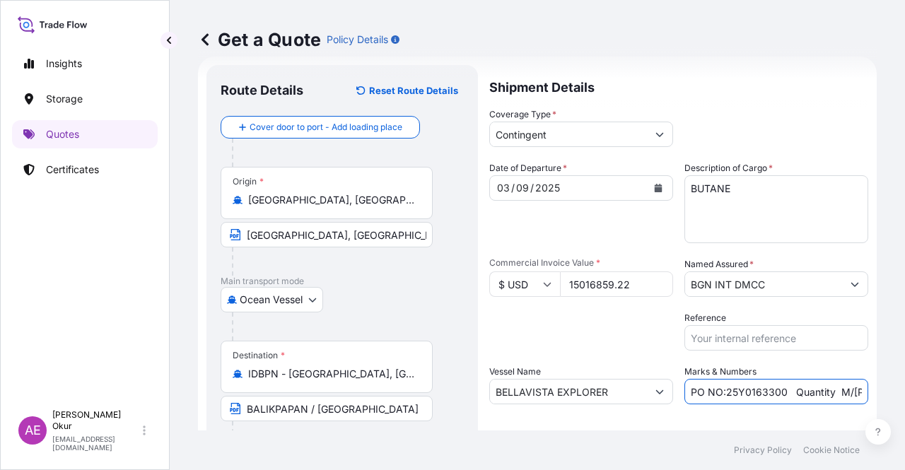
drag, startPoint x: 720, startPoint y: 392, endPoint x: 778, endPoint y: 394, distance: 58.0
click at [778, 394] on input "PO NO:25Y0163300 Quantity M/Tonn: 3.259,00 Premium: USD 105,35" at bounding box center [777, 391] width 184 height 25
paste input "1900"
drag, startPoint x: 825, startPoint y: 390, endPoint x: 859, endPoint y: 390, distance: 34.0
click at [859, 390] on form "Route Details Reset Route Details Cover door to port - Add loading place Place …" at bounding box center [537, 288] width 679 height 462
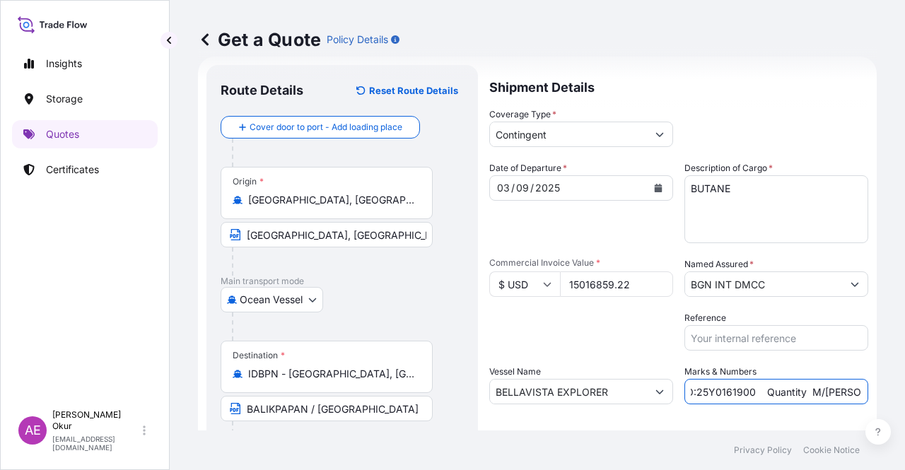
click at [803, 390] on input "PO NO:25Y0161900 Quantity M/Tonn: 3.259,00 Premium: USD 105,35" at bounding box center [777, 391] width 184 height 25
drag, startPoint x: 840, startPoint y: 393, endPoint x: 850, endPoint y: 393, distance: 9.9
click at [850, 393] on input "PO NO:25Y0161900 Quantity M/Tonn: 3.259,00 Premium: USD 105,35" at bounding box center [777, 391] width 184 height 25
click at [817, 393] on input "PO NO:25Y0161900 Quantity M/Tonn: 3.259,00 Premium: USD 105,35" at bounding box center [777, 391] width 184 height 25
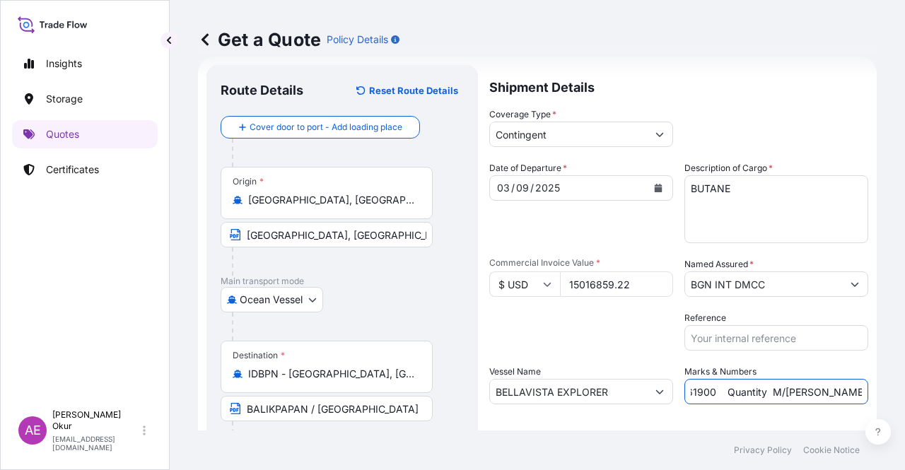
click at [809, 390] on input "PO NO:25Y0161900 Quantity M/Tonn: 3.259,00 Premium: USD 105,35" at bounding box center [777, 391] width 184 height 25
drag, startPoint x: 806, startPoint y: 390, endPoint x: 782, endPoint y: 388, distance: 24.1
click at [782, 388] on input "PO NO:25Y0161900 Quantity M/Tonn: 3.259,00 Premium: USD 105,35" at bounding box center [777, 391] width 184 height 25
click at [771, 390] on input "PO NO:25Y0161900 Quantity M/Tonn: 3.259,00 Premium: USD 105,35" at bounding box center [777, 391] width 184 height 25
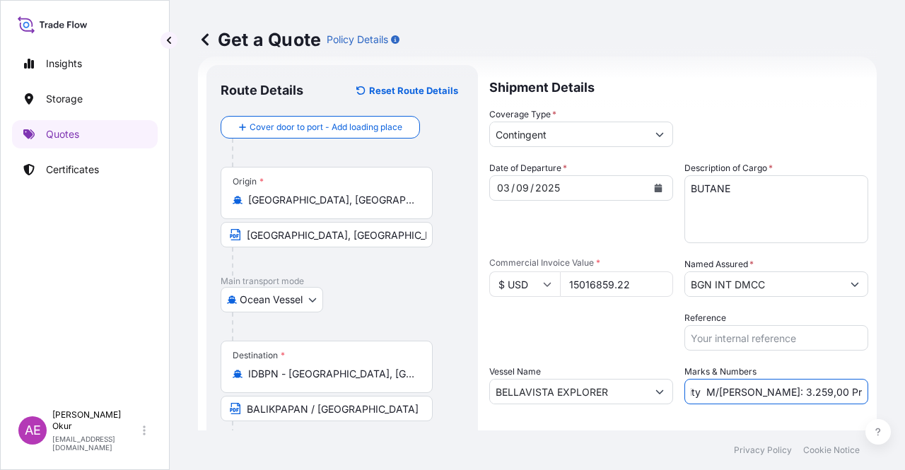
click at [744, 394] on input "PO NO:25Y0161900 Quantity M/Tonn: 3.259,00 Premium: USD 105,35" at bounding box center [777, 391] width 184 height 25
drag, startPoint x: 738, startPoint y: 392, endPoint x: 780, endPoint y: 389, distance: 41.8
click at [780, 389] on input "PO NO:25Y0161900 Quantity M/Tonn: 3.259,00 Premium: USD 105,35" at bounding box center [777, 391] width 184 height 25
paste input "24.597,64"
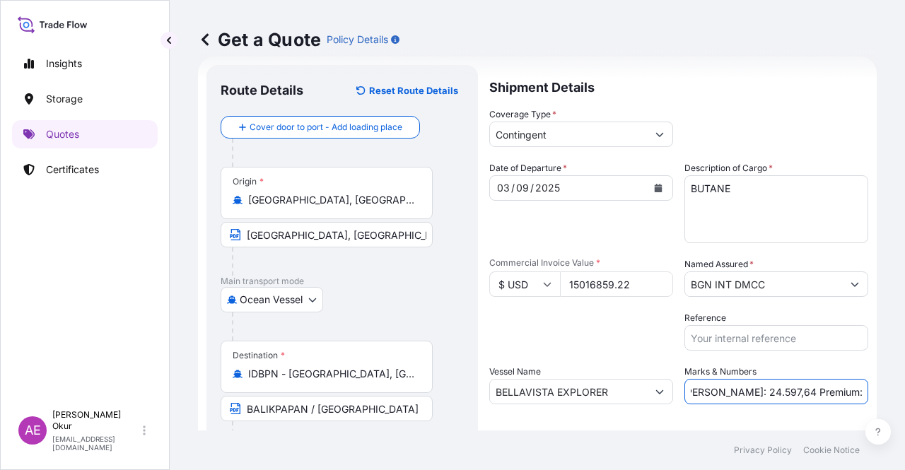
drag, startPoint x: 843, startPoint y: 402, endPoint x: 905, endPoint y: 404, distance: 61.6
click at [905, 404] on div "Get a Quote Policy Details Route Details Reset Route Details Cover door to port…" at bounding box center [538, 215] width 736 height 431
click at [772, 398] on input "PO NO:25Y0161900 Quantity M/Tonn: 24.597,64 Premium: USD 105,35" at bounding box center [777, 391] width 184 height 25
drag, startPoint x: 821, startPoint y: 388, endPoint x: 905, endPoint y: 391, distance: 83.5
click at [904, 390] on div "Get a Quote Policy Details Route Details Reset Route Details Cover door to port…" at bounding box center [538, 215] width 736 height 431
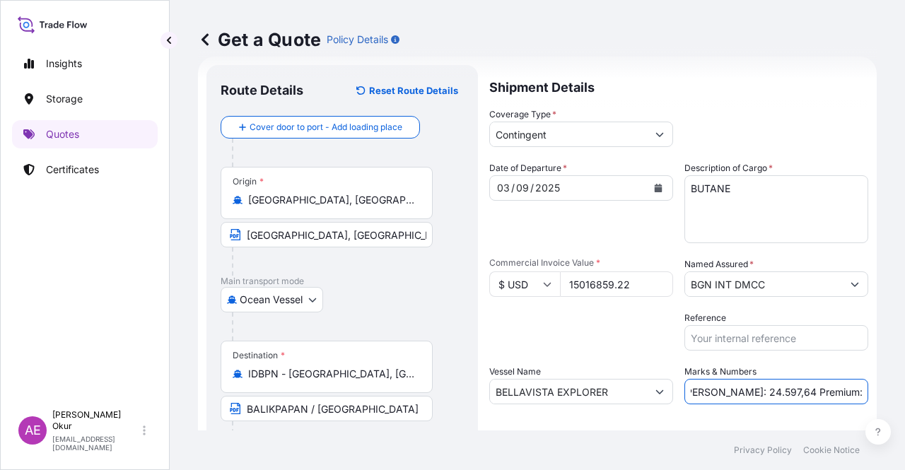
paste input "750,84"
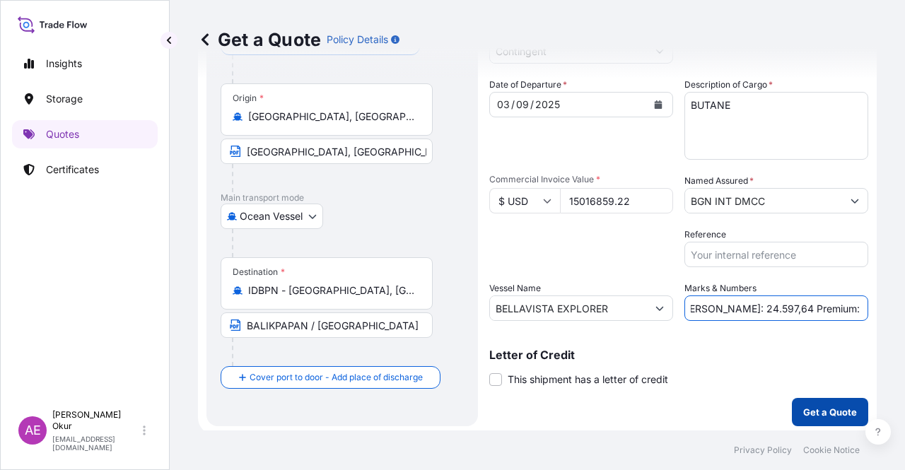
scroll to position [110, 0]
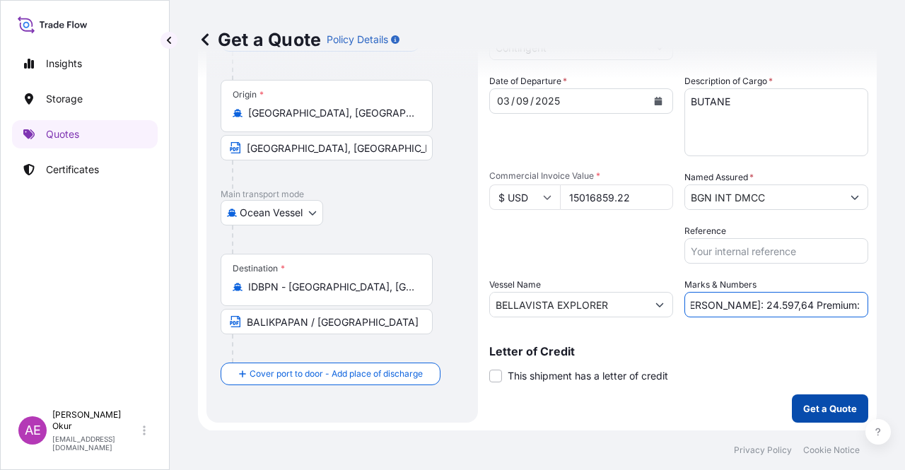
type input "PO NO:25Y0161900 Quantity M/Tonn: 24.597,64 Premium: USD 750,84"
click at [843, 396] on button "Get a Quote" at bounding box center [830, 409] width 76 height 28
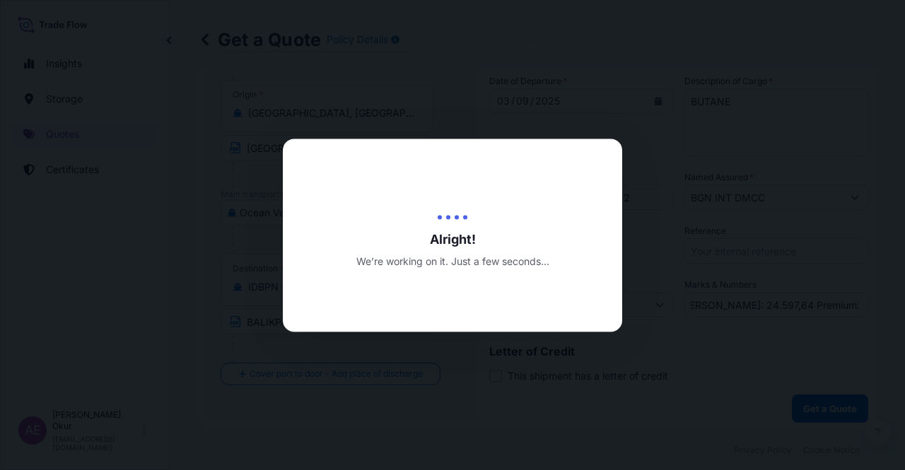
scroll to position [0, 0]
select select "Ocean Vessel"
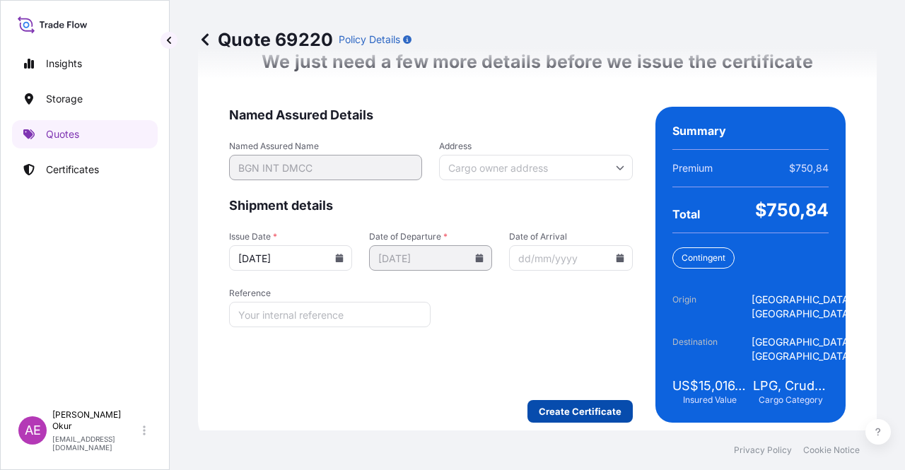
scroll to position [1836, 0]
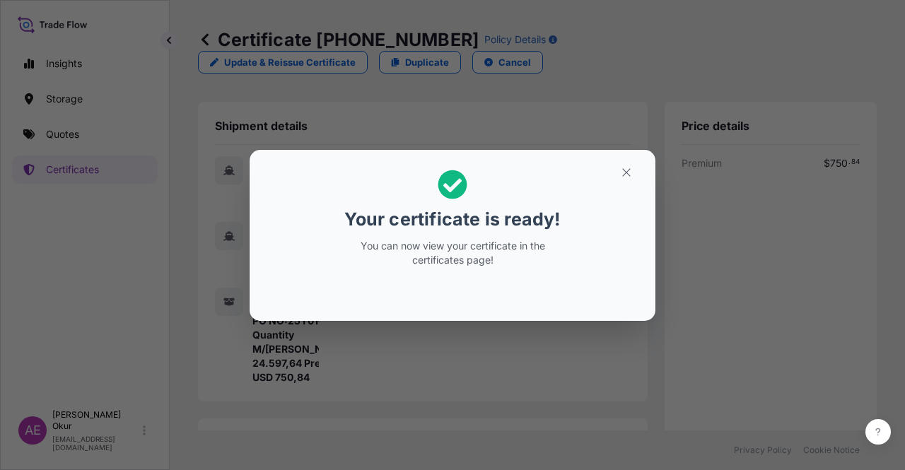
click at [620, 163] on button "button" at bounding box center [626, 172] width 35 height 23
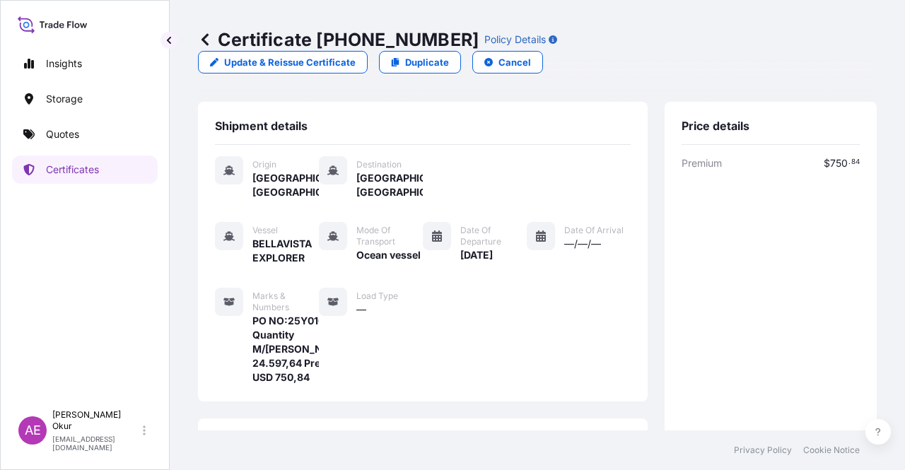
scroll to position [368, 0]
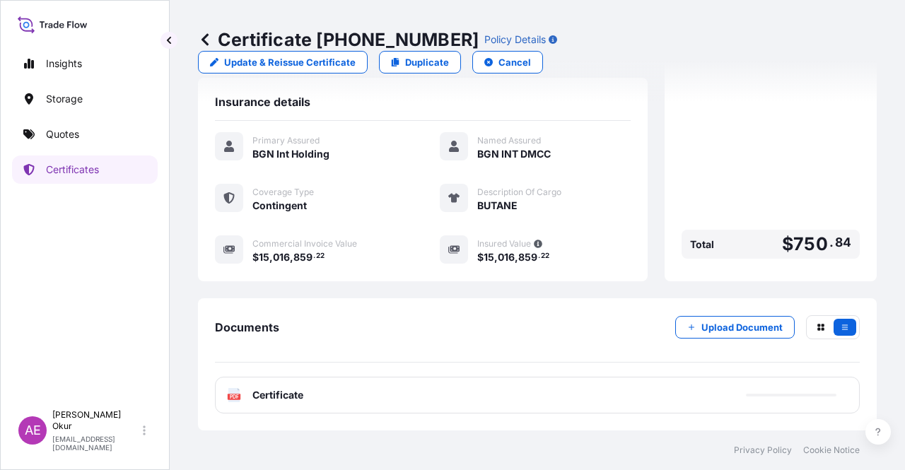
click at [286, 399] on span "Certificate" at bounding box center [278, 395] width 51 height 14
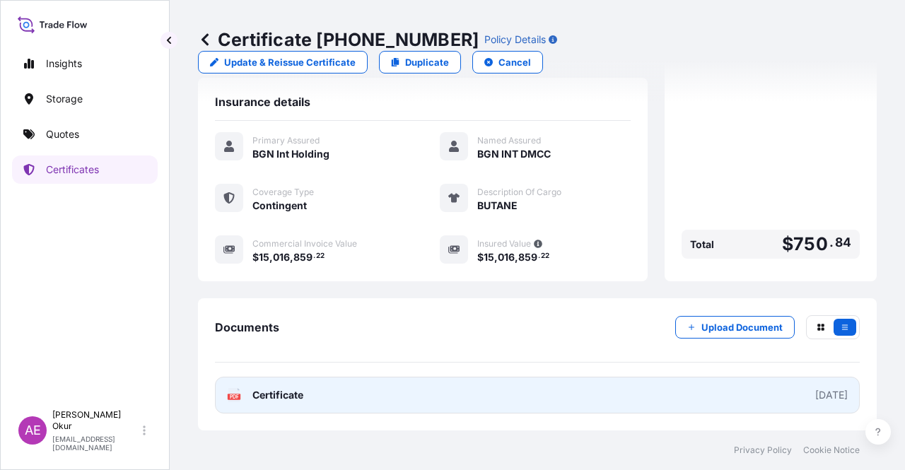
click at [296, 397] on span "Certificate" at bounding box center [278, 395] width 51 height 14
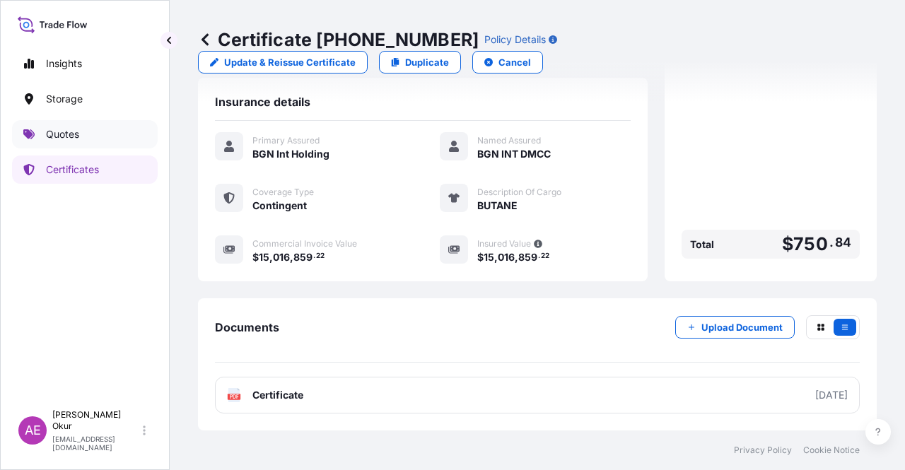
click at [92, 137] on link "Quotes" at bounding box center [85, 134] width 146 height 28
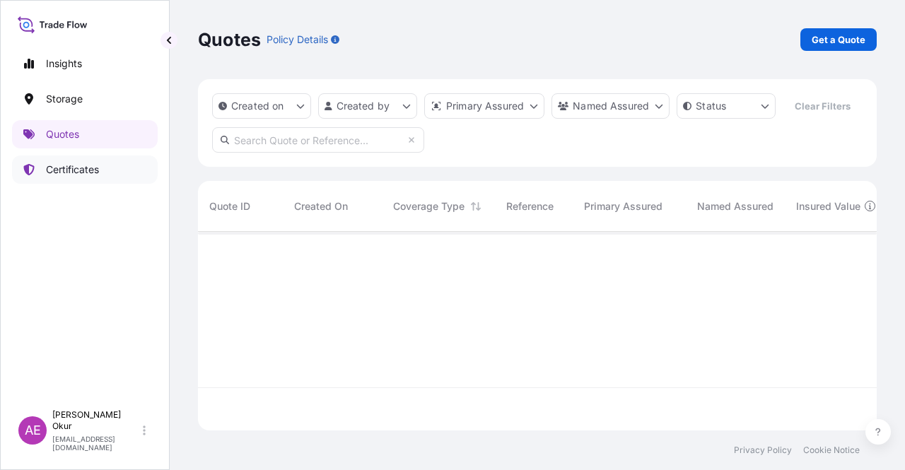
scroll to position [196, 668]
